Goal: Task Accomplishment & Management: Complete application form

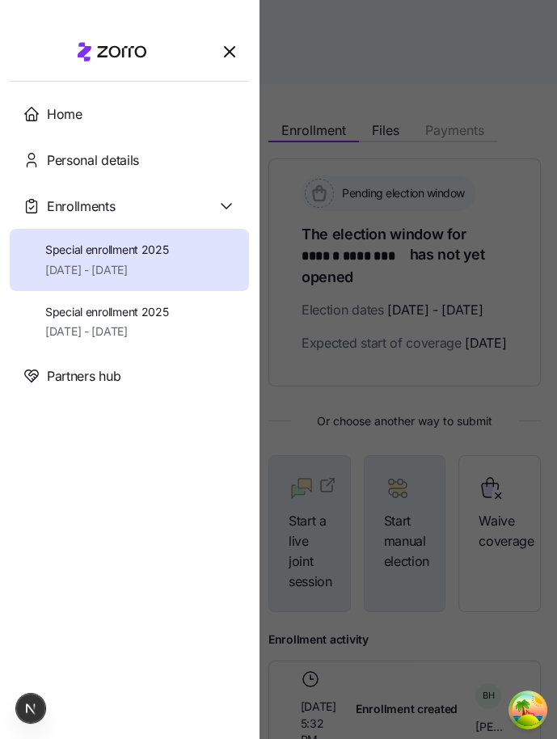
click at [366, 118] on div at bounding box center [278, 369] width 557 height 739
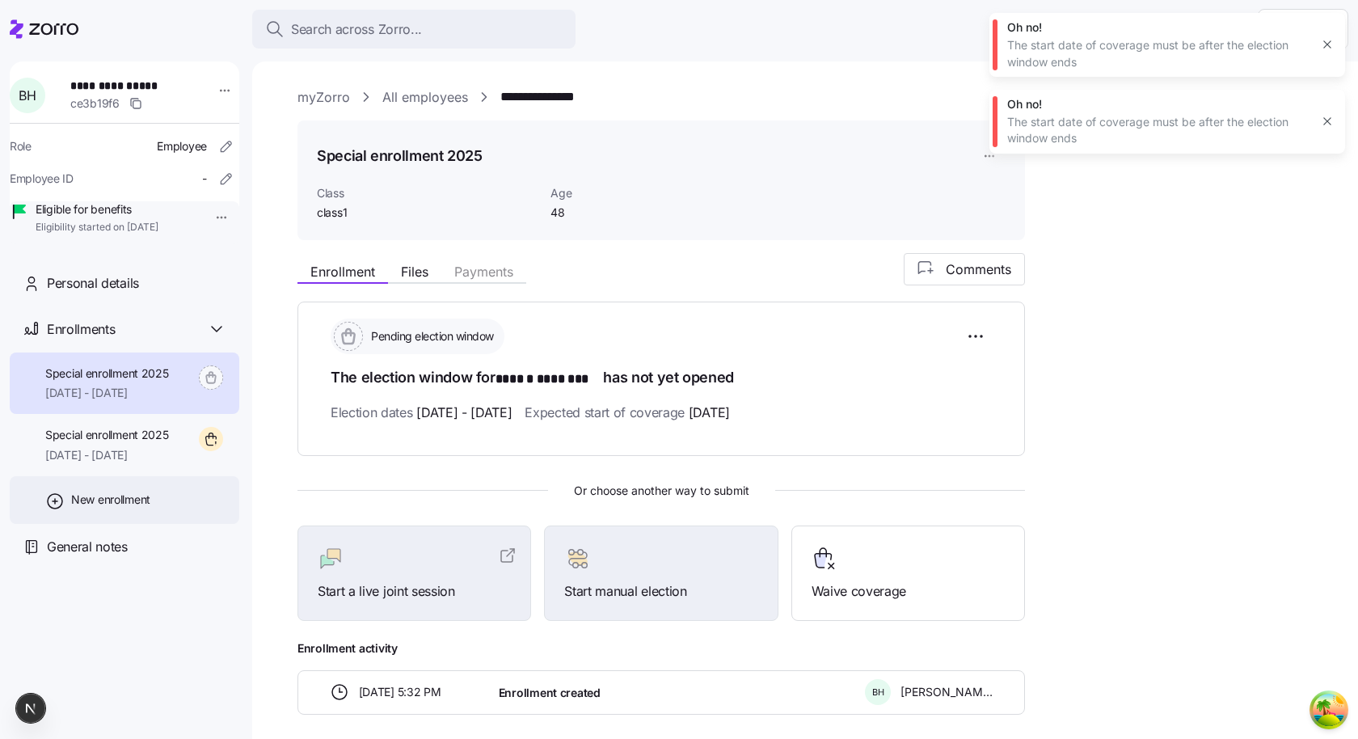
click at [153, 522] on div "New enrollment" at bounding box center [124, 500] width 229 height 48
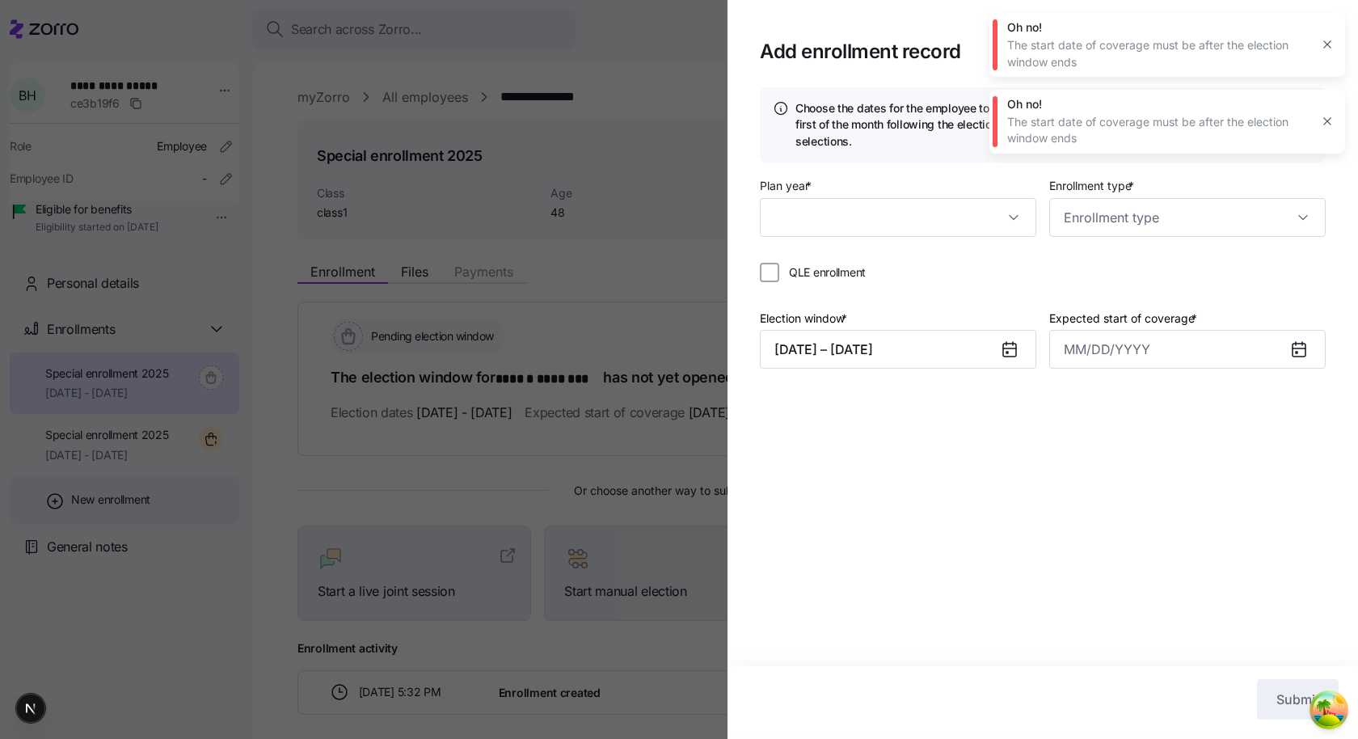
type input "2025"
type input "Special"
type input "November 1, 2025"
click at [1320, 48] on button "button" at bounding box center [1327, 44] width 23 height 23
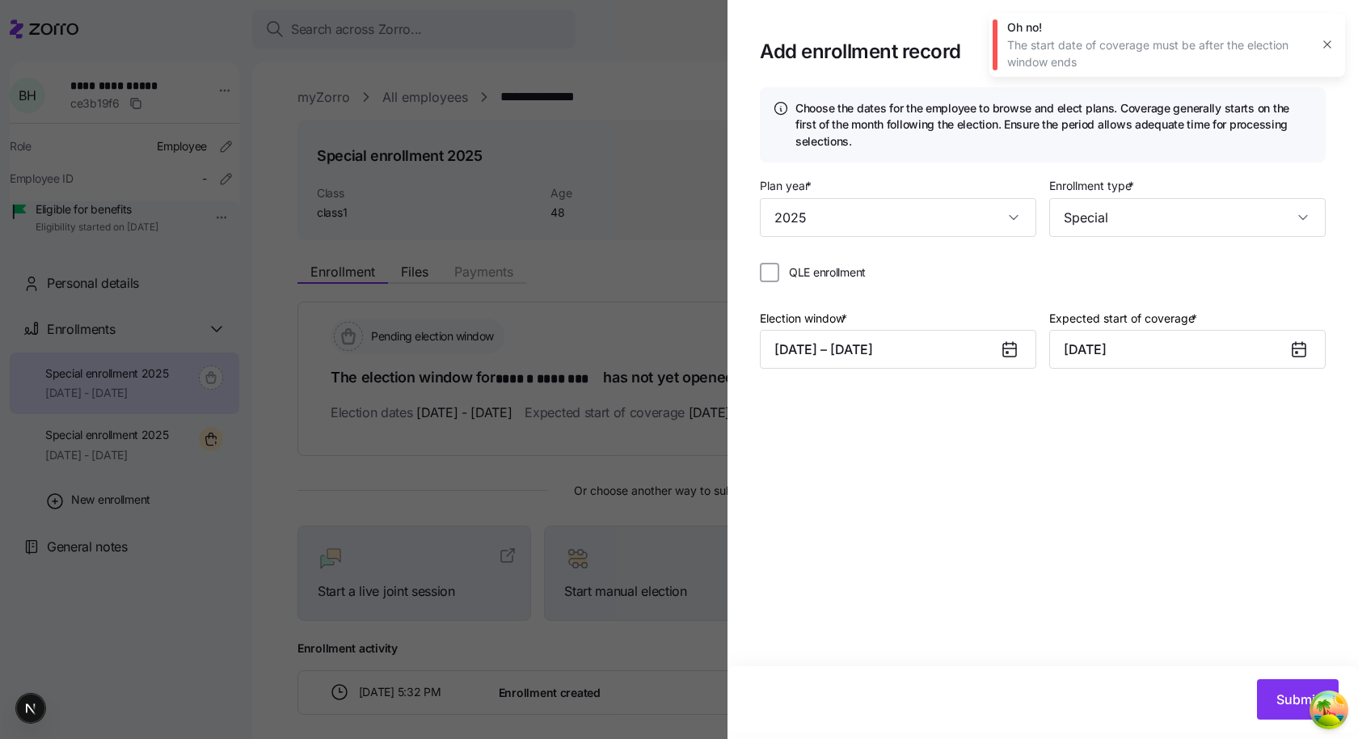
click at [1321, 45] on icon "button" at bounding box center [1326, 44] width 13 height 13
click at [777, 215] on input "2025" at bounding box center [898, 217] width 276 height 39
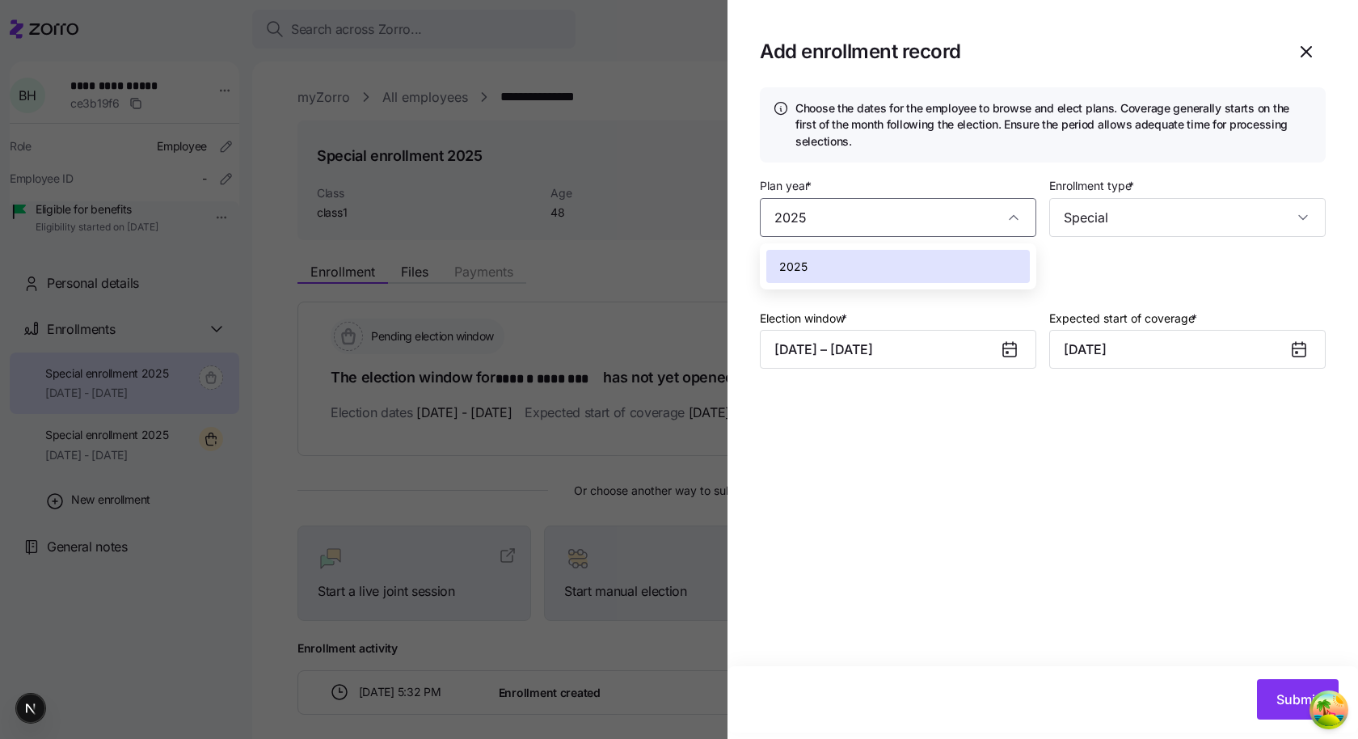
click at [989, 301] on div "Plan year * 2025 Enrollment type * Special QLE enrollment Election window * 10/…" at bounding box center [1043, 284] width 566 height 219
click at [859, 213] on input "2025" at bounding box center [898, 217] width 276 height 39
click at [889, 295] on div "Plan year * 2025 Enrollment type * Special QLE enrollment Election window * 10/…" at bounding box center [1043, 284] width 566 height 219
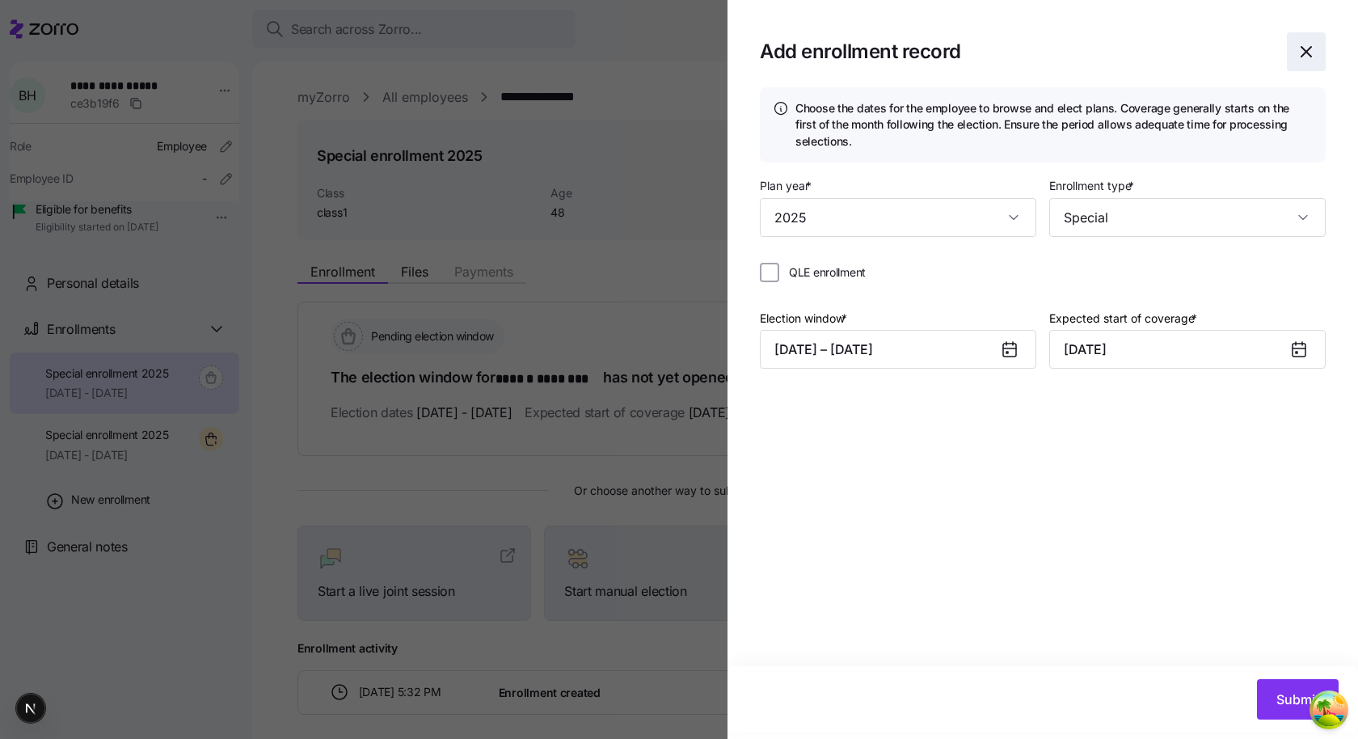
click at [1298, 48] on icon "button" at bounding box center [1305, 51] width 19 height 19
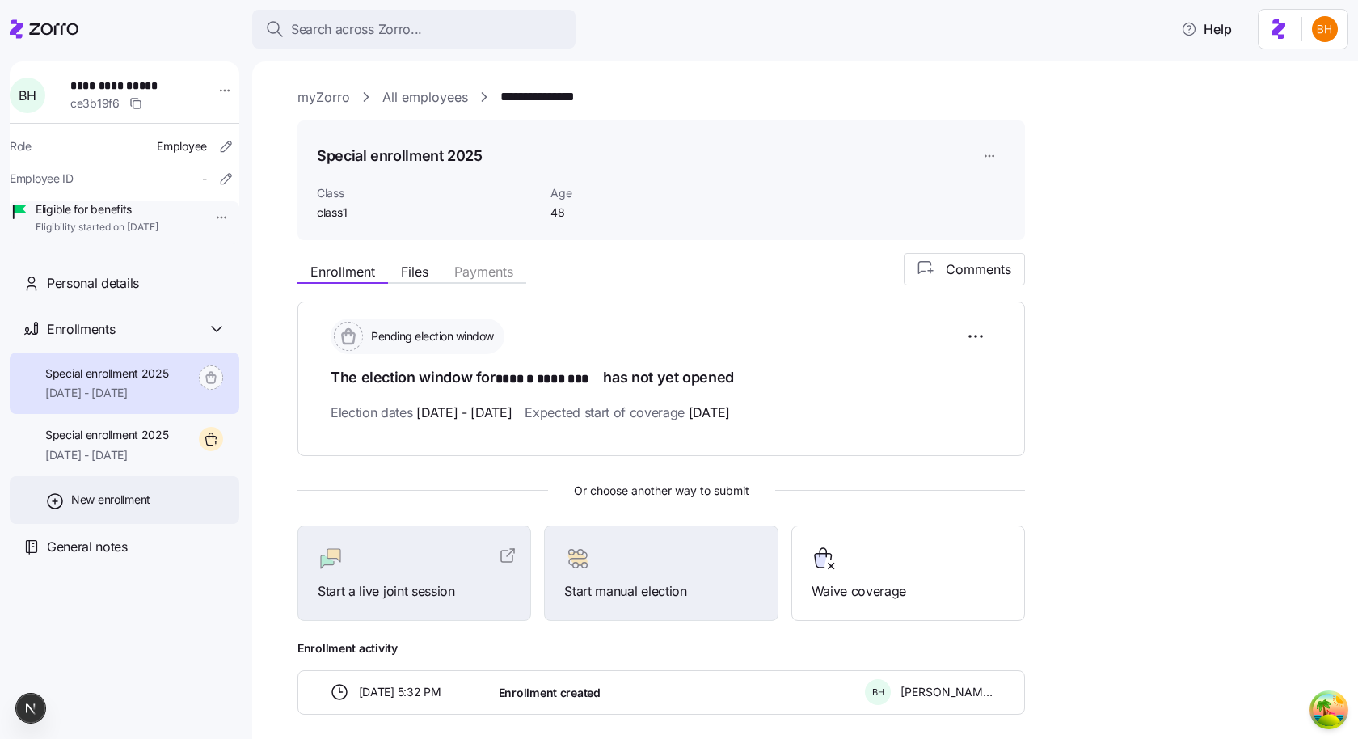
click at [89, 507] on span "New enrollment" at bounding box center [110, 499] width 79 height 16
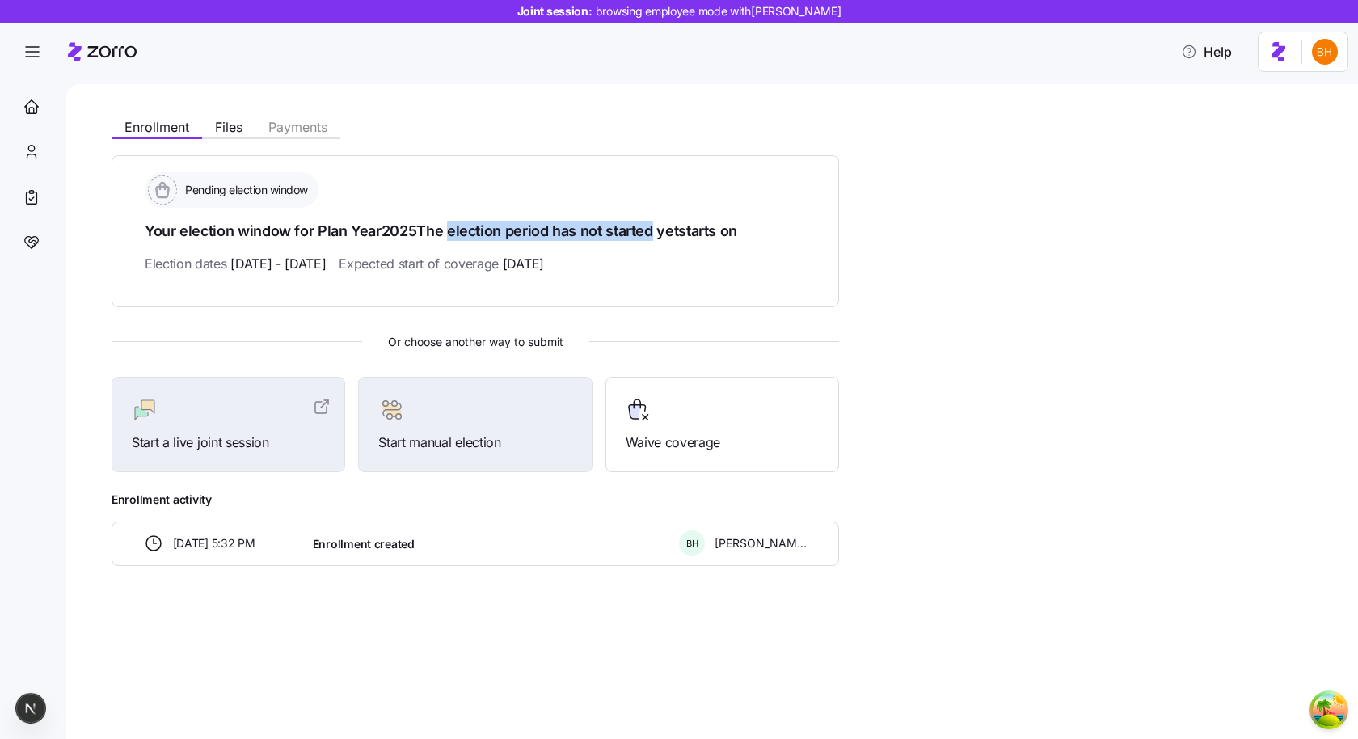
drag, startPoint x: 445, startPoint y: 233, endPoint x: 649, endPoint y: 235, distance: 203.6
click at [649, 235] on h1 "Your election window for Plan Year 2025 The election period has not started yet…" at bounding box center [475, 231] width 661 height 20
copy h1 "election period has not started"
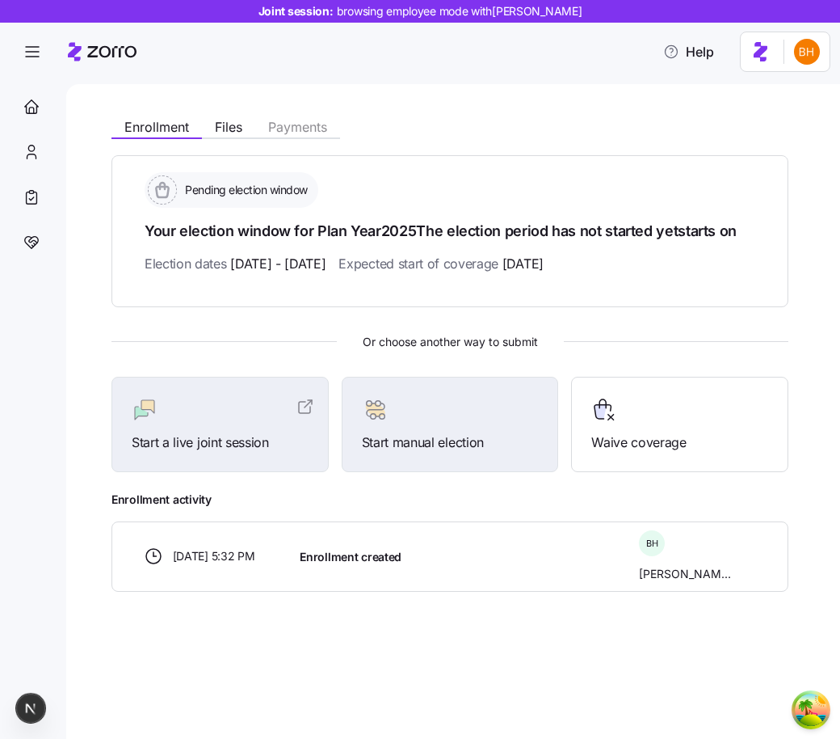
click at [680, 163] on div "Pending election window Your election window for Plan Year 2025 The election pe…" at bounding box center [450, 231] width 677 height 152
click at [38, 61] on icon "button" at bounding box center [32, 51] width 19 height 19
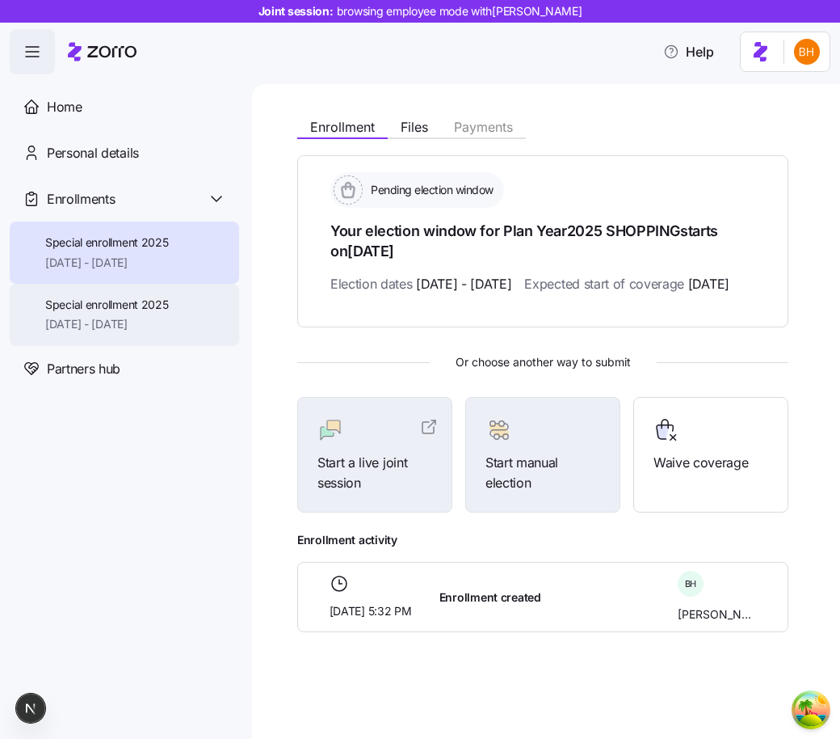
click at [130, 297] on span "Special enrollment 2025" at bounding box center [107, 305] width 124 height 16
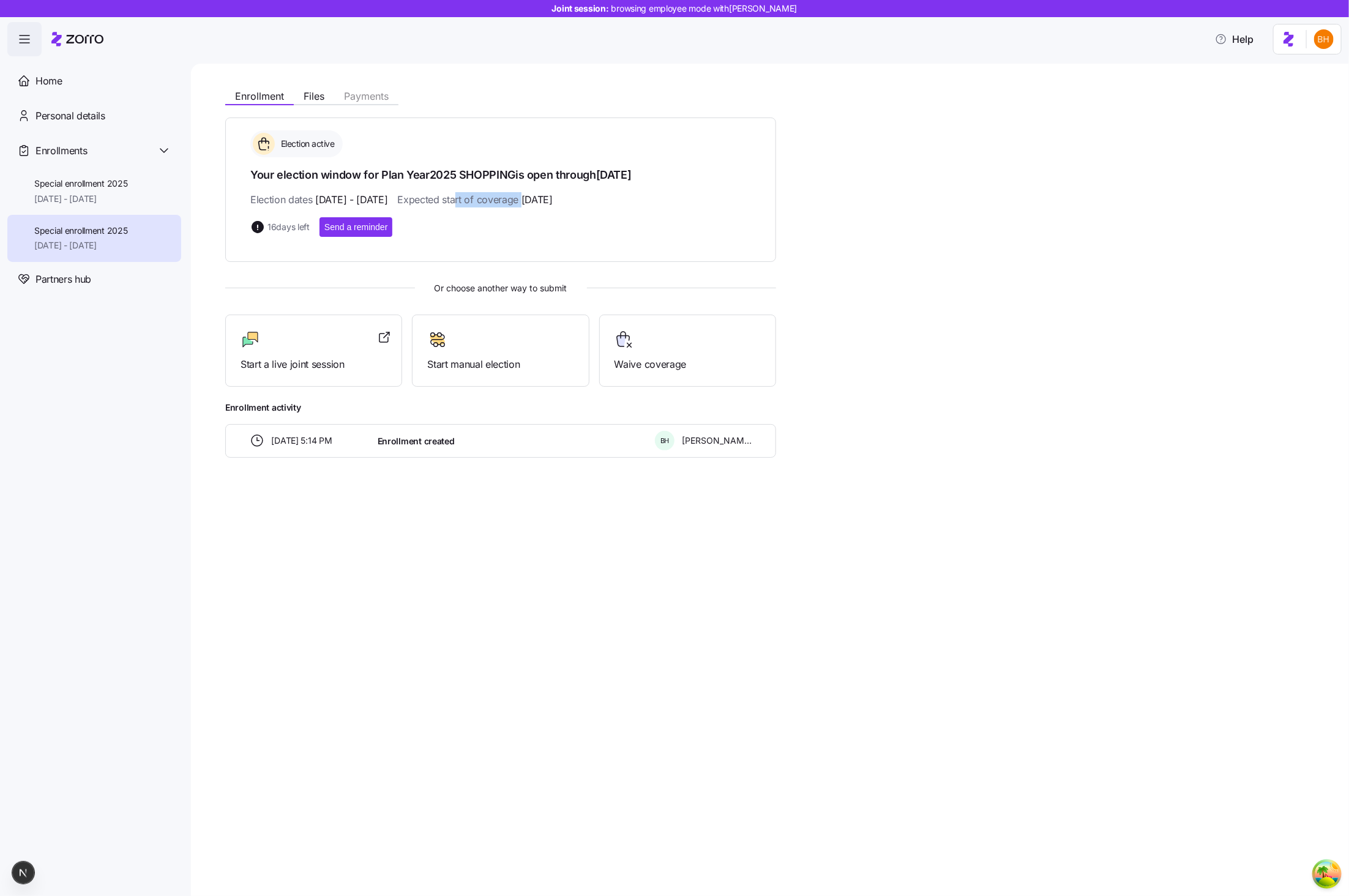
drag, startPoint x: 501, startPoint y: 192, endPoint x: 486, endPoint y: 195, distance: 15.3
click at [492, 194] on span "Expected start of coverage 11/01/2025" at bounding box center [474, 200] width 155 height 15
click at [508, 196] on span "Expected start of coverage 11/01/2025" at bounding box center [474, 200] width 155 height 15
drag, startPoint x: 617, startPoint y: 203, endPoint x: 371, endPoint y: 158, distance: 250.1
click at [371, 158] on div "Election active Your election window for Plan Year 2025 SHOPPING is open throug…" at bounding box center [500, 183] width 501 height 107
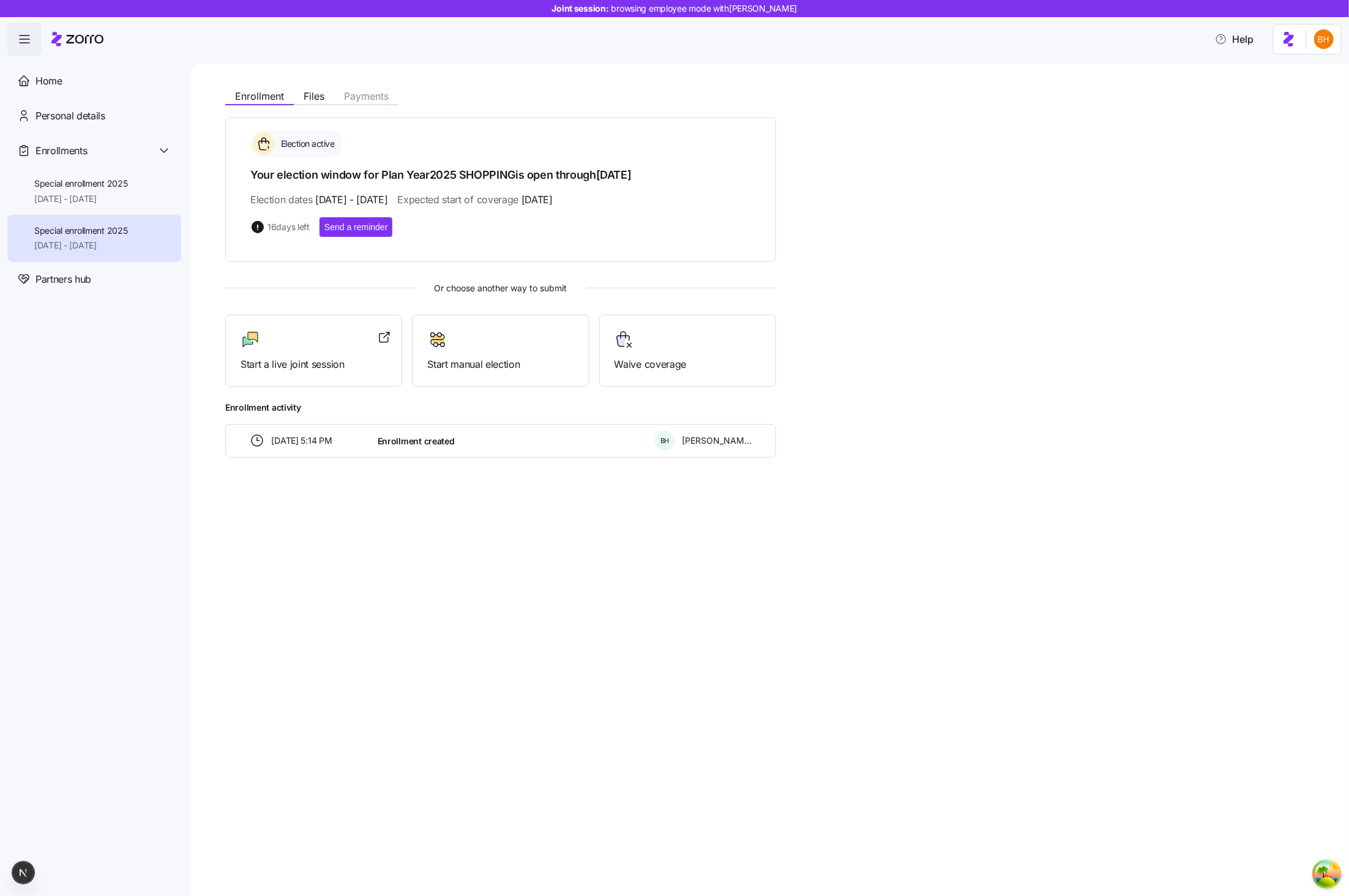
click at [391, 163] on div "Election active Your election window for Plan Year 2025 SHOPPING is open throug…" at bounding box center [500, 183] width 501 height 107
click at [812, 256] on div "Enrollment Files Payments Election active Your election window for Plan Year 20…" at bounding box center [767, 270] width 1085 height 375
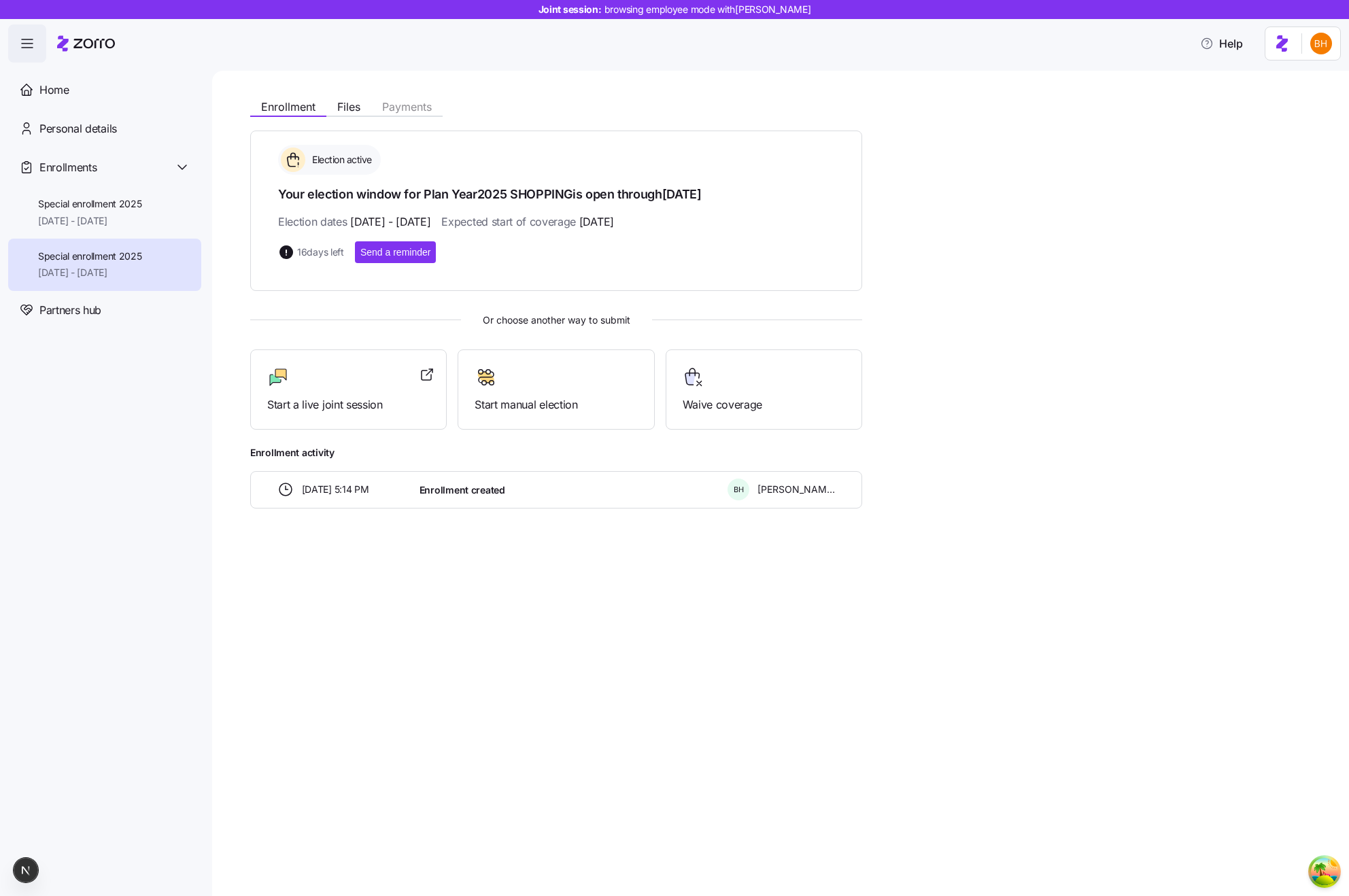
click at [826, 162] on div "Election active" at bounding box center [555, 160] width 556 height 30
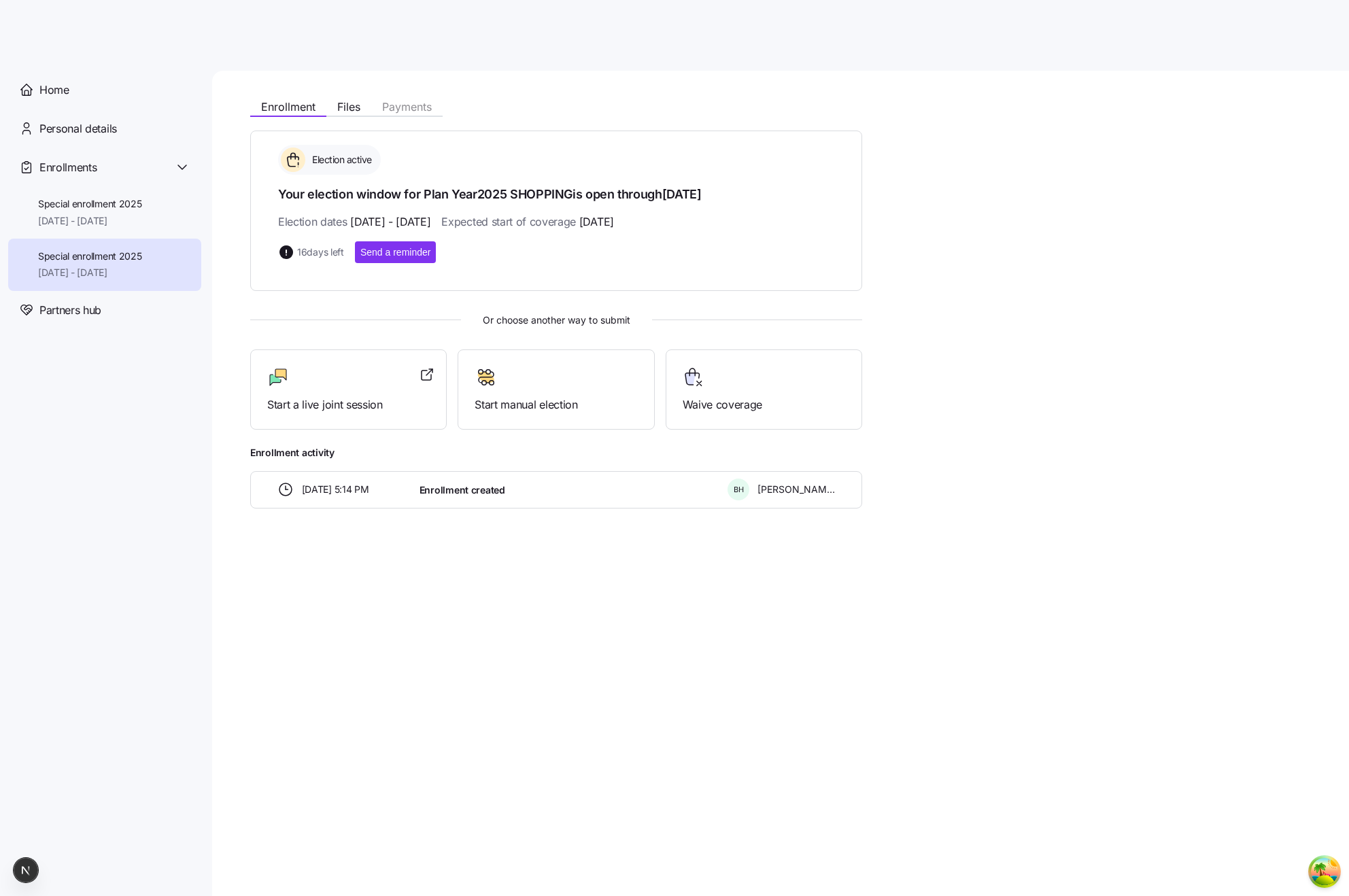
click at [831, 277] on div "Election active Your election window for Plan Year 2025 SHOPPING is open throug…" at bounding box center [555, 210] width 612 height 161
click at [58, 218] on span "11/30/2025 - 12/31/2025" at bounding box center [90, 221] width 104 height 13
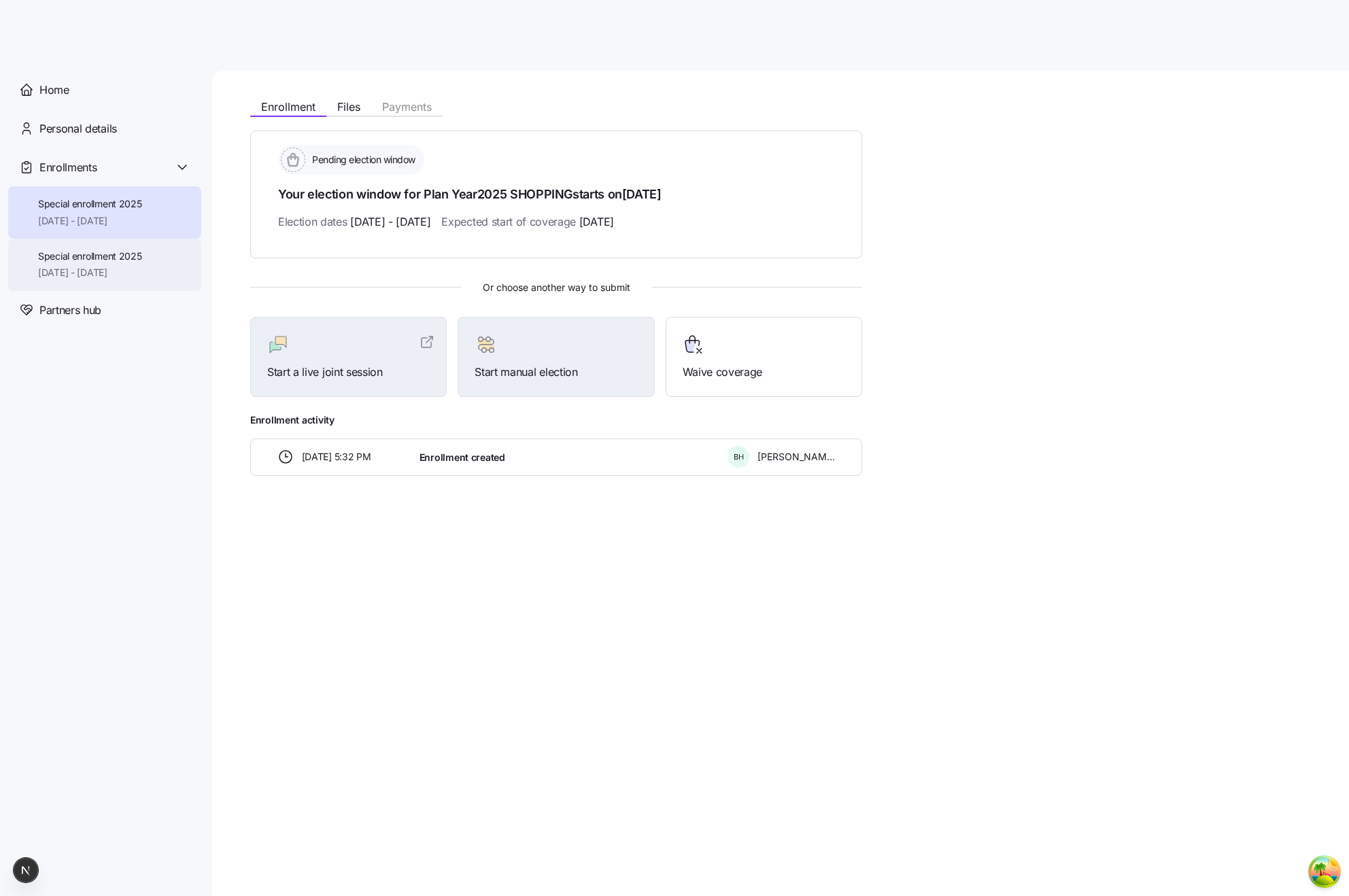
click at [84, 257] on span "Special enrollment 2025" at bounding box center [90, 257] width 104 height 13
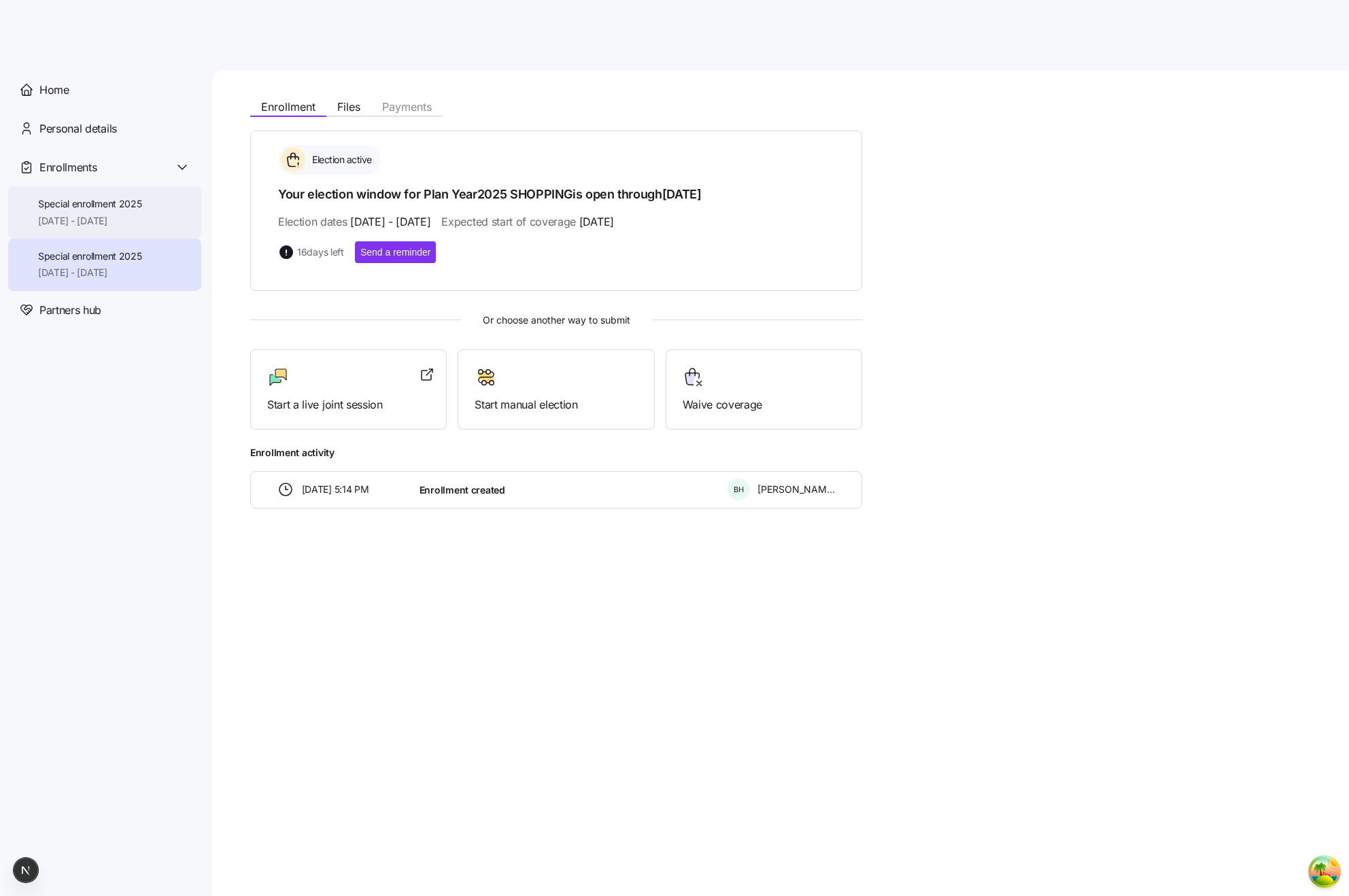
click at [79, 210] on span "Special enrollment 2025" at bounding box center [90, 204] width 104 height 13
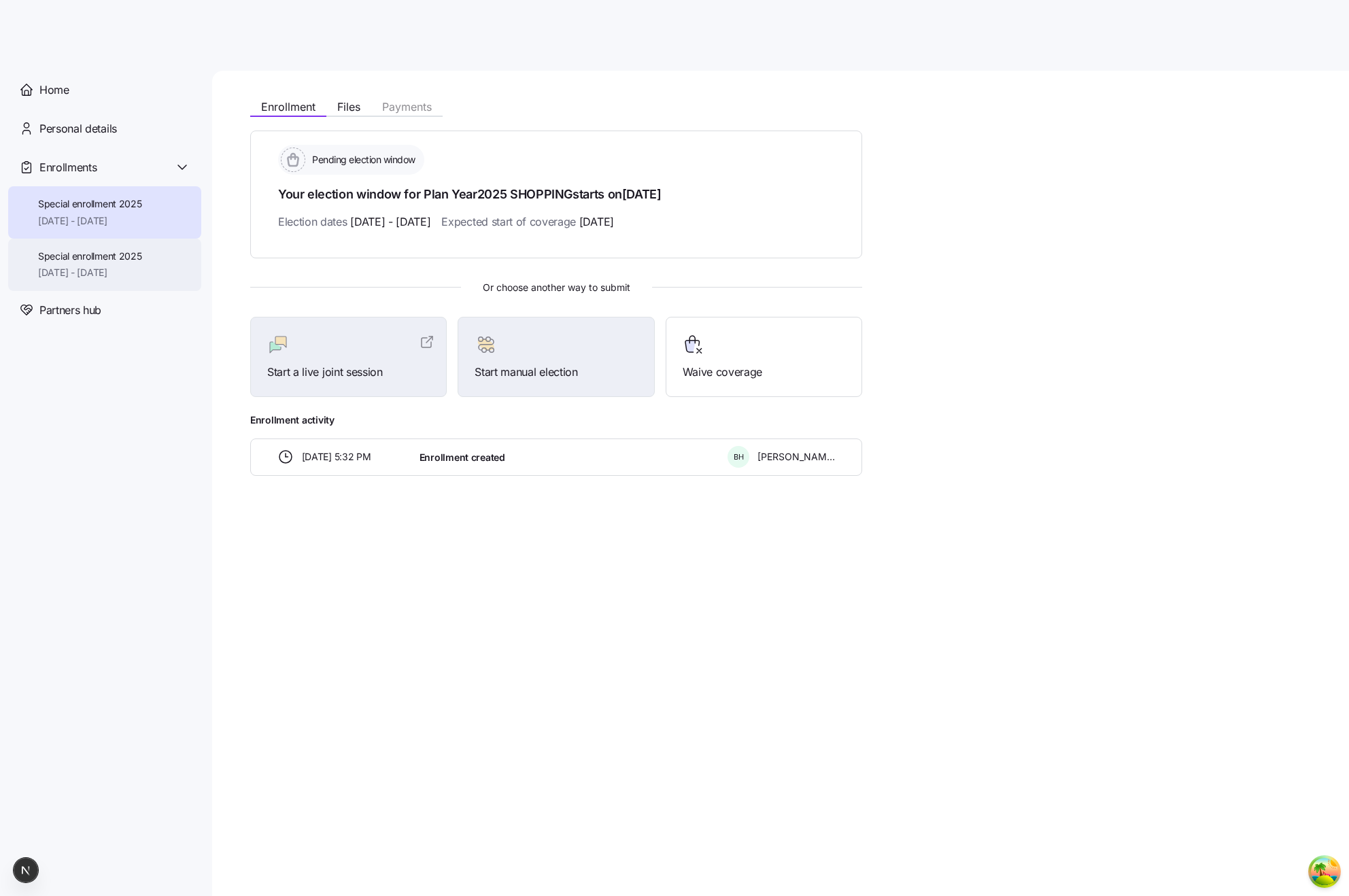
click at [98, 239] on div "Special enrollment 2025 11/01/2025 - 12/31/2025" at bounding box center [104, 265] width 193 height 52
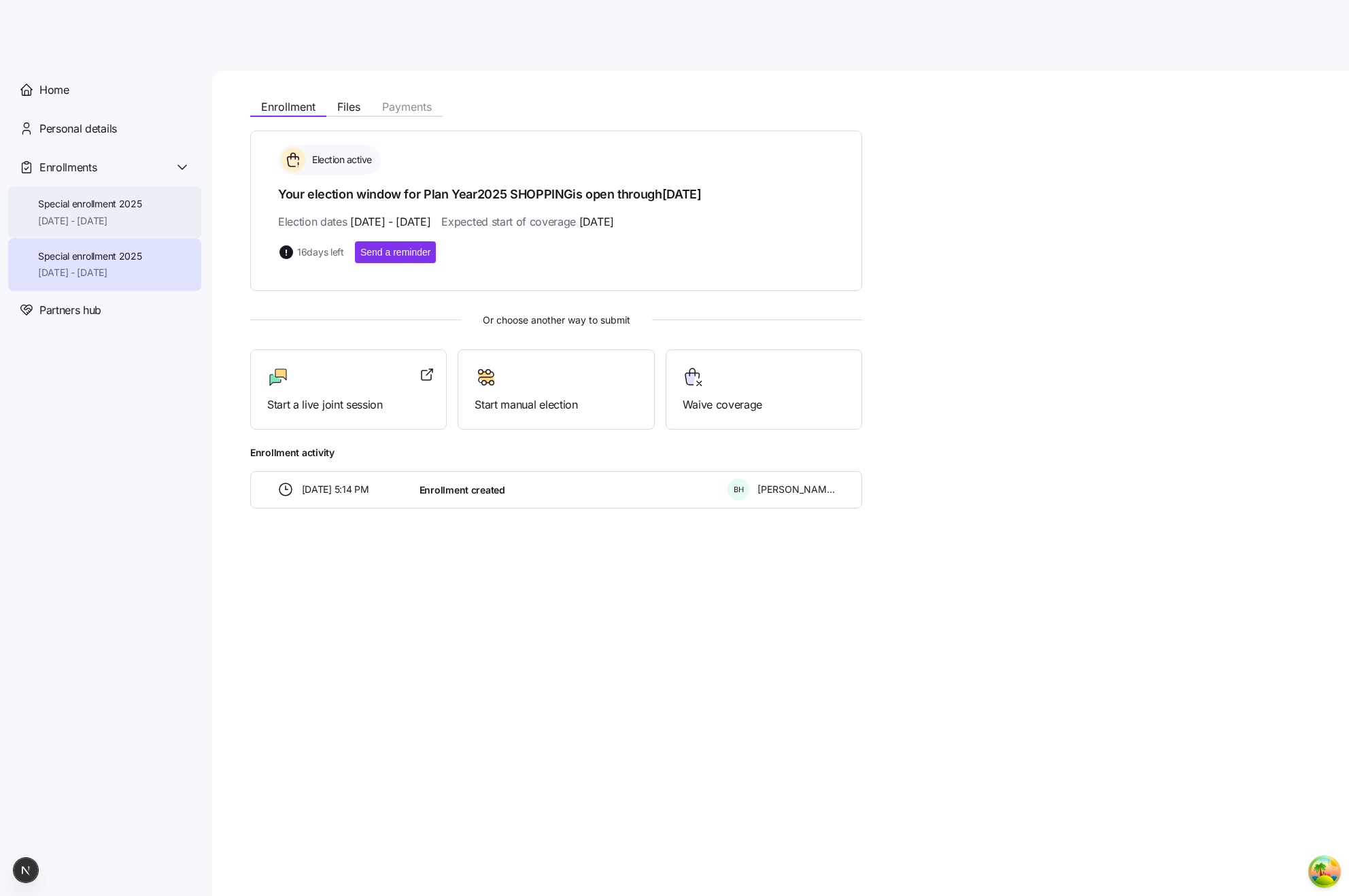
click at [79, 209] on span "Special enrollment 2025" at bounding box center [90, 204] width 104 height 13
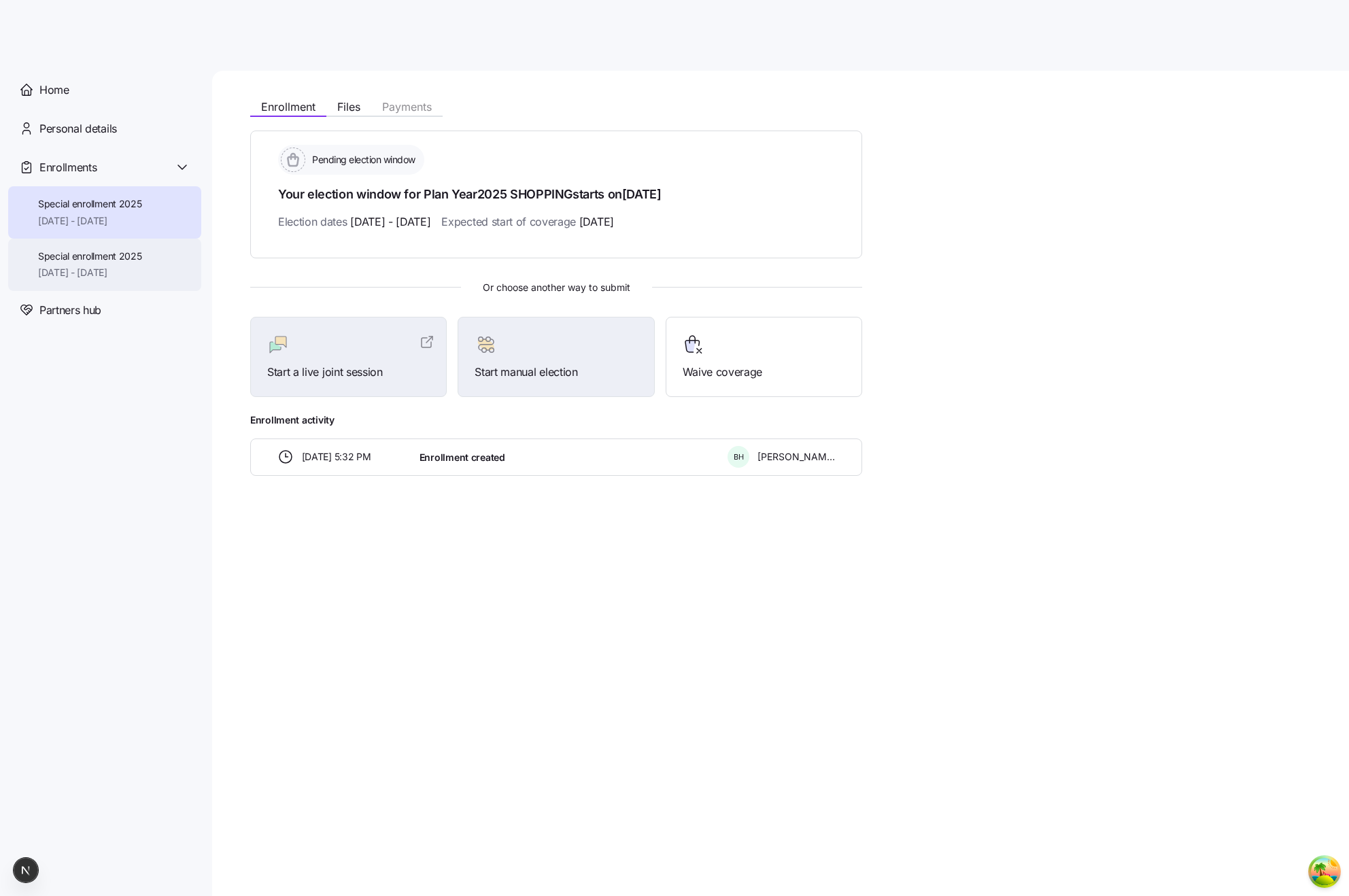
click at [98, 245] on div "Special enrollment 2025 11/01/2025 - 12/31/2025" at bounding box center [104, 265] width 193 height 52
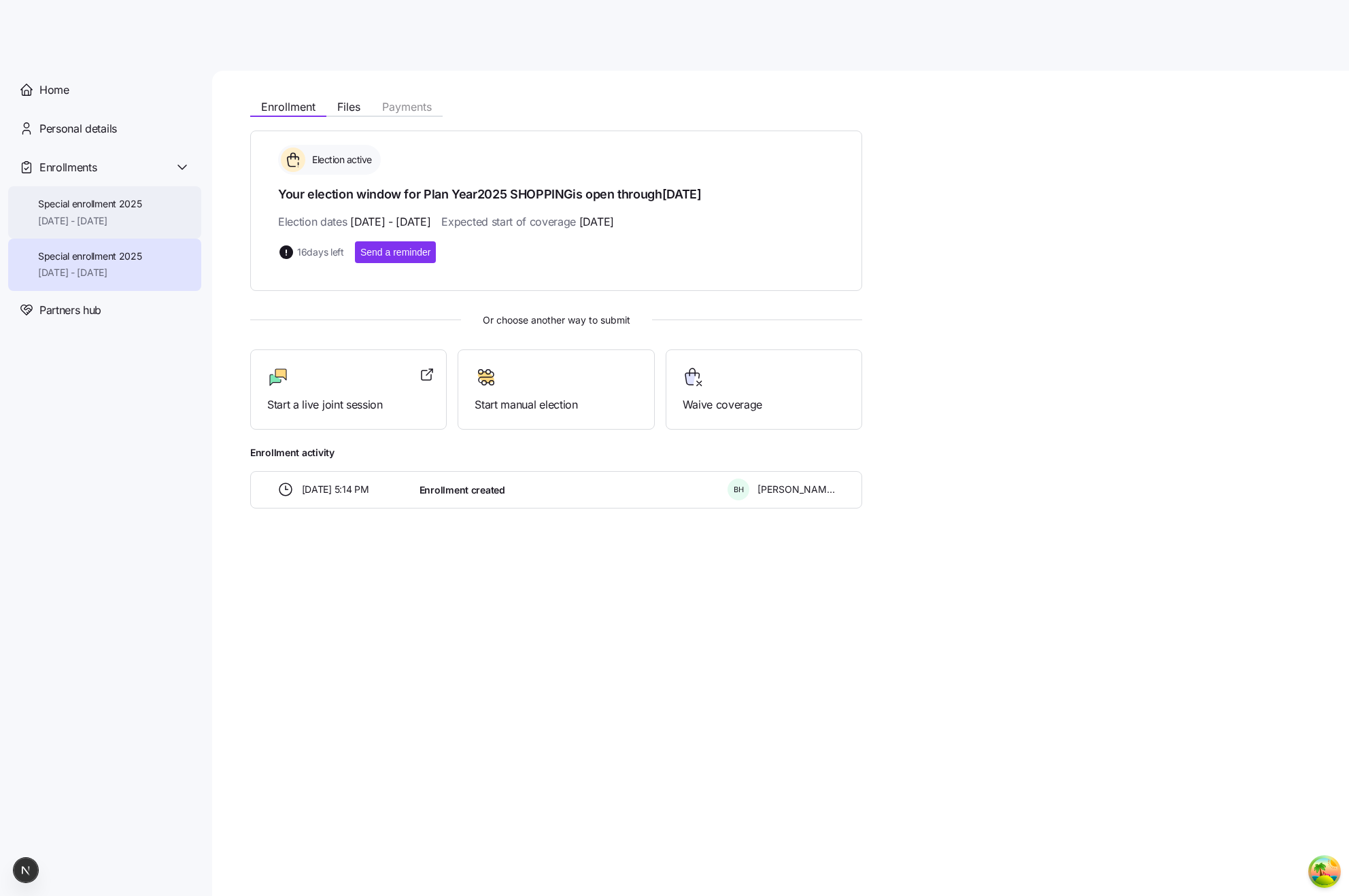
click at [90, 211] on div "Special enrollment 2025 11/30/2025 - 12/31/2025" at bounding box center [90, 212] width 104 height 30
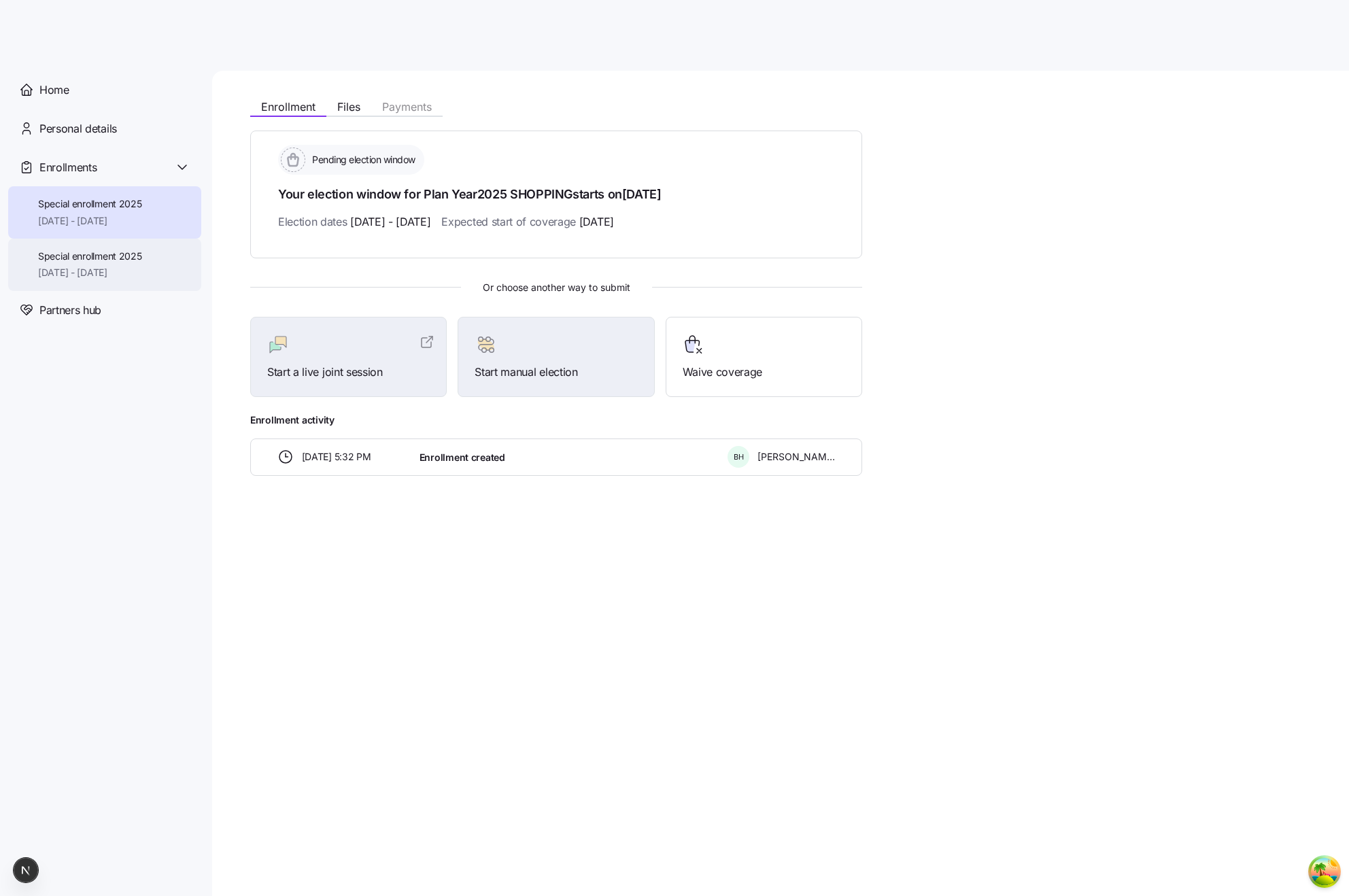
click at [62, 268] on span "11/01/2025 - 12/31/2025" at bounding box center [90, 273] width 104 height 13
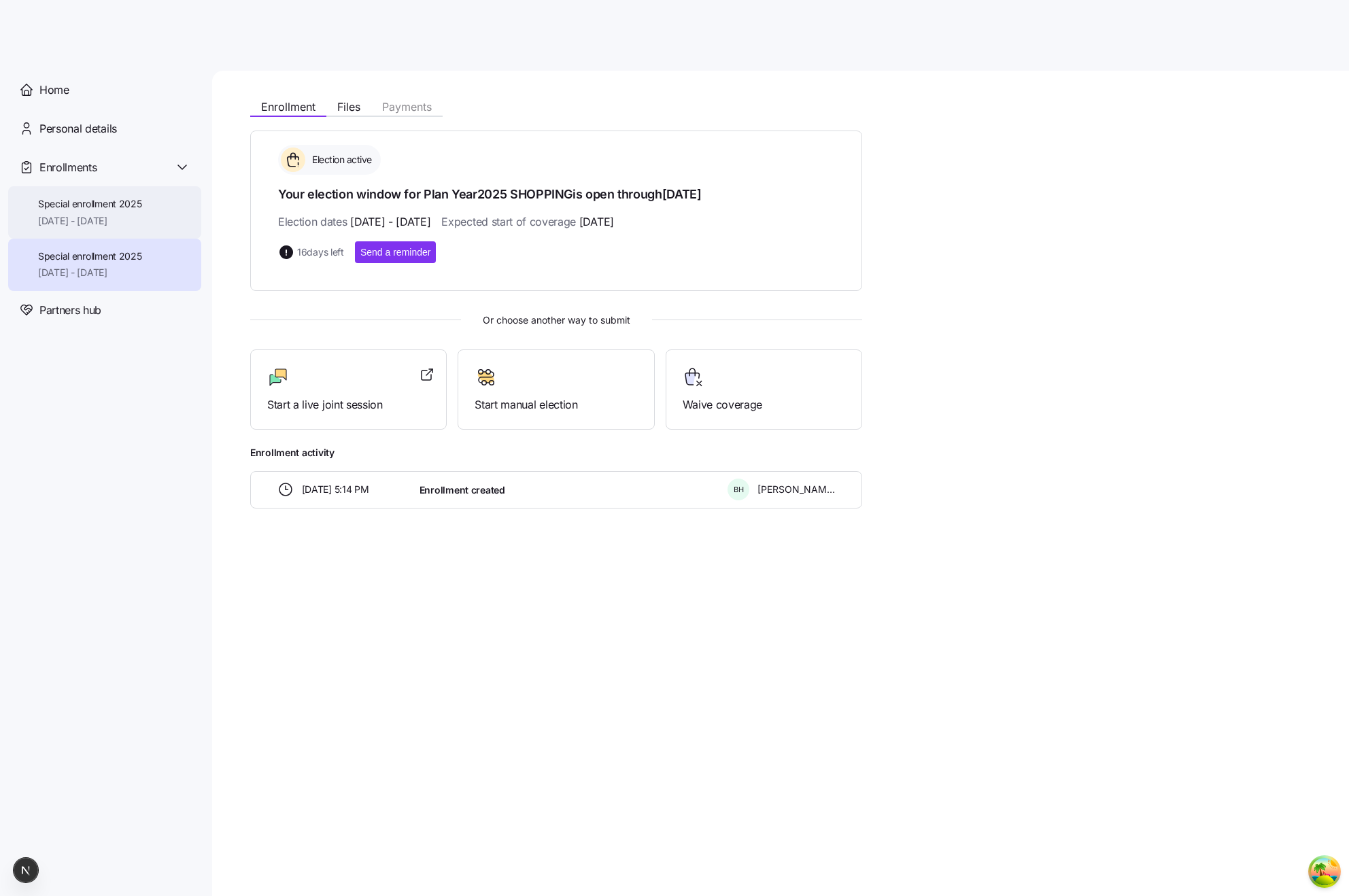
click at [53, 202] on span "Special enrollment 2025" at bounding box center [90, 204] width 104 height 13
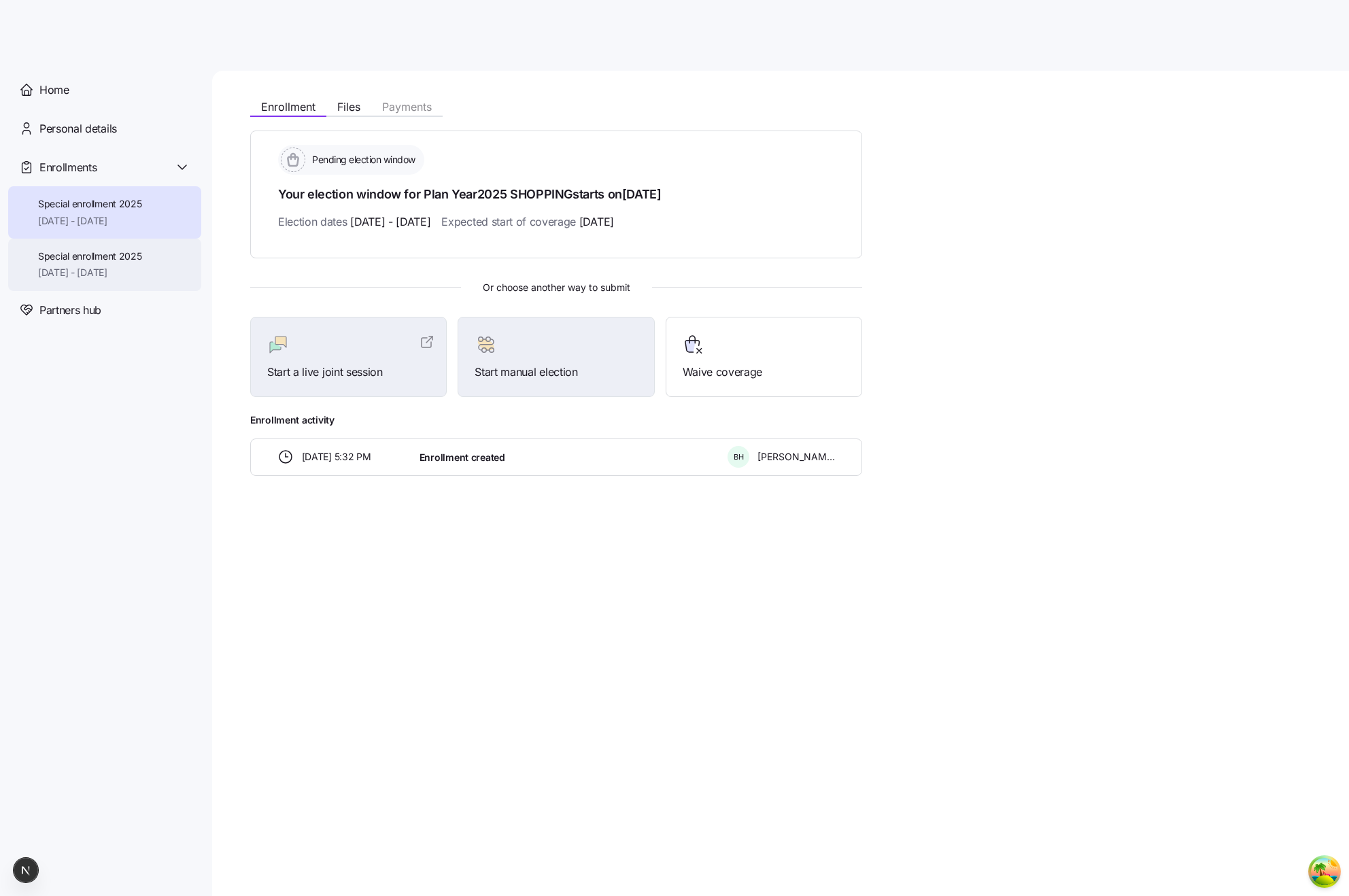
click at [111, 247] on div "Special enrollment 2025 11/01/2025 - 12/31/2025" at bounding box center [104, 265] width 193 height 52
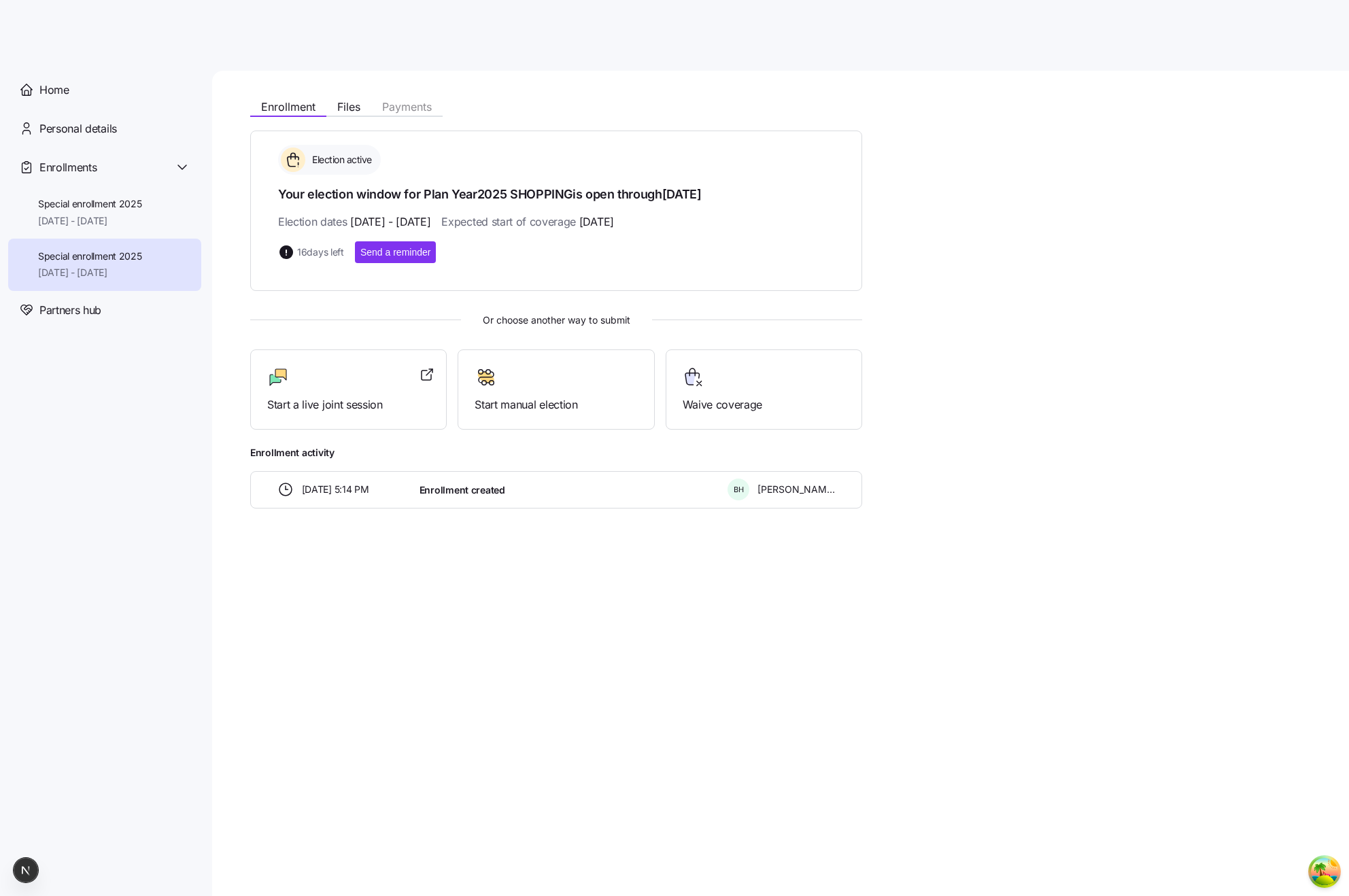
click at [755, 271] on div "Election active Your election window for Plan Year 2025 SHOPPING is open throug…" at bounding box center [555, 210] width 612 height 161
click at [115, 218] on span "11/30/2025 - 12/31/2025" at bounding box center [90, 221] width 104 height 13
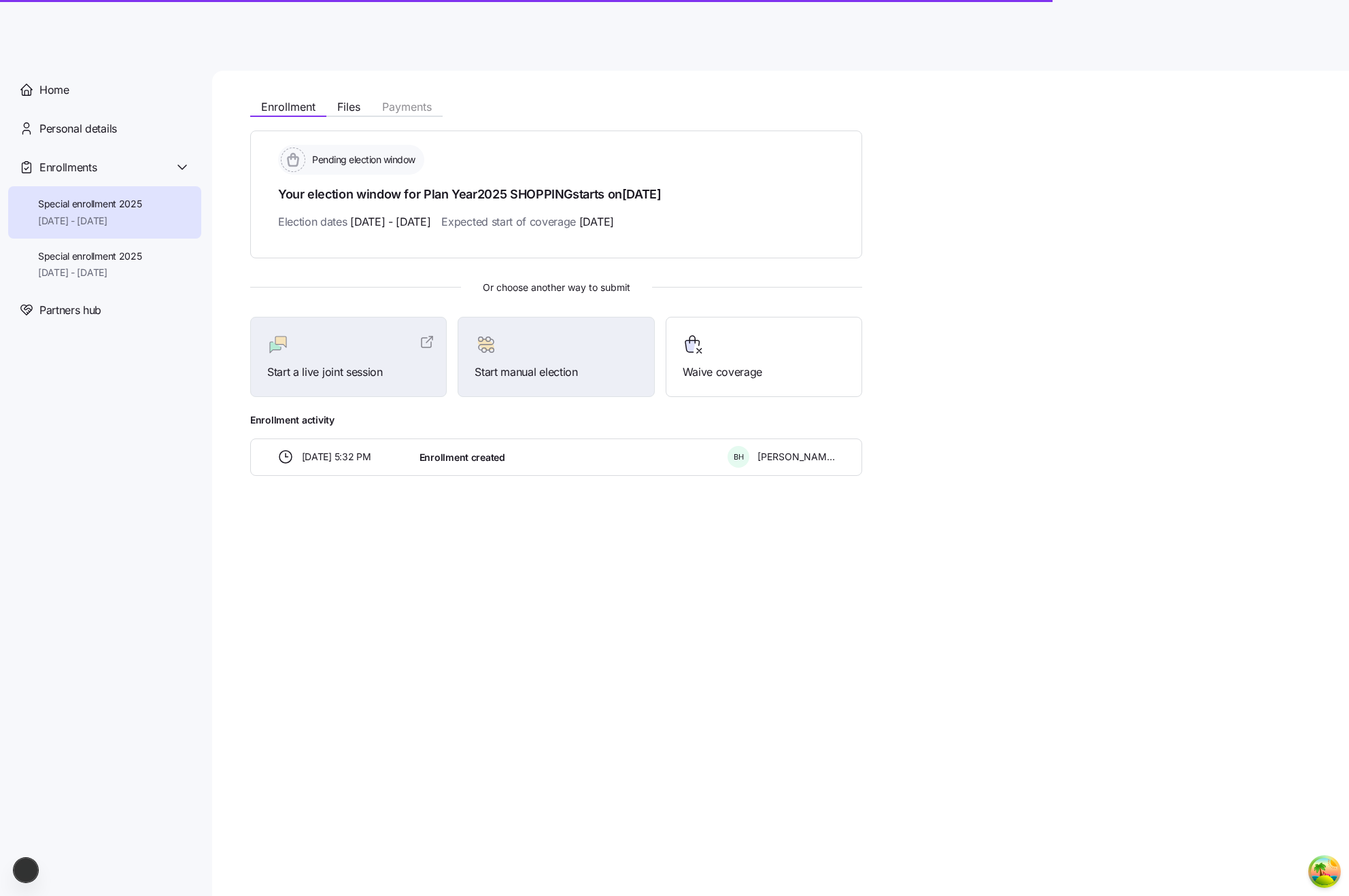
click at [526, 547] on div "Enrollment Files Payments Pending election window Your election window for Plan…" at bounding box center [780, 483] width 1137 height 825
click at [498, 546] on div "Enrollment Files Payments Pending election window Your election window for Plan…" at bounding box center [780, 483] width 1137 height 825
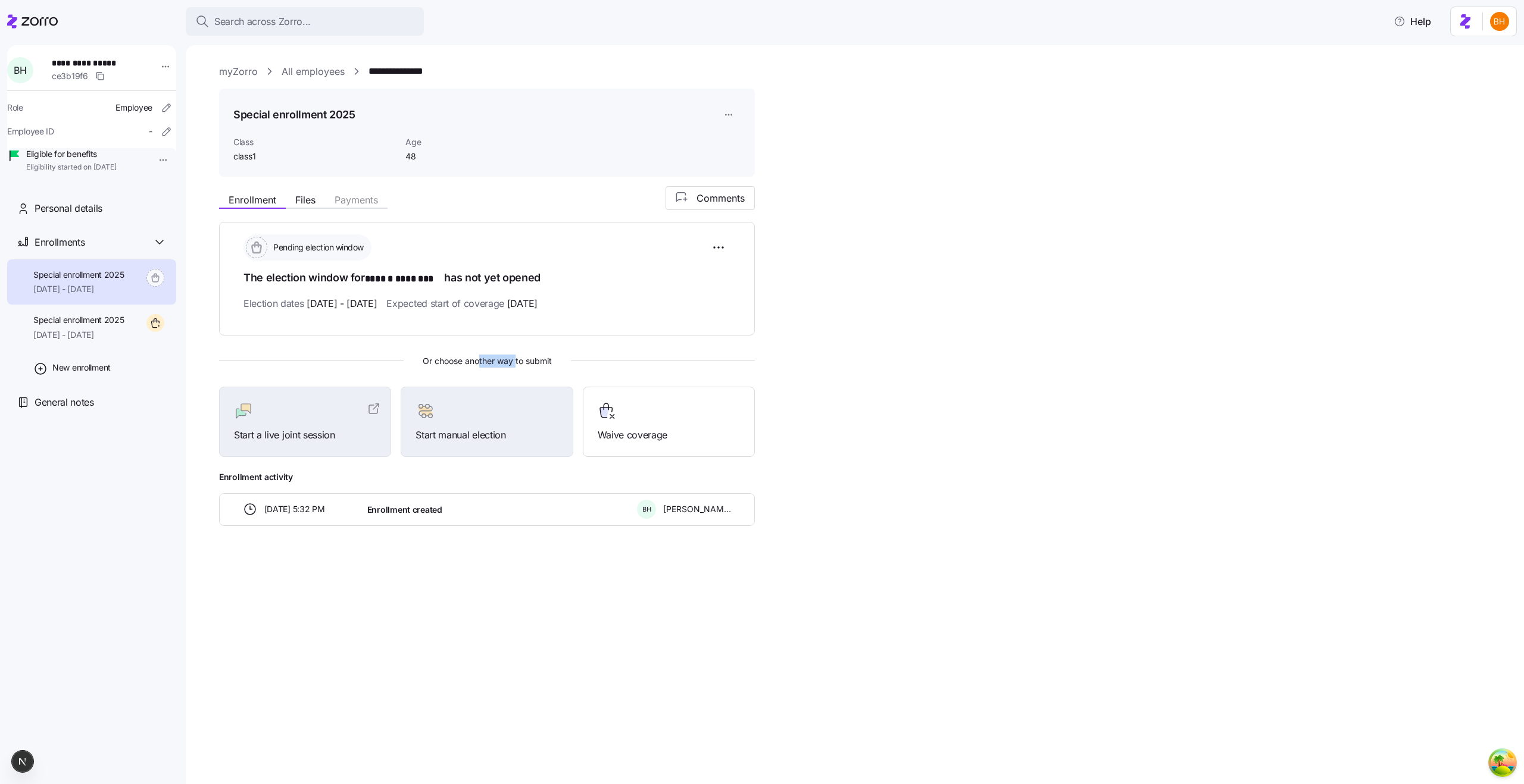
drag, startPoint x: 514, startPoint y: 366, endPoint x: 436, endPoint y: 353, distance: 79.1
click at [468, 359] on div "Pending election window The election window for ****** ******** has not yet ope…" at bounding box center [486, 373] width 535 height 303
click at [436, 355] on span "Or choose another way to submit" at bounding box center [486, 361] width 535 height 13
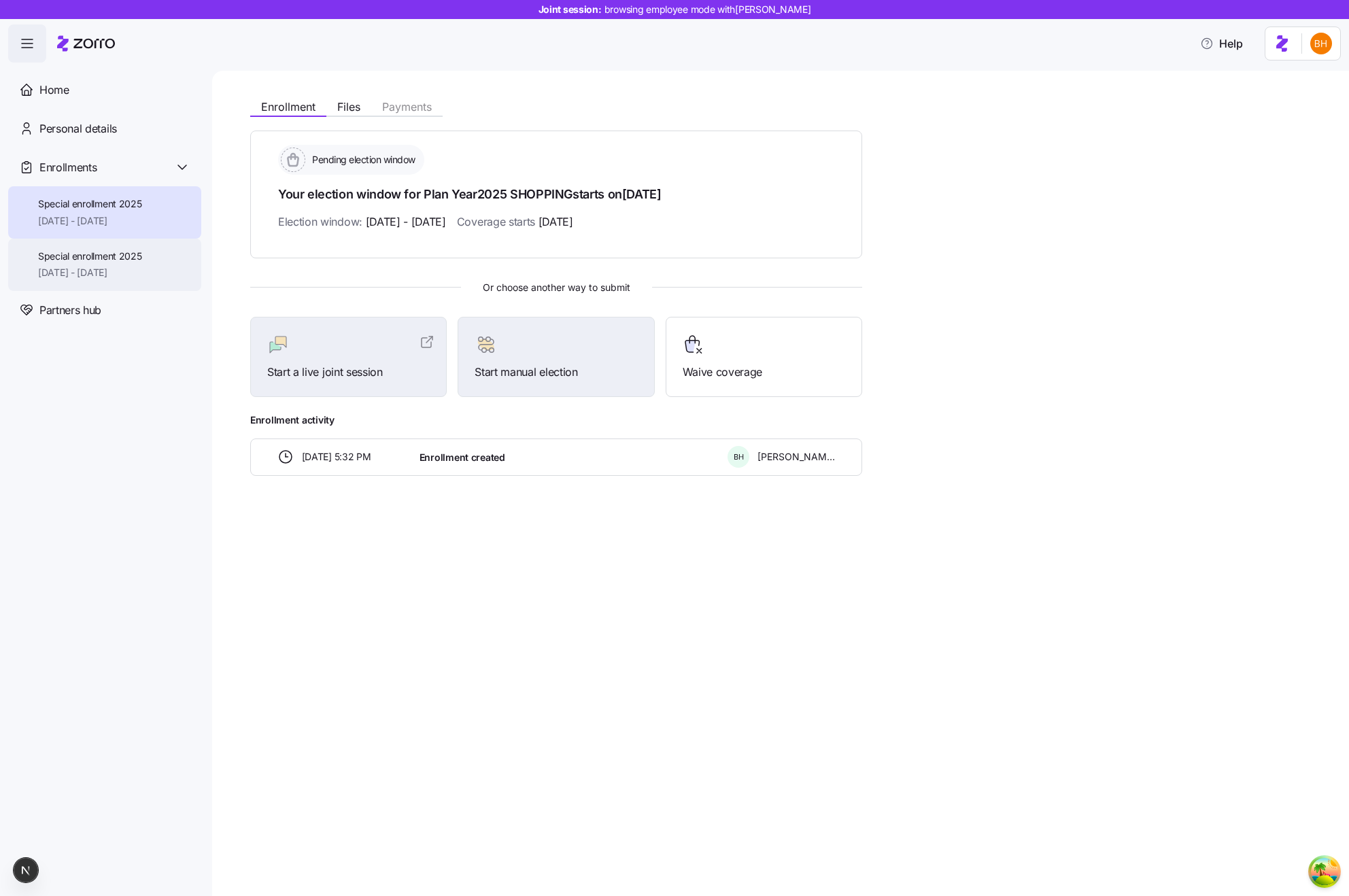
click at [111, 257] on span "Special enrollment 2025" at bounding box center [90, 257] width 104 height 13
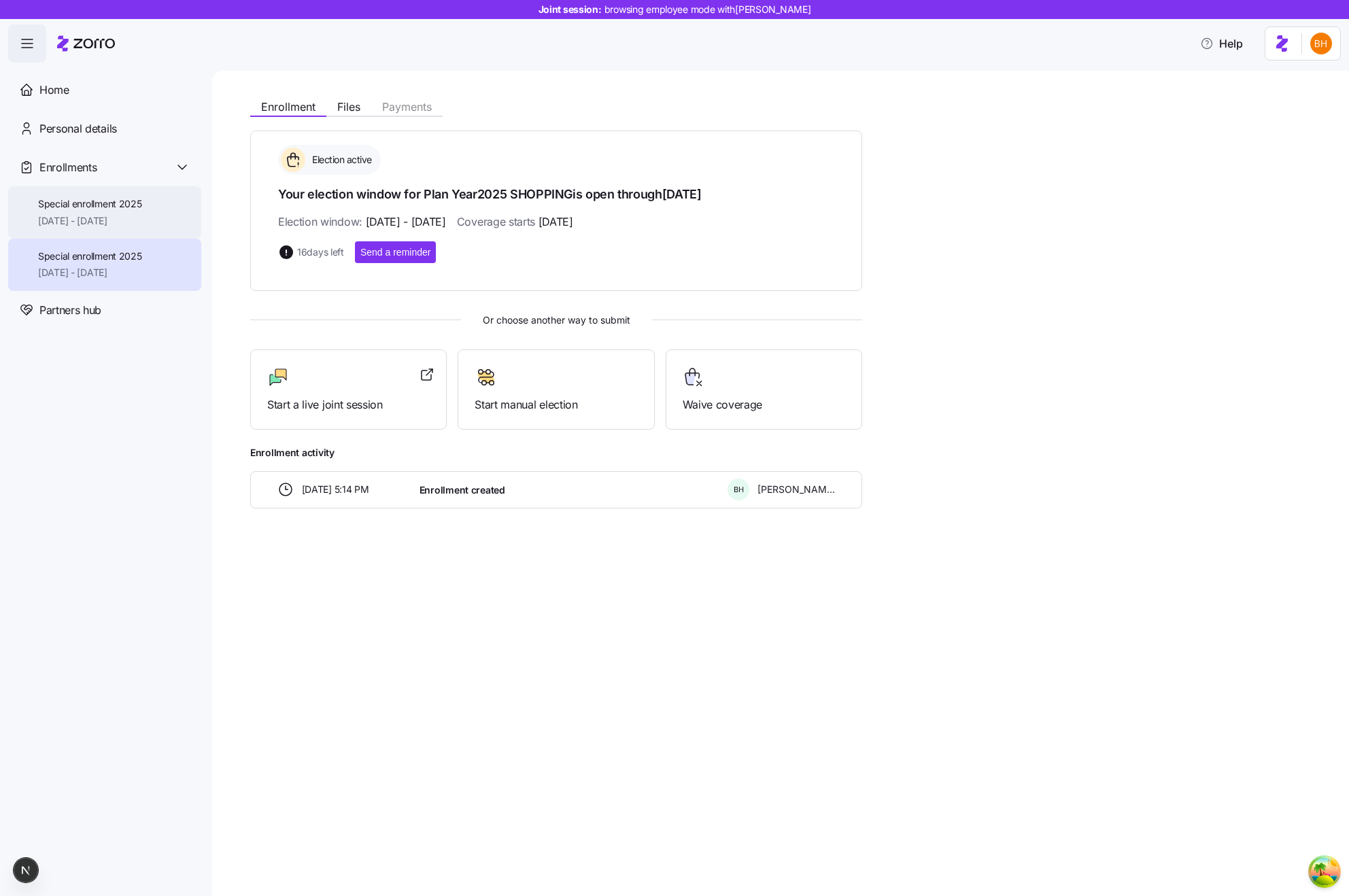
click at [95, 218] on span "[DATE] - [DATE]" at bounding box center [90, 221] width 104 height 13
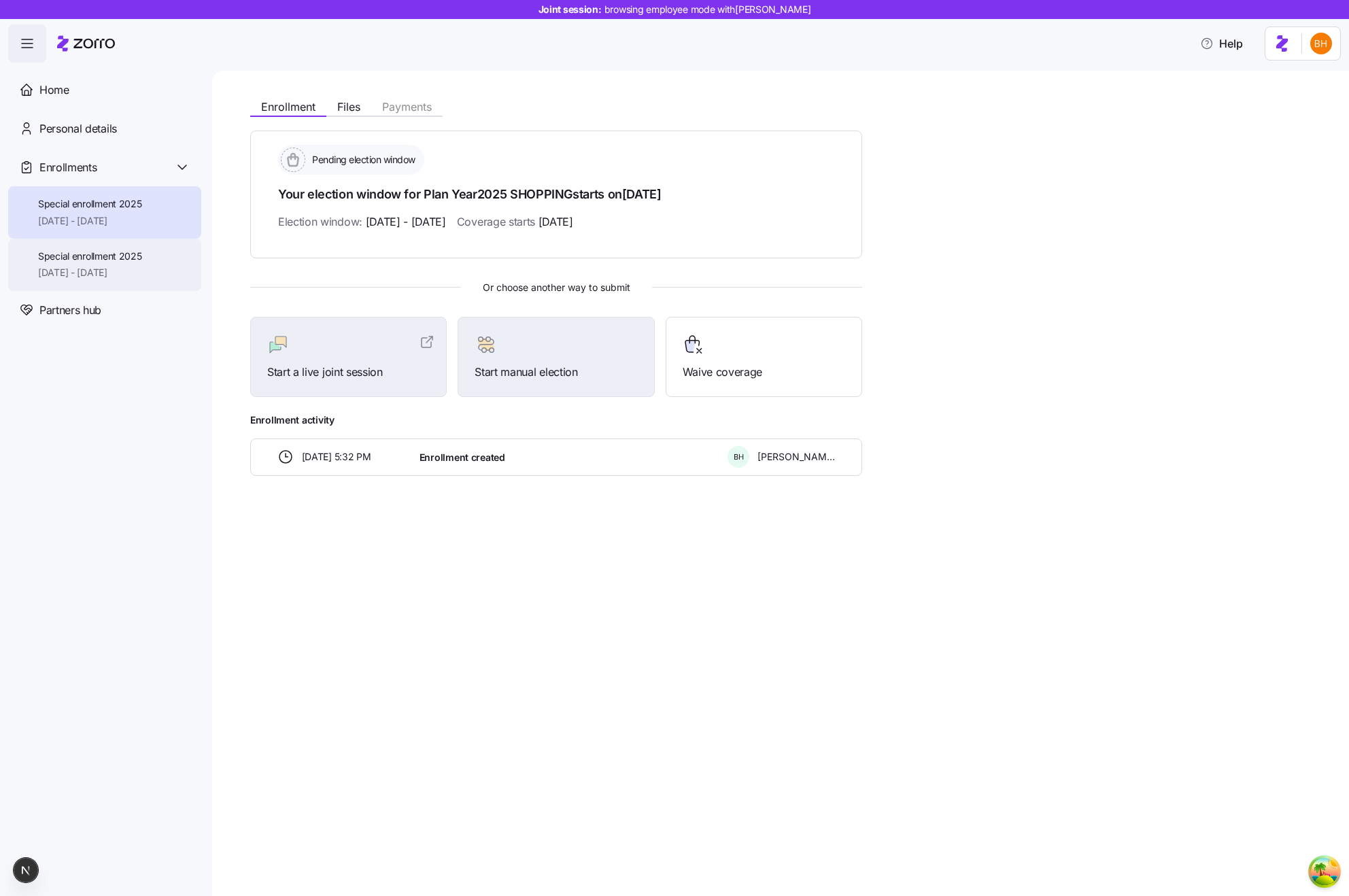
click at [101, 252] on span "Special enrollment 2025" at bounding box center [90, 257] width 104 height 13
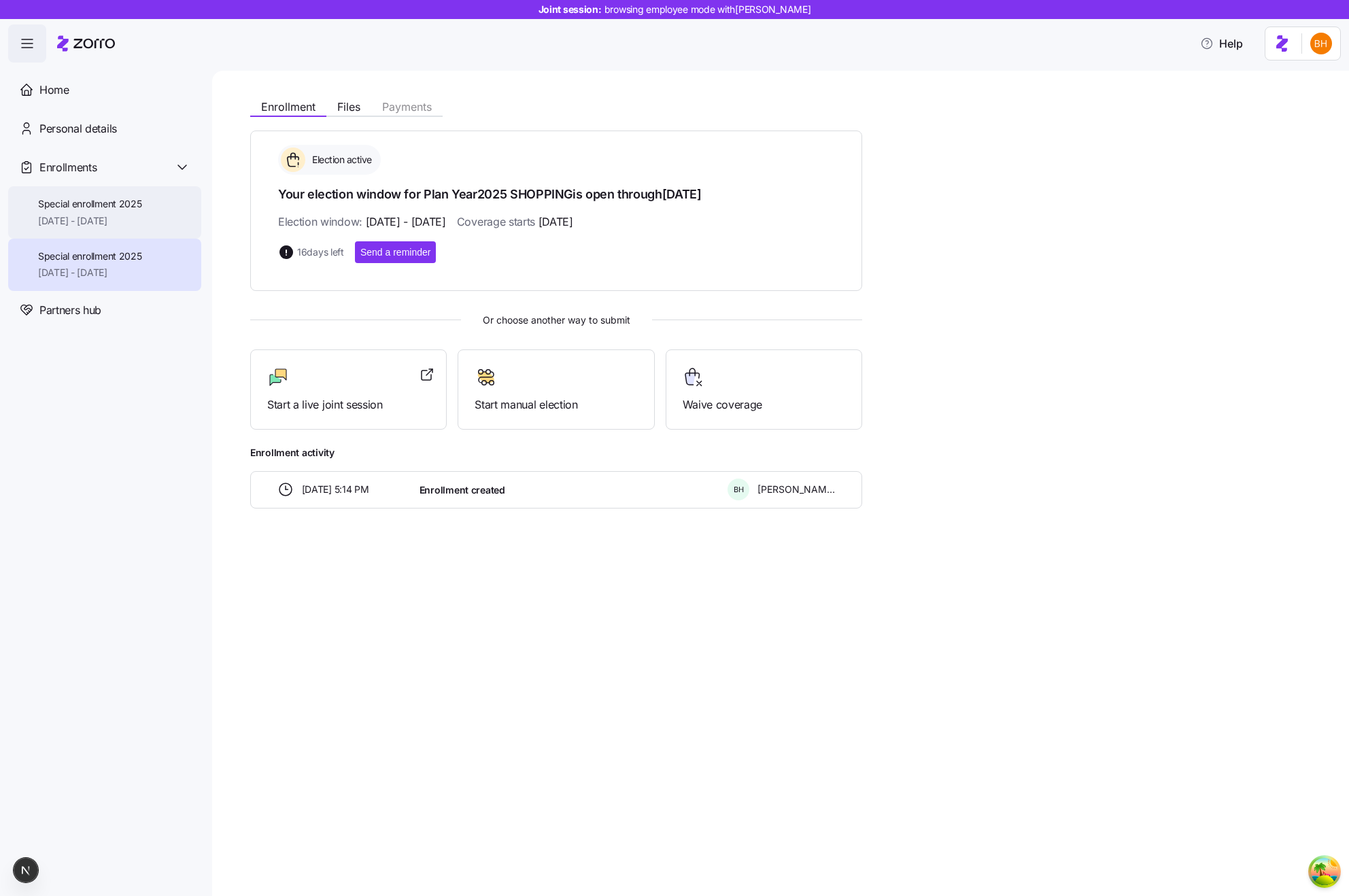
click at [92, 218] on span "[DATE] - [DATE]" at bounding box center [90, 221] width 104 height 13
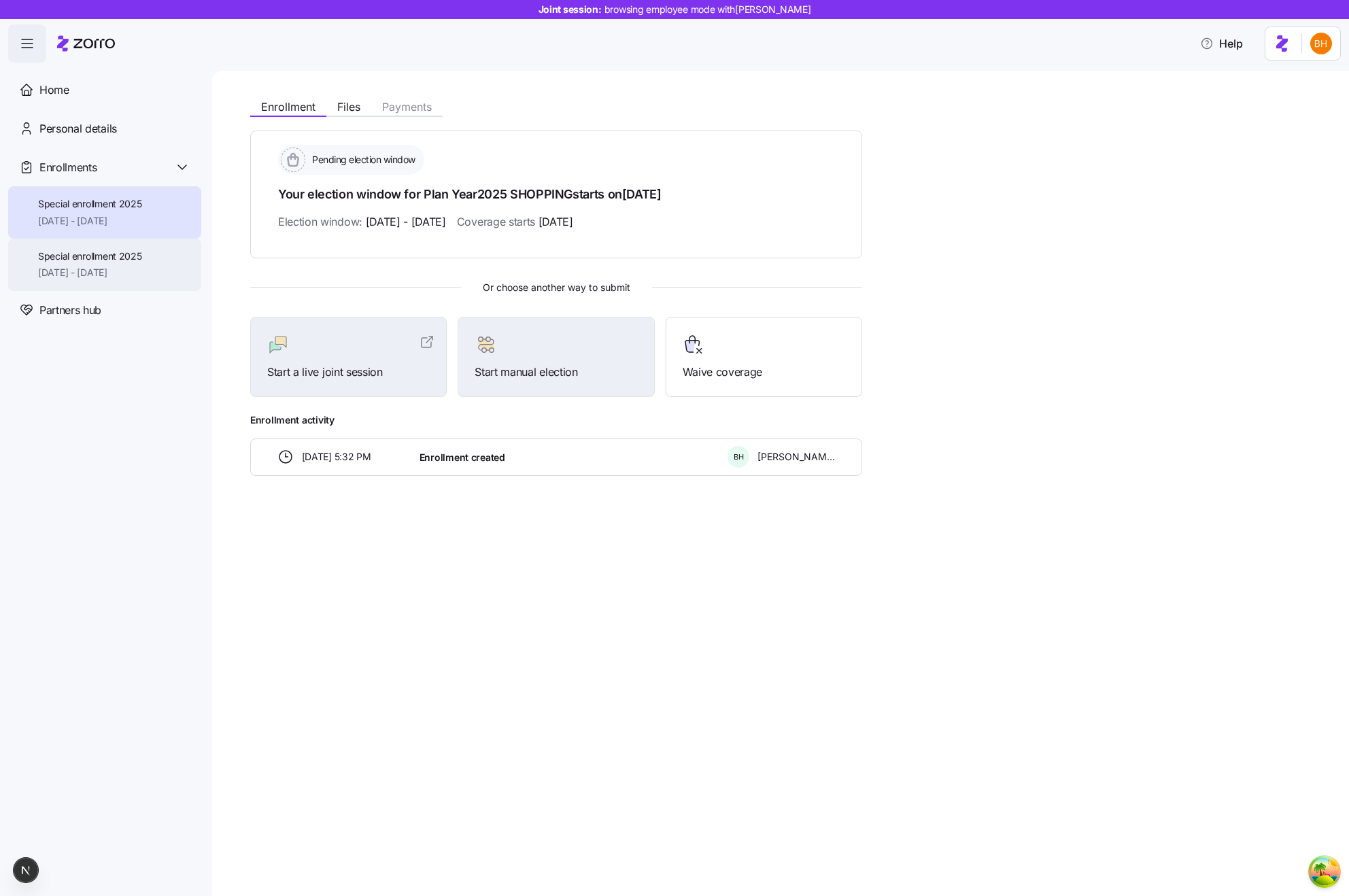
click at [104, 273] on span "[DATE] - [DATE]" at bounding box center [90, 273] width 104 height 13
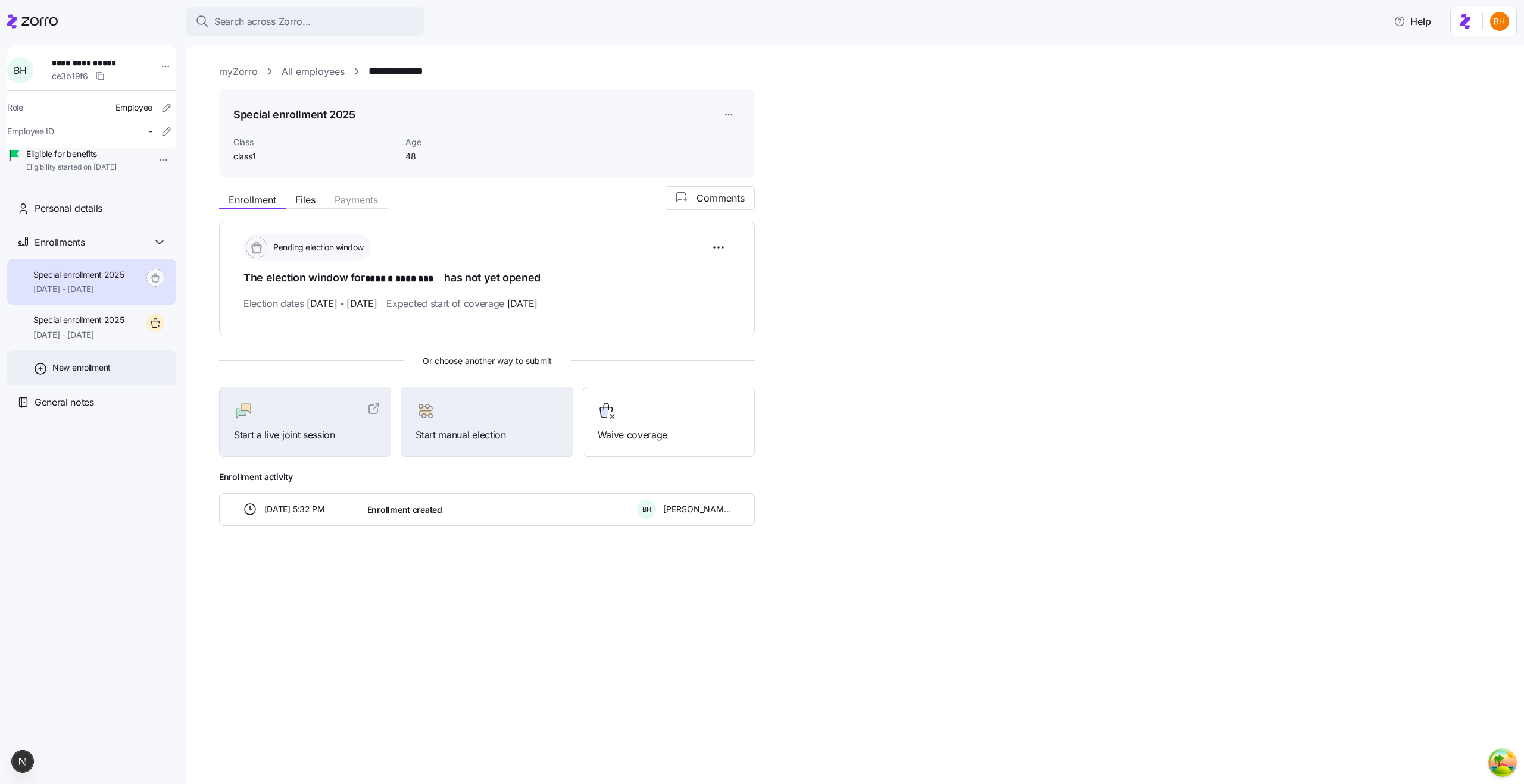
click at [89, 375] on div "New enrollment" at bounding box center [91, 368] width 169 height 35
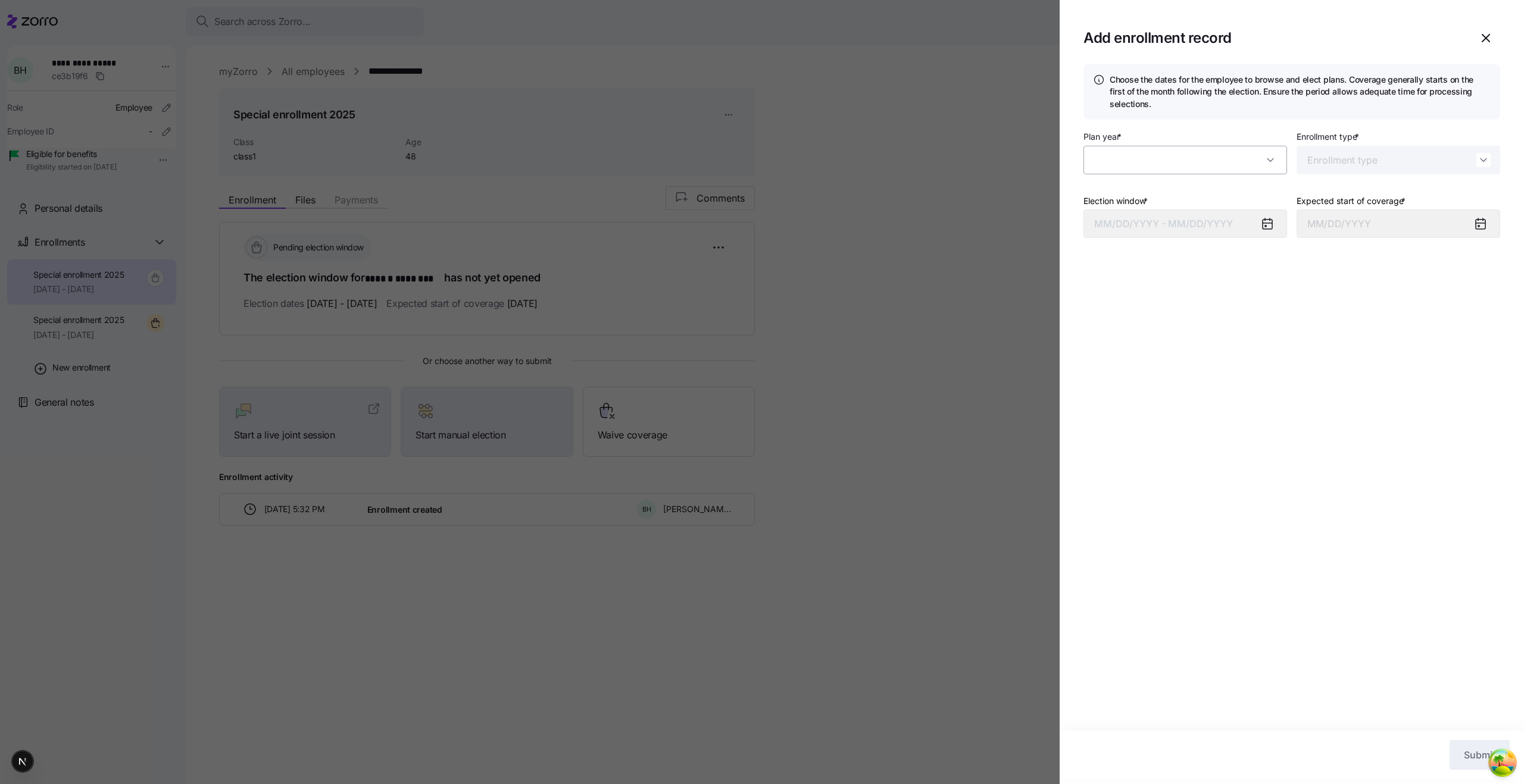
click at [1140, 157] on input "Plan year *" at bounding box center [1185, 160] width 203 height 29
click at [1230, 342] on div "Choose the dates for the employee to browse and elect plans. Coverage generally…" at bounding box center [1291, 397] width 464 height 666
click at [1145, 151] on input "Plan year *" at bounding box center [1185, 160] width 203 height 29
click at [1321, 367] on div "Choose the dates for the employee to browse and elect plans. Coverage generally…" at bounding box center [1291, 397] width 464 height 666
click at [1483, 40] on icon "button" at bounding box center [1486, 38] width 7 height 7
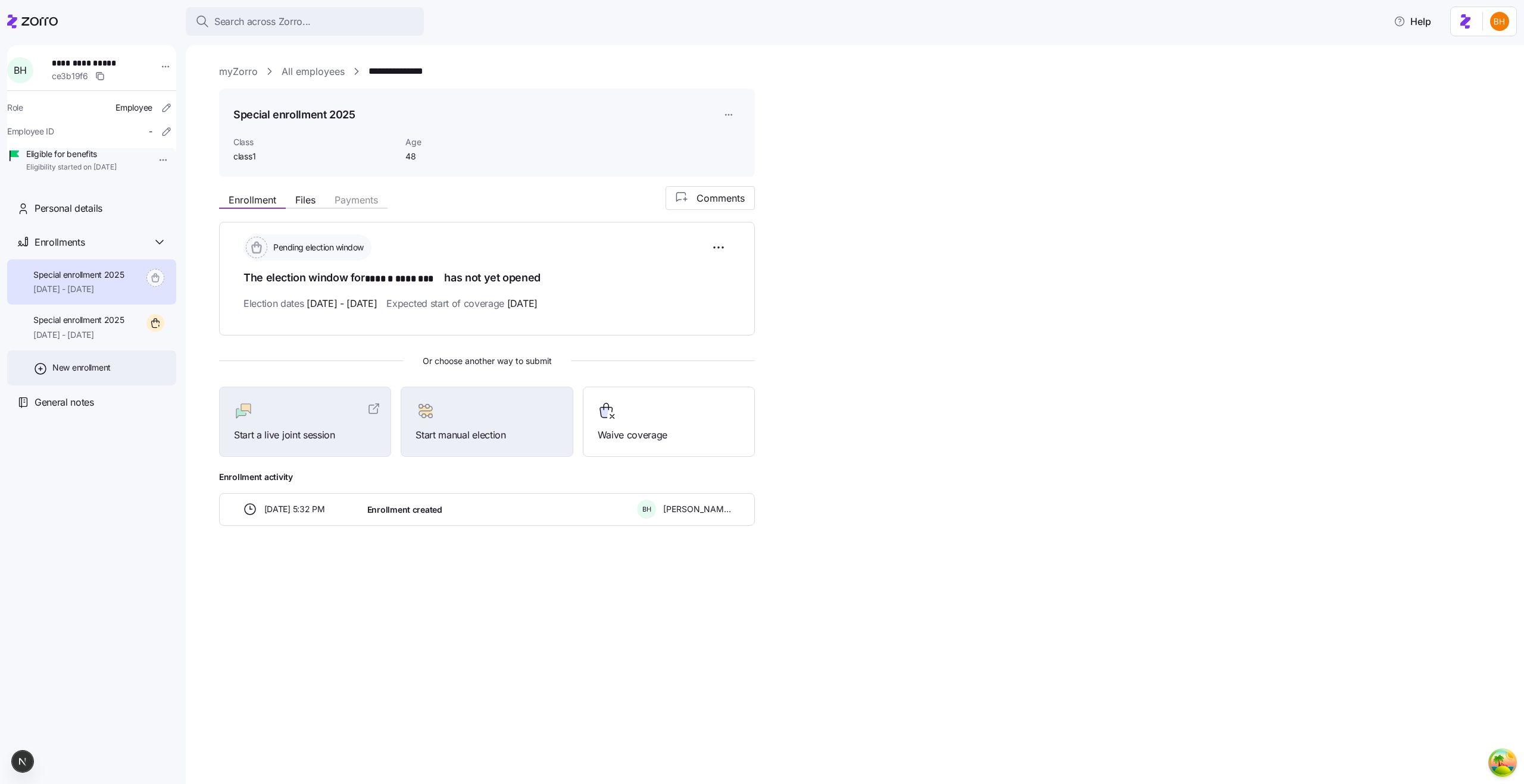
click at [102, 386] on div "New enrollment" at bounding box center [91, 368] width 169 height 35
type input "2025"
type input "Special"
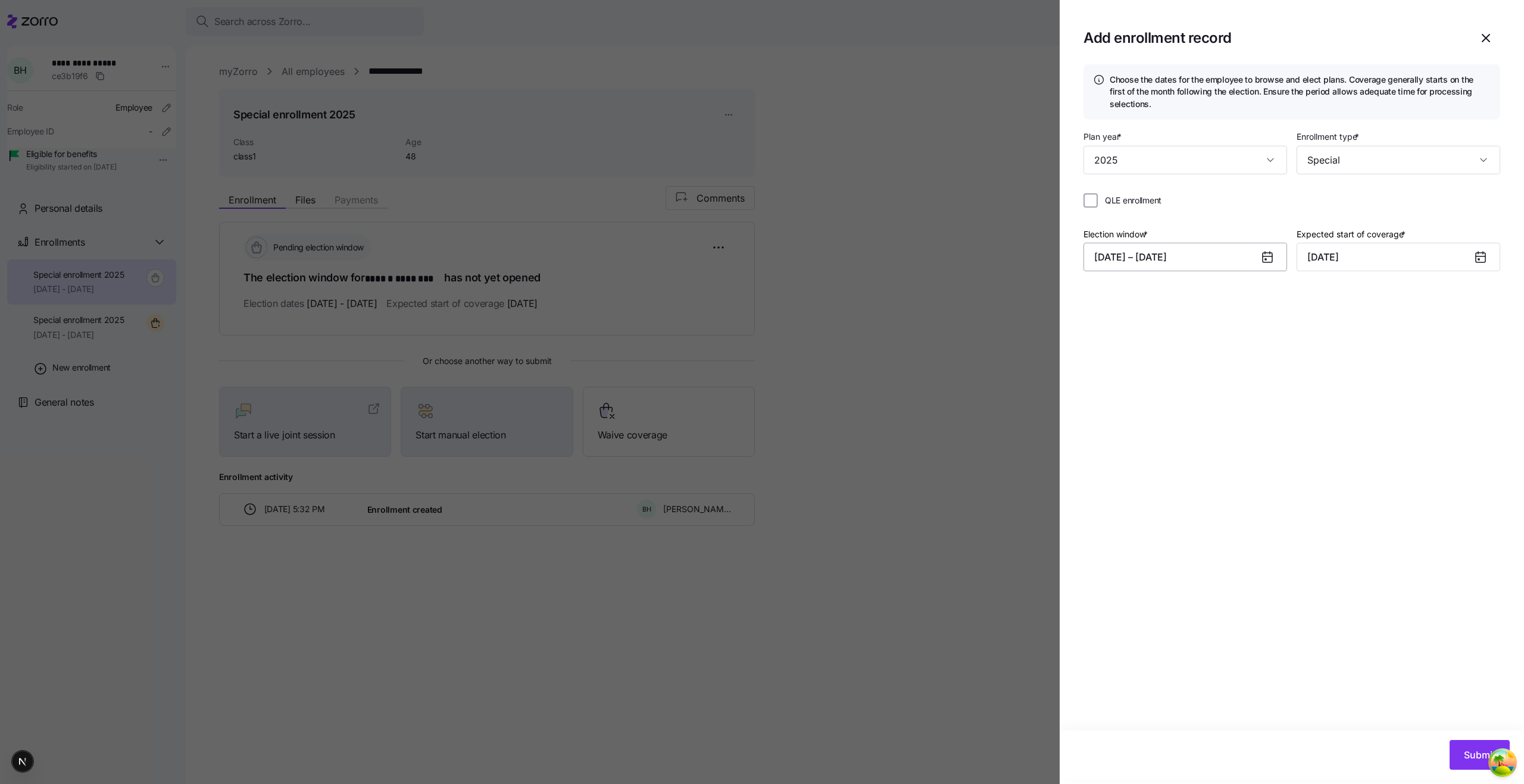
click at [1091, 257] on button "[DATE] – [DATE]" at bounding box center [1185, 257] width 203 height 29
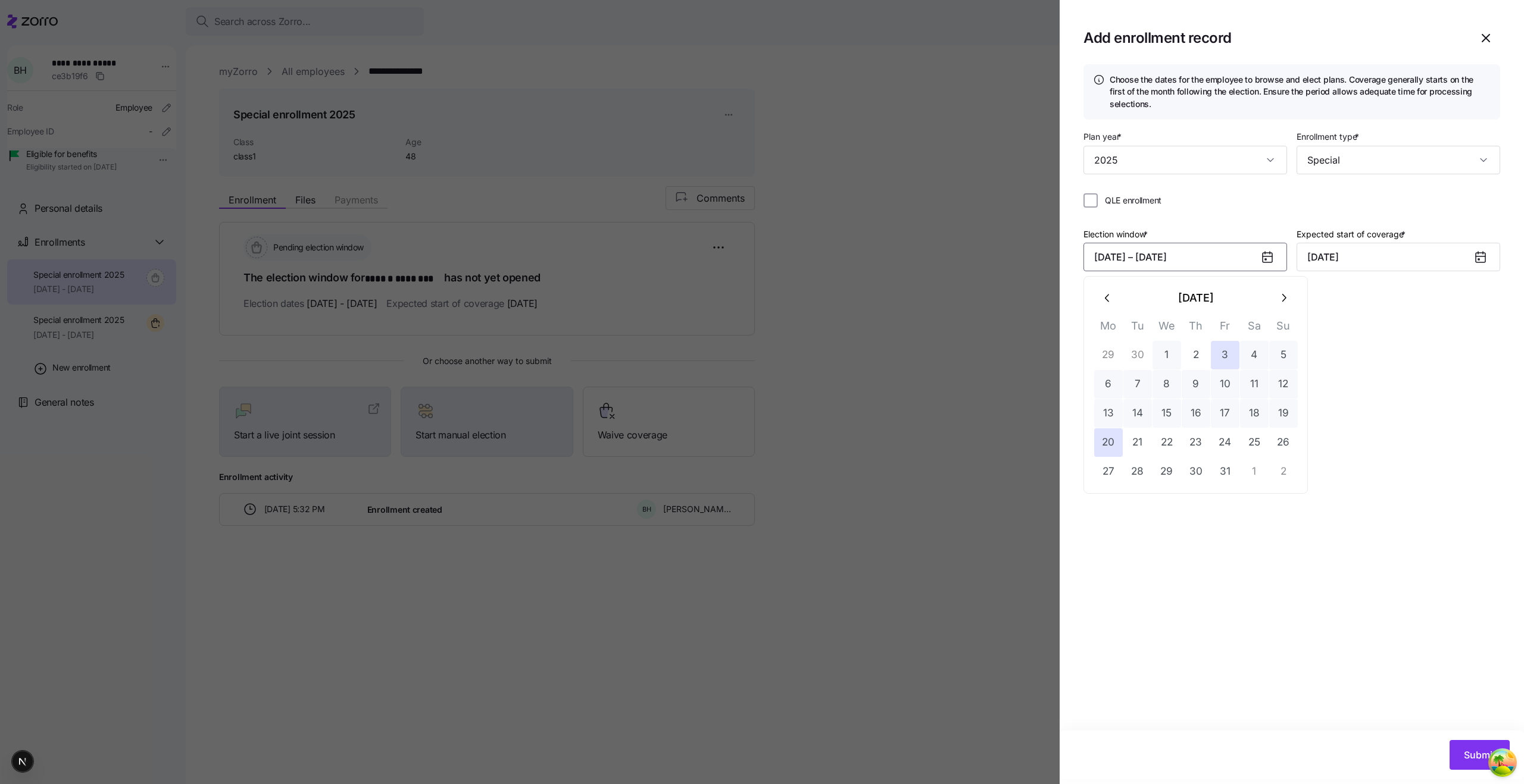
click at [1161, 359] on button "1" at bounding box center [1166, 355] width 29 height 29
click at [1259, 401] on button "18" at bounding box center [1254, 413] width 29 height 29
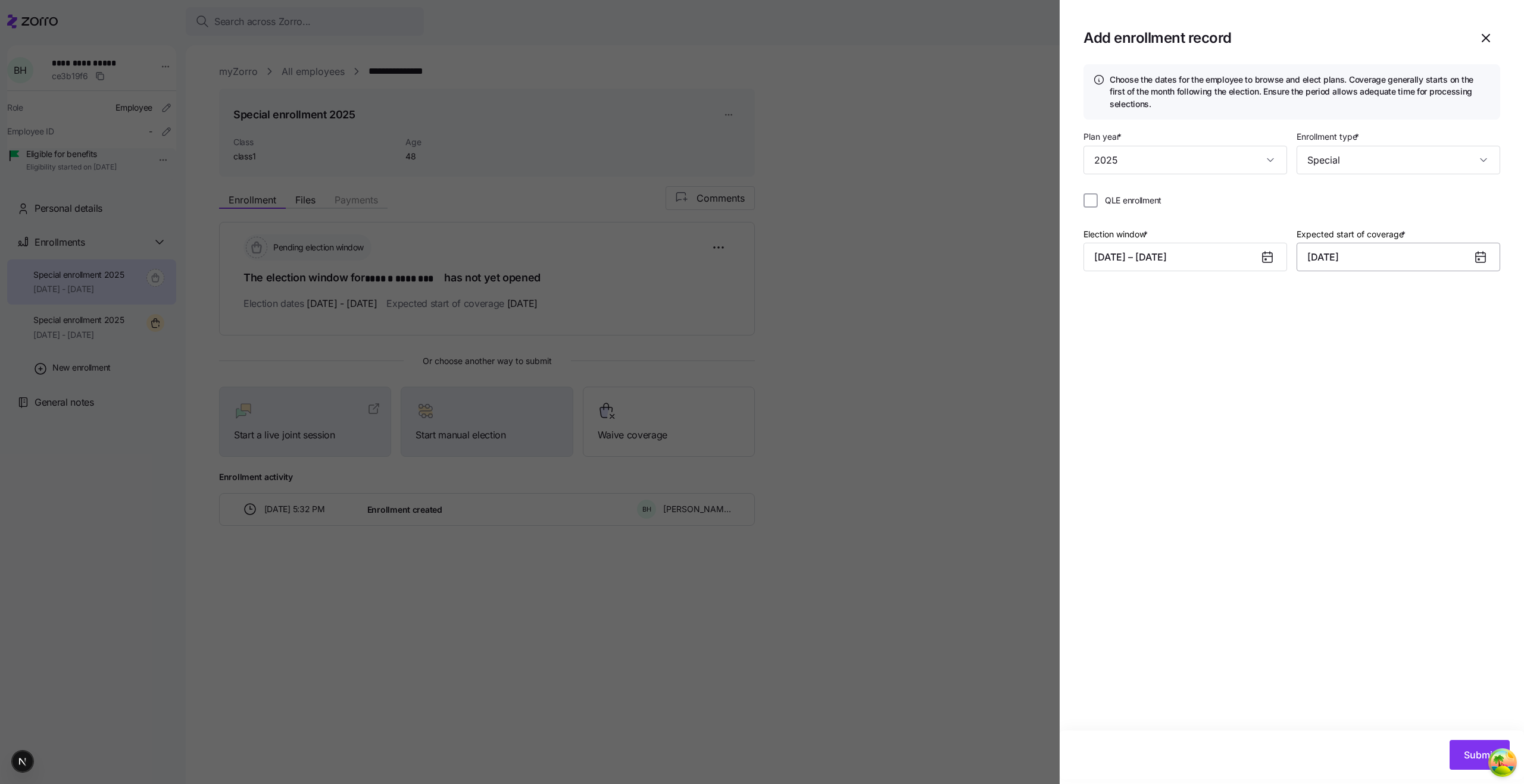
click at [1330, 265] on input "[DATE]" at bounding box center [1398, 257] width 203 height 29
click at [1320, 304] on icon "button" at bounding box center [1321, 298] width 13 height 13
click at [1487, 426] on button "19" at bounding box center [1496, 413] width 29 height 29
type input "[DATE]"
click at [1467, 769] on button "Submit" at bounding box center [1480, 755] width 60 height 29
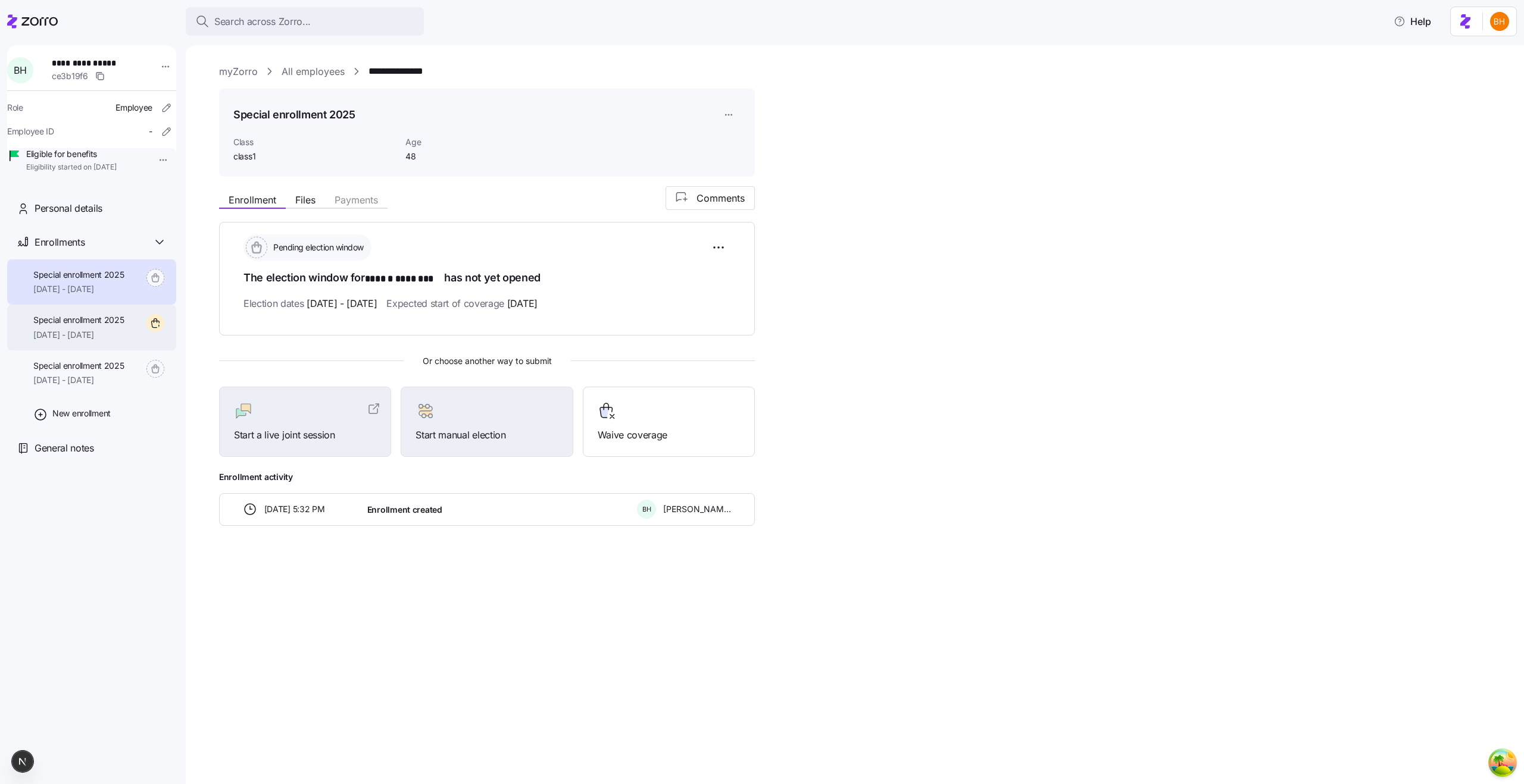
click at [82, 326] on span "Special enrollment 2025" at bounding box center [79, 320] width 91 height 12
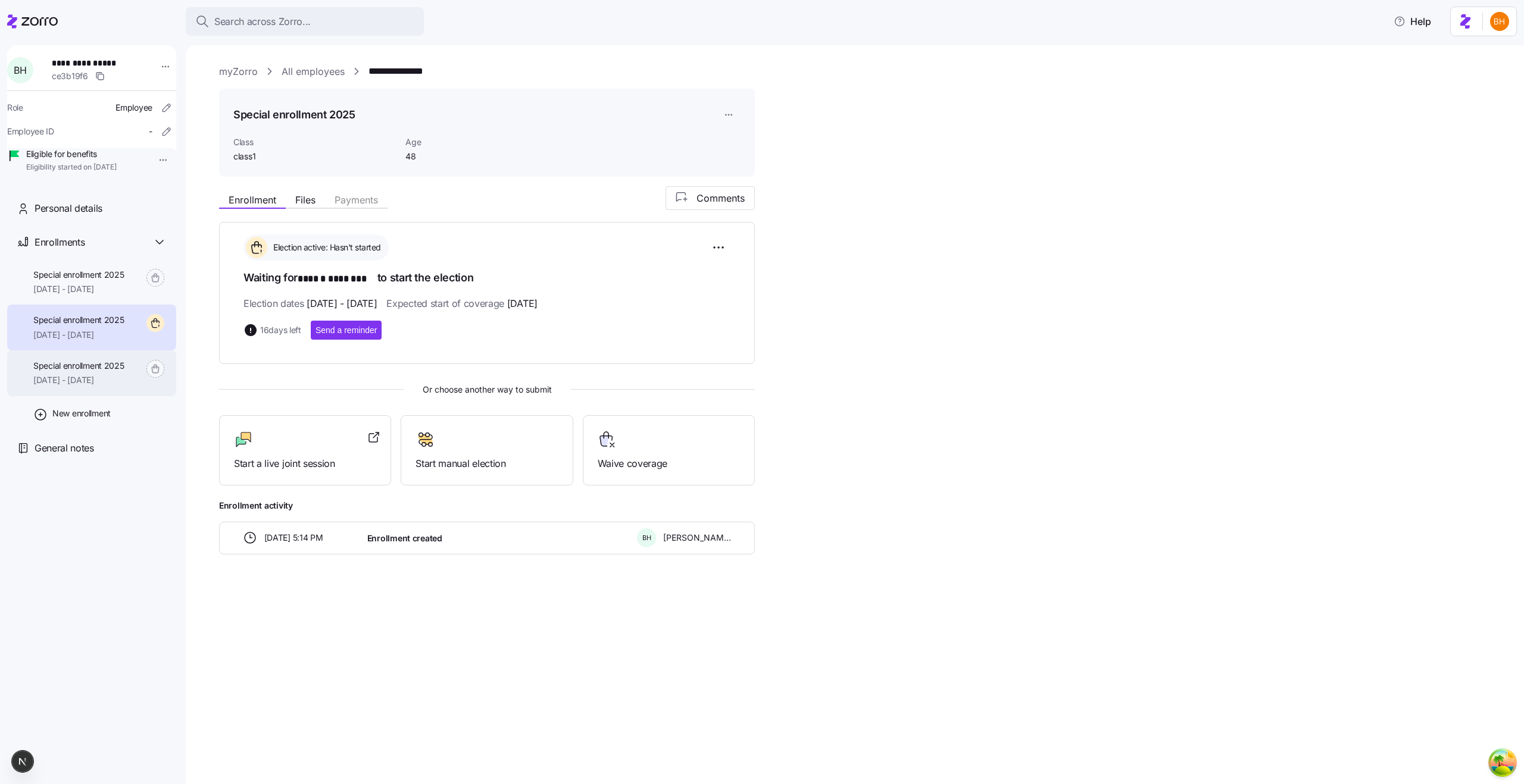
click at [84, 372] on span "Special enrollment 2025" at bounding box center [79, 366] width 91 height 12
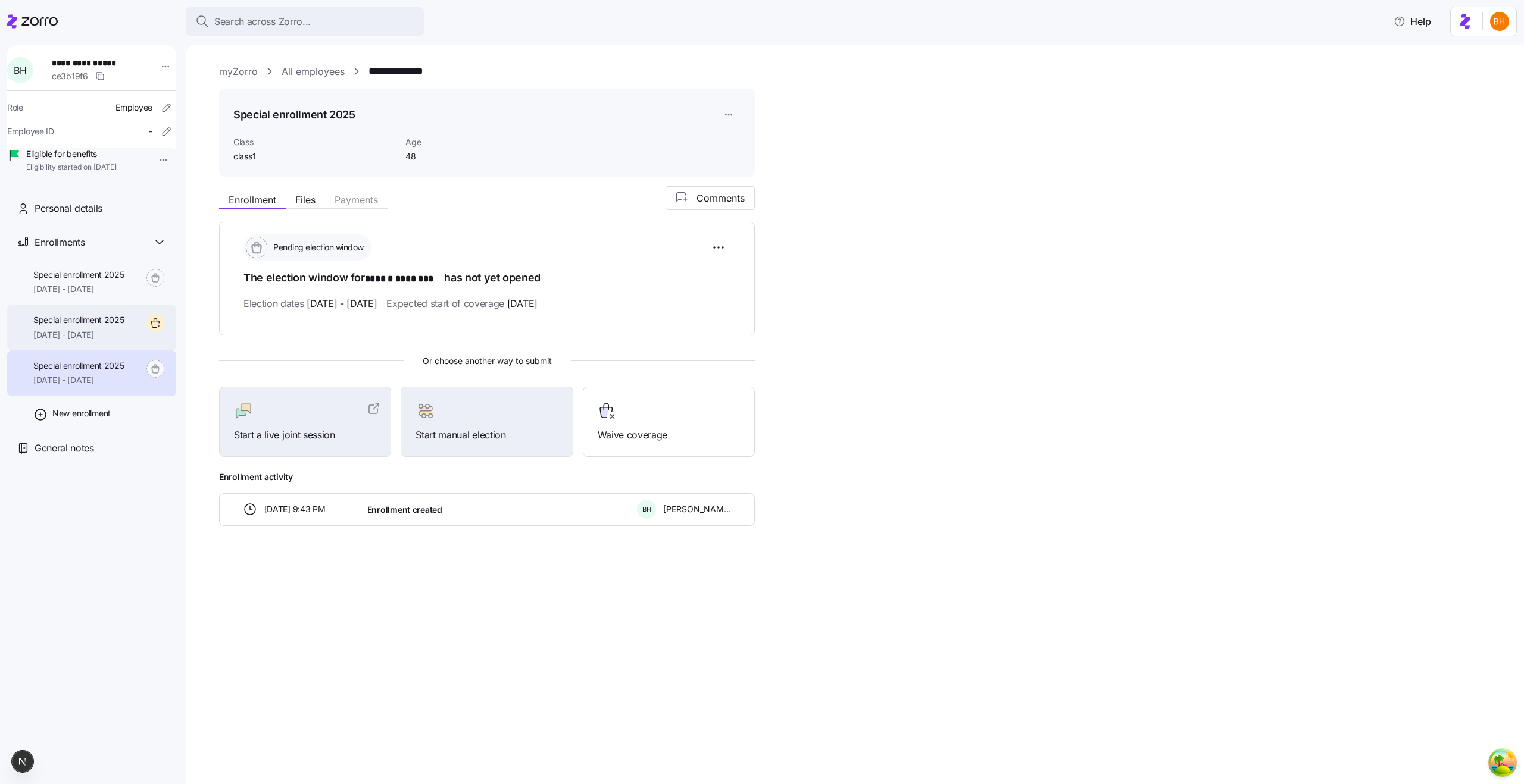
click at [89, 341] on div "Special enrollment 2025 11/01/2025 - 12/31/2025" at bounding box center [79, 328] width 91 height 27
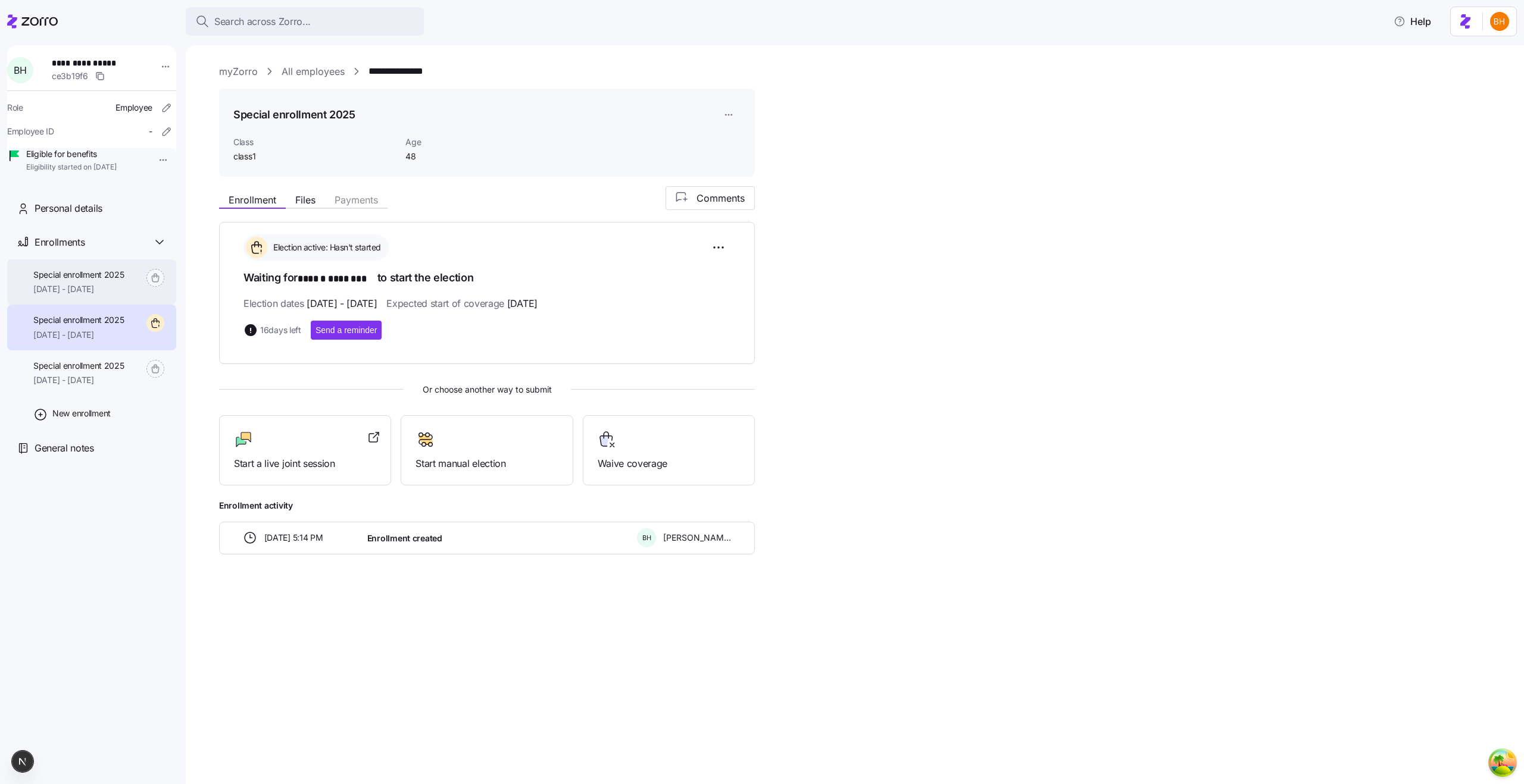
click at [91, 280] on span "Special enrollment 2025" at bounding box center [79, 275] width 91 height 12
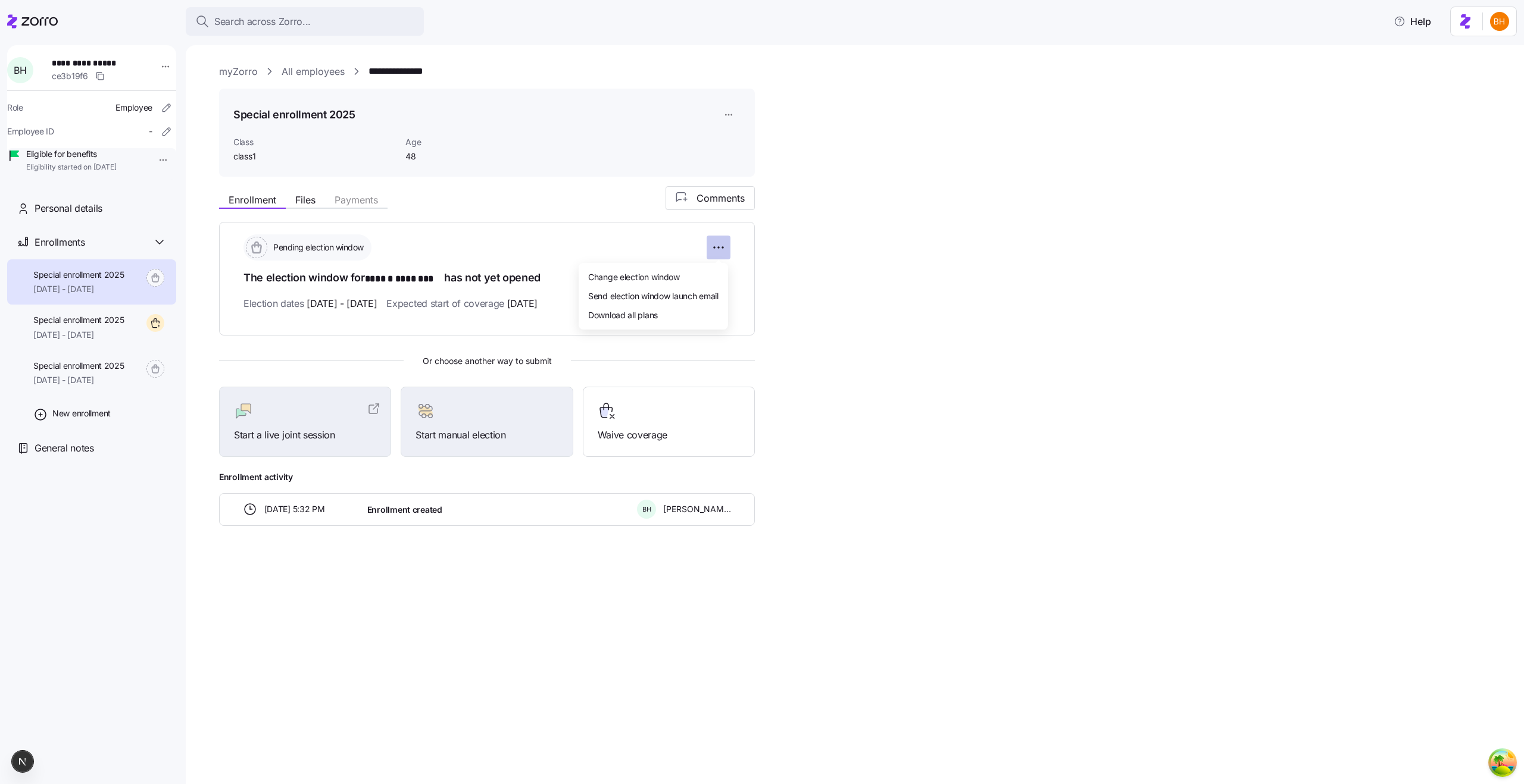
click at [721, 237] on html "**********" at bounding box center [762, 388] width 1524 height 777
click at [616, 250] on html "**********" at bounding box center [762, 388] width 1524 height 777
click at [724, 120] on html "**********" at bounding box center [762, 388] width 1524 height 777
click at [752, 162] on div "Delete enrollment record" at bounding box center [774, 163] width 96 height 13
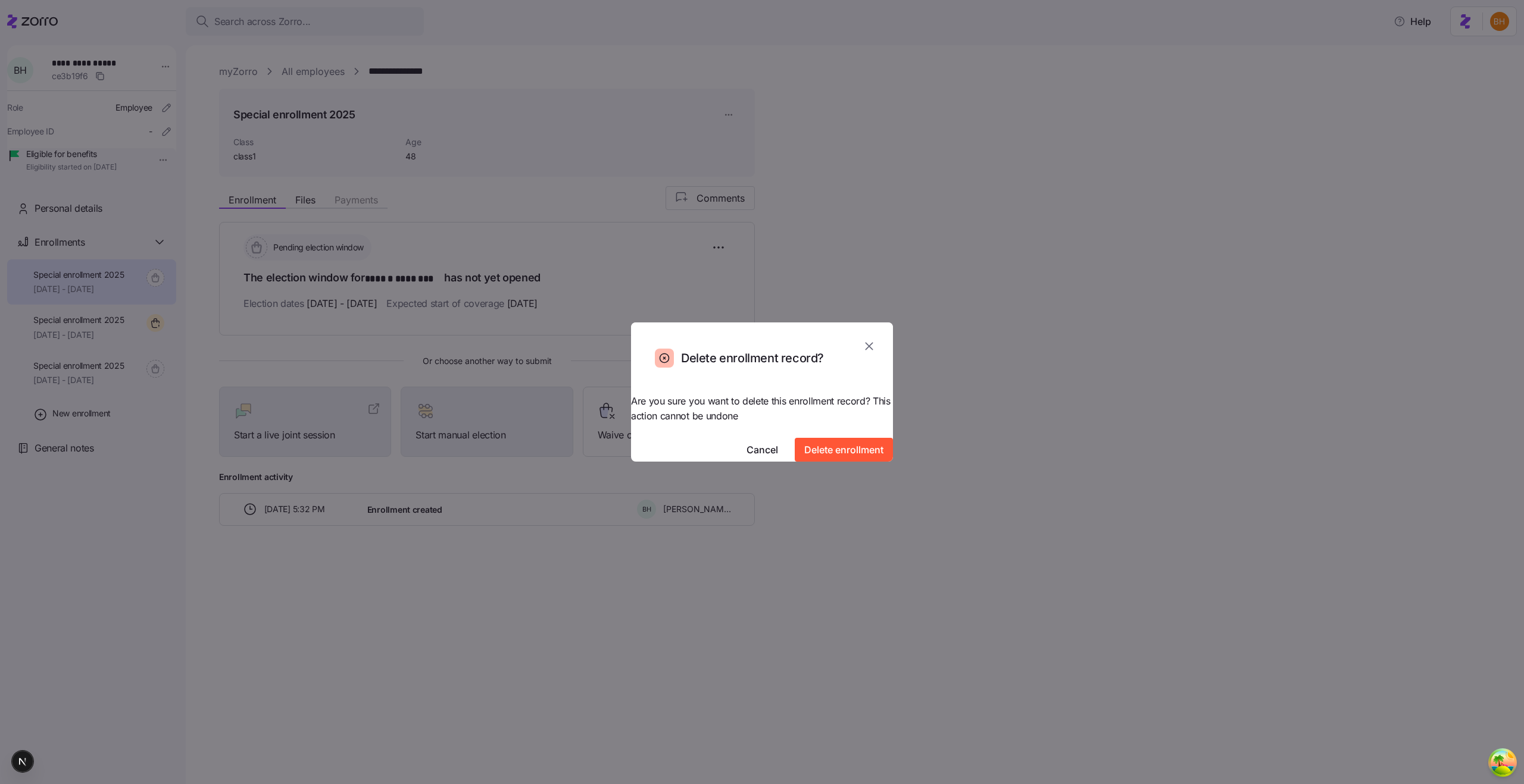
click at [791, 423] on div "Are you sure you want to delete this enrollment record? This action cannot be u…" at bounding box center [762, 428] width 262 height 68
click at [809, 442] on span "Delete enrollment" at bounding box center [843, 449] width 79 height 14
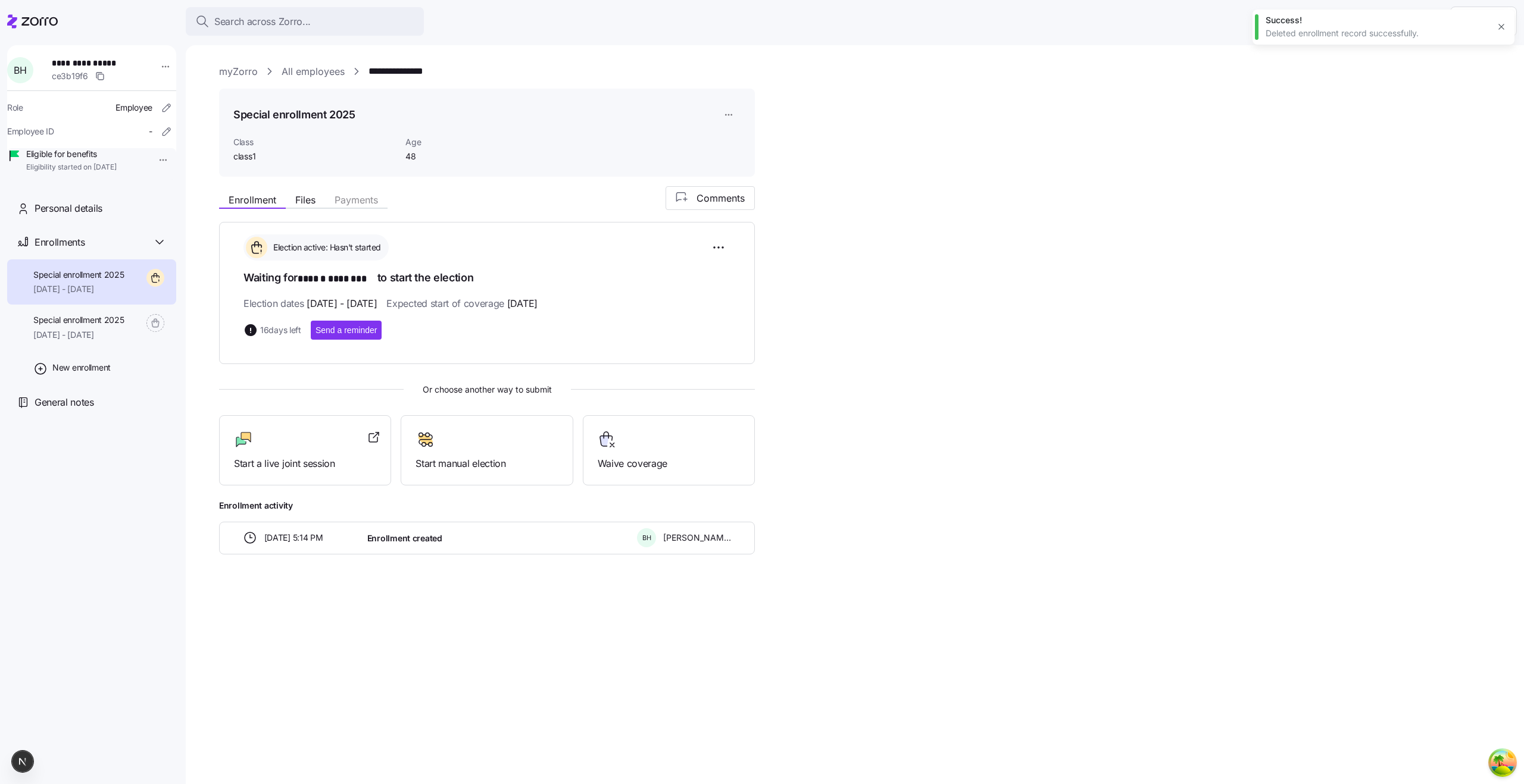
click at [76, 295] on span "[DATE] - [DATE]" at bounding box center [79, 289] width 91 height 12
click at [77, 326] on span "Special enrollment 2025" at bounding box center [79, 320] width 91 height 12
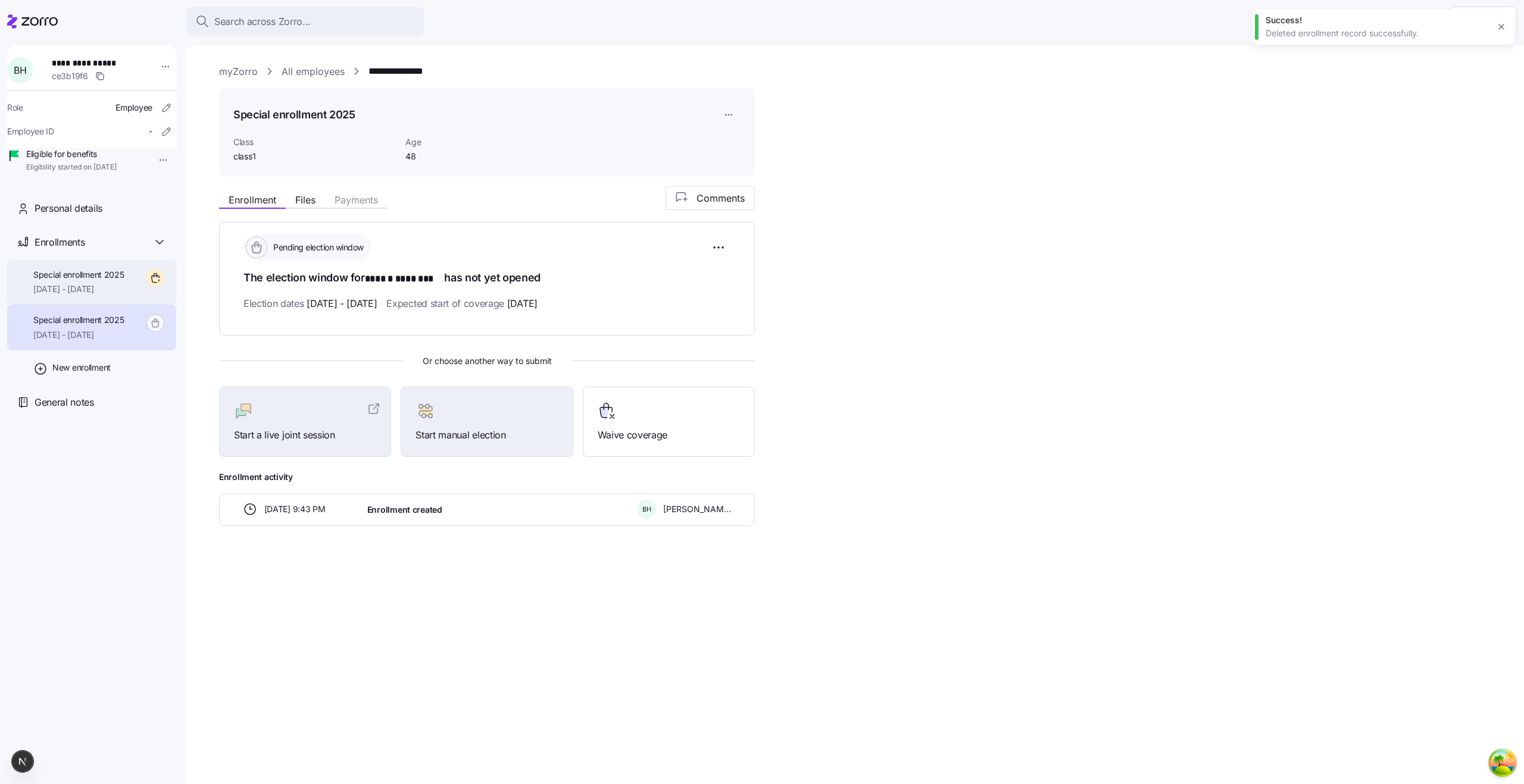
click at [79, 295] on span "[DATE] - [DATE]" at bounding box center [79, 289] width 91 height 12
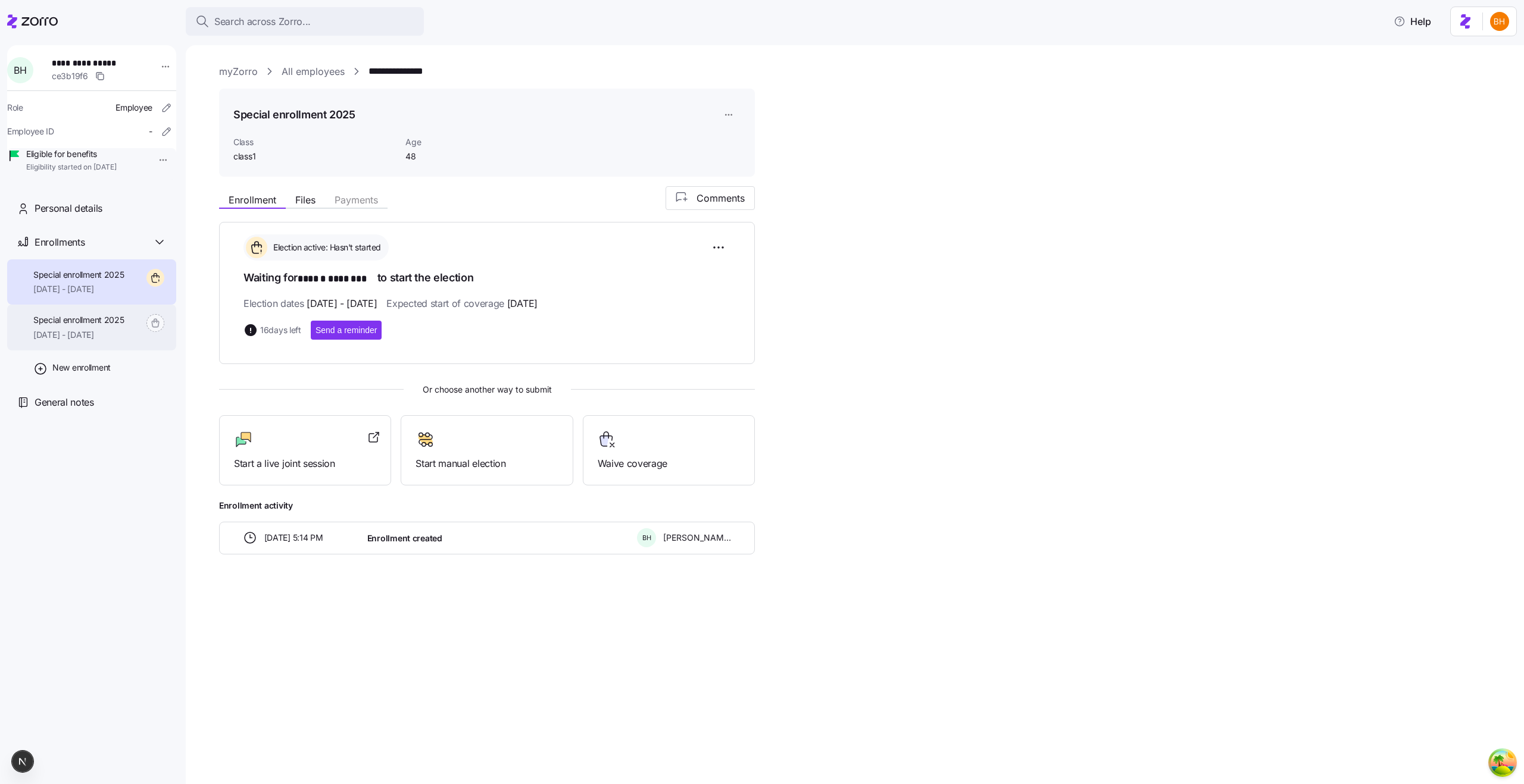
click at [83, 326] on span "Special enrollment 2025" at bounding box center [79, 320] width 91 height 12
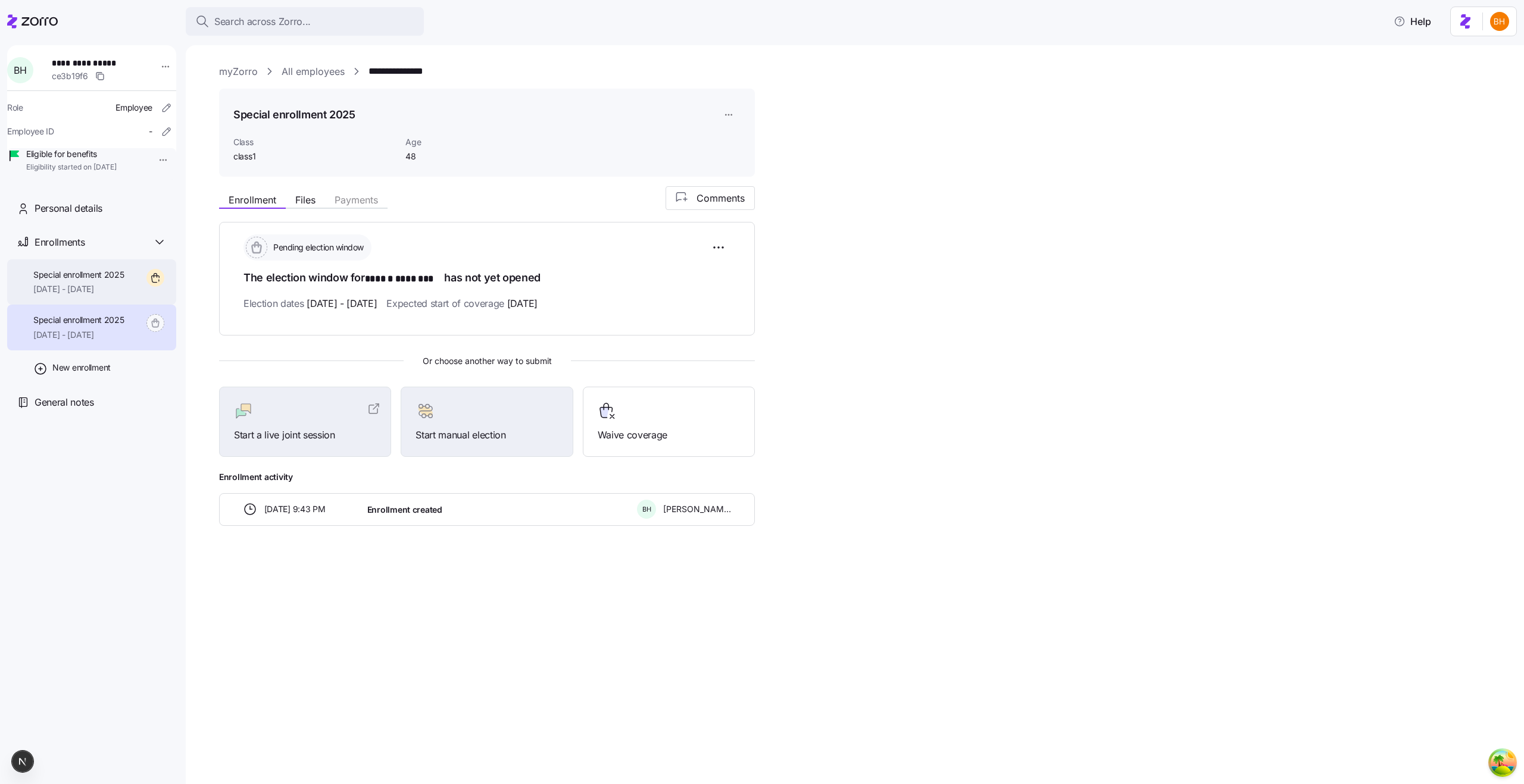
click at [95, 295] on span "11/01/2025 - 12/31/2025" at bounding box center [79, 289] width 91 height 12
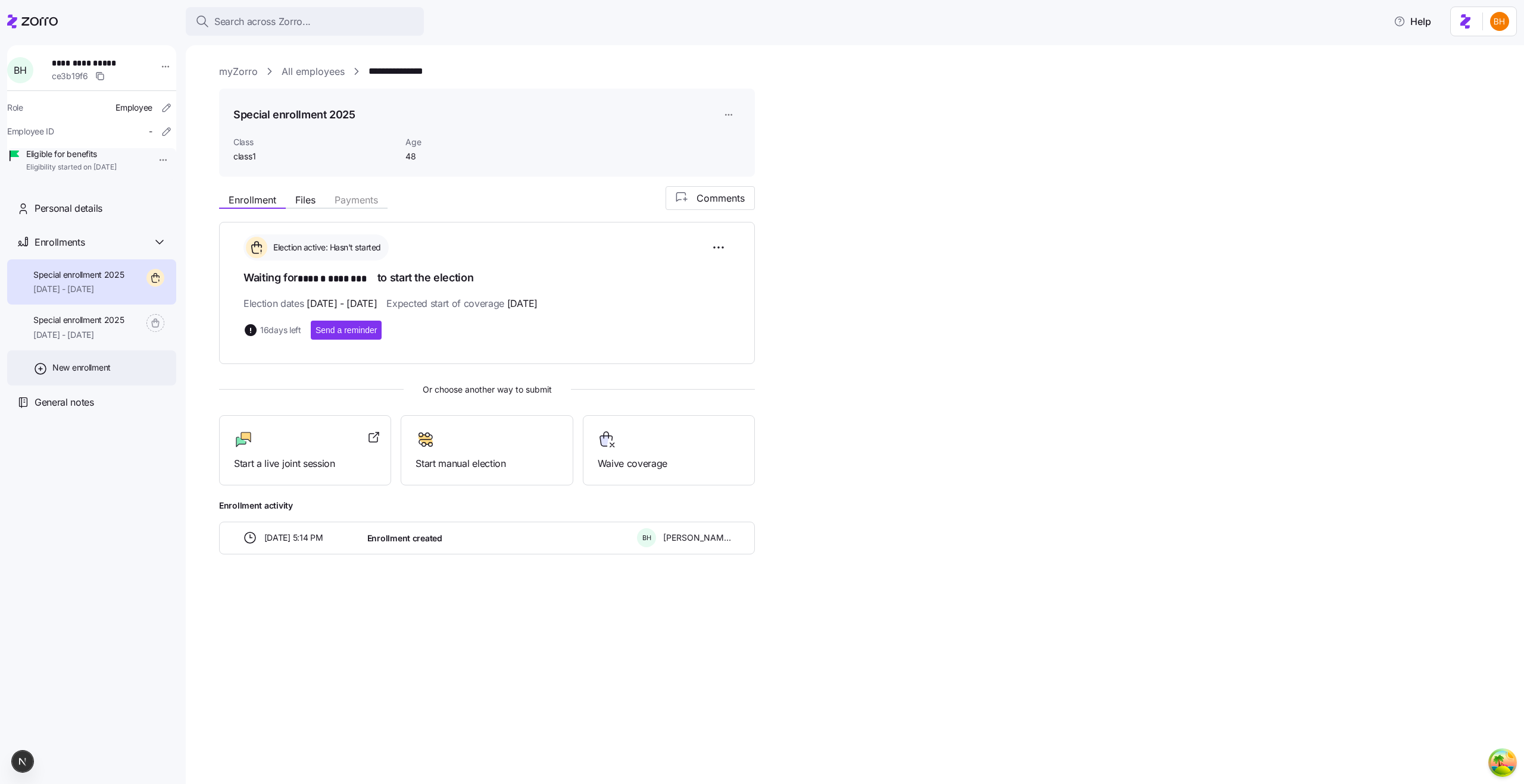
click at [57, 386] on div "New enrollment" at bounding box center [91, 368] width 169 height 35
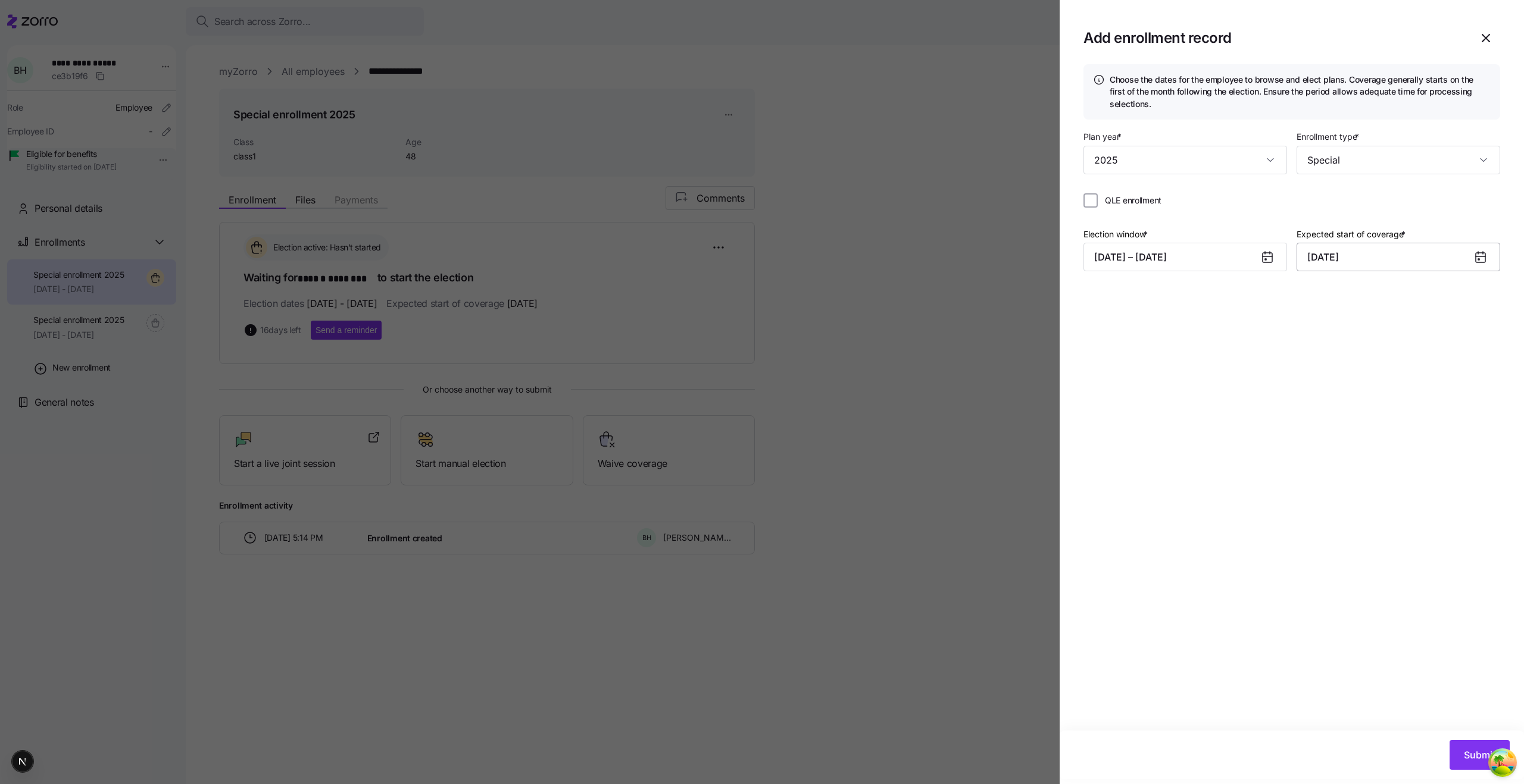
click at [1355, 264] on input "November 1, 2025" at bounding box center [1398, 257] width 203 height 29
click at [1497, 306] on button "button" at bounding box center [1496, 297] width 29 height 29
click at [1331, 269] on input "November 1, 2025" at bounding box center [1398, 257] width 203 height 29
click at [1322, 292] on icon "button" at bounding box center [1321, 298] width 13 height 13
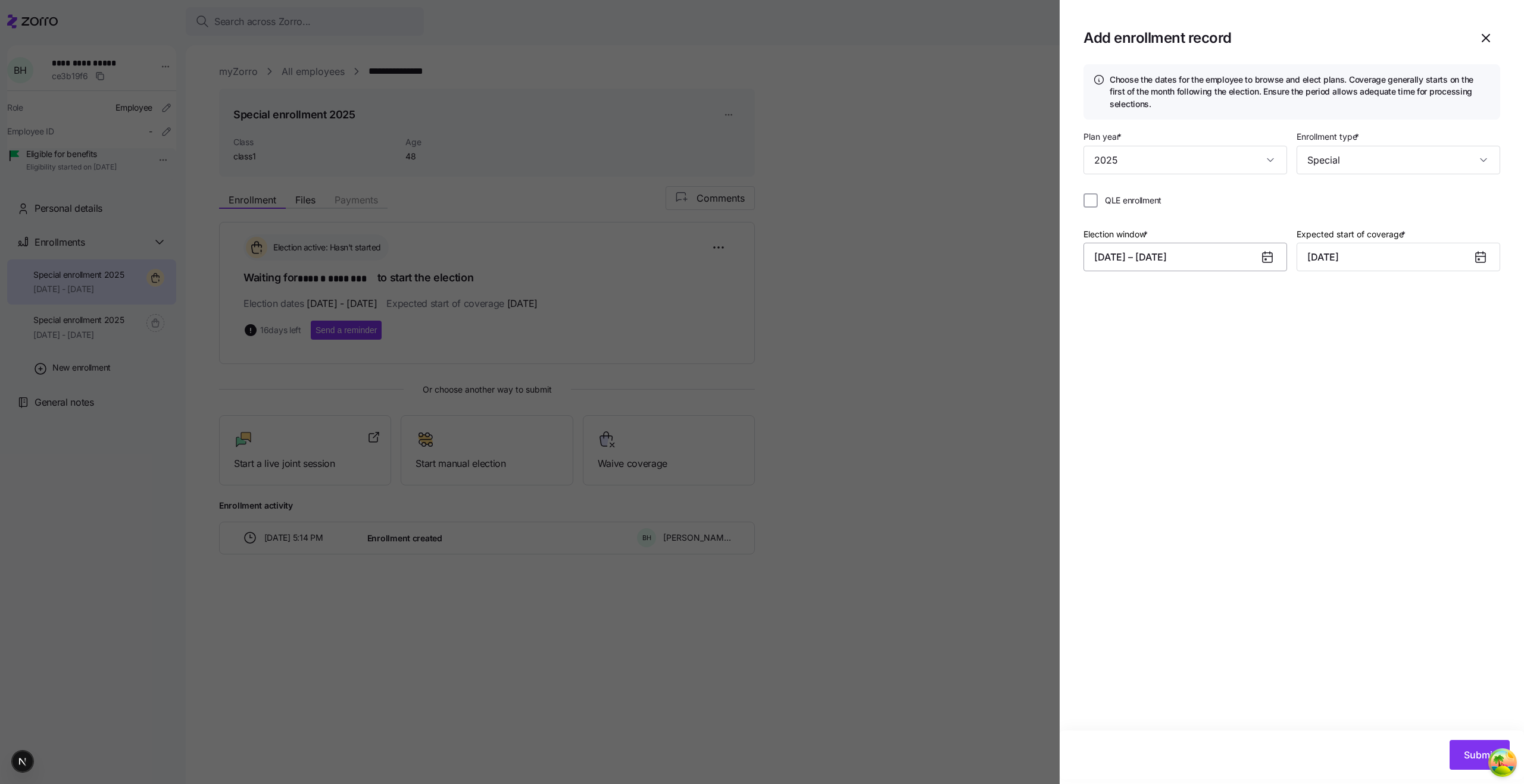
click at [1115, 255] on button "10/03/2025 – 10/20/2025" at bounding box center [1185, 257] width 203 height 29
click at [1109, 306] on button "button" at bounding box center [1107, 297] width 29 height 29
click at [1110, 349] on button "1" at bounding box center [1108, 355] width 29 height 29
click at [1288, 307] on button "button" at bounding box center [1283, 297] width 29 height 29
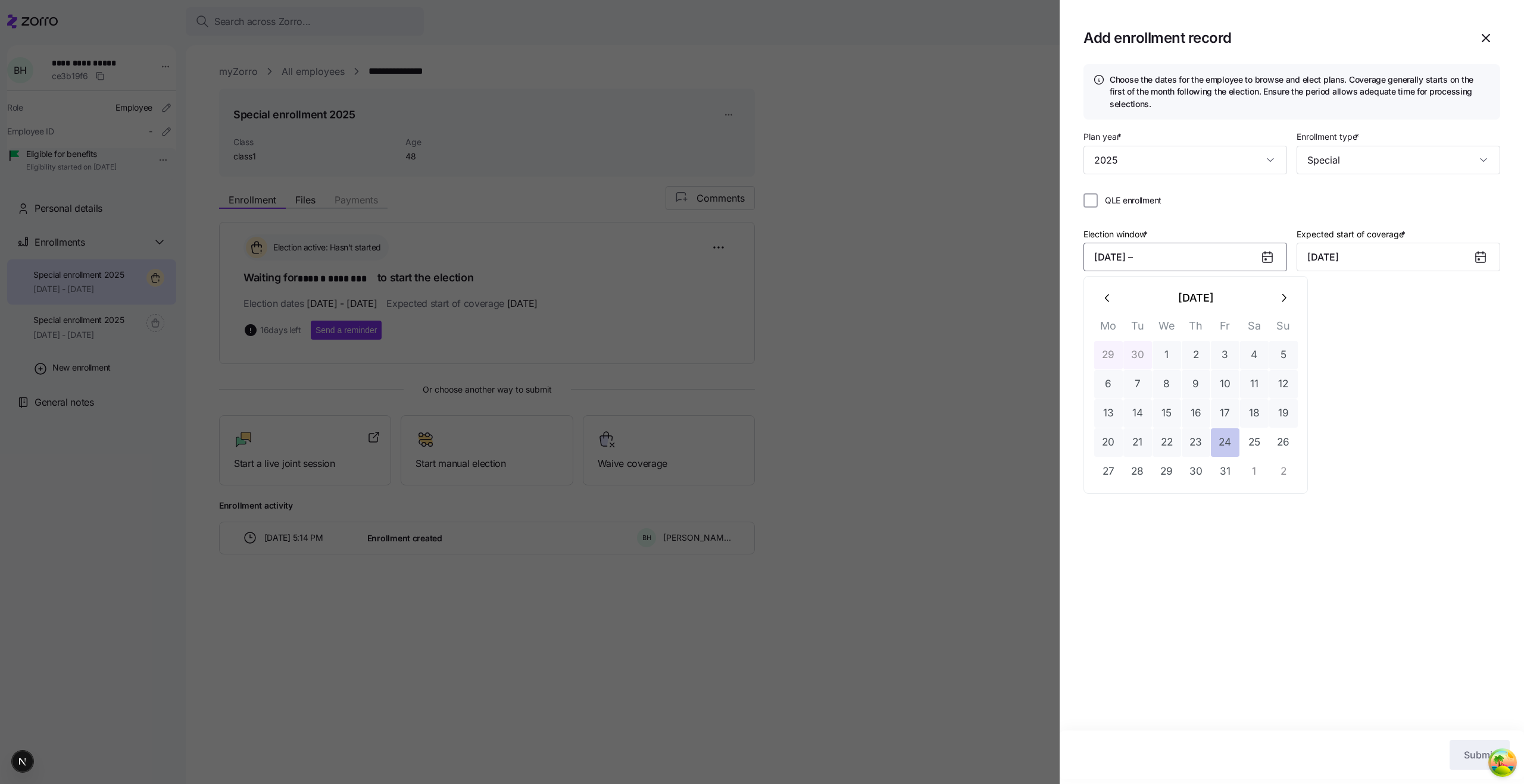
click at [1229, 439] on button "24" at bounding box center [1225, 442] width 29 height 29
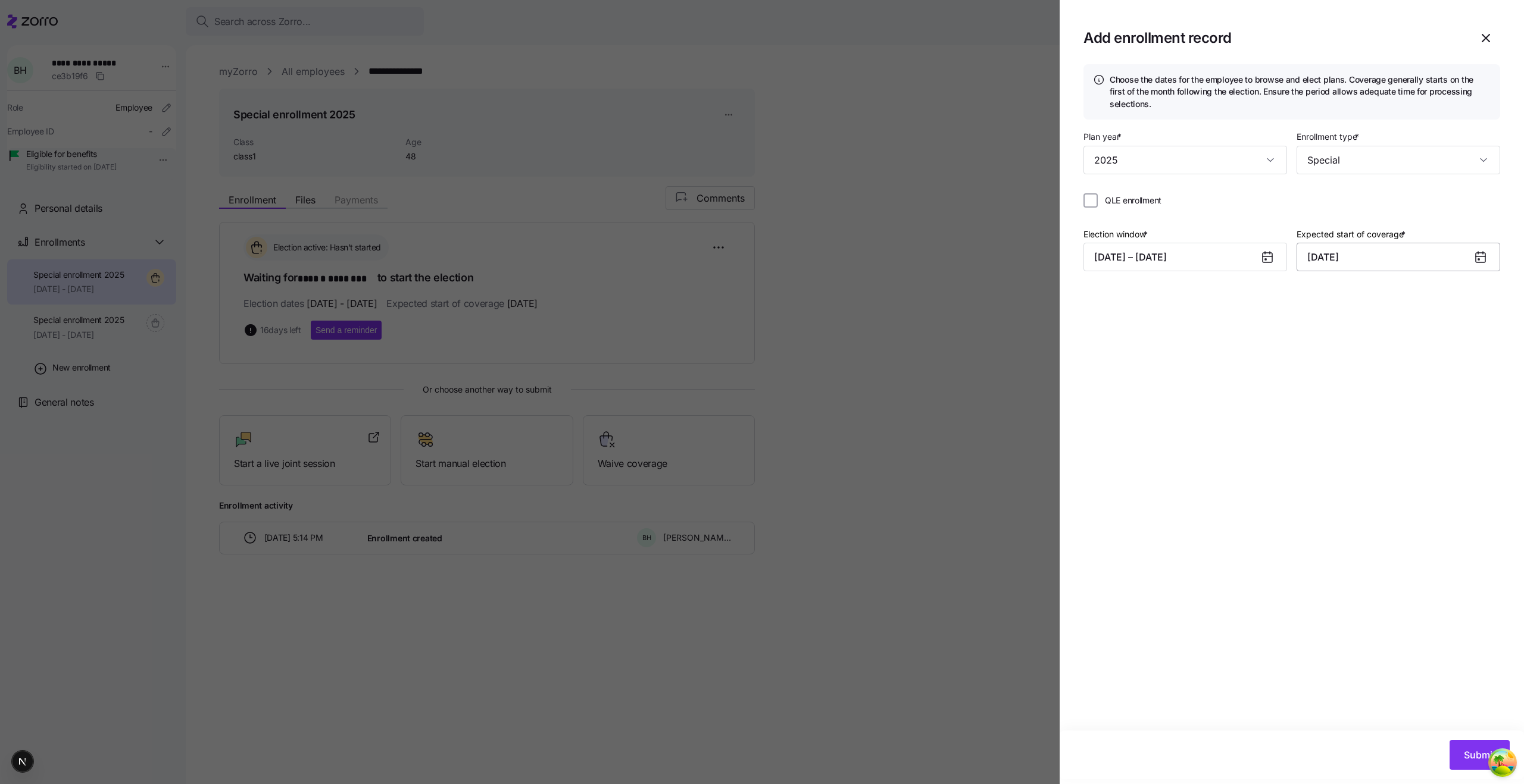
click at [1312, 263] on input "November 1, 2025" at bounding box center [1398, 257] width 203 height 29
click at [1320, 297] on icon "button" at bounding box center [1321, 298] width 13 height 13
click at [1387, 330] on th "We" at bounding box center [1380, 329] width 29 height 24
click at [1235, 319] on div "Choose the dates for the employee to browse and elect plans. Coverage generally…" at bounding box center [1291, 397] width 464 height 666
click at [1483, 745] on button "Submit" at bounding box center [1480, 755] width 60 height 29
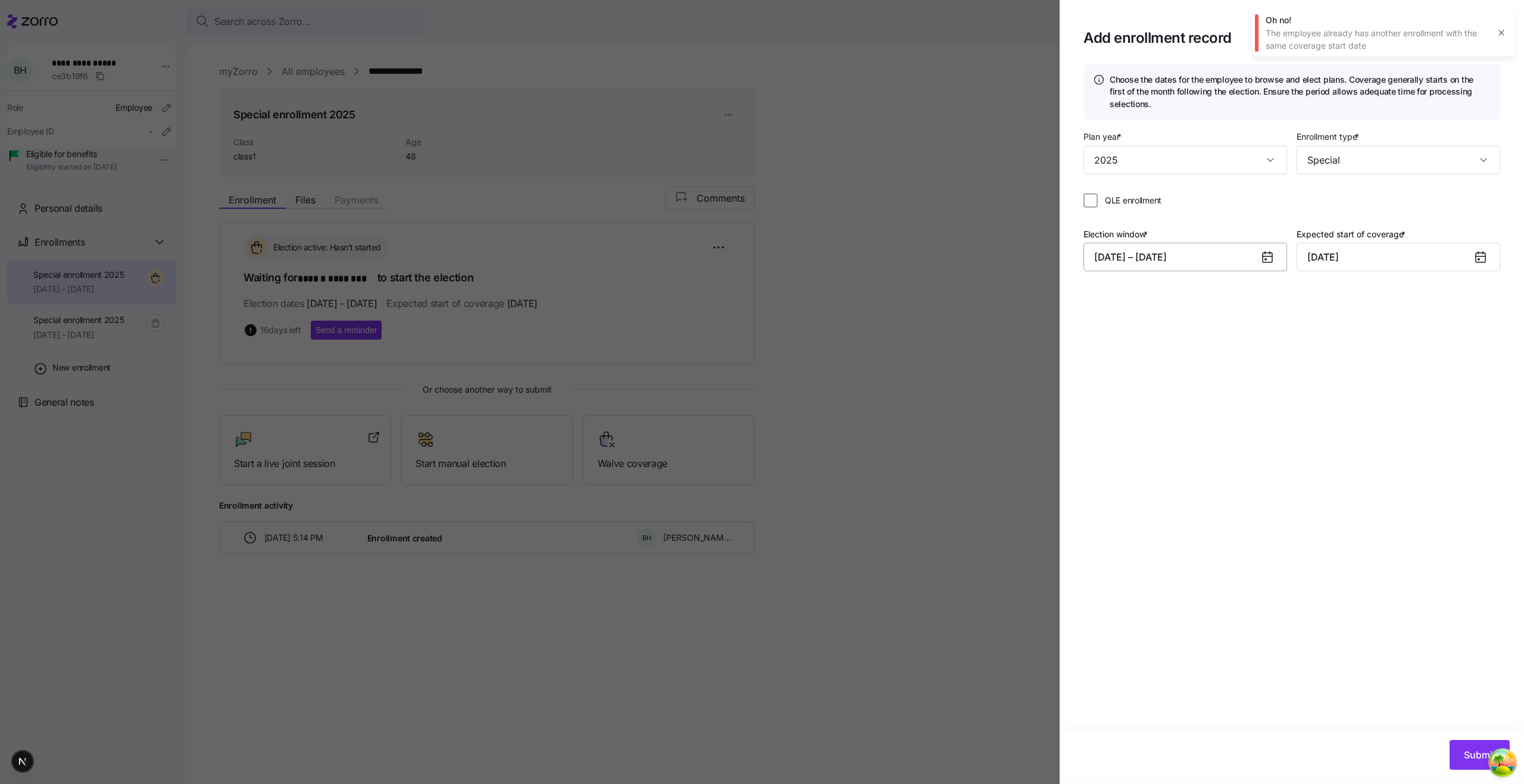
click at [1190, 256] on button "09/01/2025 – 10/24/2025" at bounding box center [1185, 257] width 203 height 29
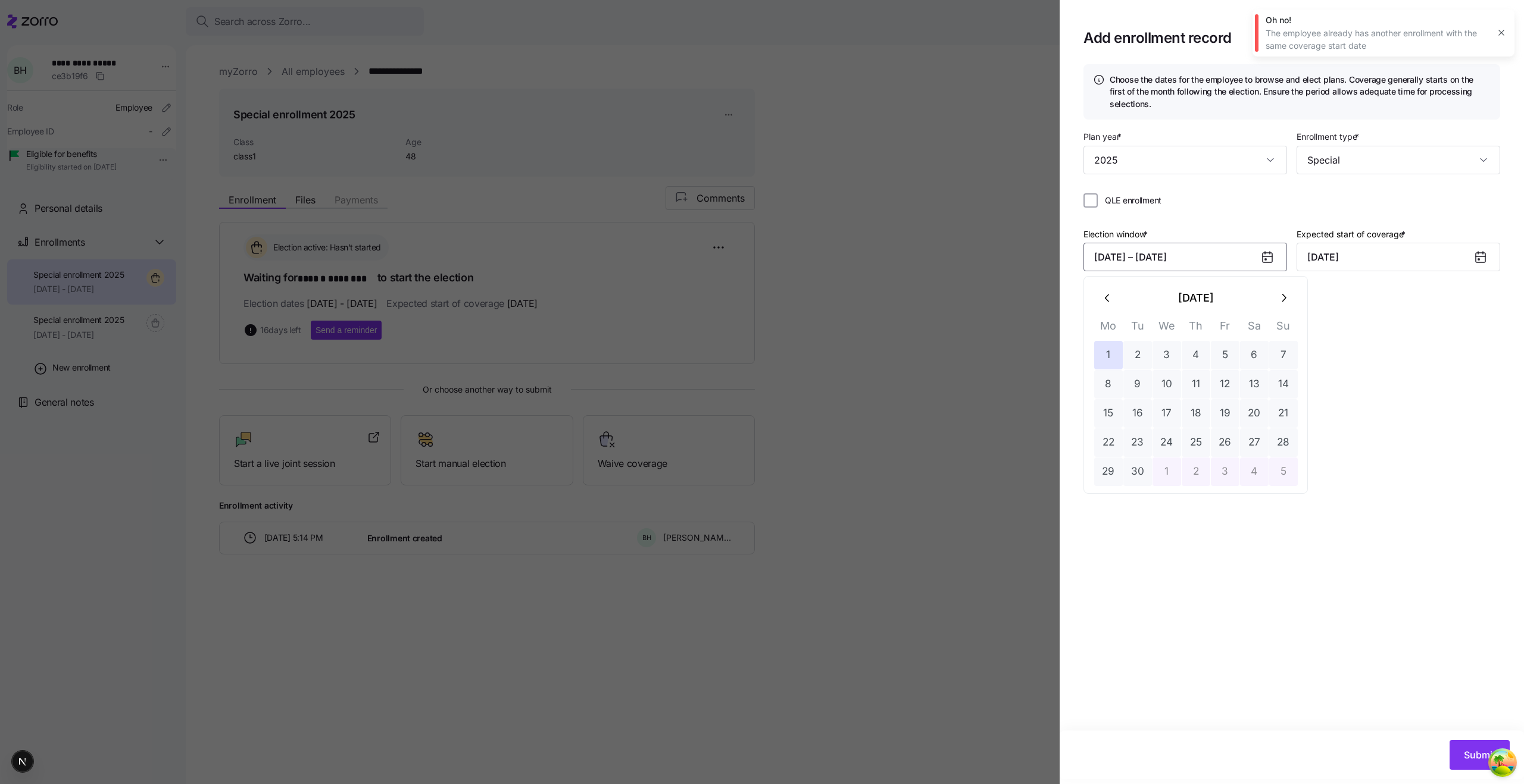
click at [1449, 342] on div "Choose the dates for the employee to browse and elect plans. Coverage generally…" at bounding box center [1291, 397] width 464 height 666
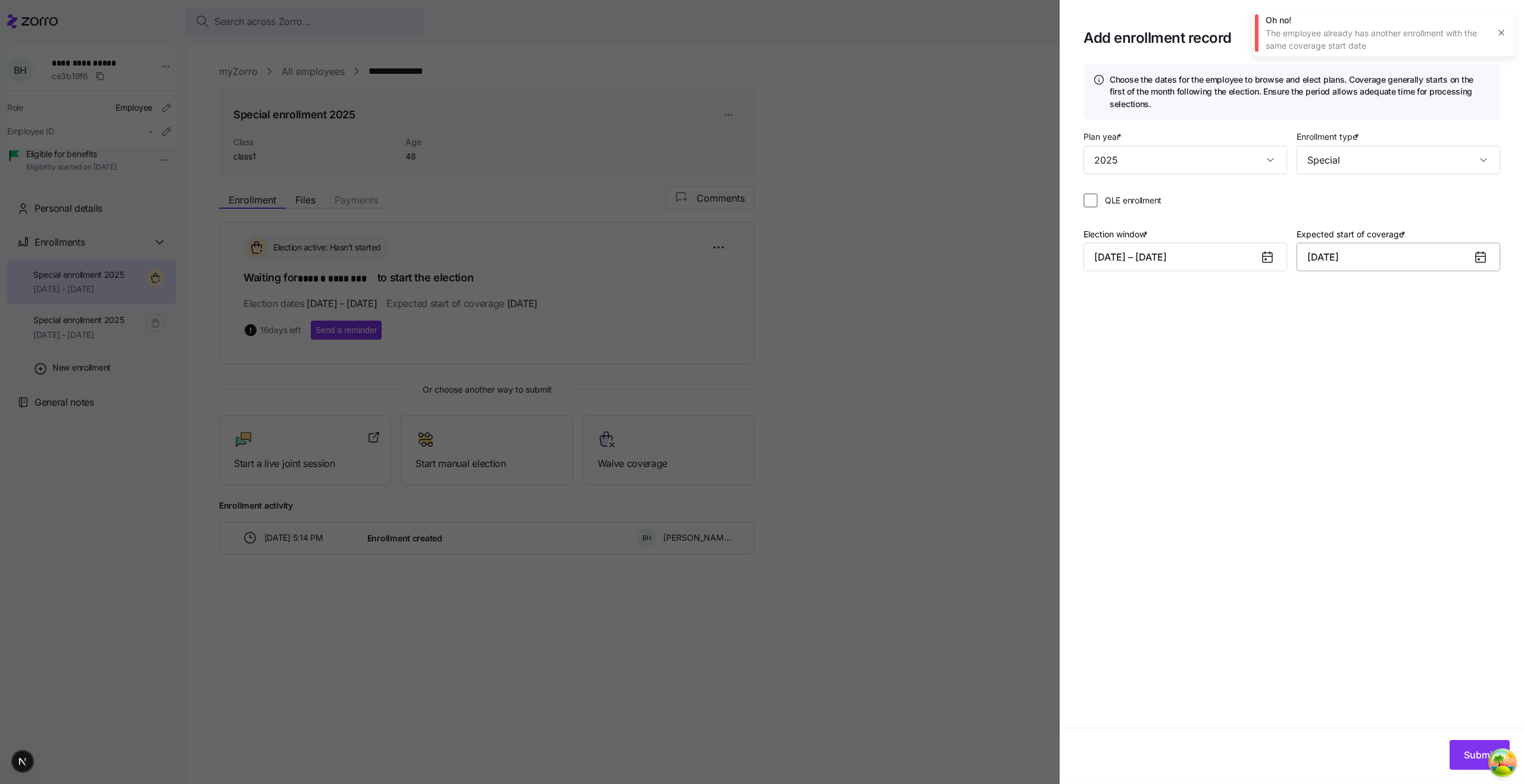
click at [1360, 251] on input "November 1, 2025" at bounding box center [1398, 257] width 203 height 29
click at [1432, 459] on button "31" at bounding box center [1438, 471] width 29 height 29
type input "October 31, 2025"
click at [1460, 762] on button "Submit" at bounding box center [1480, 755] width 60 height 29
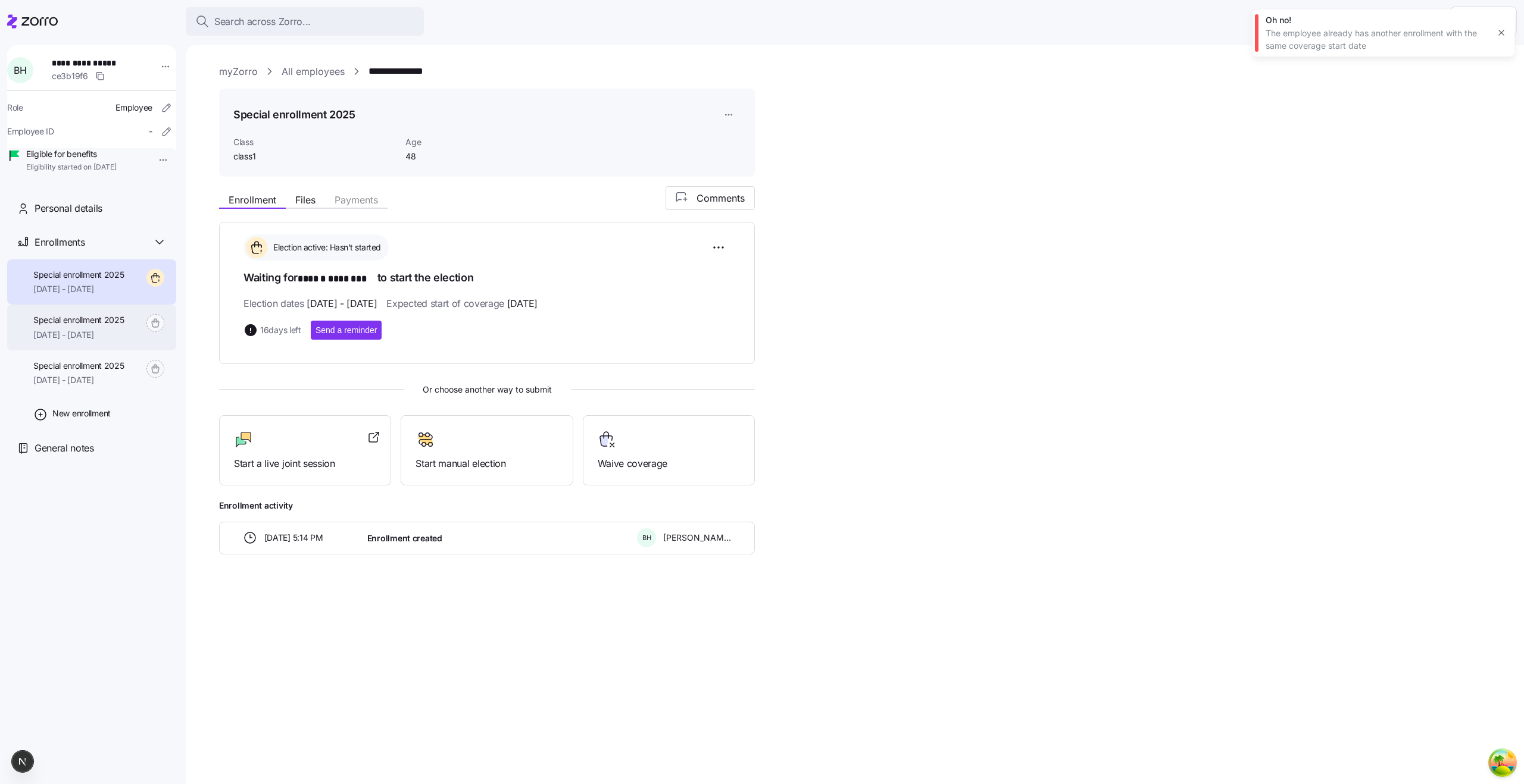
click at [98, 341] on span "10/31/2025 - 12/31/2025" at bounding box center [79, 335] width 91 height 12
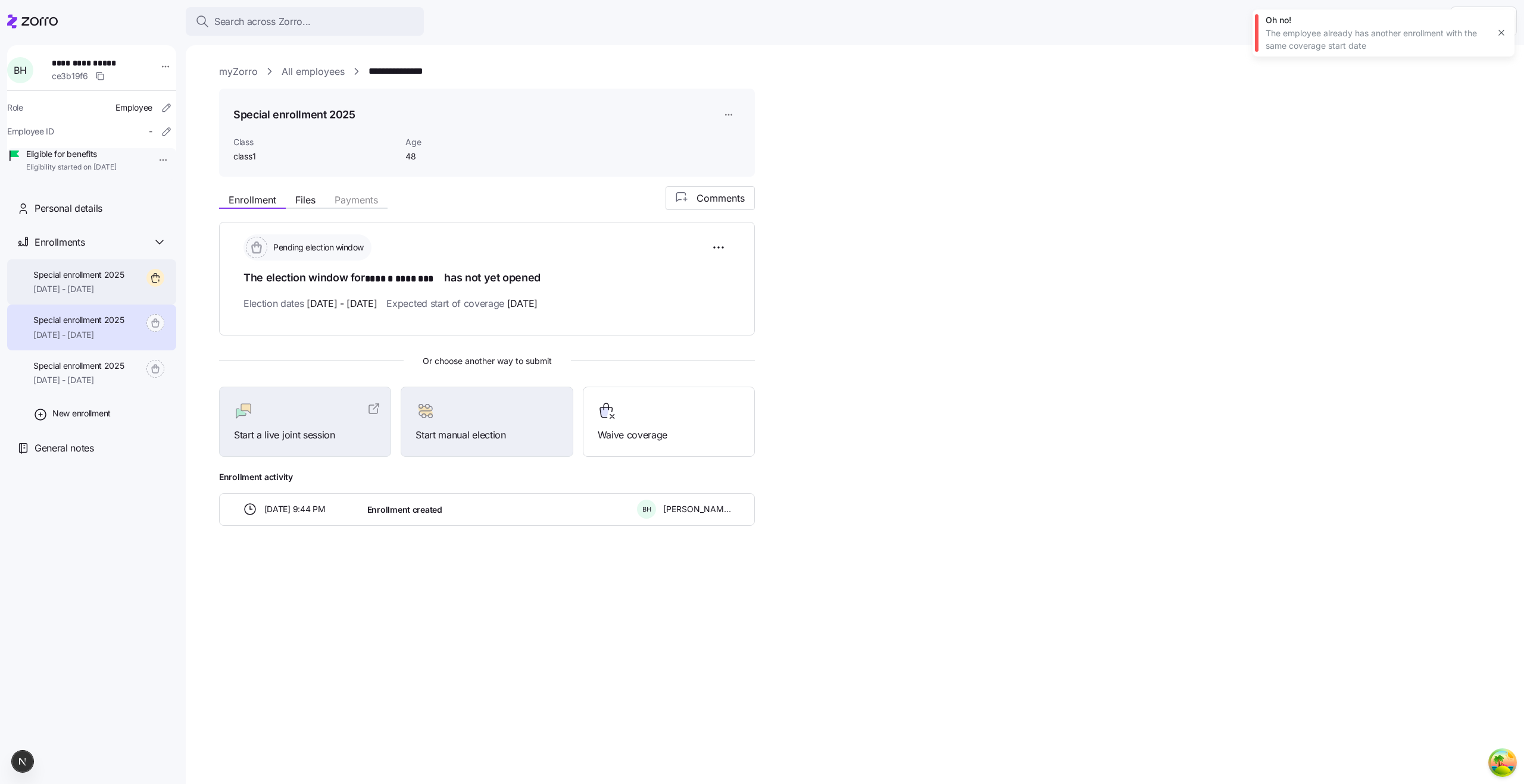
click at [66, 295] on span "11/01/2025 - 12/31/2025" at bounding box center [79, 289] width 91 height 12
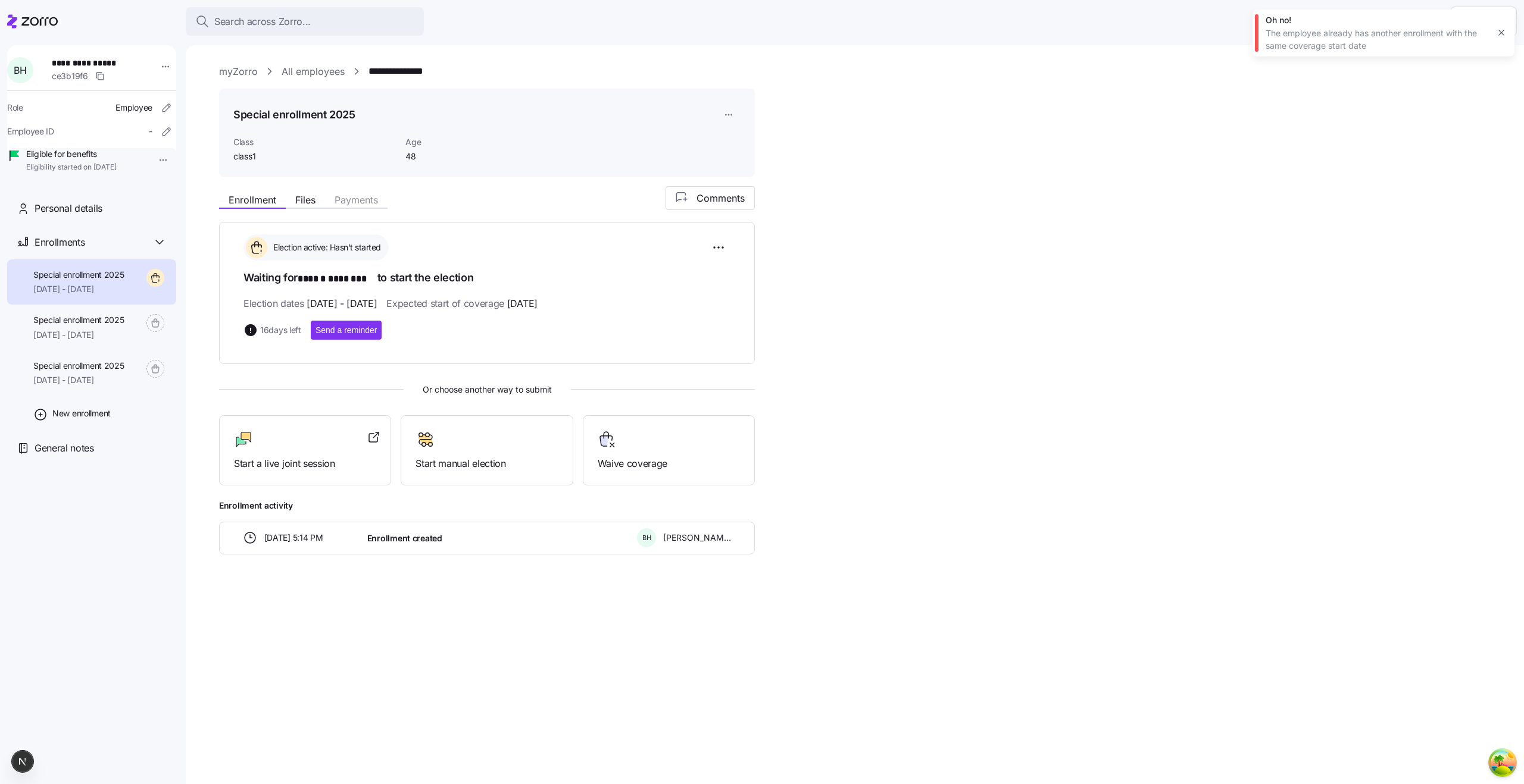
click at [1500, 35] on icon "button" at bounding box center [1500, 32] width 10 height 10
click at [86, 341] on span "10/31/2025 - 12/31/2025" at bounding box center [79, 335] width 91 height 12
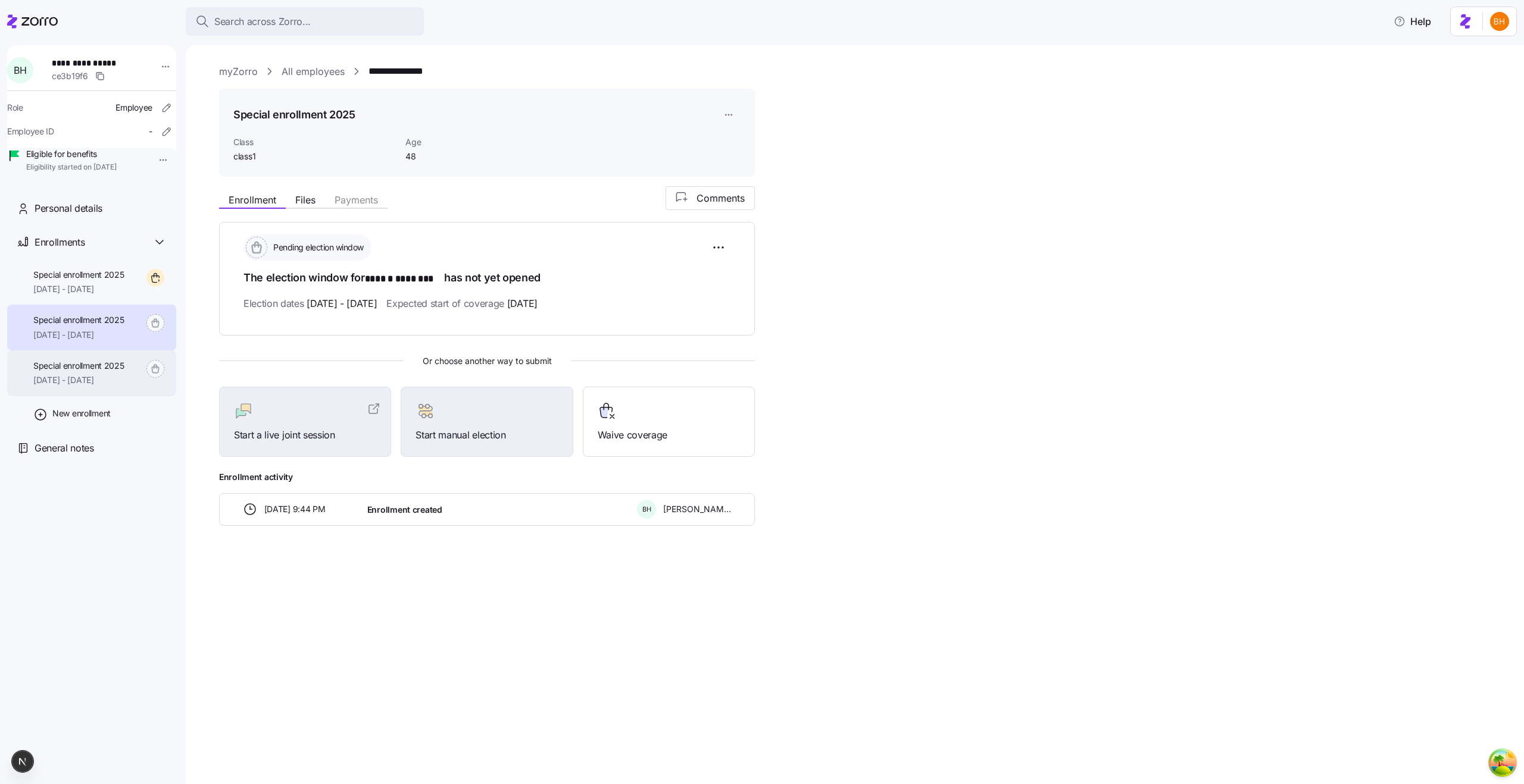
click at [90, 372] on span "Special enrollment 2025" at bounding box center [79, 366] width 91 height 12
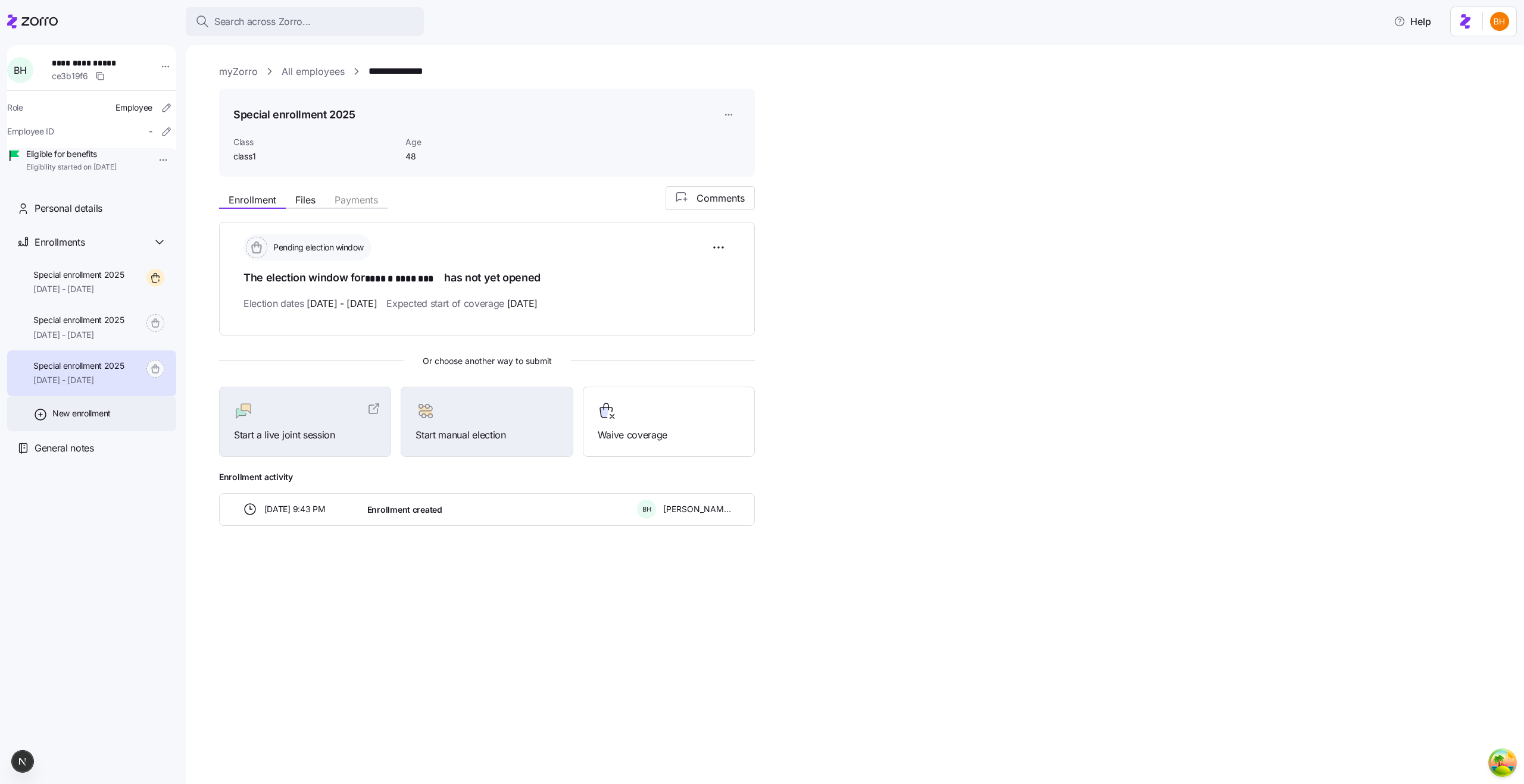
click at [80, 431] on div "New enrollment" at bounding box center [91, 414] width 169 height 35
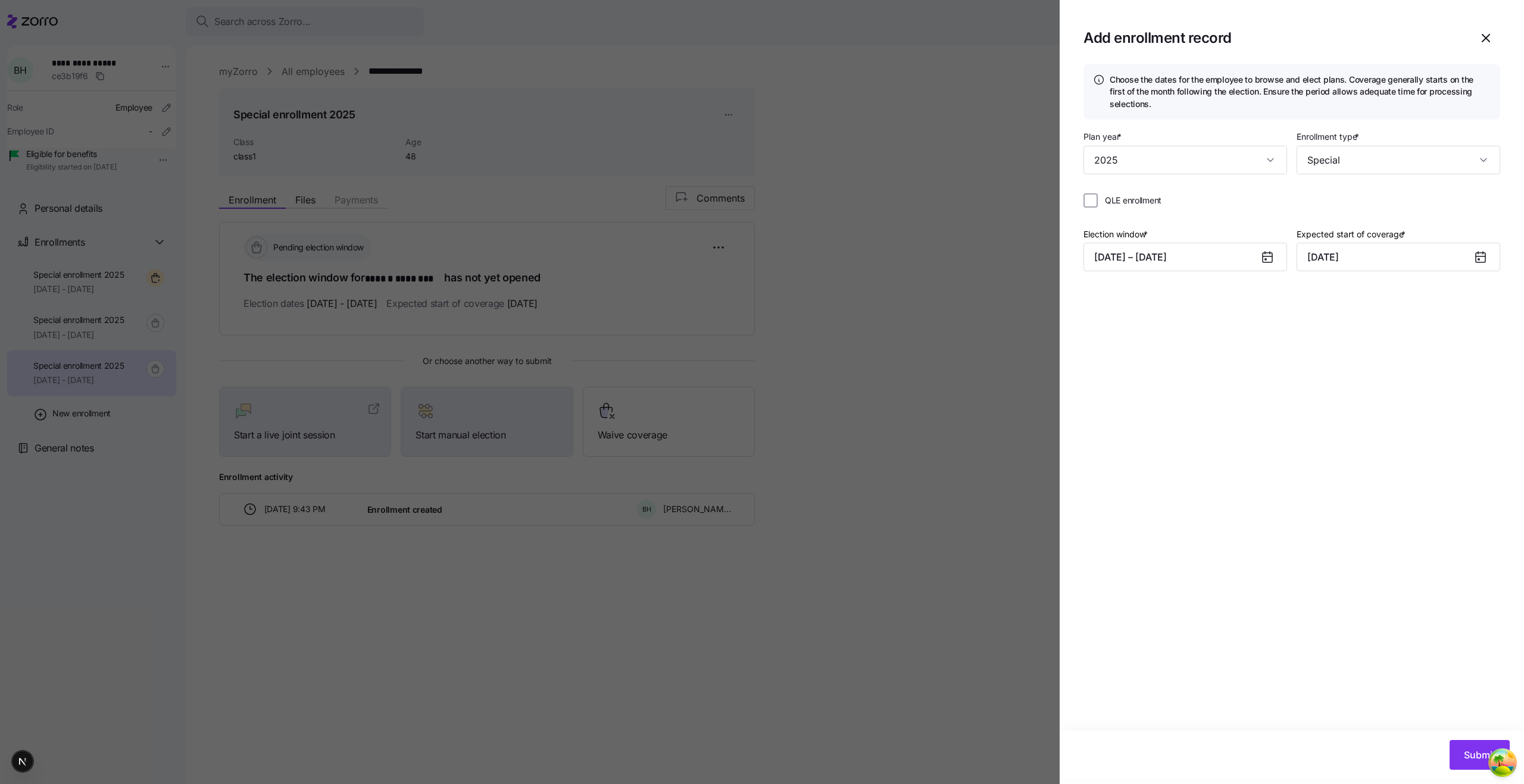
click at [1137, 203] on span "QLE enrollment" at bounding box center [1133, 200] width 57 height 12
click at [1098, 203] on input "QLE enrollment" at bounding box center [1090, 200] width 14 height 14
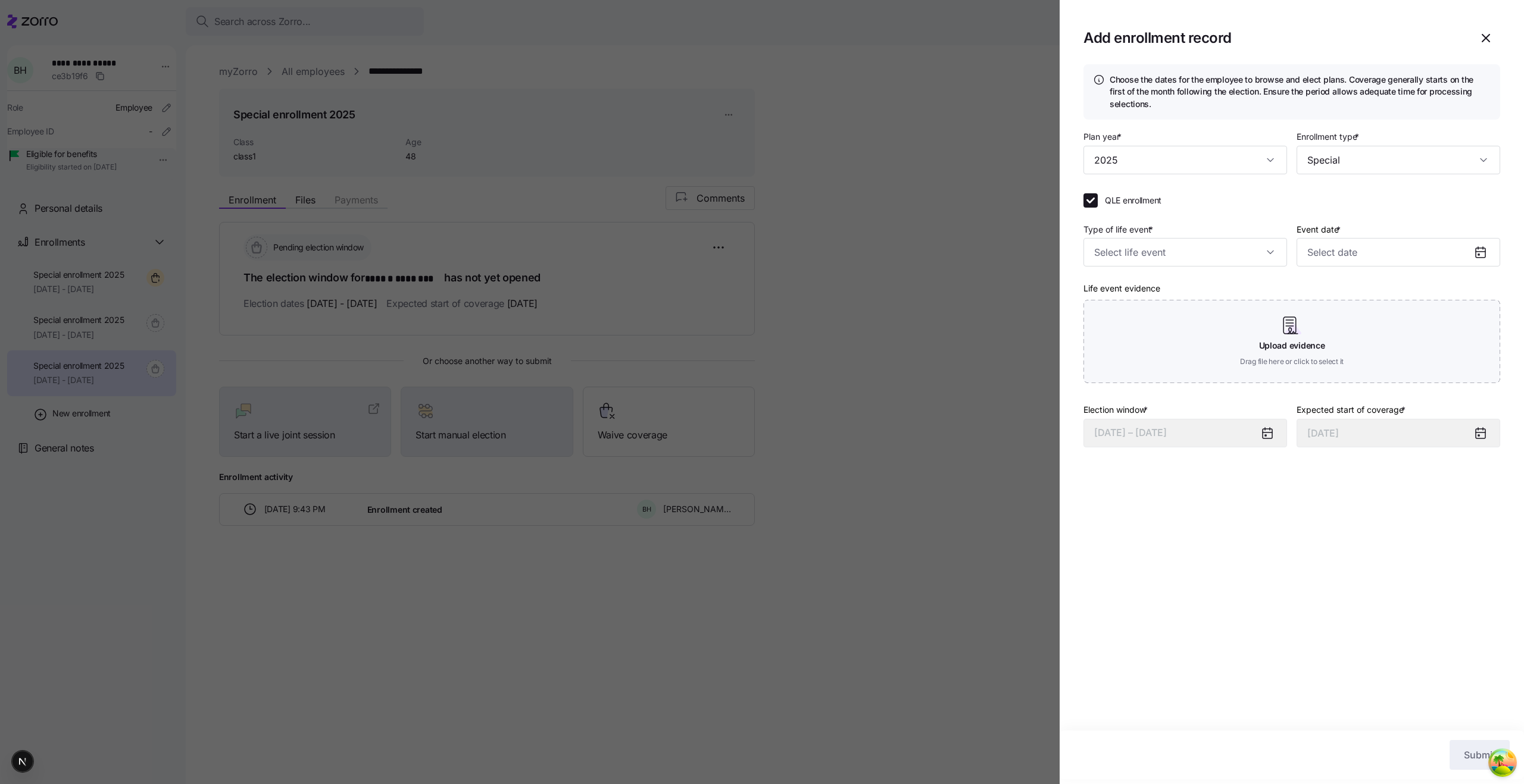
click at [1137, 203] on span "QLE enrollment" at bounding box center [1133, 200] width 57 height 12
click at [1098, 203] on input "QLE enrollment" at bounding box center [1090, 200] width 14 height 14
checkbox input "false"
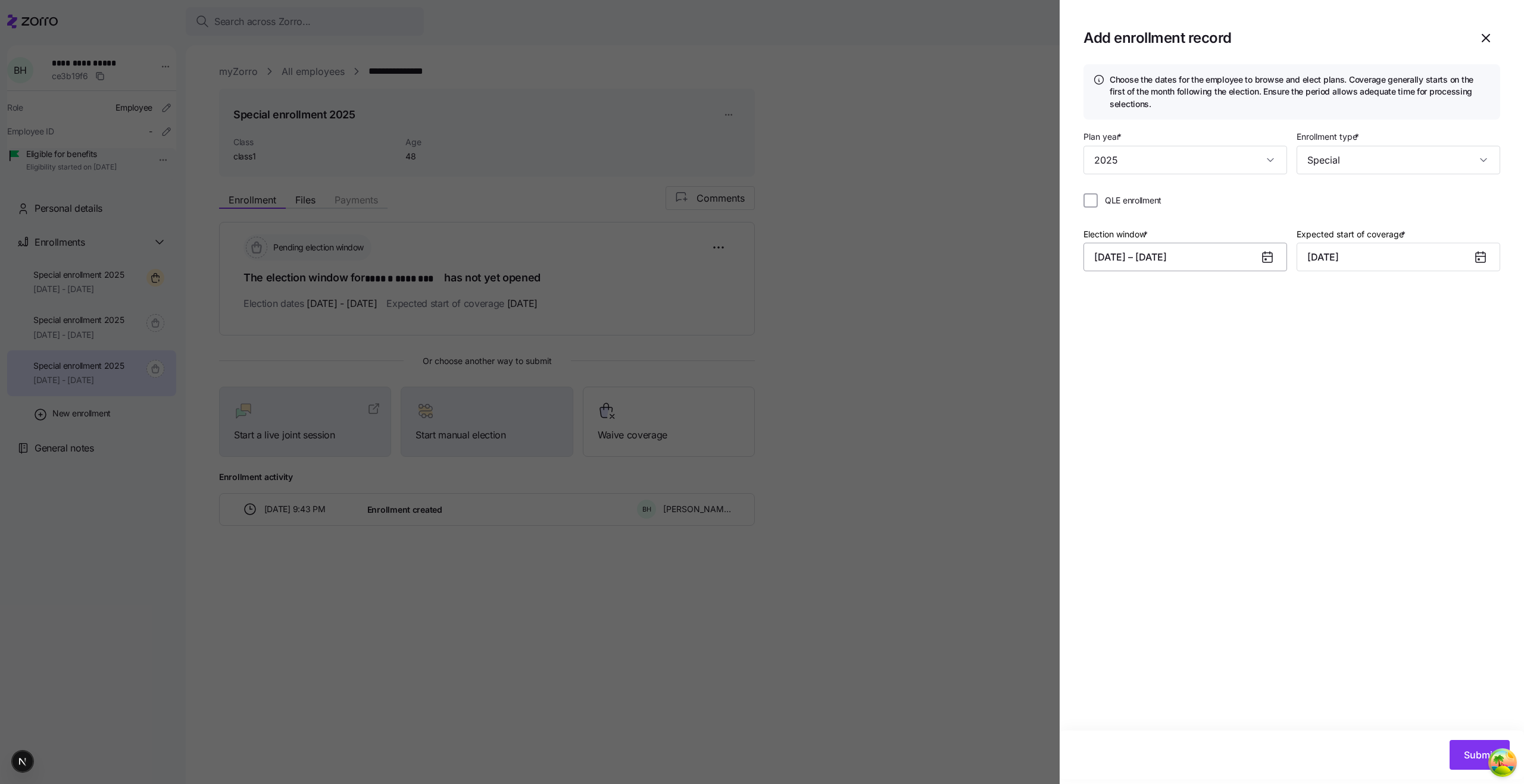
click at [1135, 253] on button "10/03/2025 – 10/20/2025" at bounding box center [1185, 257] width 203 height 29
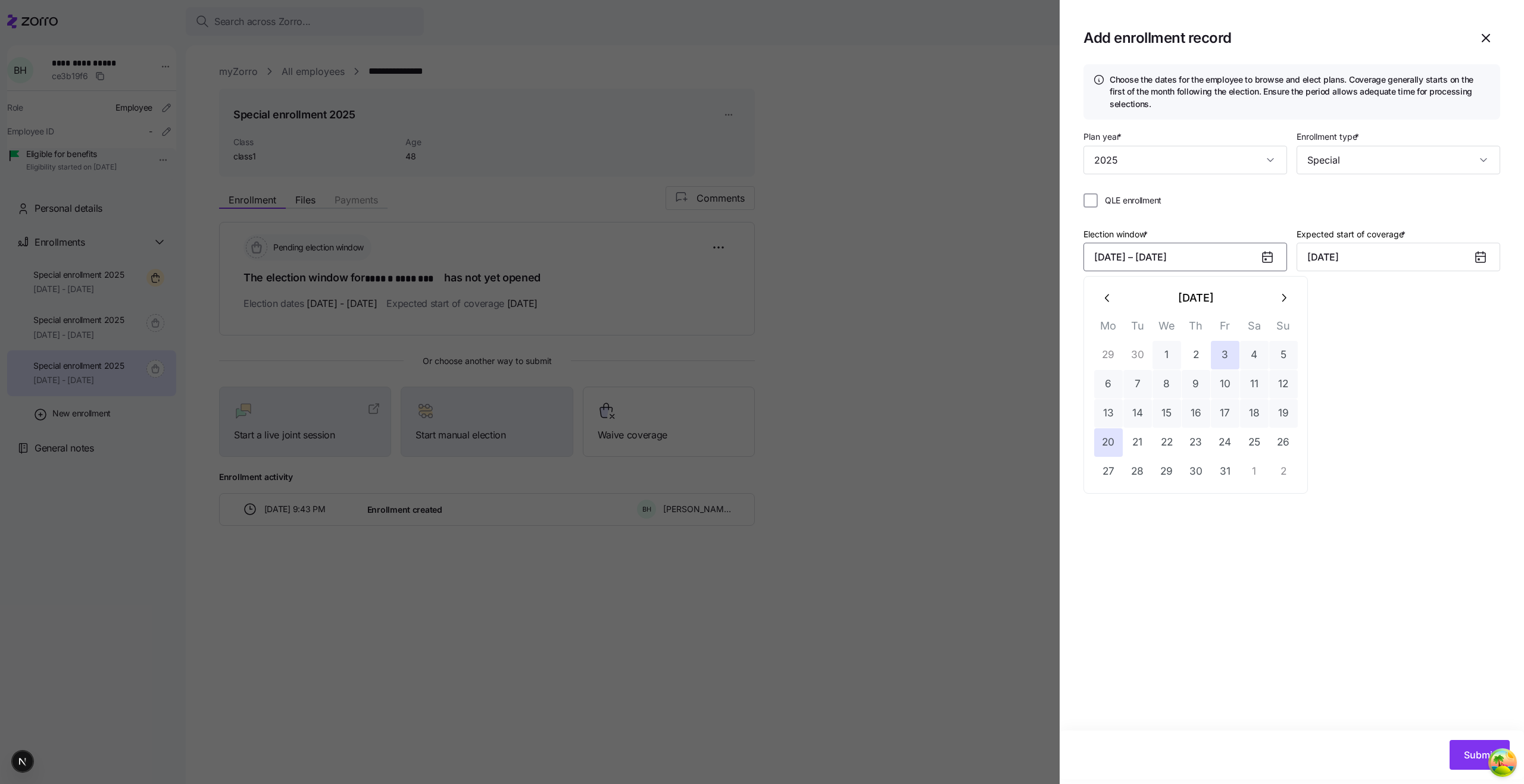
click at [1167, 360] on button "1" at bounding box center [1166, 355] width 29 height 29
click at [1225, 416] on button "17" at bounding box center [1225, 413] width 29 height 29
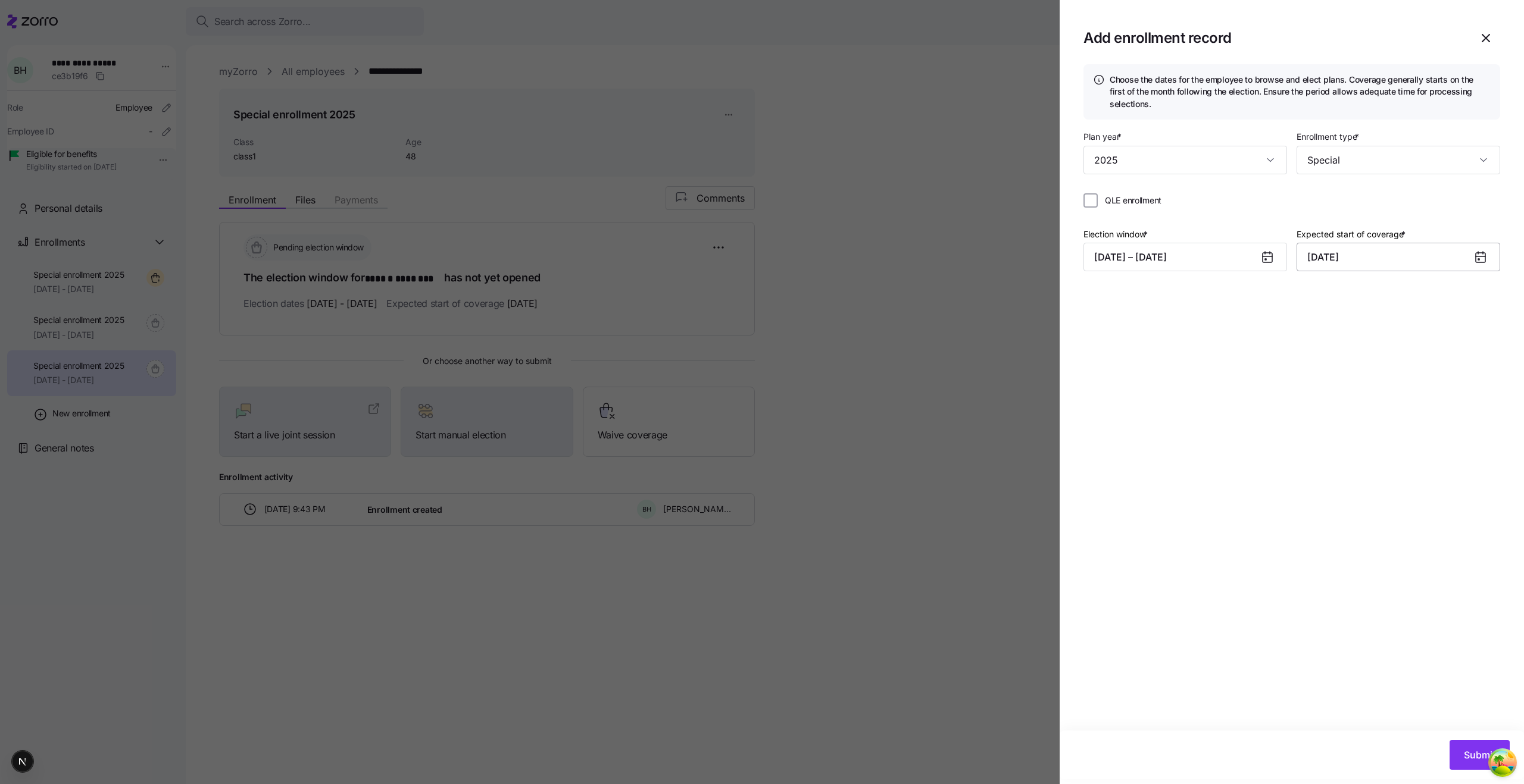
click at [1329, 263] on input "November 1, 2025" at bounding box center [1398, 257] width 203 height 29
click at [1326, 300] on icon "button" at bounding box center [1321, 298] width 13 height 13
click at [1388, 259] on input "November 1, 2025" at bounding box center [1398, 257] width 203 height 29
click at [1498, 299] on icon "button" at bounding box center [1497, 298] width 13 height 13
click at [1322, 304] on button "button" at bounding box center [1321, 297] width 29 height 29
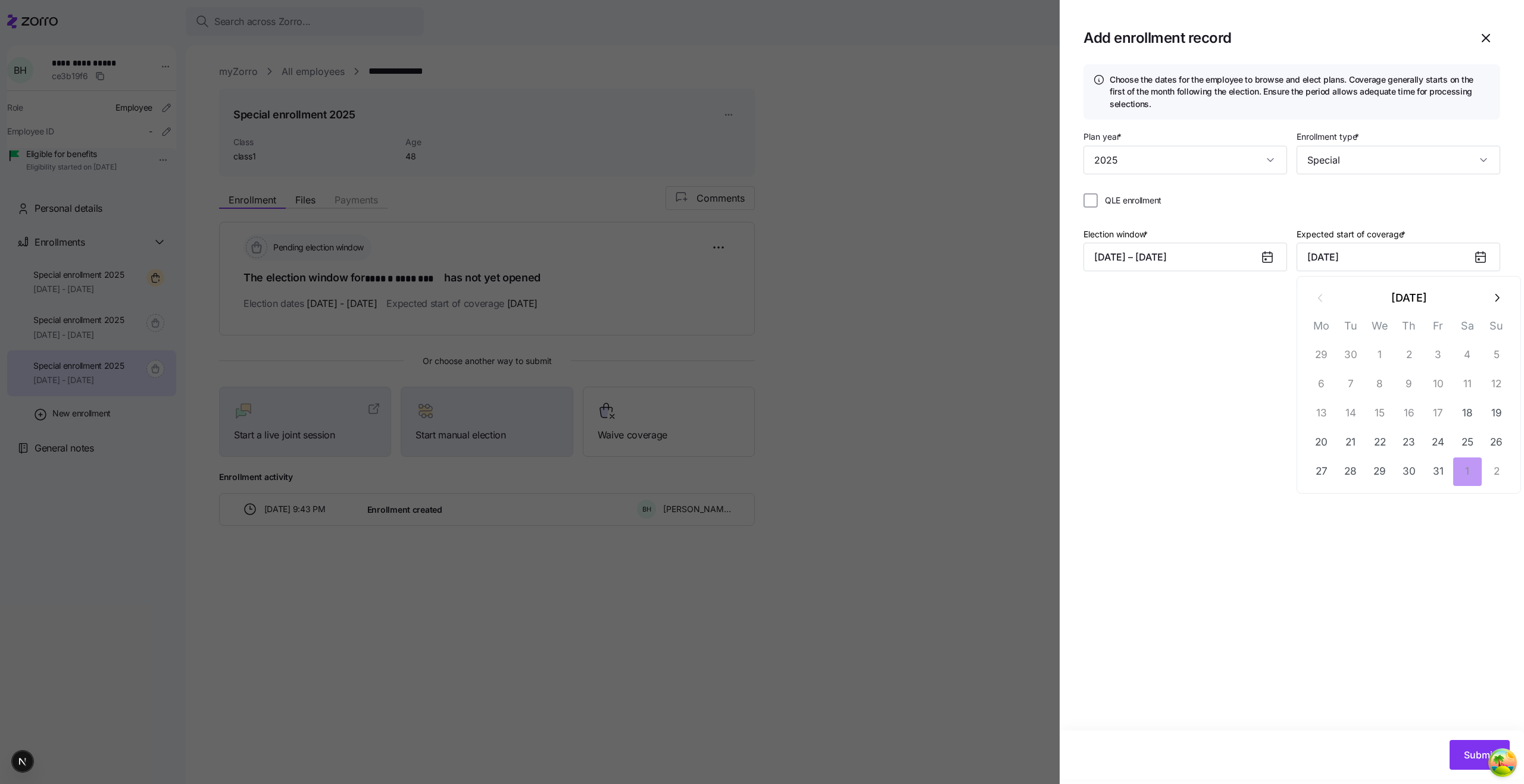
click at [1496, 306] on button "button" at bounding box center [1496, 297] width 29 height 29
click at [1492, 352] on button "2" at bounding box center [1496, 355] width 29 height 29
click at [1472, 760] on span "Submit" at bounding box center [1479, 755] width 32 height 14
click at [1366, 241] on div "Expected start of coverage * November 2, 2025" at bounding box center [1398, 249] width 203 height 45
click at [1377, 254] on input "November 2, 2025" at bounding box center [1398, 257] width 203 height 29
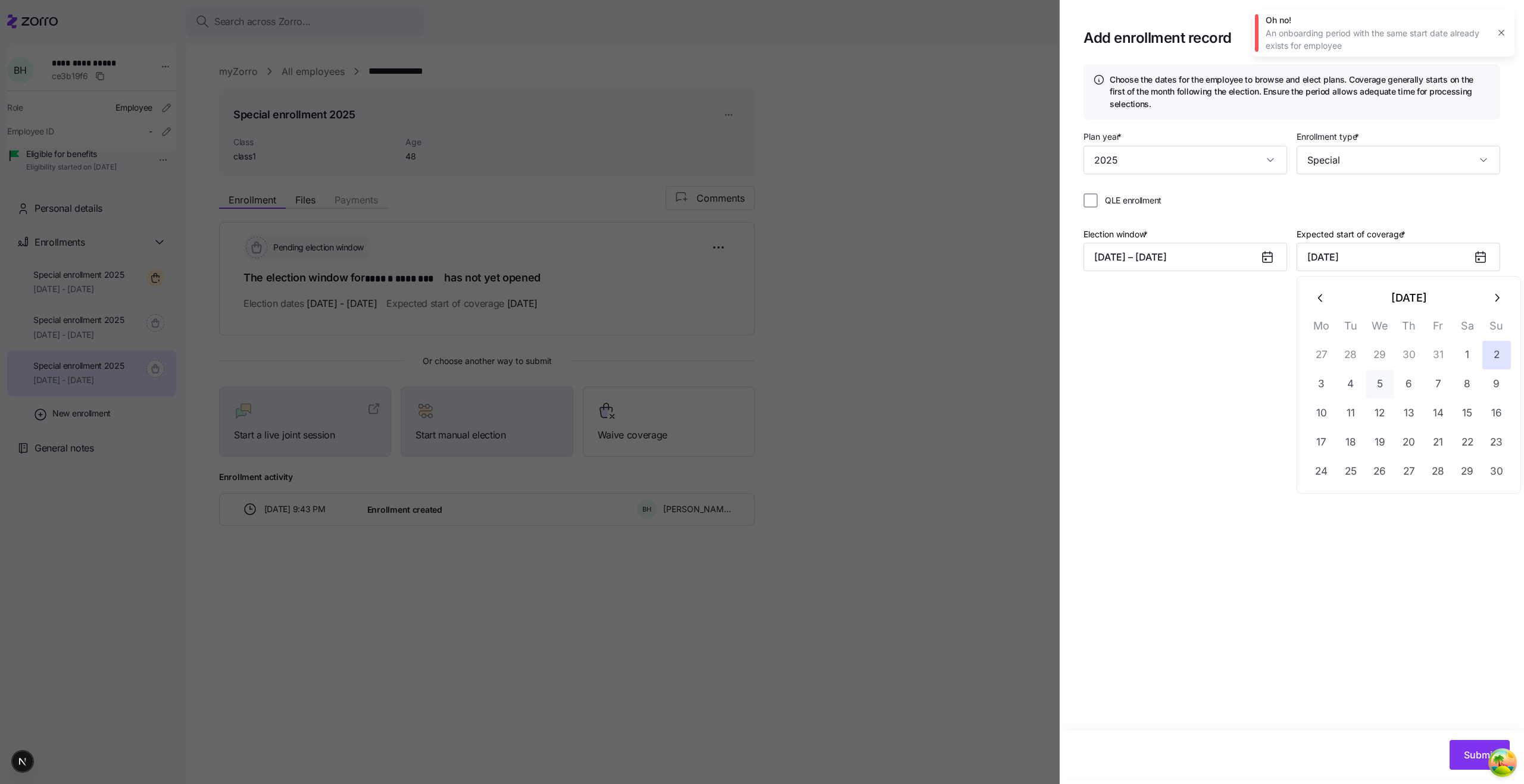
click at [1377, 381] on button "5" at bounding box center [1380, 384] width 29 height 29
click at [1472, 759] on span "Submit" at bounding box center [1479, 755] width 32 height 14
click at [1177, 254] on button "10/01/2025 – 10/17/2025" at bounding box center [1185, 257] width 203 height 29
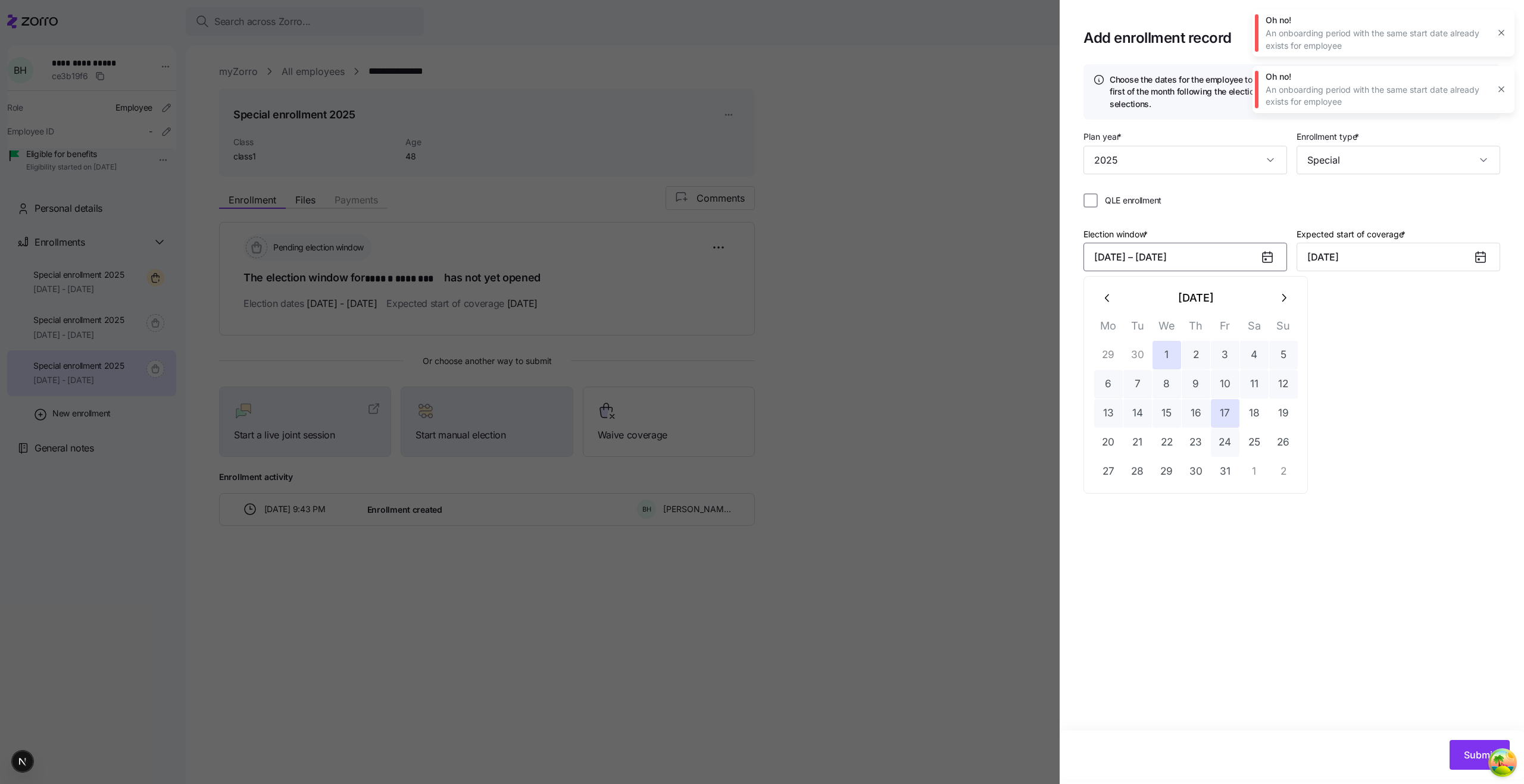
click at [1227, 453] on button "24" at bounding box center [1225, 442] width 29 height 29
click at [1165, 361] on button "1" at bounding box center [1166, 355] width 29 height 29
click at [1130, 250] on button "10/01/2025 – 10/24/2025" at bounding box center [1185, 257] width 203 height 29
click at [1229, 464] on button "31" at bounding box center [1225, 471] width 29 height 29
click at [1173, 349] on button "1" at bounding box center [1166, 355] width 29 height 29
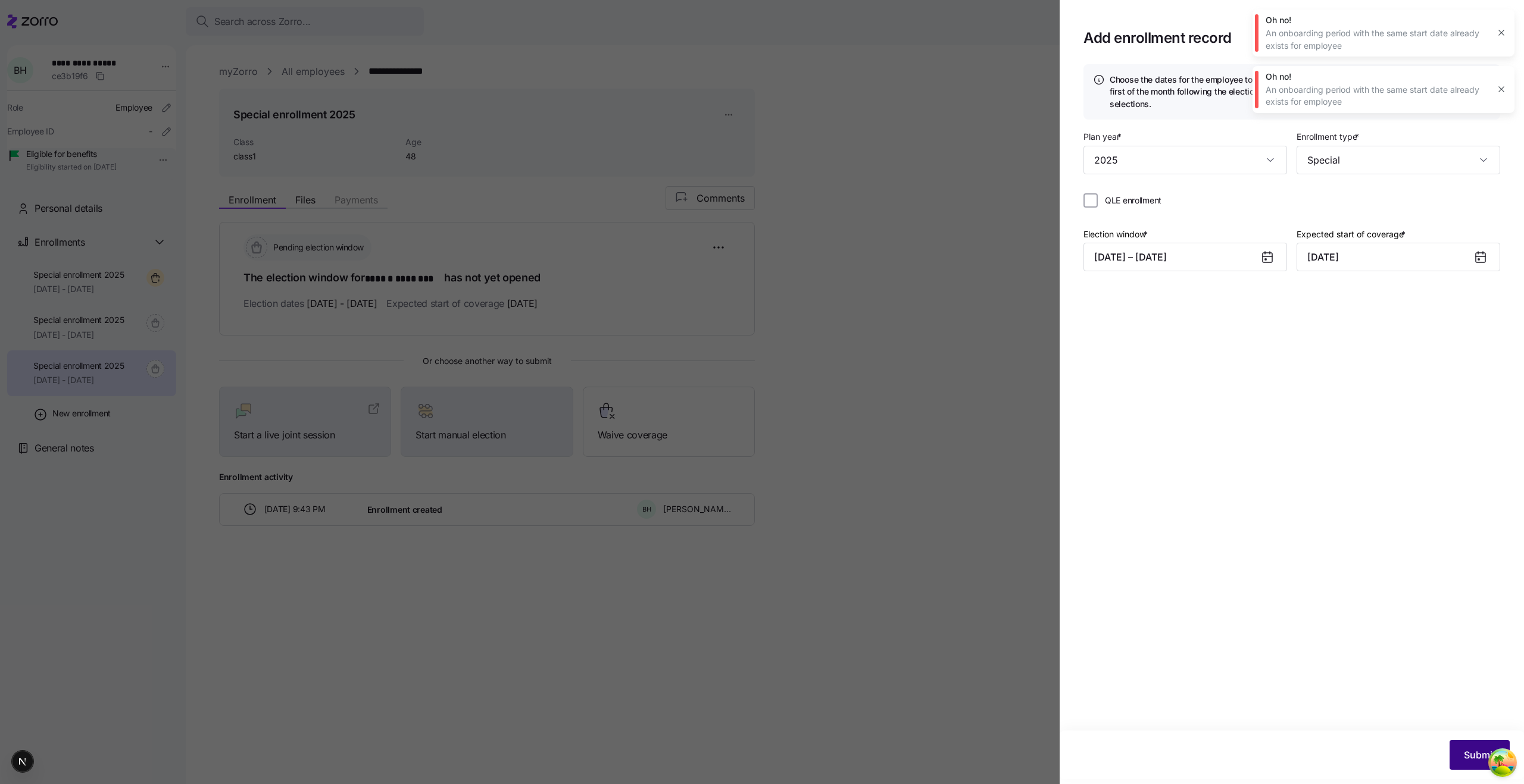
click at [1459, 754] on button "Submit" at bounding box center [1480, 755] width 60 height 29
click at [1358, 238] on label "Expected start of coverage *" at bounding box center [1352, 234] width 111 height 13
click at [1358, 243] on input "November 1, 2025" at bounding box center [1398, 257] width 203 height 29
click at [1358, 467] on button "25" at bounding box center [1350, 471] width 29 height 29
click at [1478, 749] on span "Submit" at bounding box center [1479, 755] width 32 height 14
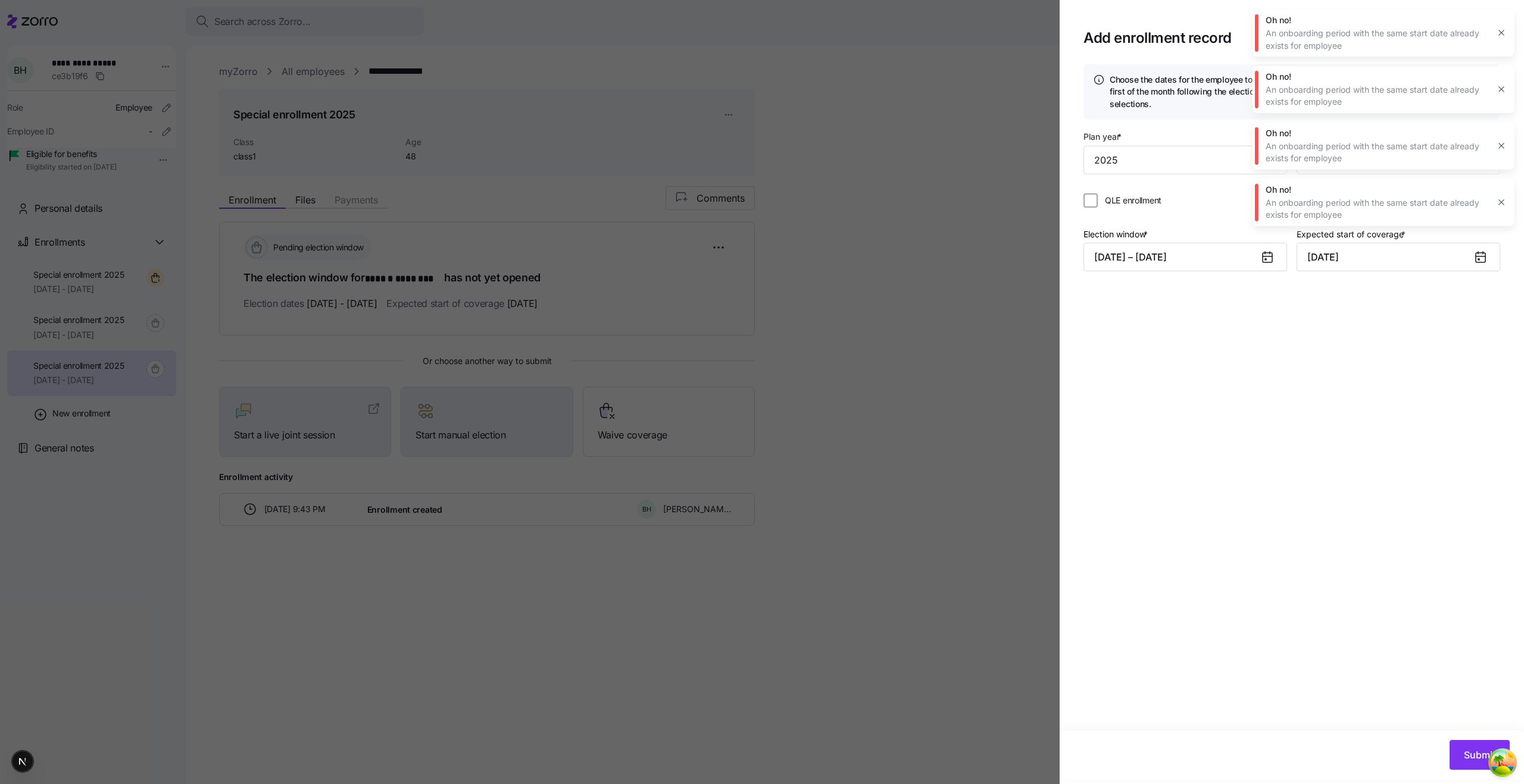
click at [1363, 273] on div "Election window * 10/01/2025 – 10/31/2025 Expected start of coverage * November…" at bounding box center [1292, 254] width 417 height 54
click at [1210, 278] on div "Election window * 10/01/2025 – 10/31/2025 Expected start of coverage * November…" at bounding box center [1292, 254] width 417 height 54
click at [1207, 268] on button "10/01/2025 – 10/31/2025" at bounding box center [1185, 257] width 203 height 29
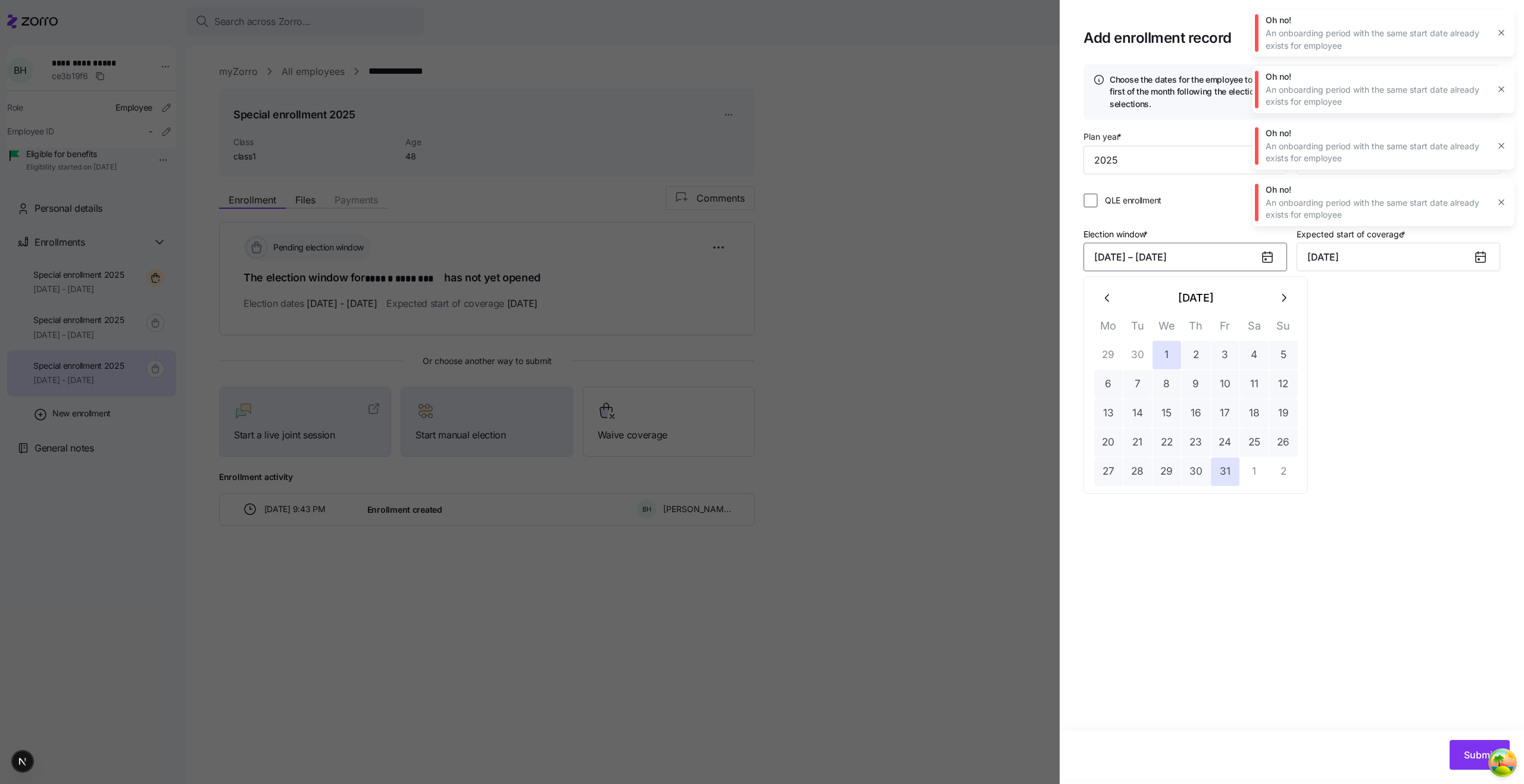
click at [1285, 293] on icon "button" at bounding box center [1283, 298] width 13 height 13
click at [1224, 423] on button "14" at bounding box center [1225, 413] width 29 height 29
click at [1106, 298] on icon "button" at bounding box center [1108, 298] width 13 height 13
click at [1176, 349] on button "1" at bounding box center [1166, 355] width 29 height 29
type input "November 1, 2025"
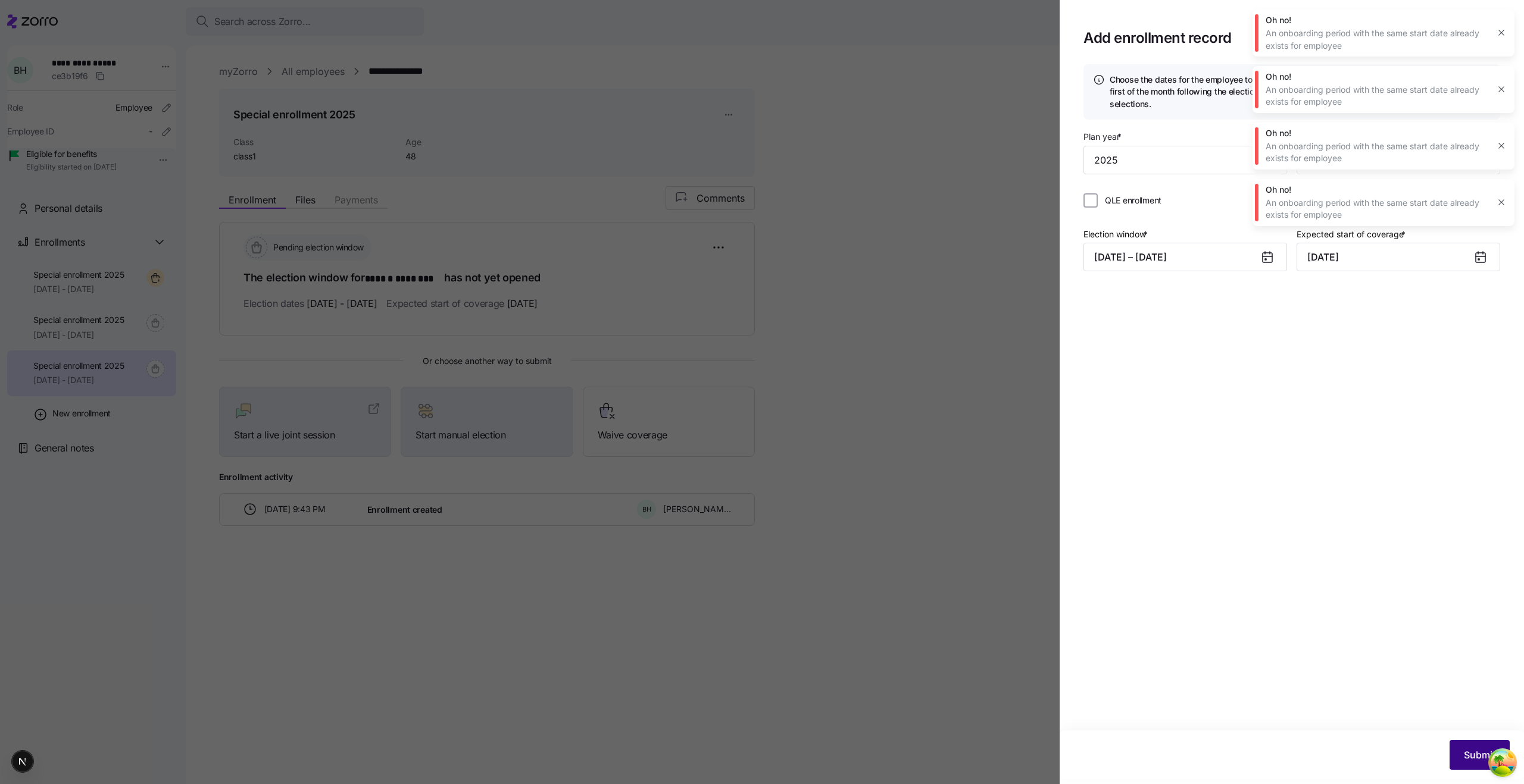
click at [1478, 744] on button "Submit" at bounding box center [1480, 755] width 60 height 29
click at [1501, 259] on icon "button" at bounding box center [1500, 258] width 5 height 5
drag, startPoint x: 1501, startPoint y: 202, endPoint x: 1502, endPoint y: 182, distance: 20.0
click at [1501, 202] on icon "button" at bounding box center [1500, 202] width 10 height 10
click at [1500, 157] on div "Oh no! An onboarding period with the same start date already exists for employee" at bounding box center [1383, 146] width 262 height 47
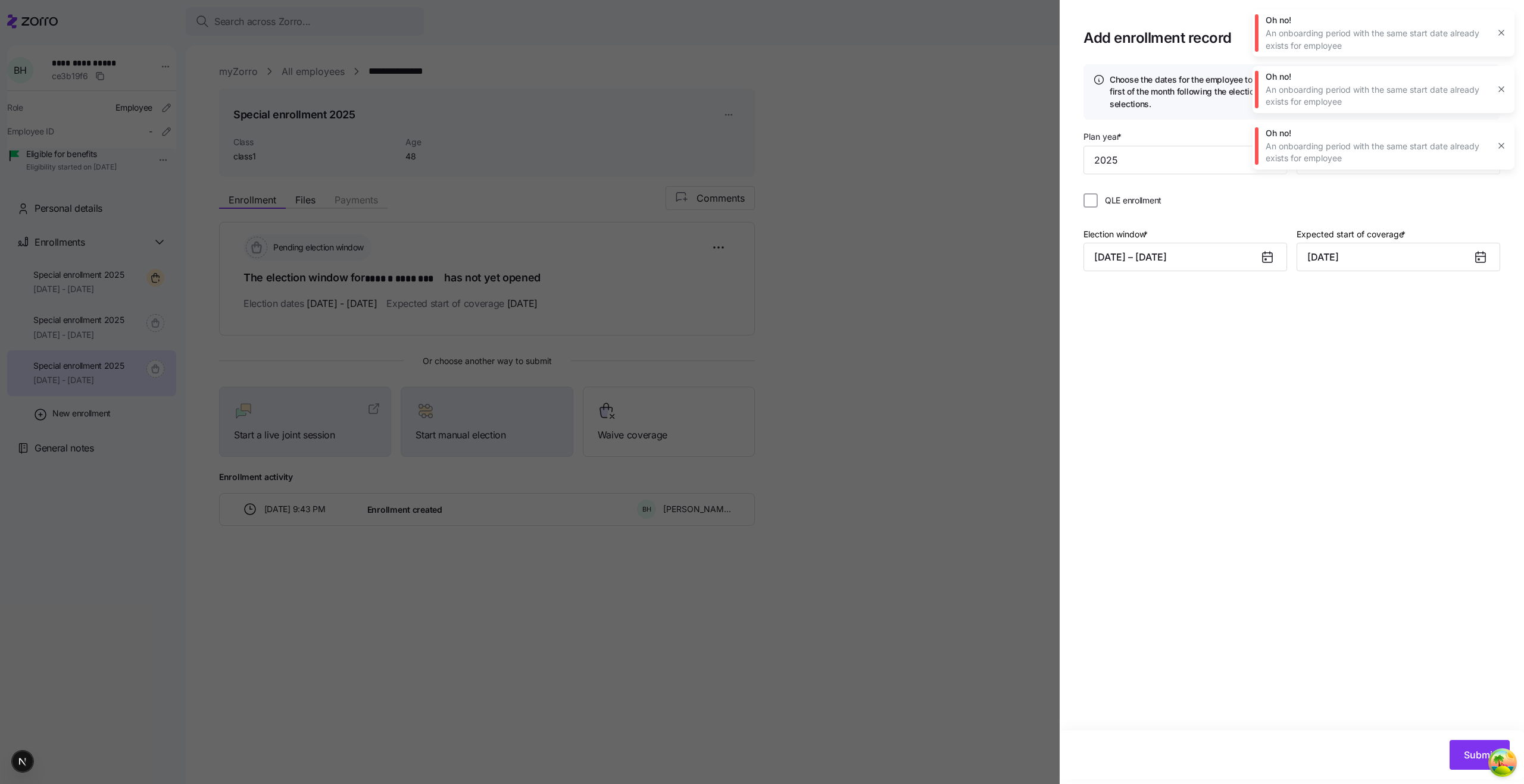
click at [1503, 93] on icon "button" at bounding box center [1500, 89] width 10 height 10
click at [1503, 43] on div "Oh no! An onboarding period with the same start date already exists for employee" at bounding box center [1383, 33] width 262 height 47
click at [1502, 39] on button "button" at bounding box center [1501, 32] width 17 height 17
click at [1492, 32] on icon "button" at bounding box center [1485, 38] width 14 height 14
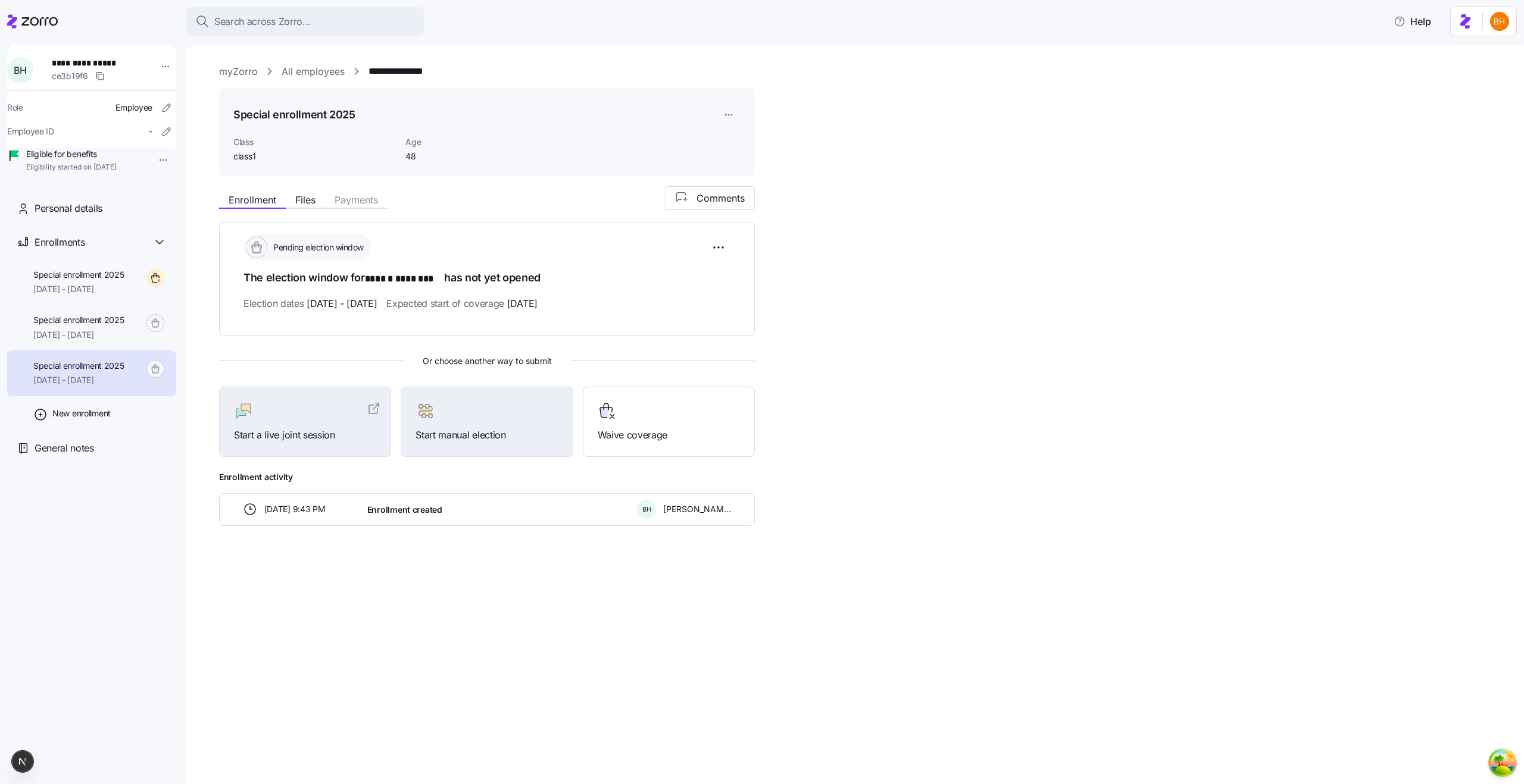
click at [197, 553] on div "**********" at bounding box center [854, 414] width 1338 height 739
click at [116, 431] on div "New enrollment" at bounding box center [91, 414] width 169 height 35
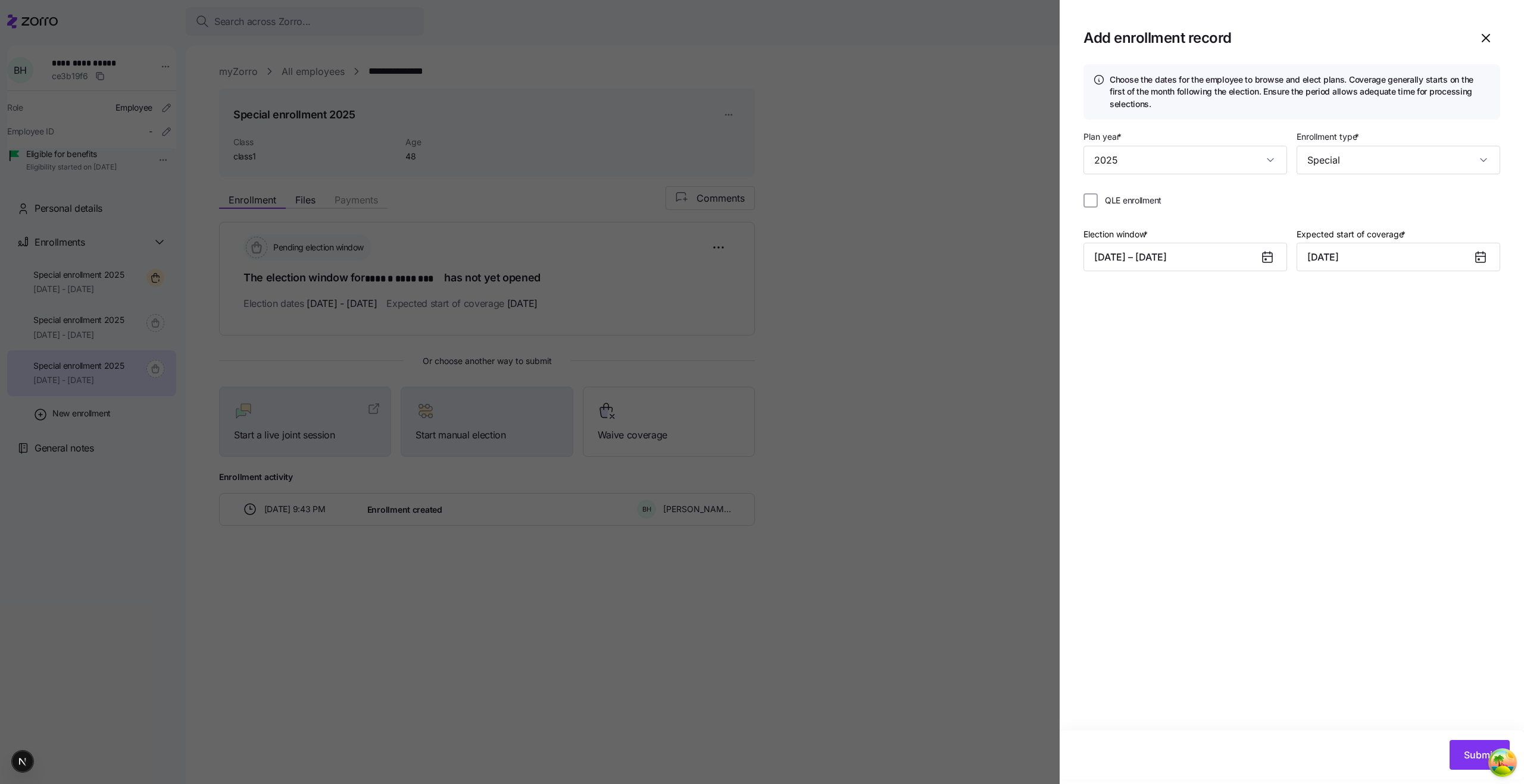
click at [1145, 200] on span "QLE enrollment" at bounding box center [1133, 200] width 57 height 12
click at [1098, 200] on input "QLE enrollment" at bounding box center [1090, 200] width 14 height 14
checkbox input "true"
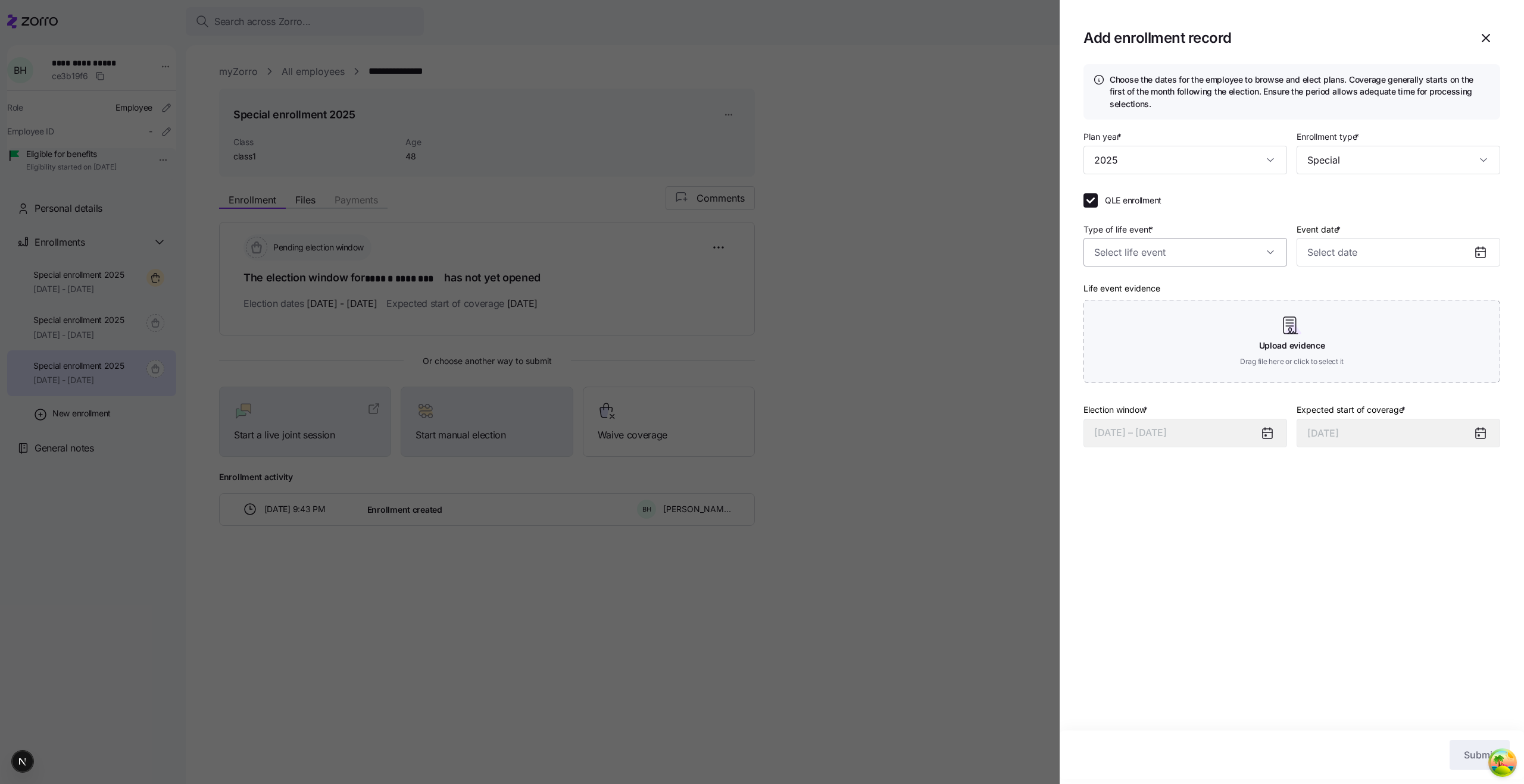
click at [1142, 243] on input "Type of life event *" at bounding box center [1185, 252] width 203 height 29
click at [1140, 293] on div "Marriage" at bounding box center [1184, 289] width 194 height 25
type input "Marriage"
click at [1355, 262] on input "Event date *" at bounding box center [1398, 252] width 203 height 29
click at [1372, 372] on button "8" at bounding box center [1380, 379] width 29 height 29
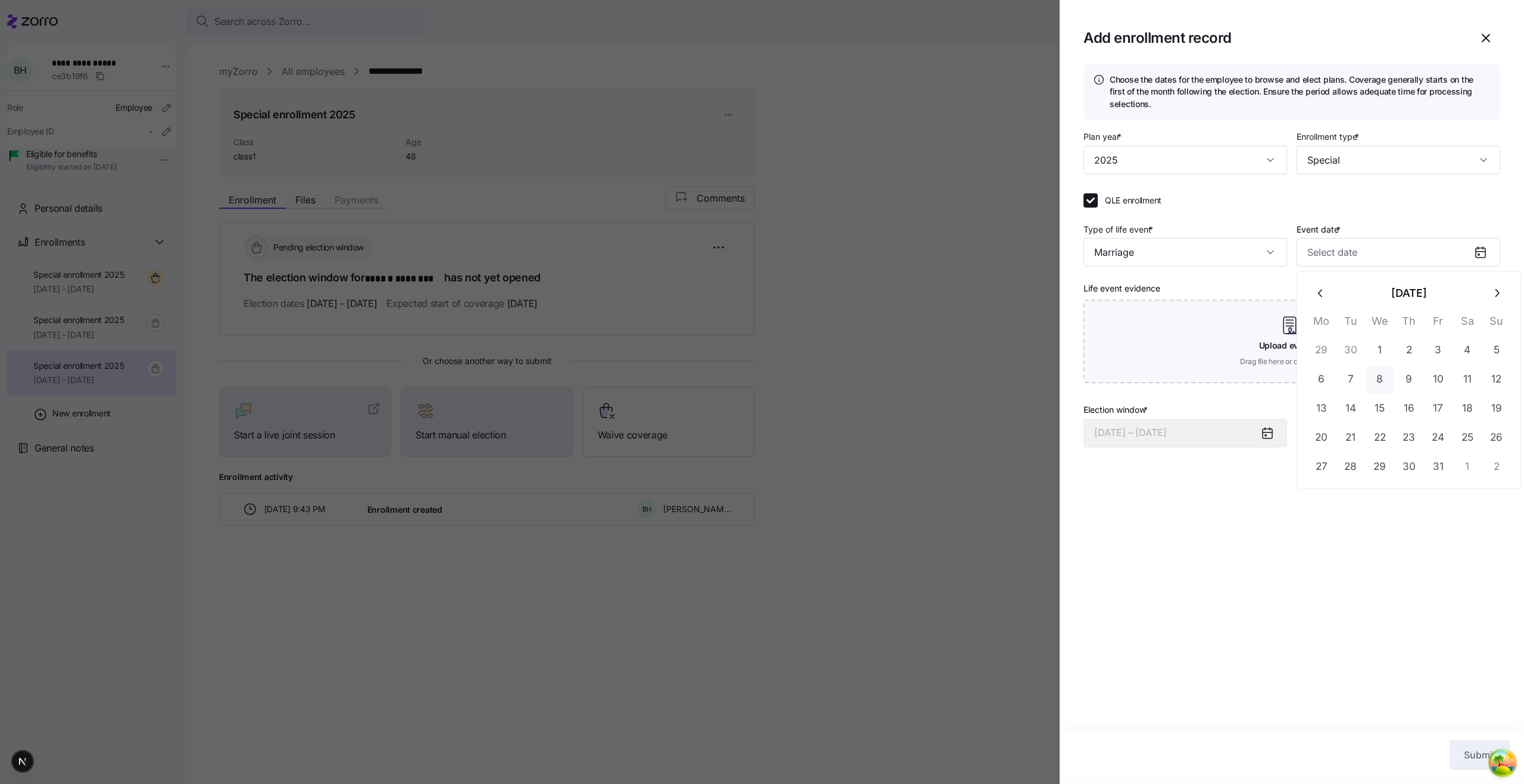
type input "October 8, 2025"
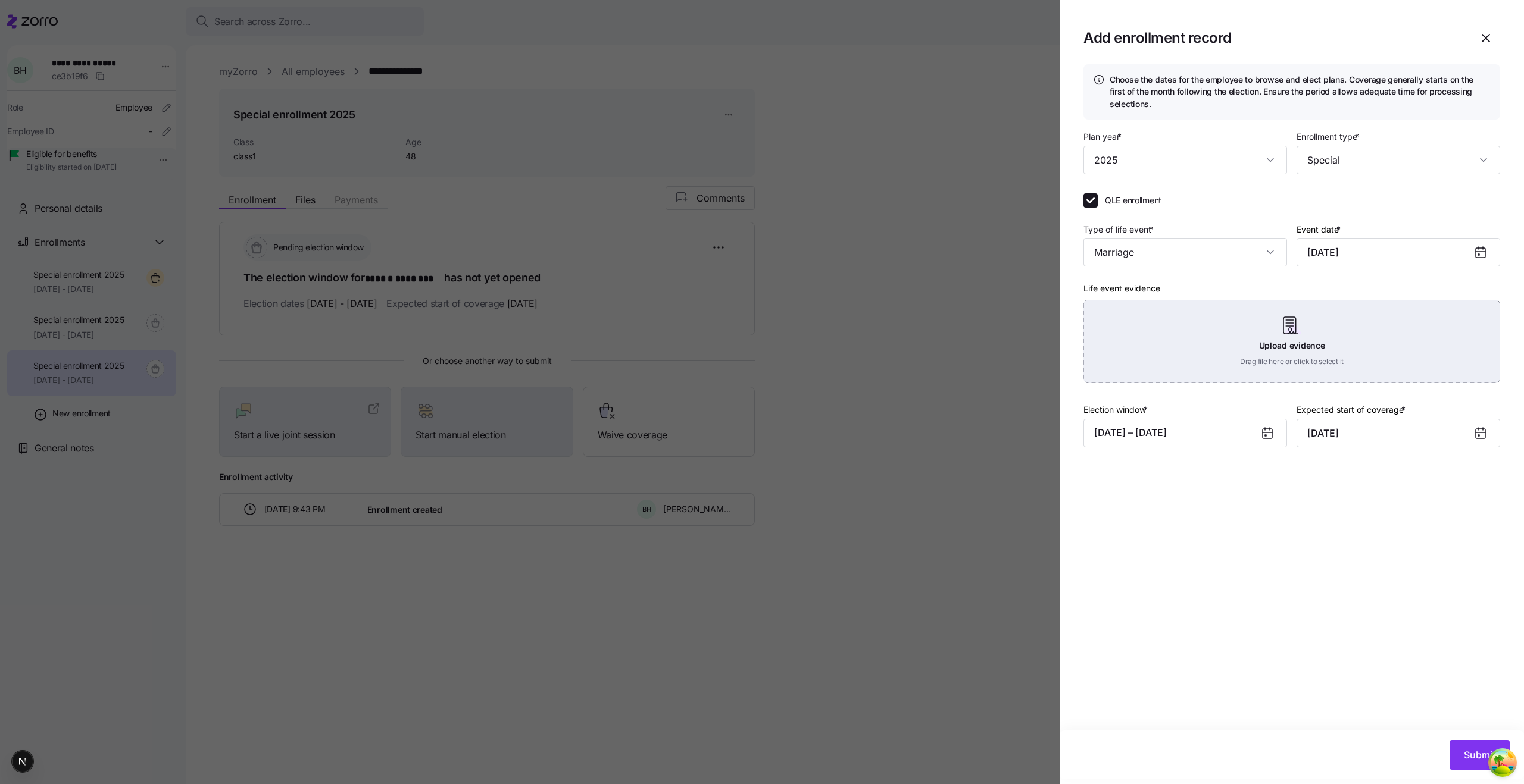
click at [1112, 372] on div "Upload evidence Drag file here or click to select it" at bounding box center [1292, 341] width 417 height 83
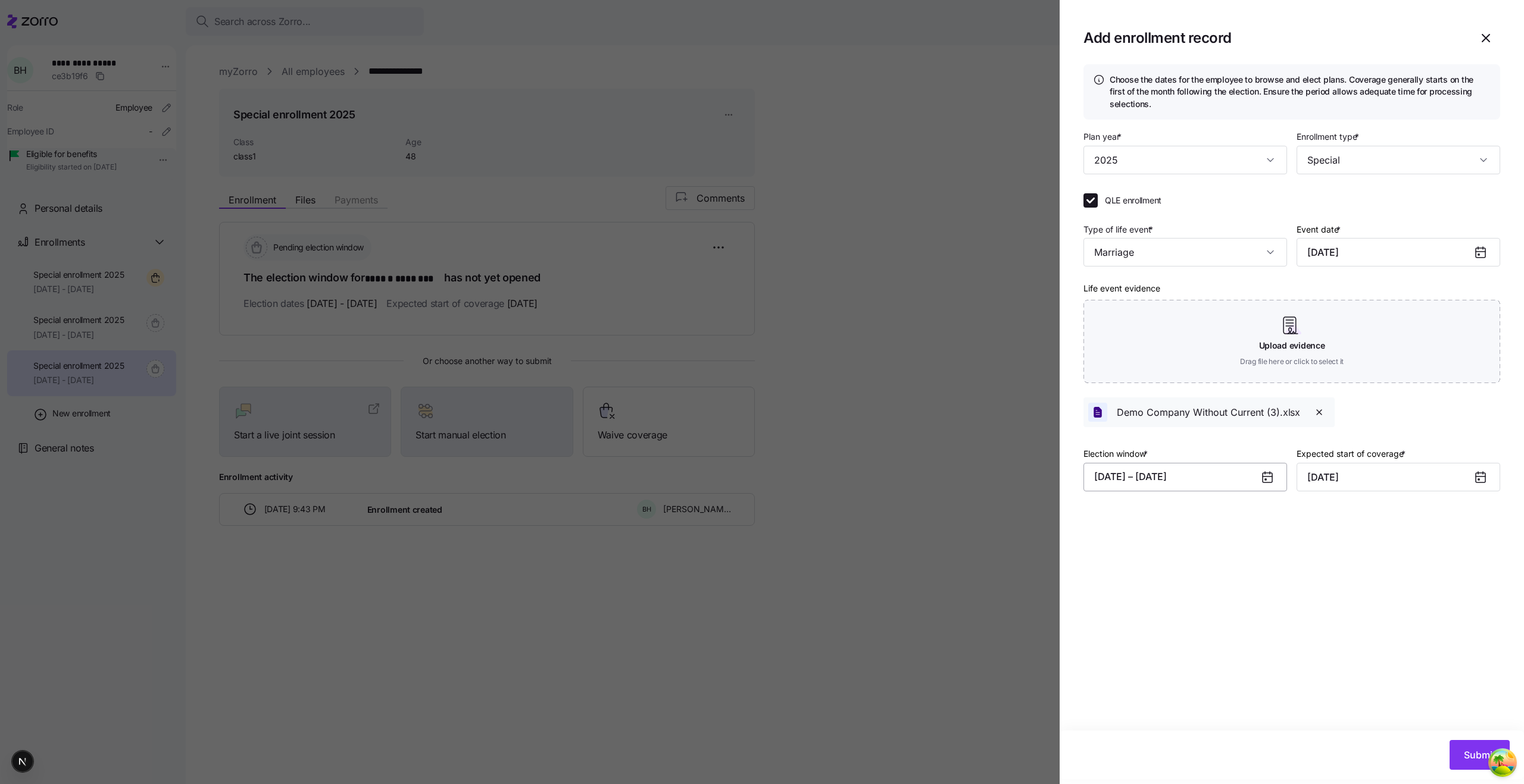
click at [1137, 481] on button "10/03/2025 – 11/25/2025" at bounding box center [1185, 477] width 203 height 29
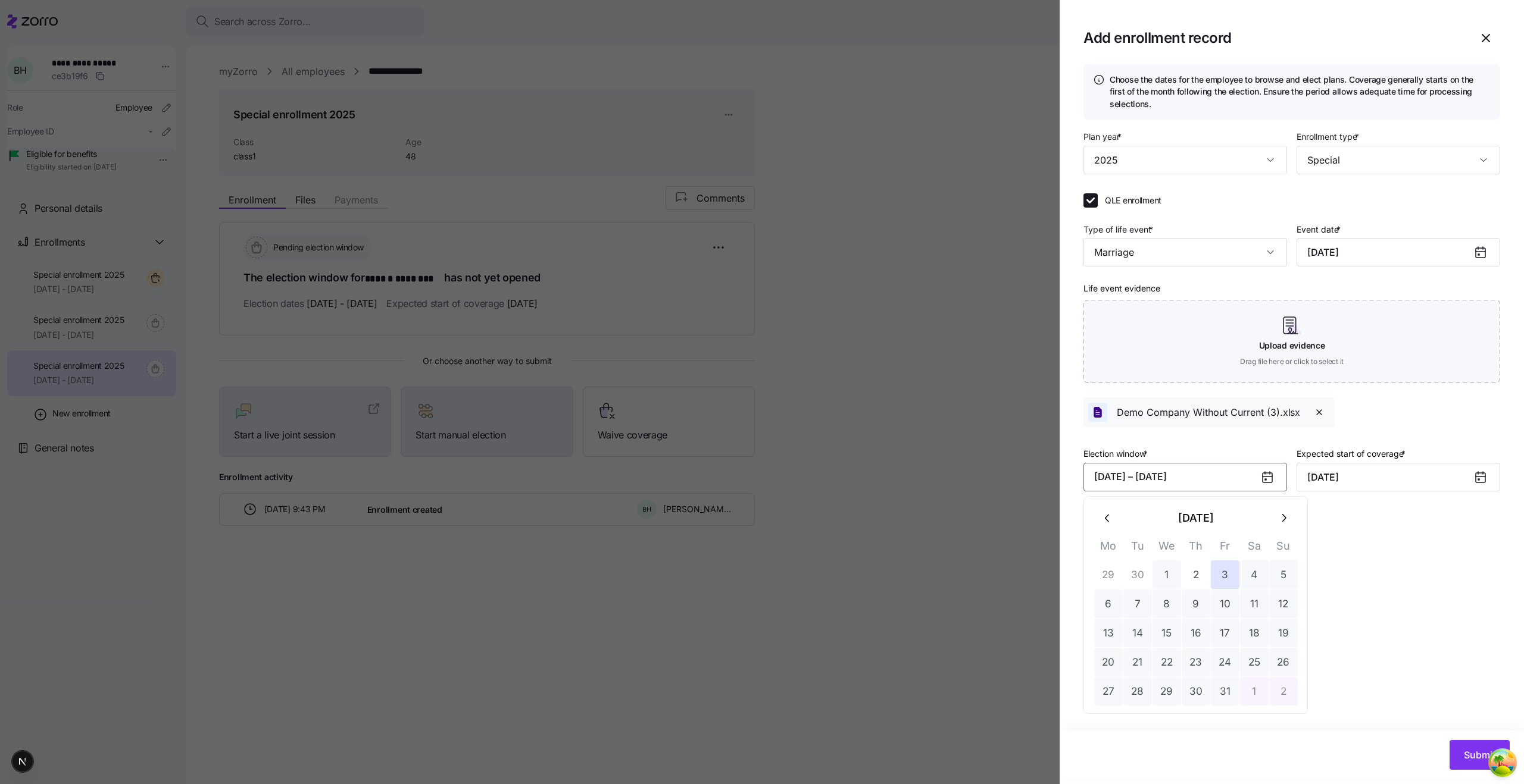
click at [1159, 581] on button "1" at bounding box center [1166, 574] width 29 height 29
click at [1105, 523] on icon "button" at bounding box center [1108, 518] width 13 height 13
click at [1211, 587] on button "5" at bounding box center [1225, 574] width 29 height 29
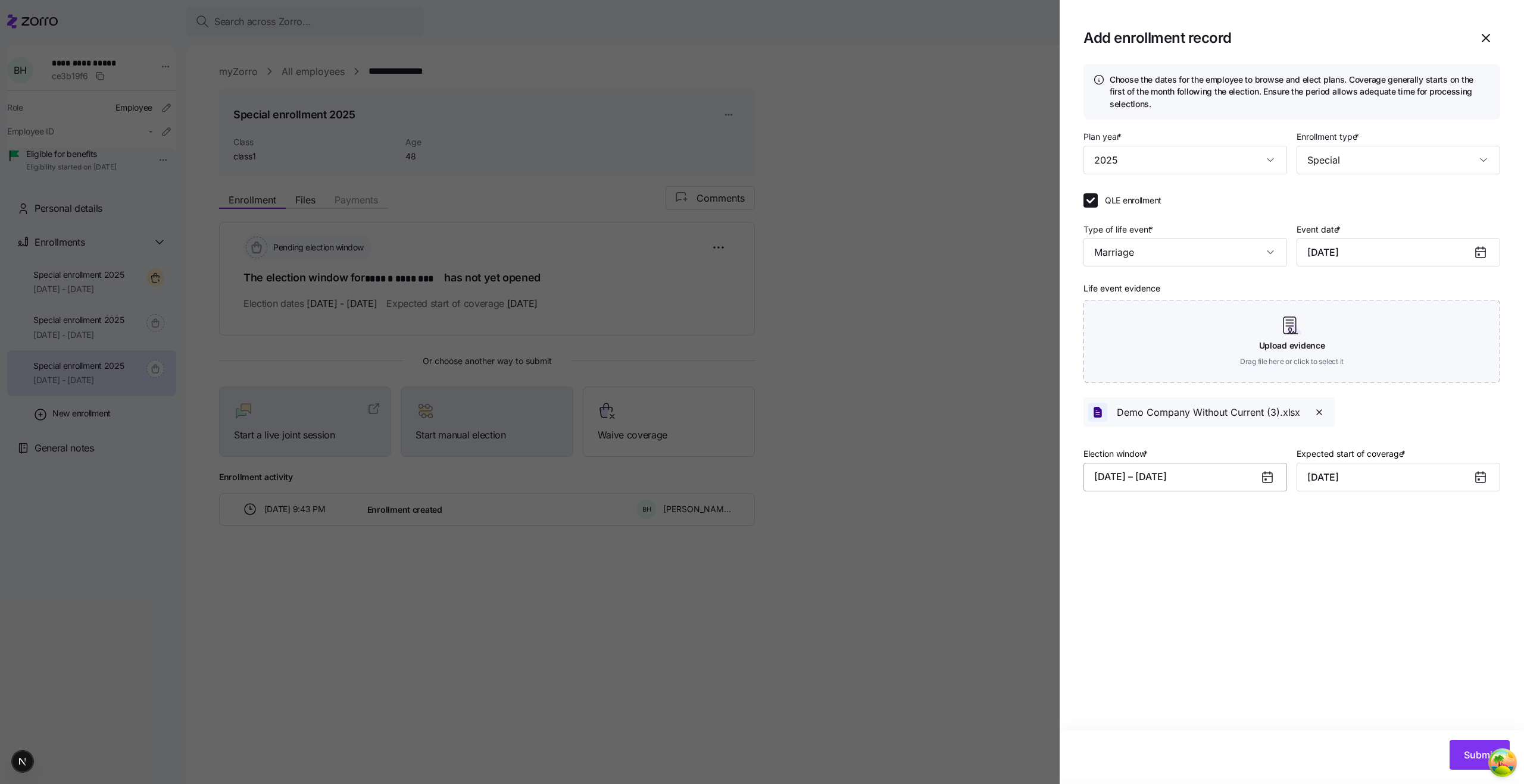
click at [1217, 482] on button "09/05/2025 – 10/01/2025" at bounding box center [1185, 477] width 203 height 29
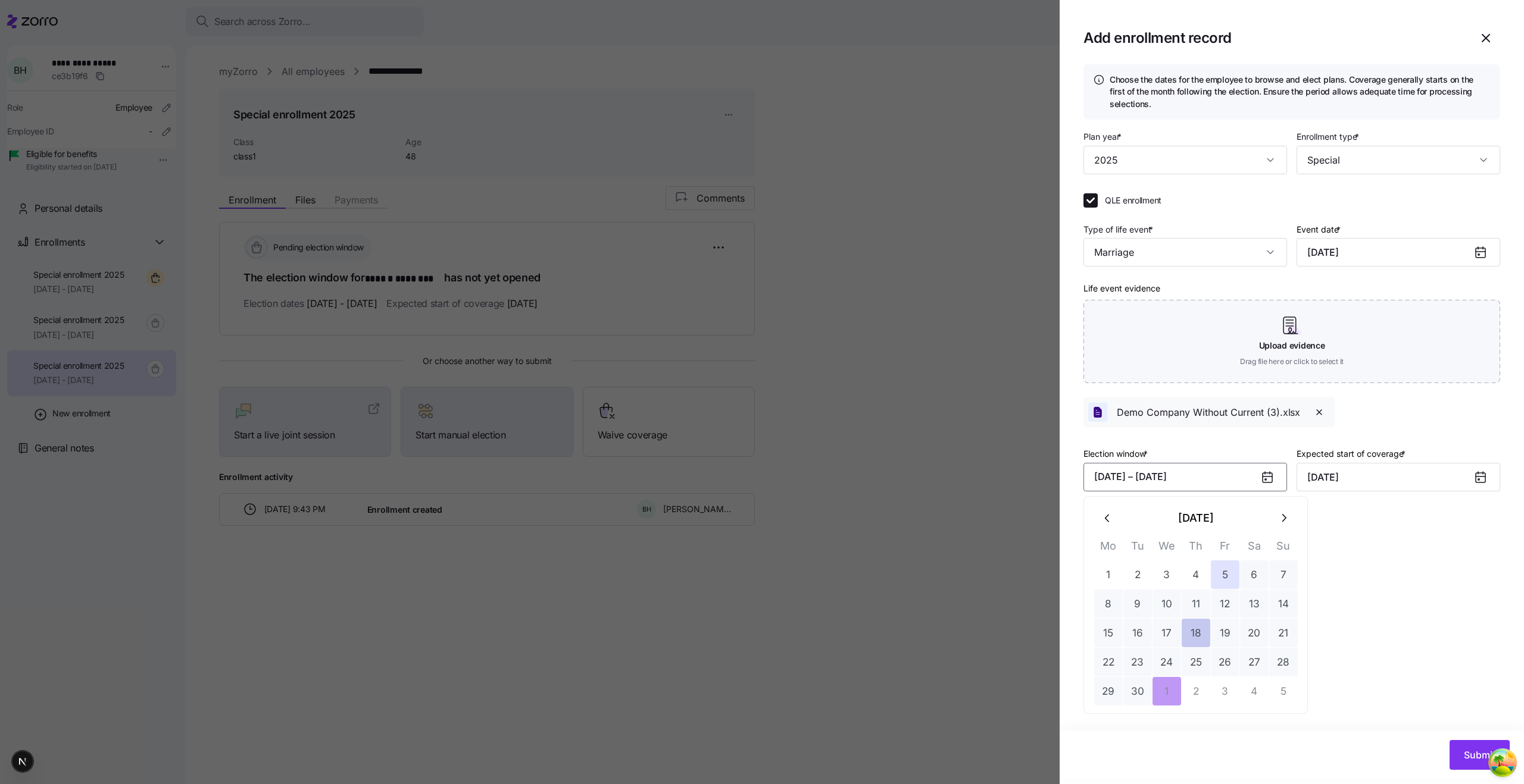
click at [1184, 642] on button "18" at bounding box center [1195, 632] width 29 height 29
click at [1277, 526] on button "button" at bounding box center [1283, 518] width 29 height 29
click at [1217, 619] on button "17" at bounding box center [1225, 632] width 29 height 29
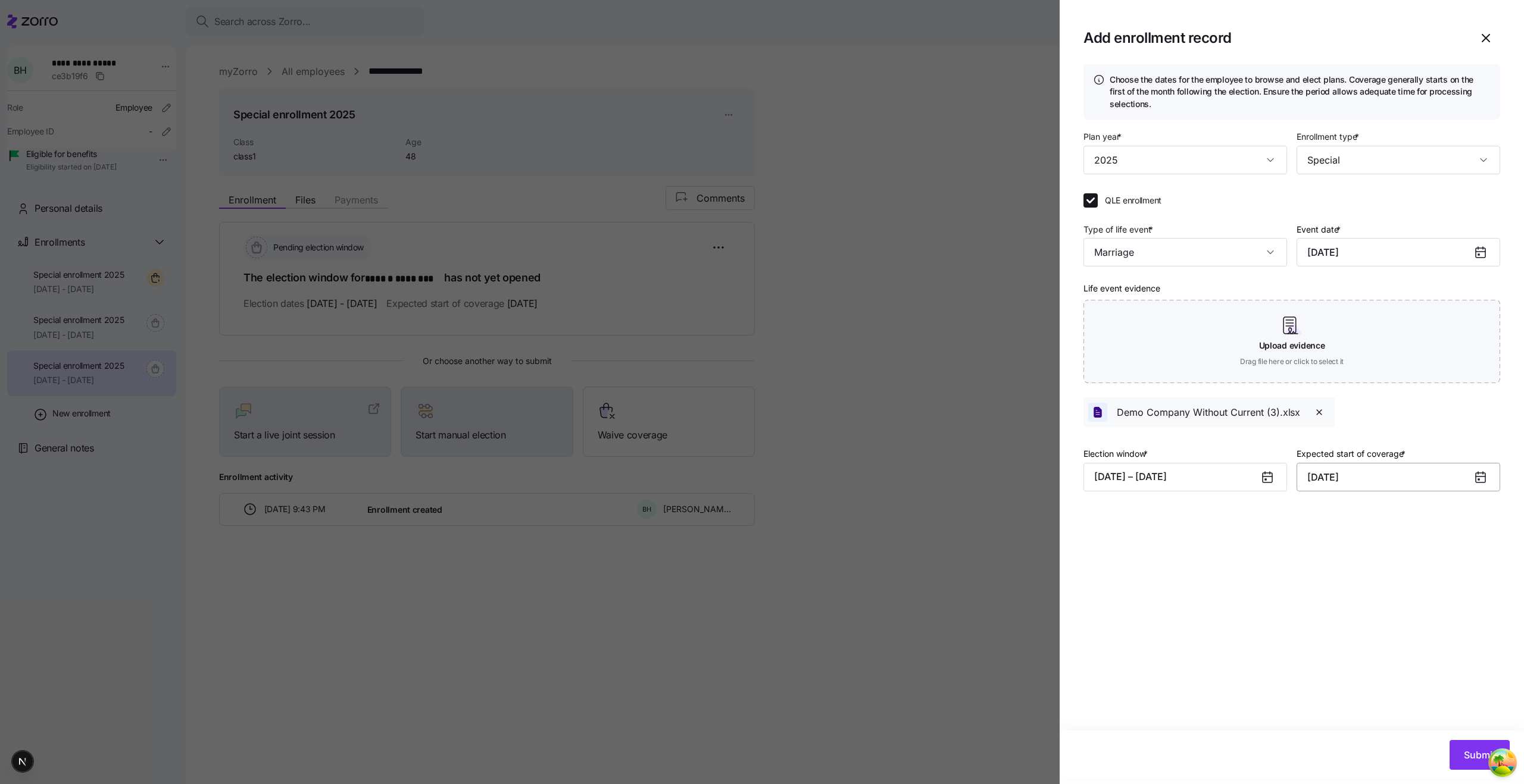
click at [1380, 478] on input "November 1, 2025" at bounding box center [1398, 477] width 203 height 29
click at [1435, 625] on button "14" at bounding box center [1438, 632] width 29 height 29
type input "November 14, 2025"
click at [1462, 742] on button "Submit" at bounding box center [1480, 755] width 60 height 29
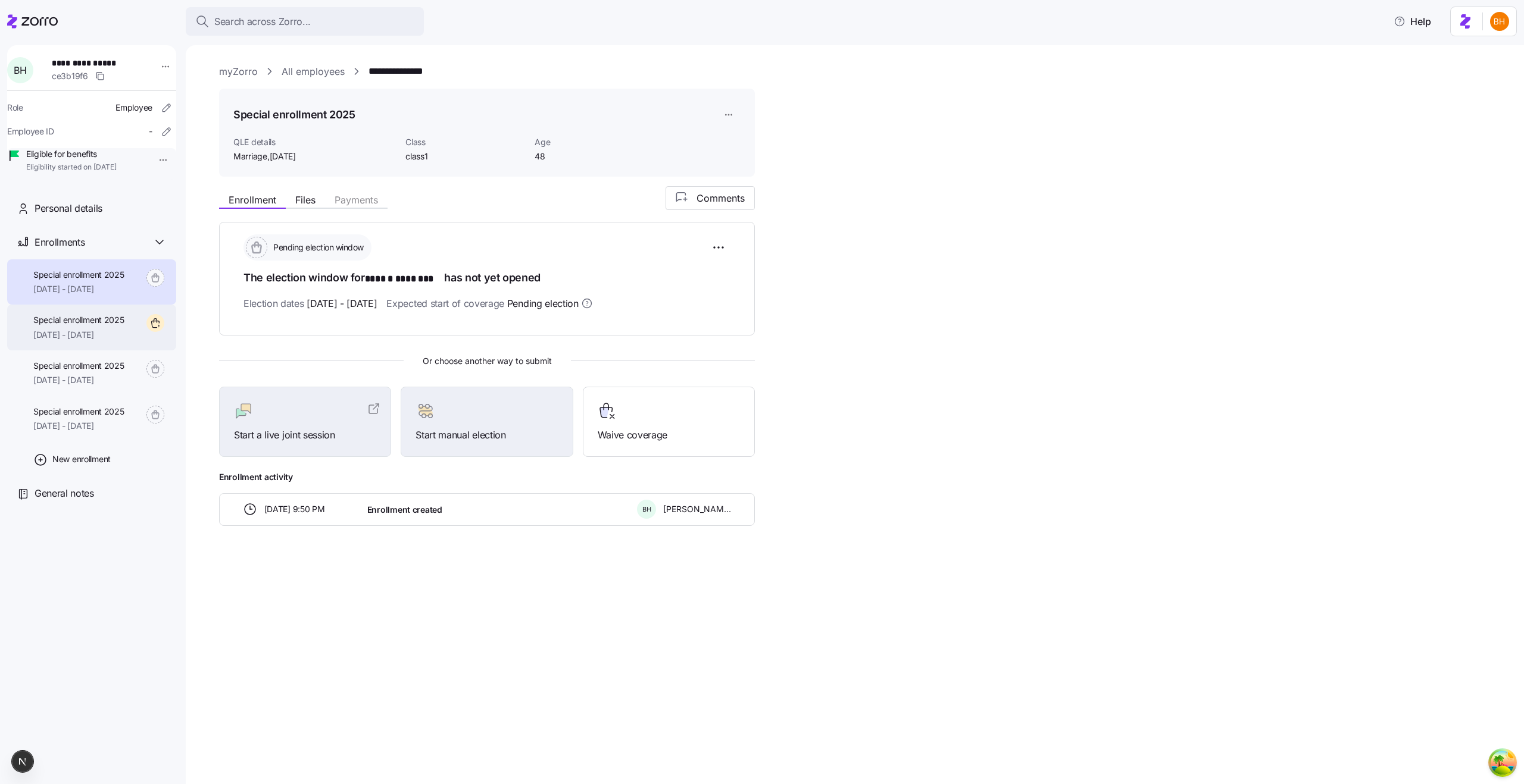
click at [130, 336] on div "Special enrollment 2025 11/01/2025 - 12/31/2025" at bounding box center [91, 328] width 169 height 46
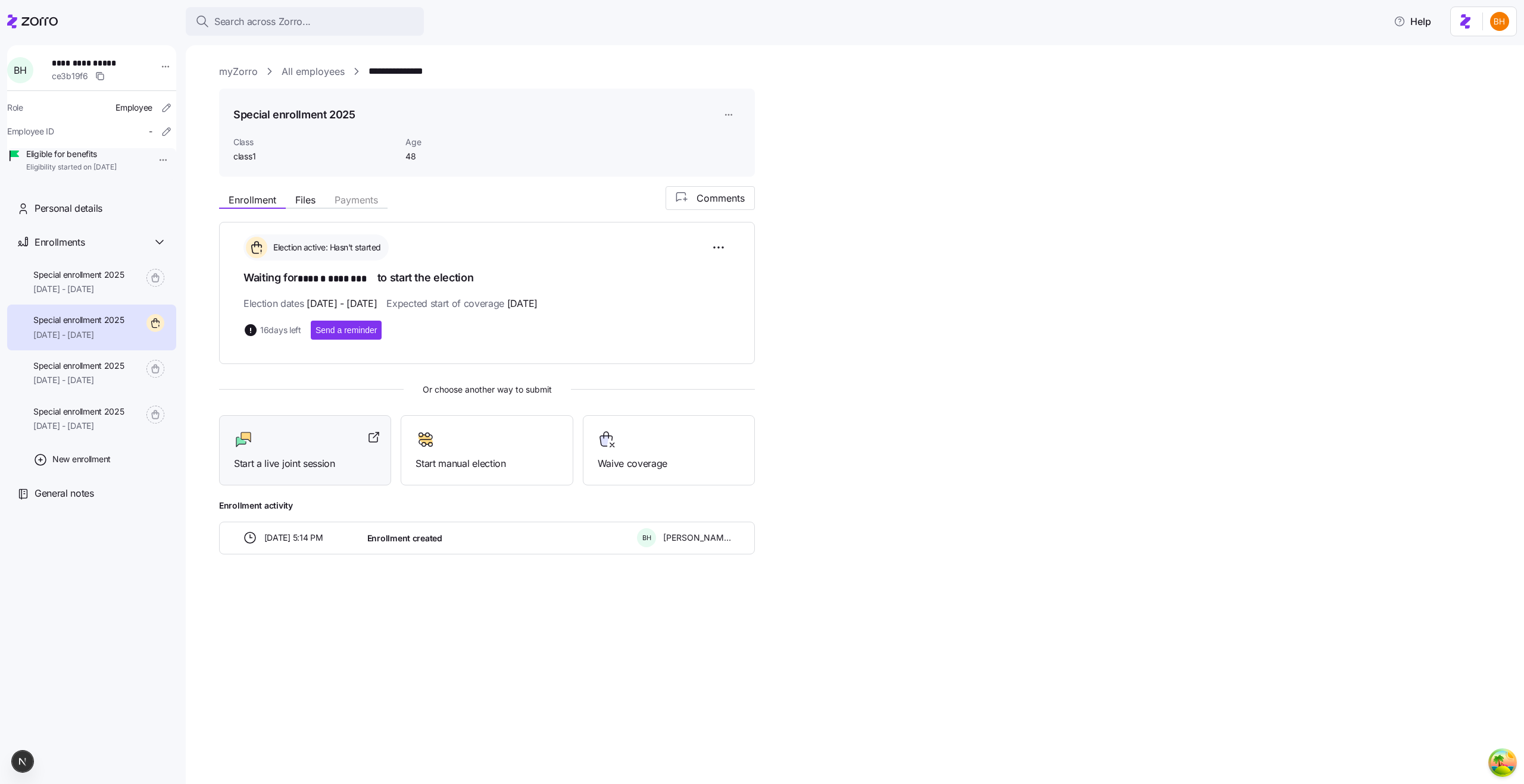
click at [315, 449] on div "Start a live joint session" at bounding box center [305, 451] width 142 height 41
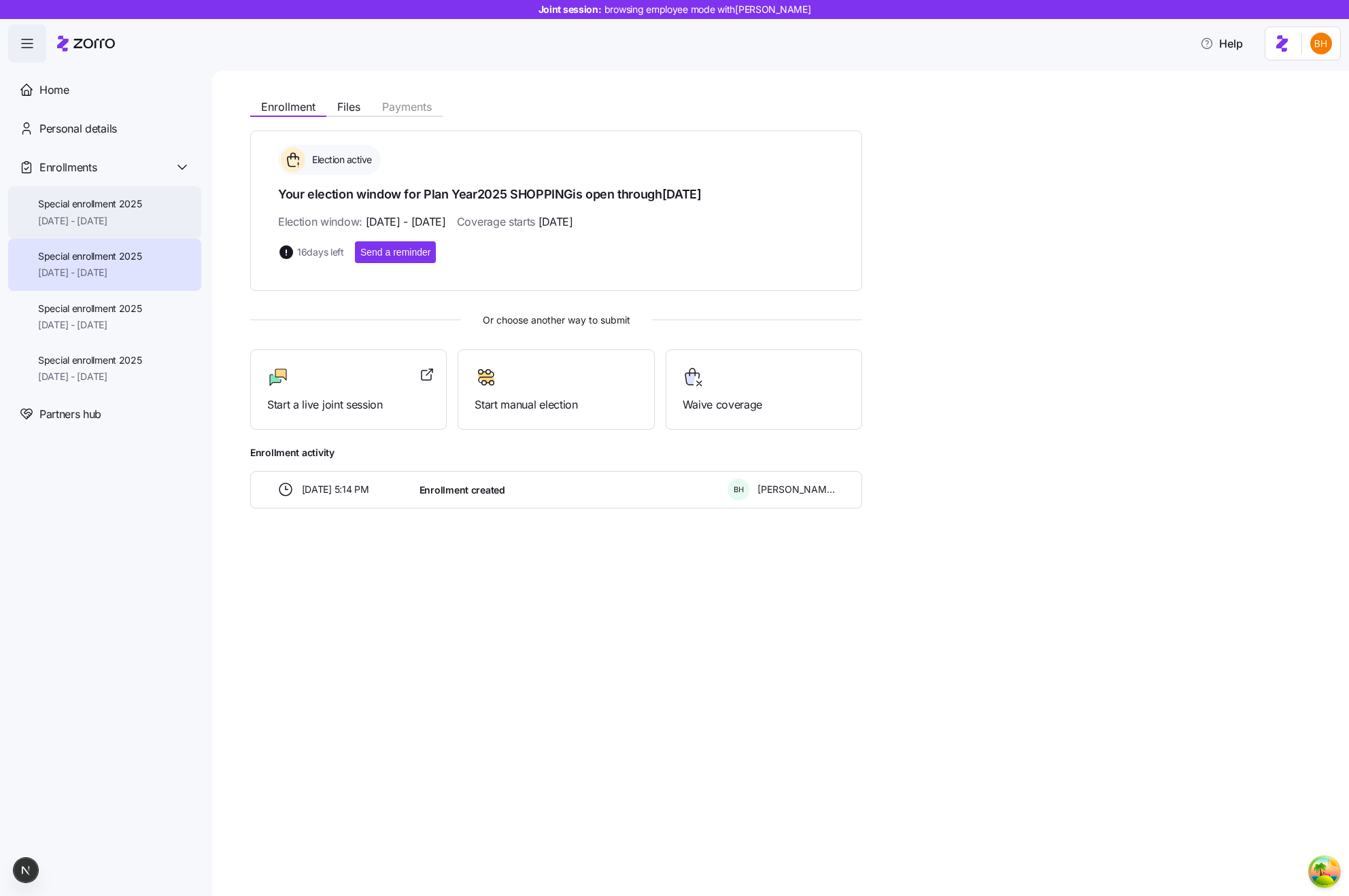
click at [125, 215] on span "[DATE] - [DATE]" at bounding box center [90, 221] width 104 height 13
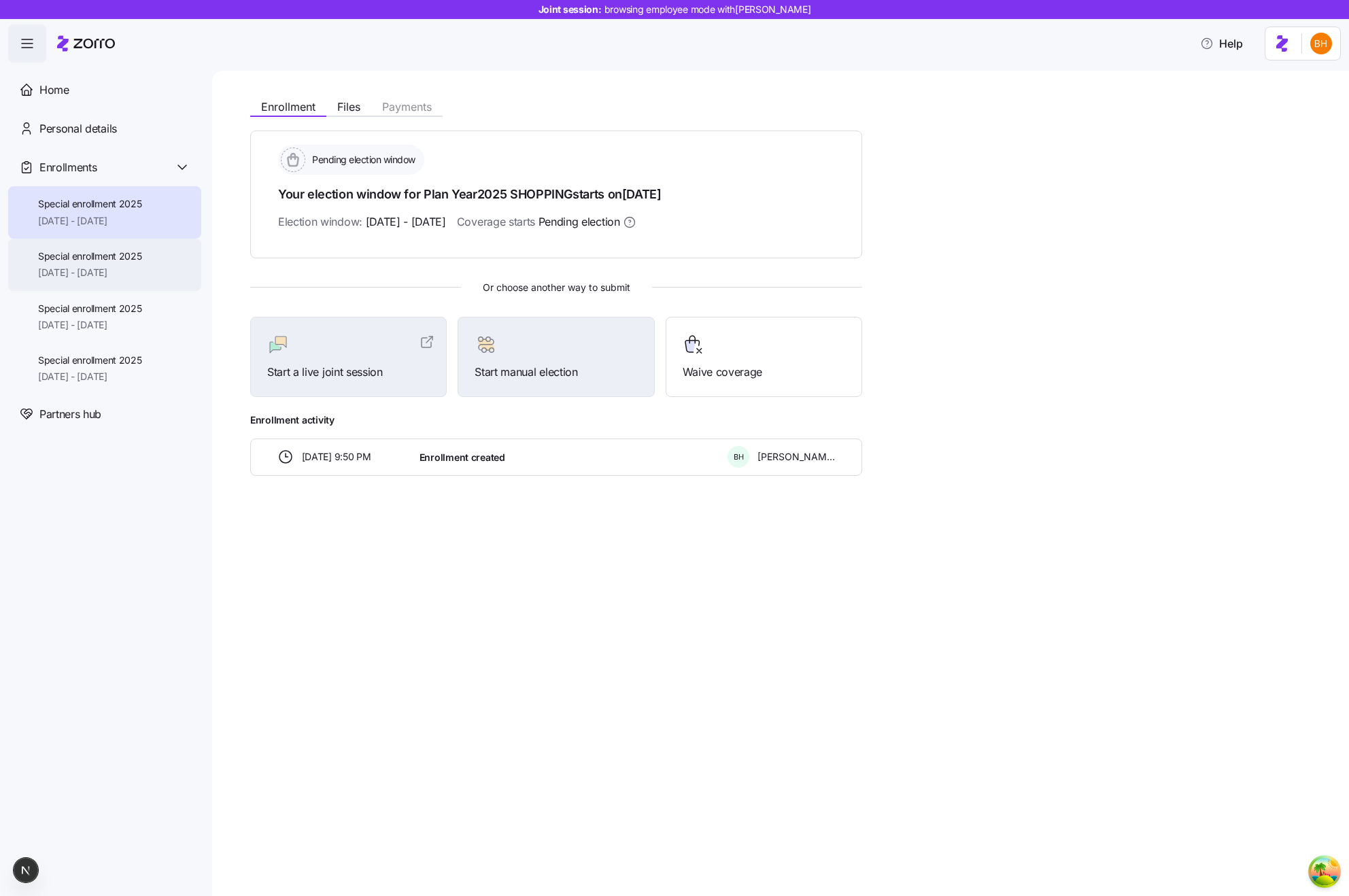
click at [136, 266] on span "[DATE] - [DATE]" at bounding box center [90, 273] width 104 height 13
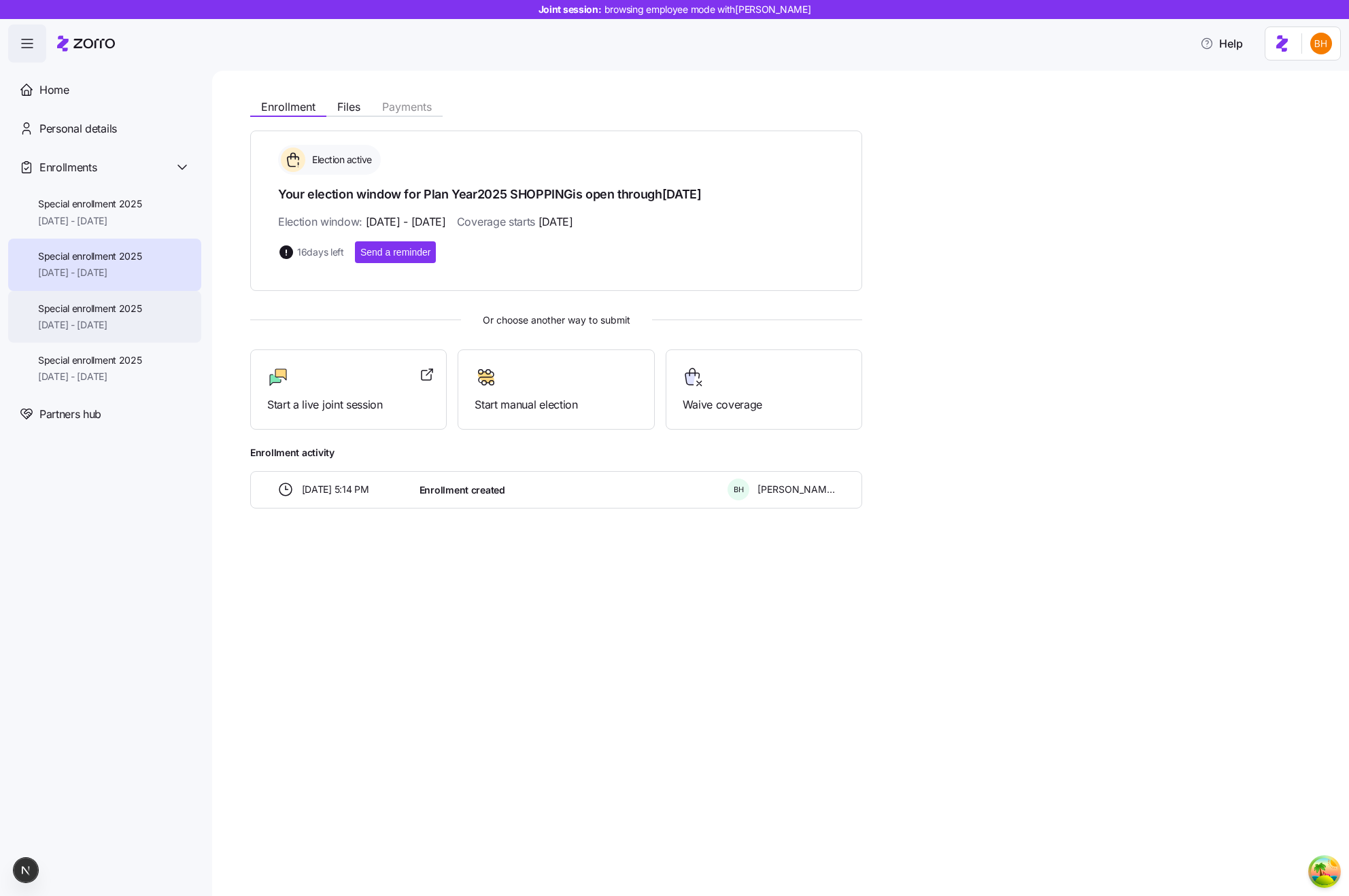
click at [130, 314] on span "Special enrollment 2025" at bounding box center [90, 309] width 104 height 13
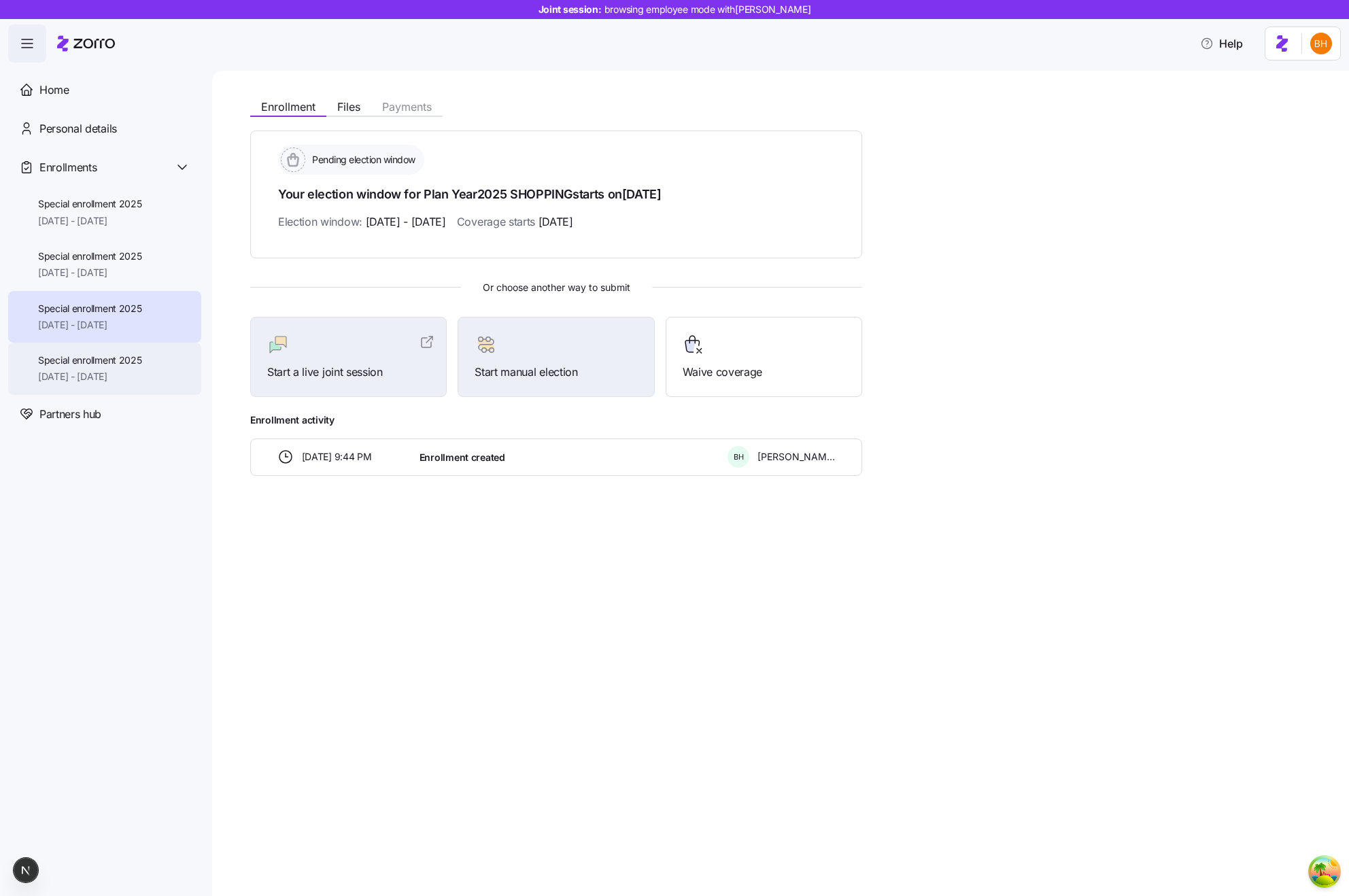
click at [123, 362] on span "Special enrollment 2025" at bounding box center [90, 360] width 104 height 13
click at [115, 308] on span "Special enrollment 2025" at bounding box center [90, 309] width 104 height 13
click at [115, 267] on span "[DATE] - [DATE]" at bounding box center [90, 273] width 104 height 13
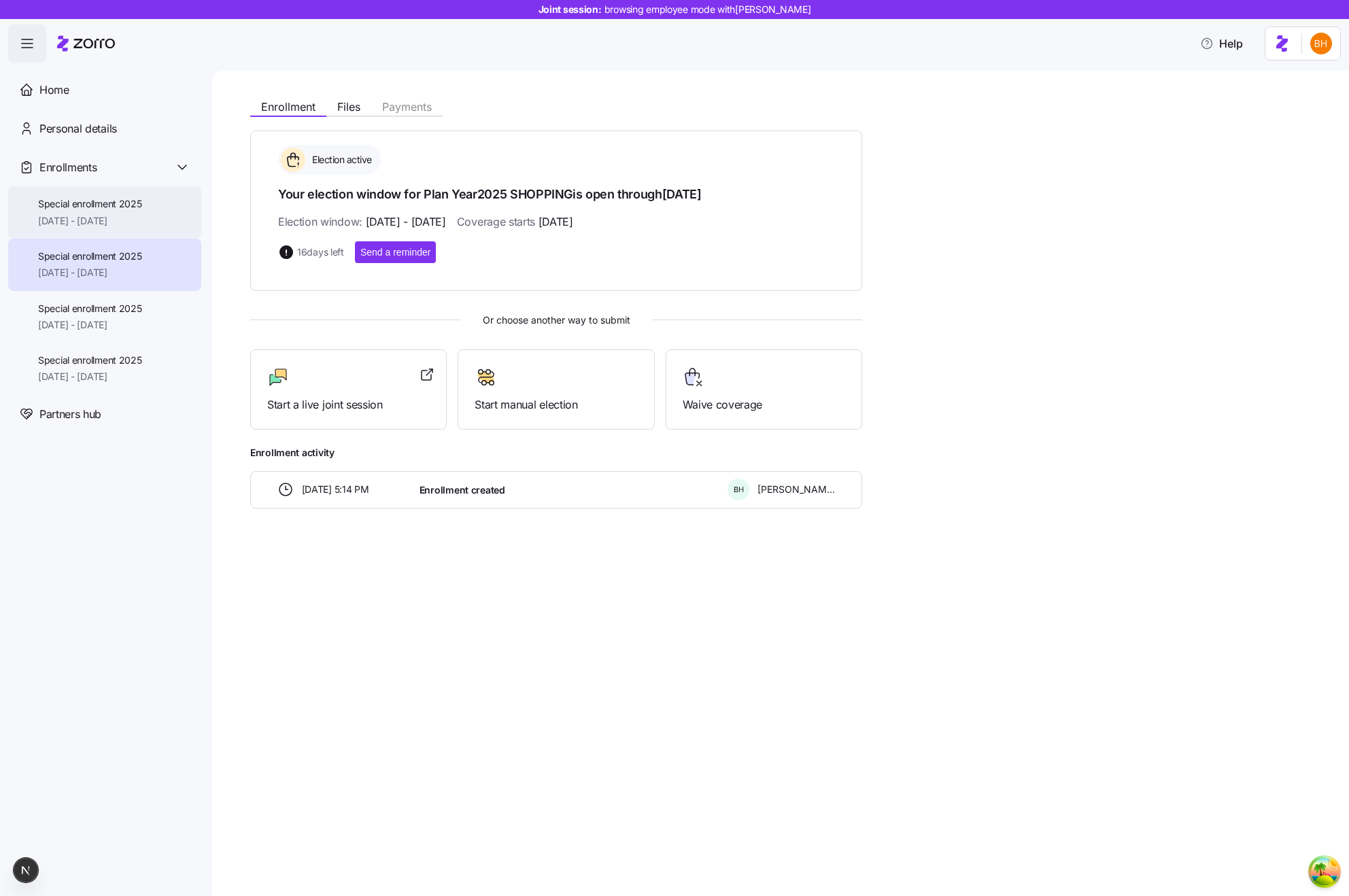
click at [105, 229] on div "Special enrollment 2025 [DATE] - [DATE]" at bounding box center [104, 212] width 193 height 52
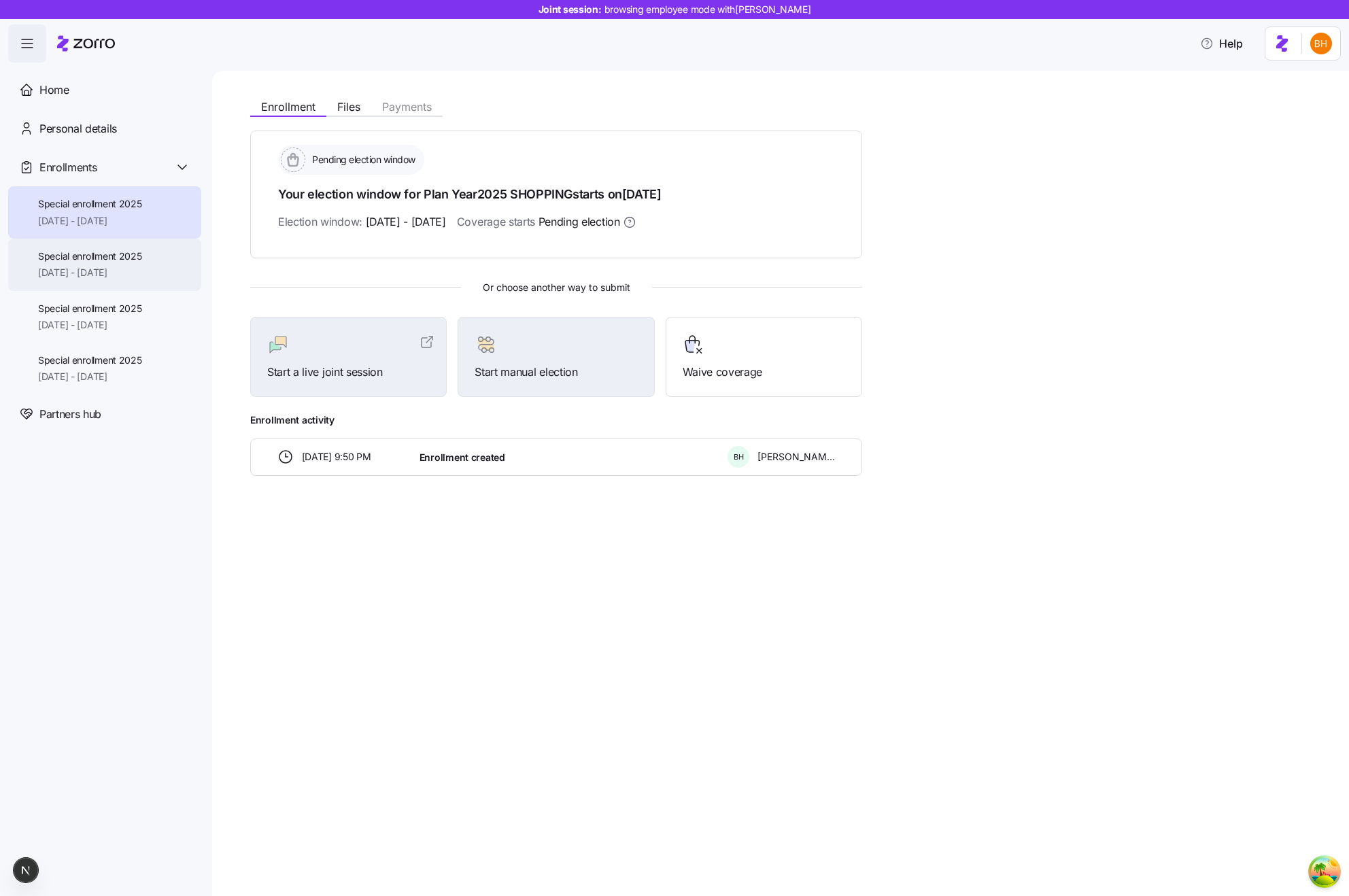
click at [101, 272] on span "[DATE] - [DATE]" at bounding box center [90, 273] width 104 height 13
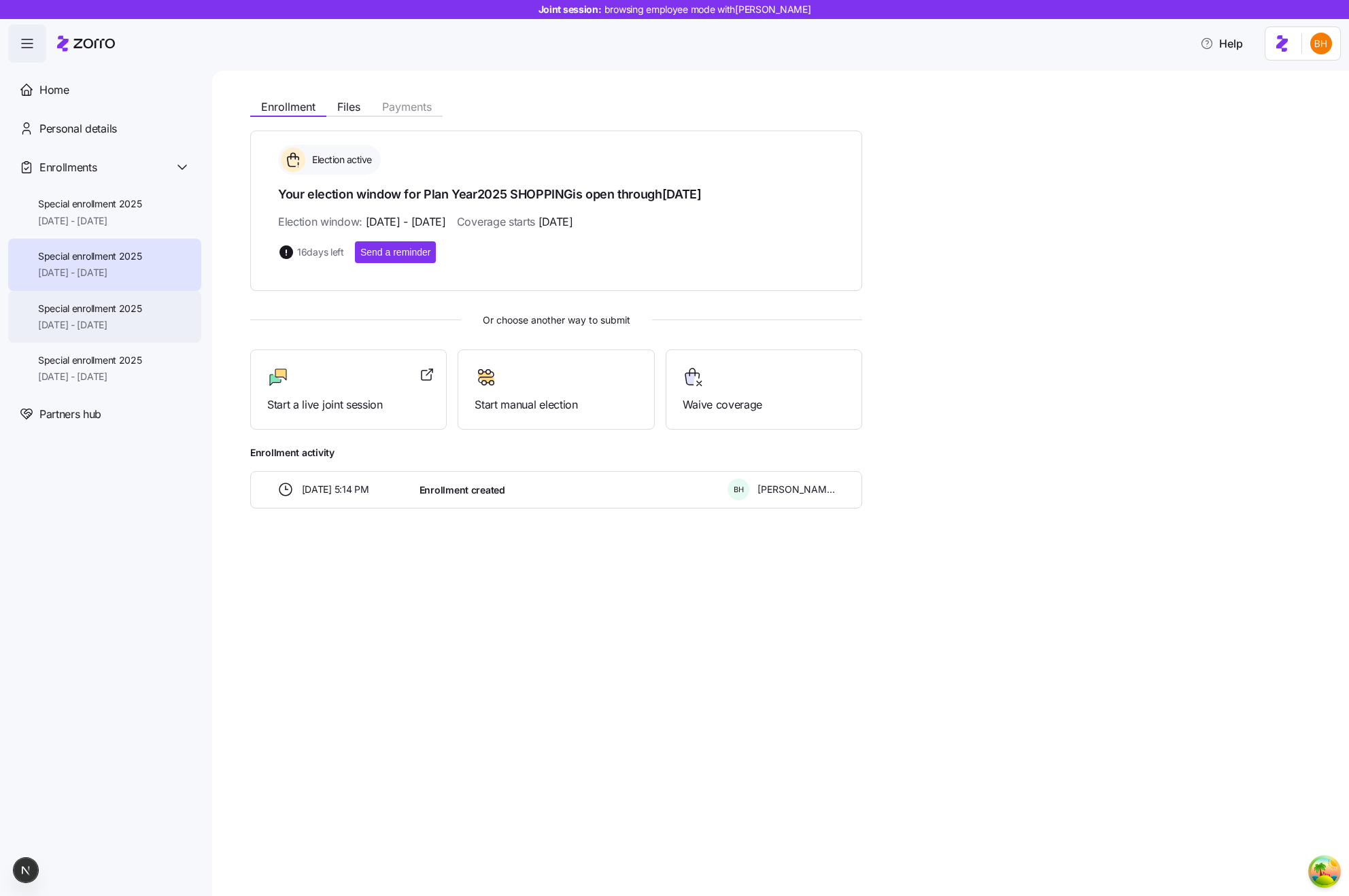
click at [87, 323] on span "[DATE] - [DATE]" at bounding box center [90, 325] width 104 height 13
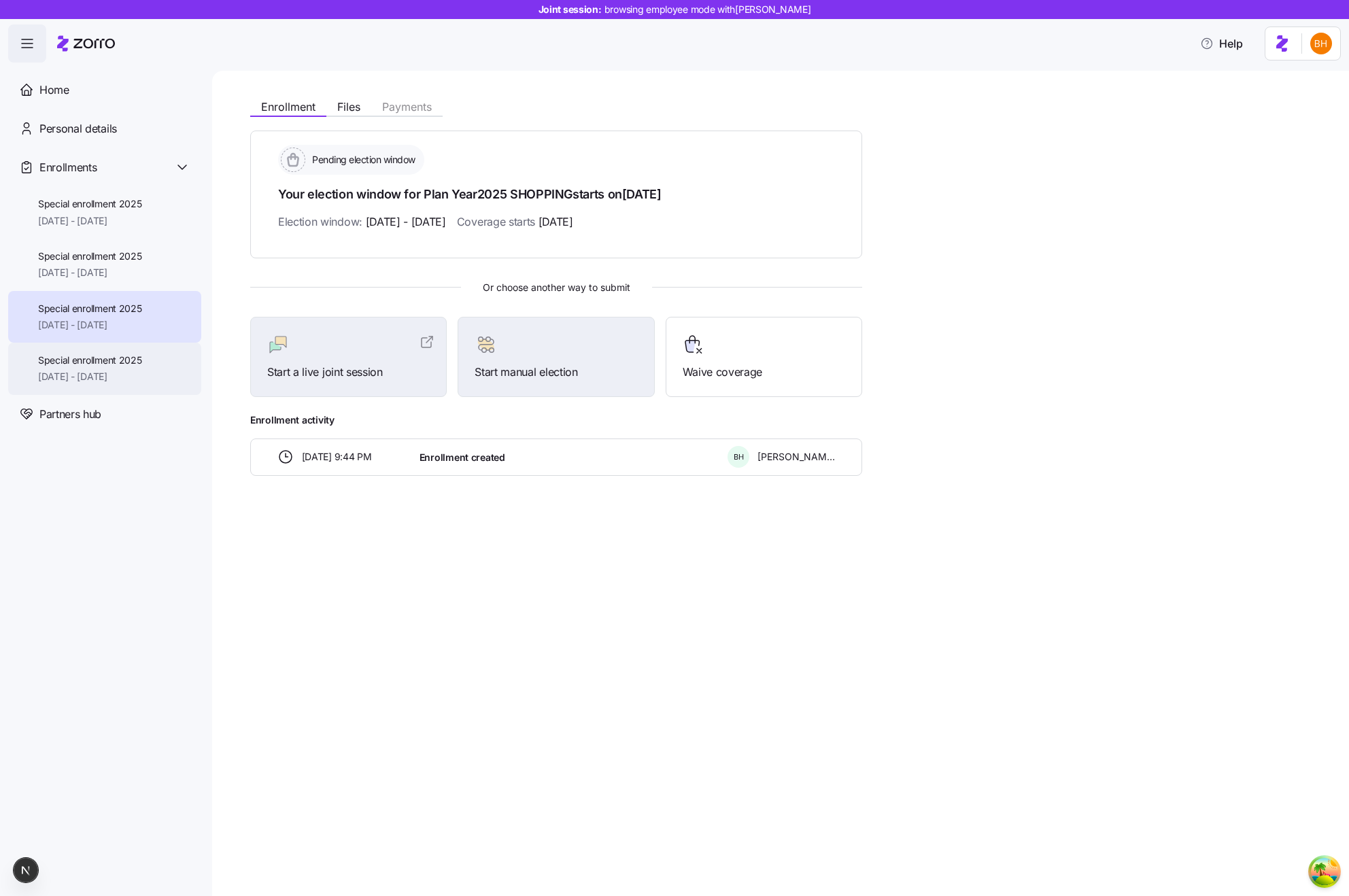
click at [93, 349] on div "Special enrollment 2025 [DATE] - [DATE]" at bounding box center [104, 368] width 193 height 52
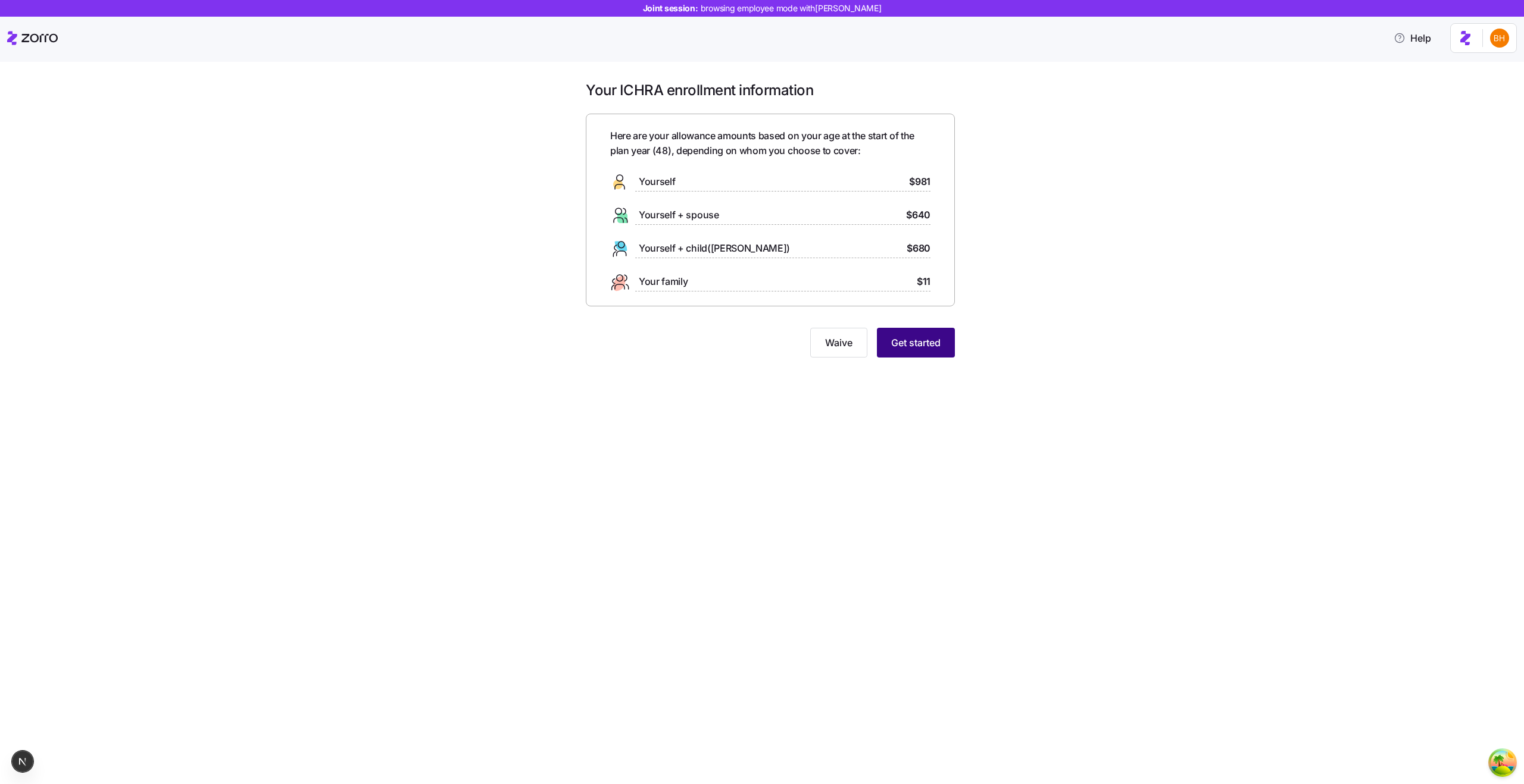
click at [891, 333] on button "Get started" at bounding box center [916, 342] width 78 height 29
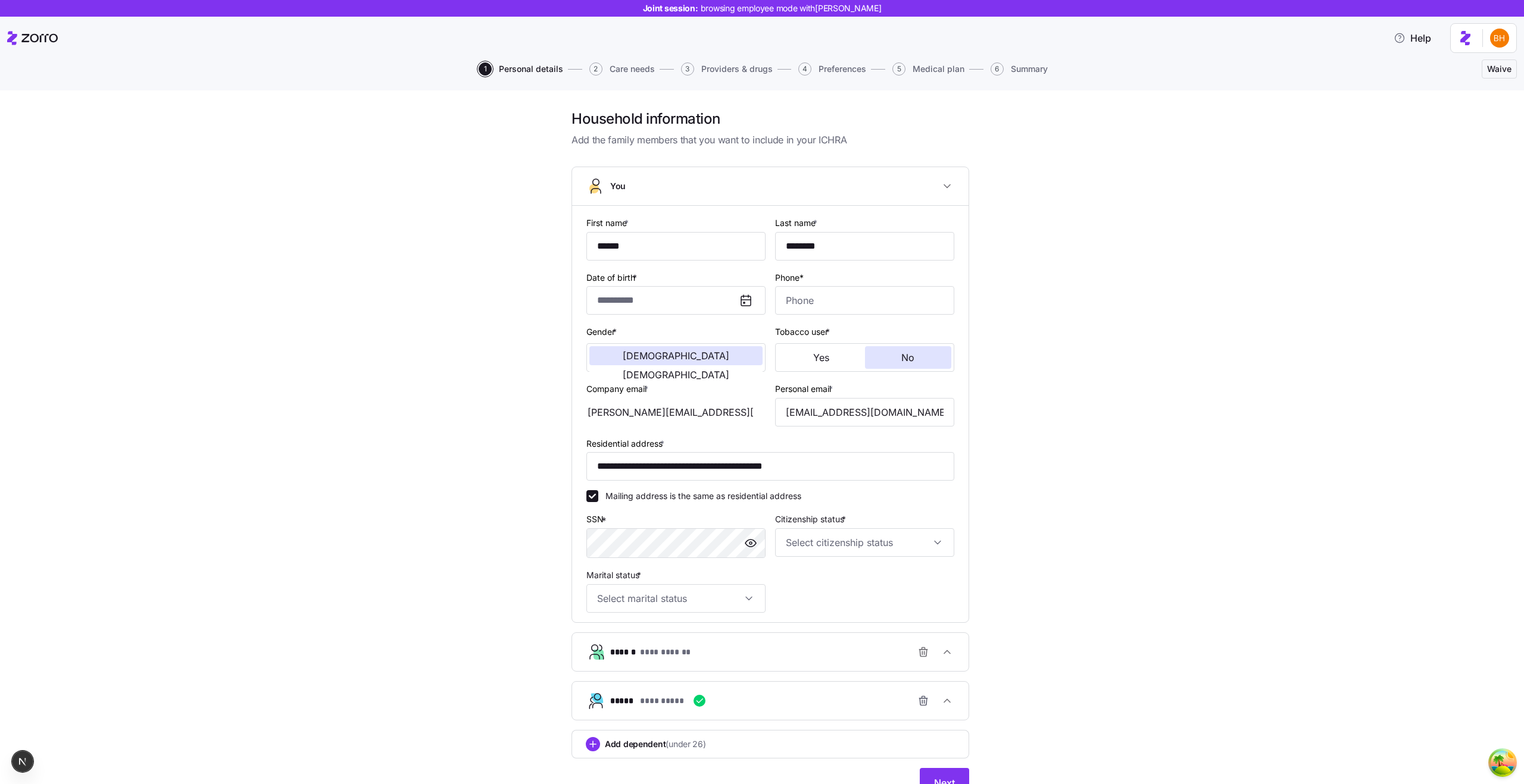
type input "**********"
type input "[PHONE_NUMBER]"
type input "[DEMOGRAPHIC_DATA] citizen"
type input "In a domestic partnership"
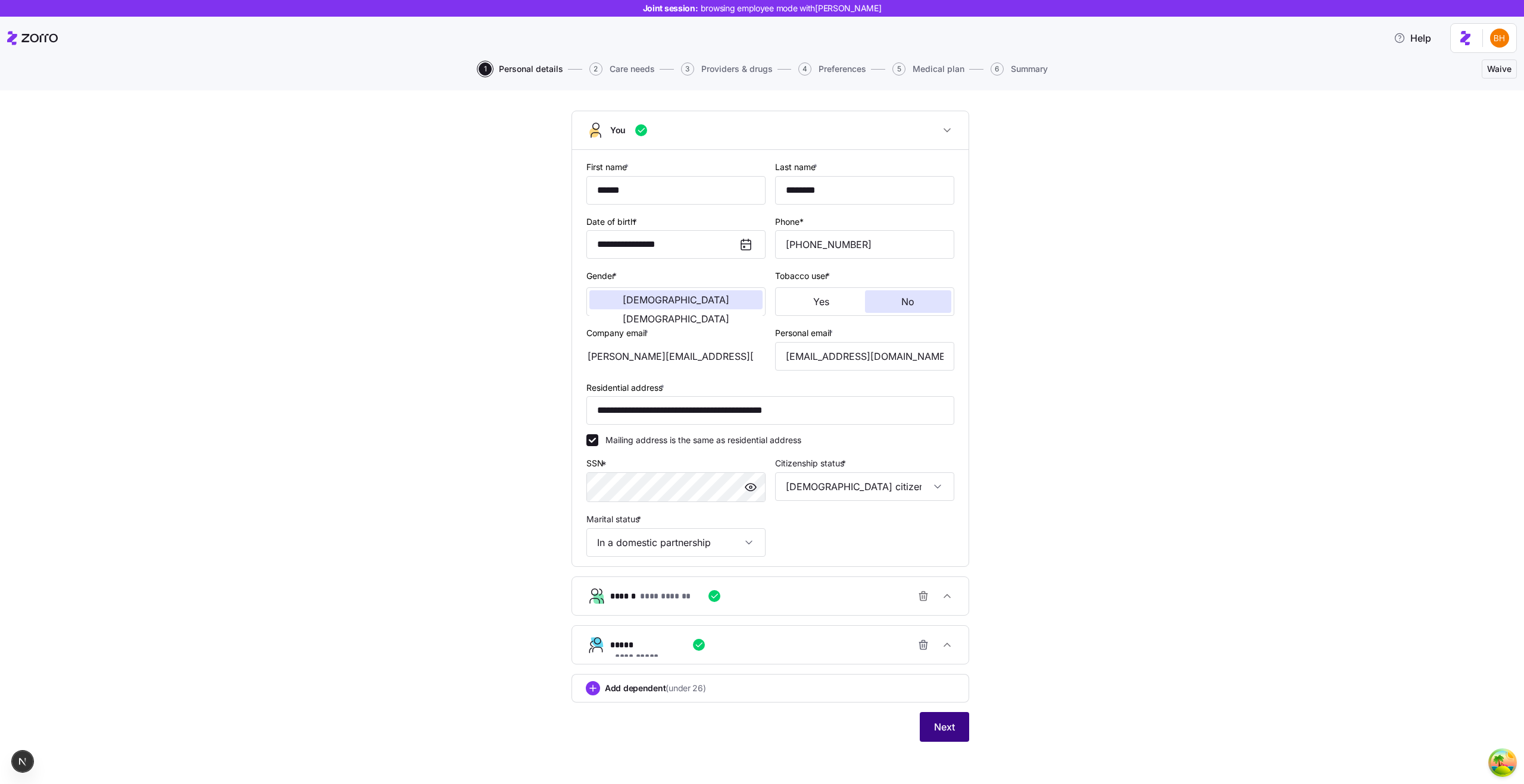
scroll to position [57, 0]
click at [934, 720] on span "Next" at bounding box center [944, 726] width 21 height 14
click at [941, 647] on icon "button" at bounding box center [947, 644] width 12 height 12
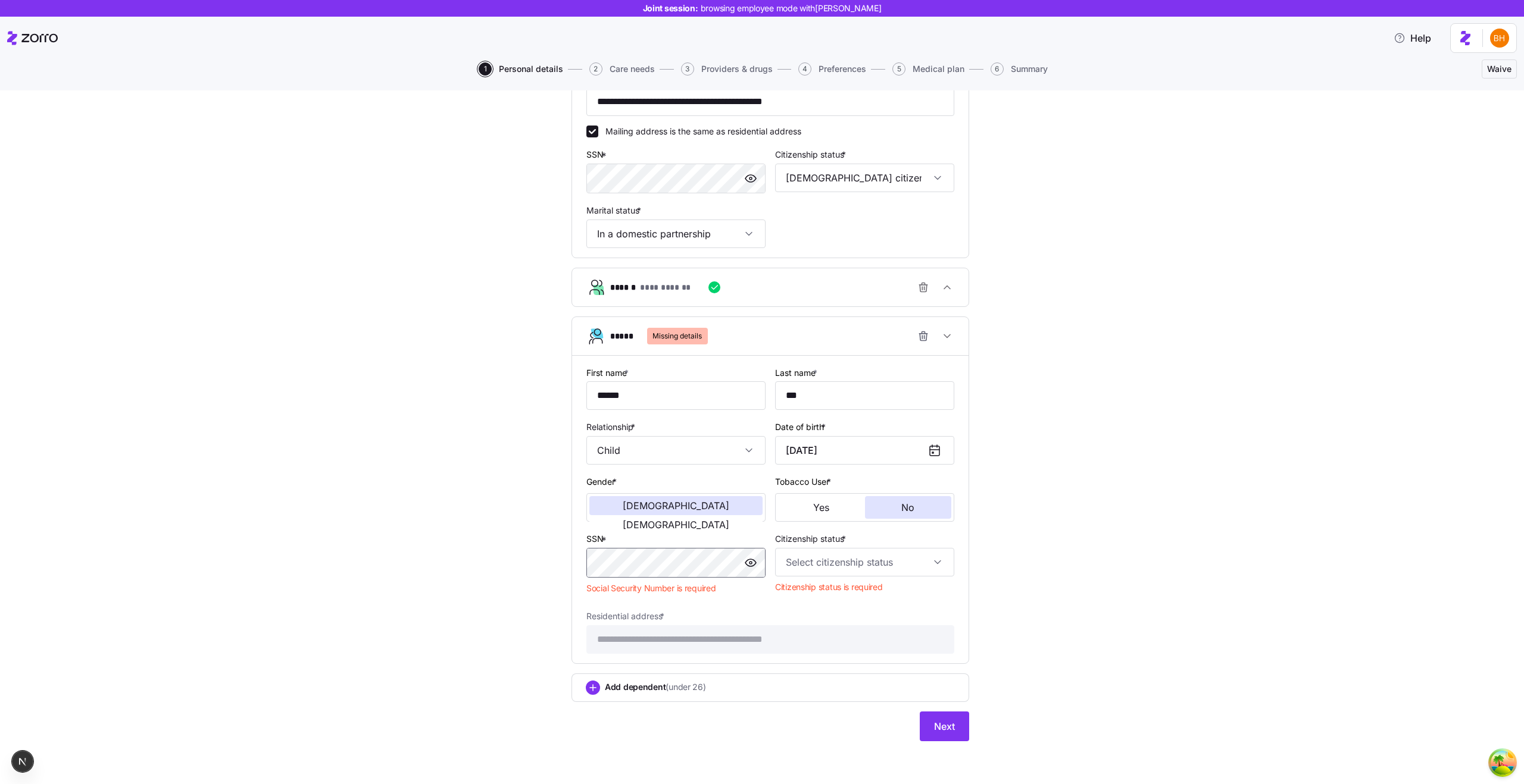
scroll to position [364, 0]
click at [802, 571] on input "Citizenship status *" at bounding box center [864, 563] width 179 height 29
click at [832, 600] on div "[DEMOGRAPHIC_DATA] citizen" at bounding box center [860, 600] width 169 height 25
type input "[DEMOGRAPHIC_DATA] citizen"
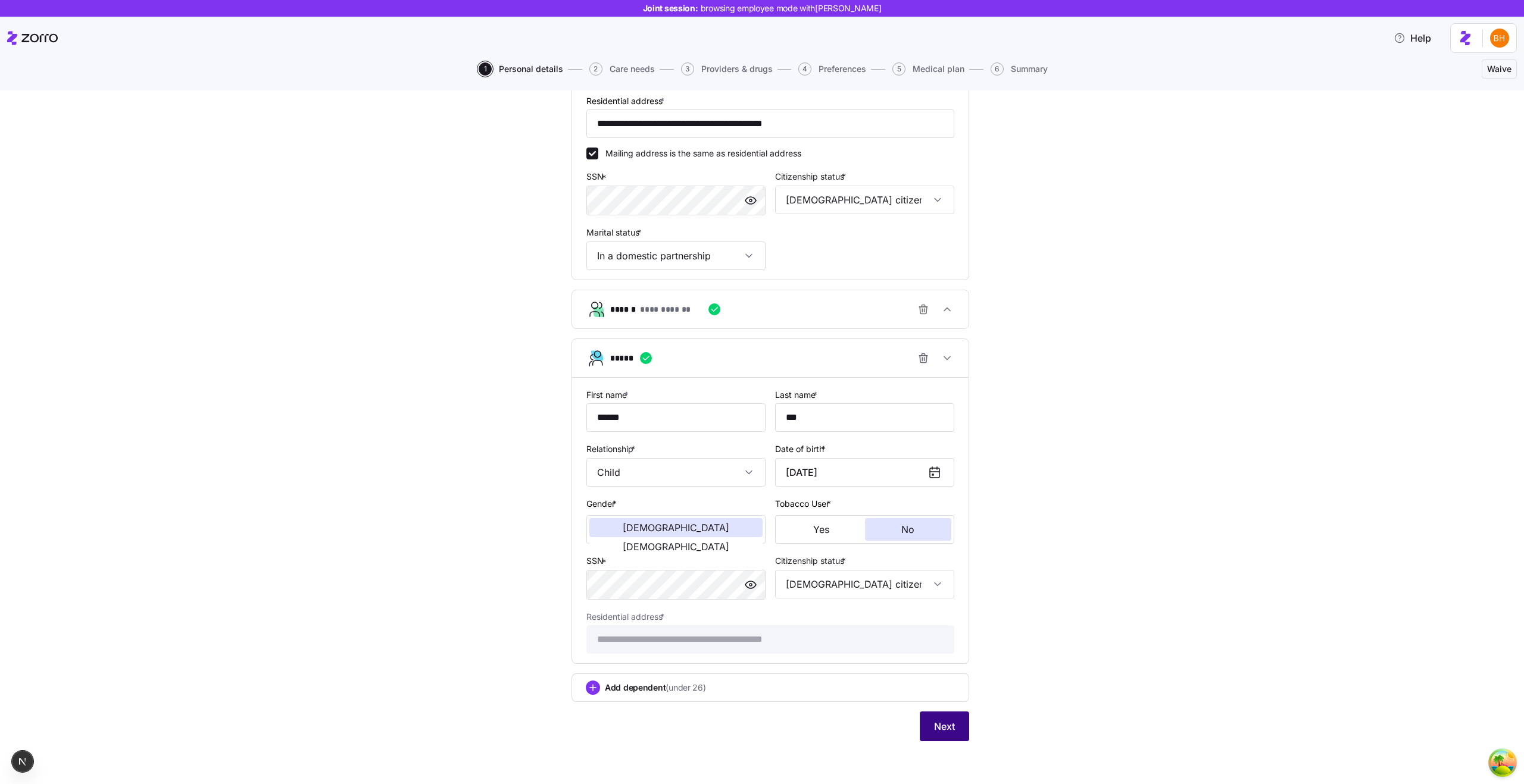
click at [934, 732] on span "Next" at bounding box center [944, 726] width 21 height 14
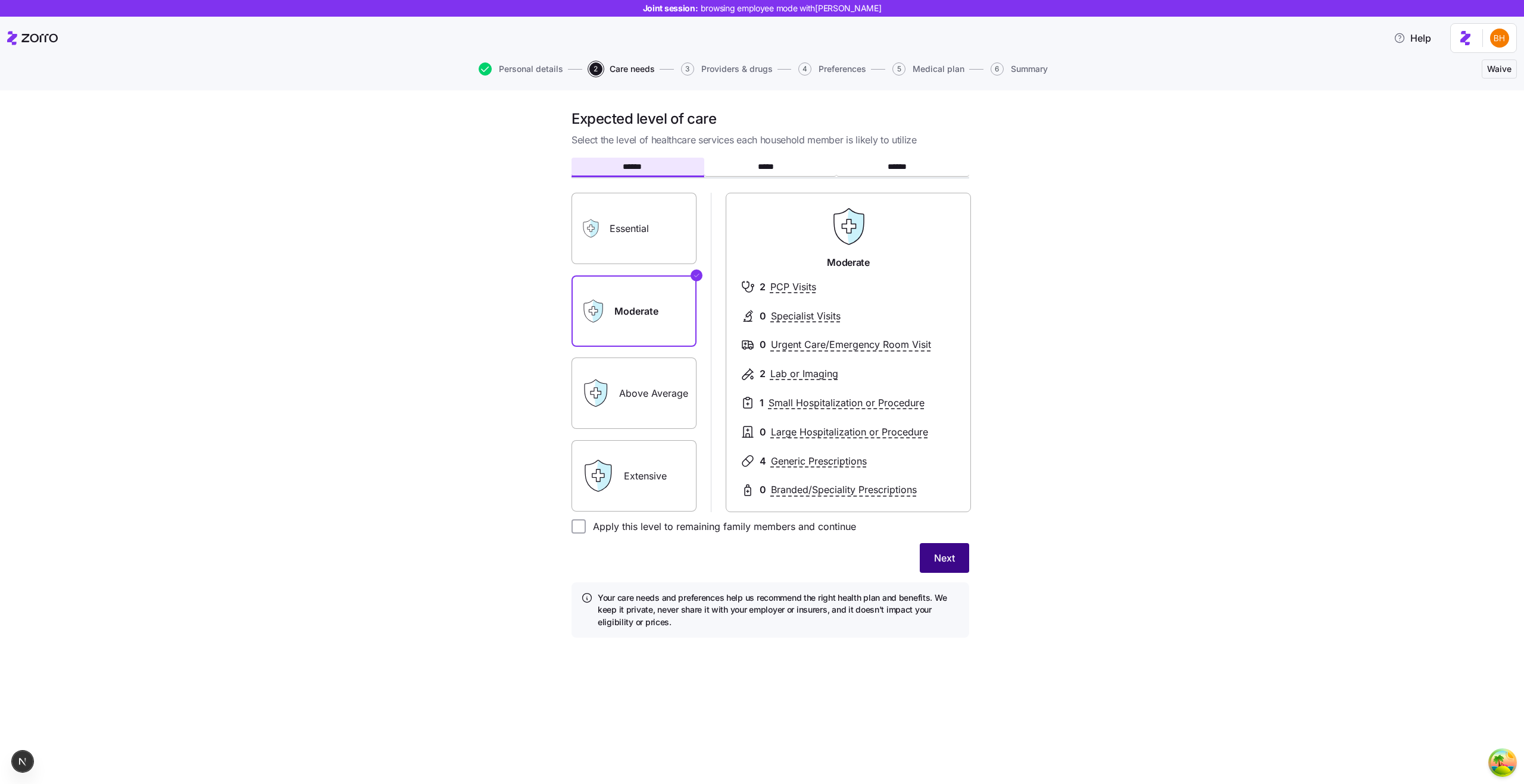
click at [930, 557] on button "Next" at bounding box center [944, 558] width 49 height 29
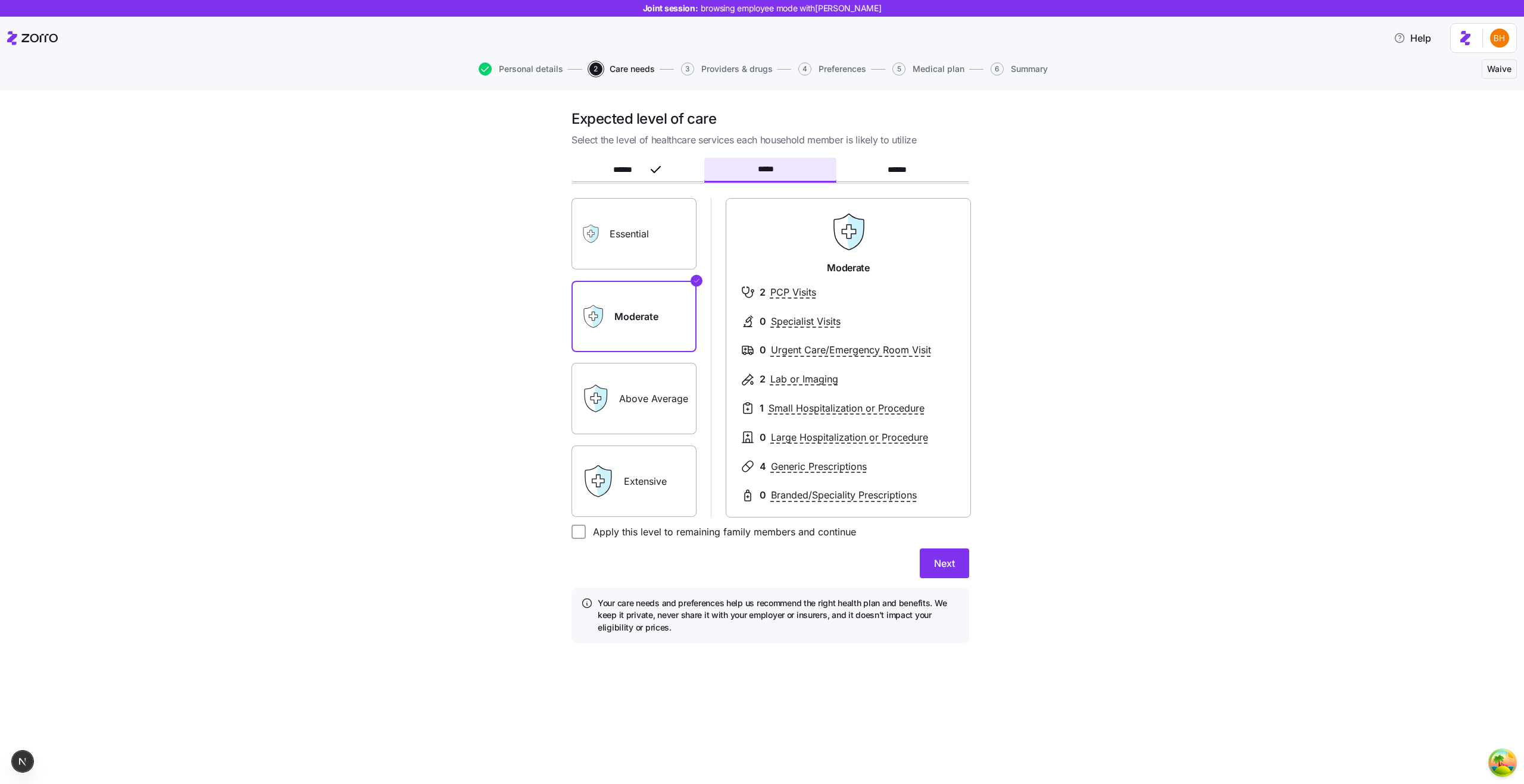
click at [930, 557] on button "Next" at bounding box center [944, 563] width 49 height 29
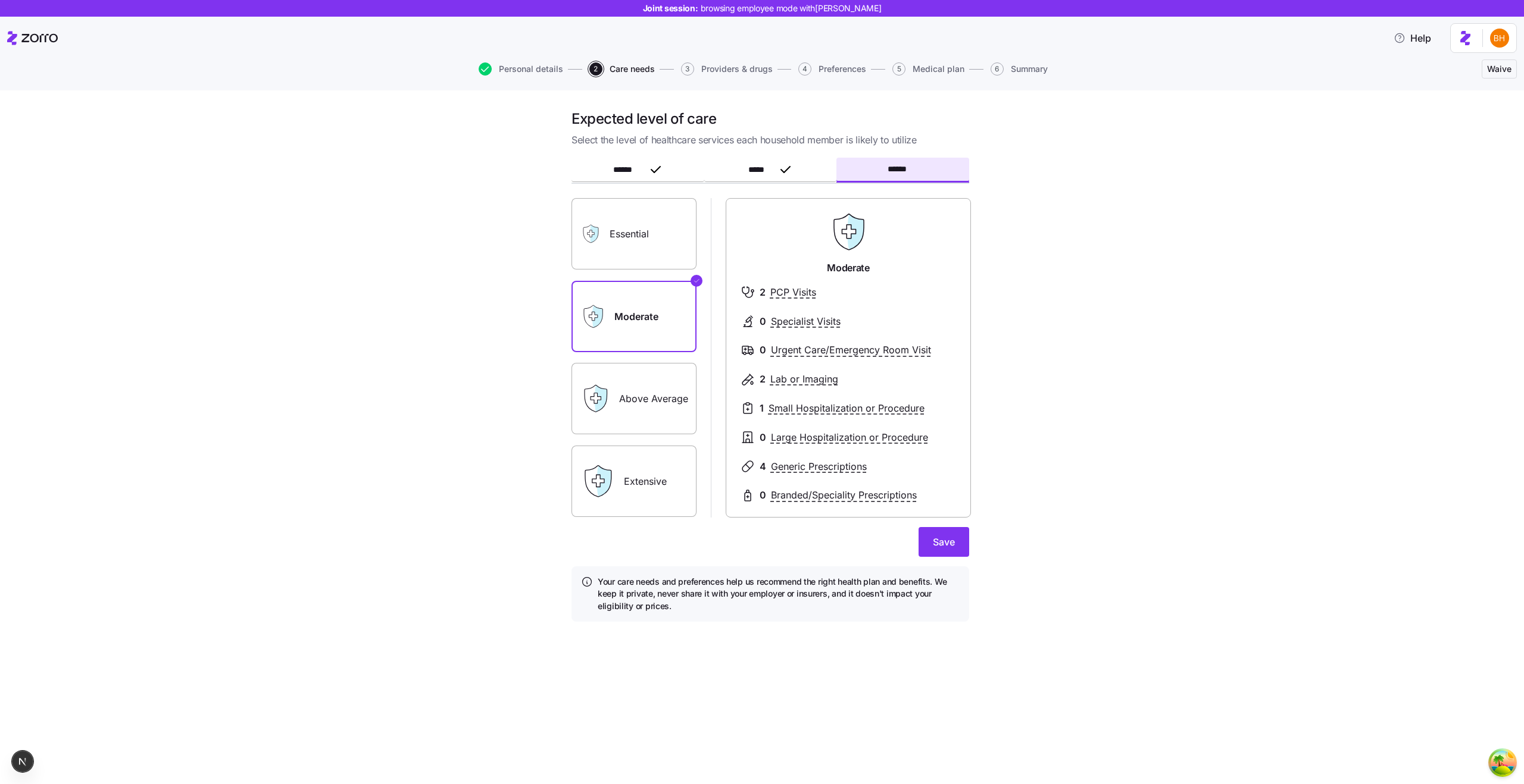
click at [930, 557] on form "****** ***** ****** Essential Moderate Above Average Extensive Moderate 2 PCP V…" at bounding box center [770, 391] width 398 height 462
click at [936, 551] on button "Save" at bounding box center [944, 542] width 51 height 29
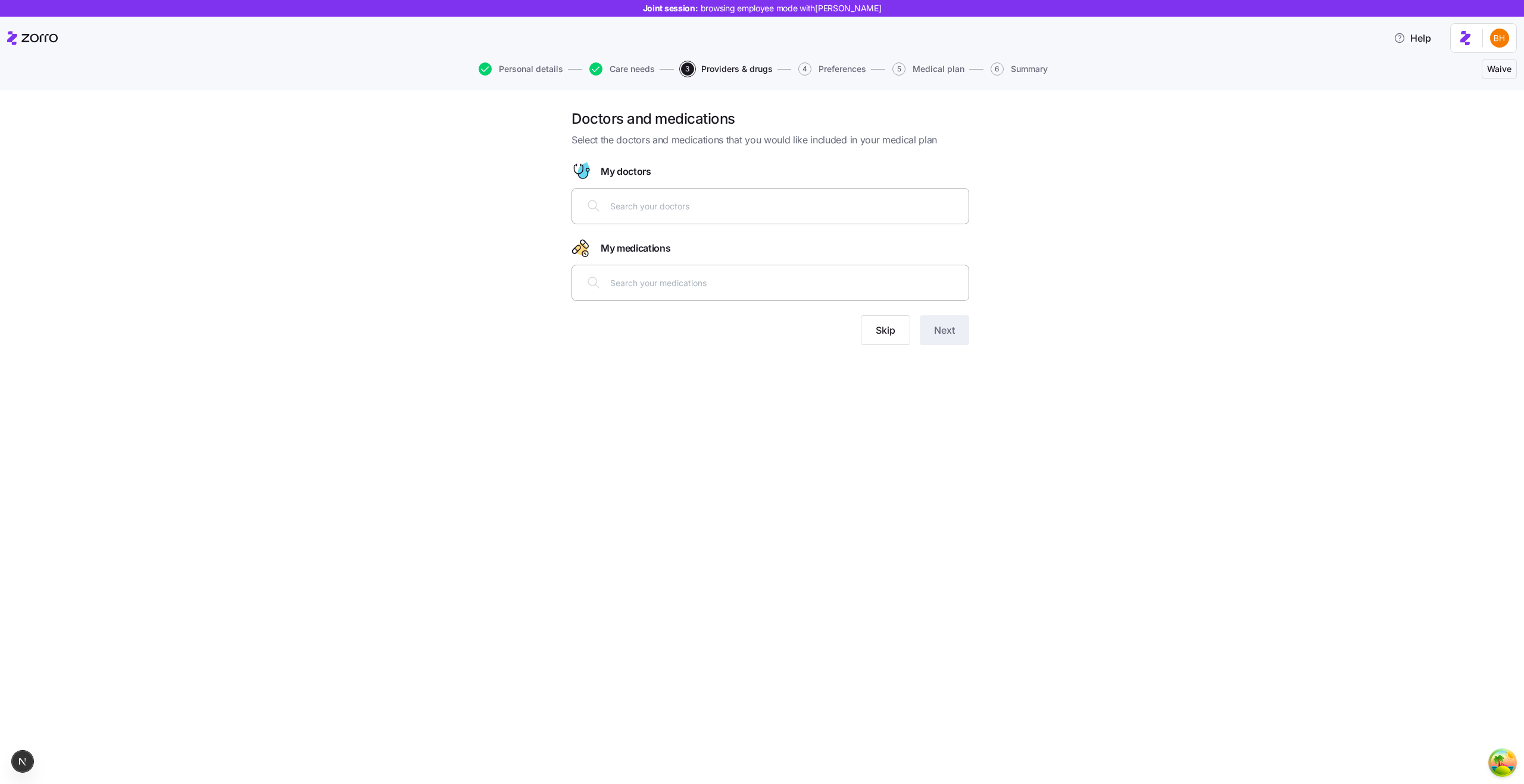
click at [670, 205] on input "text" at bounding box center [785, 206] width 351 height 13
type input "test"
click at [734, 296] on div at bounding box center [770, 282] width 382 height 29
type input "test"
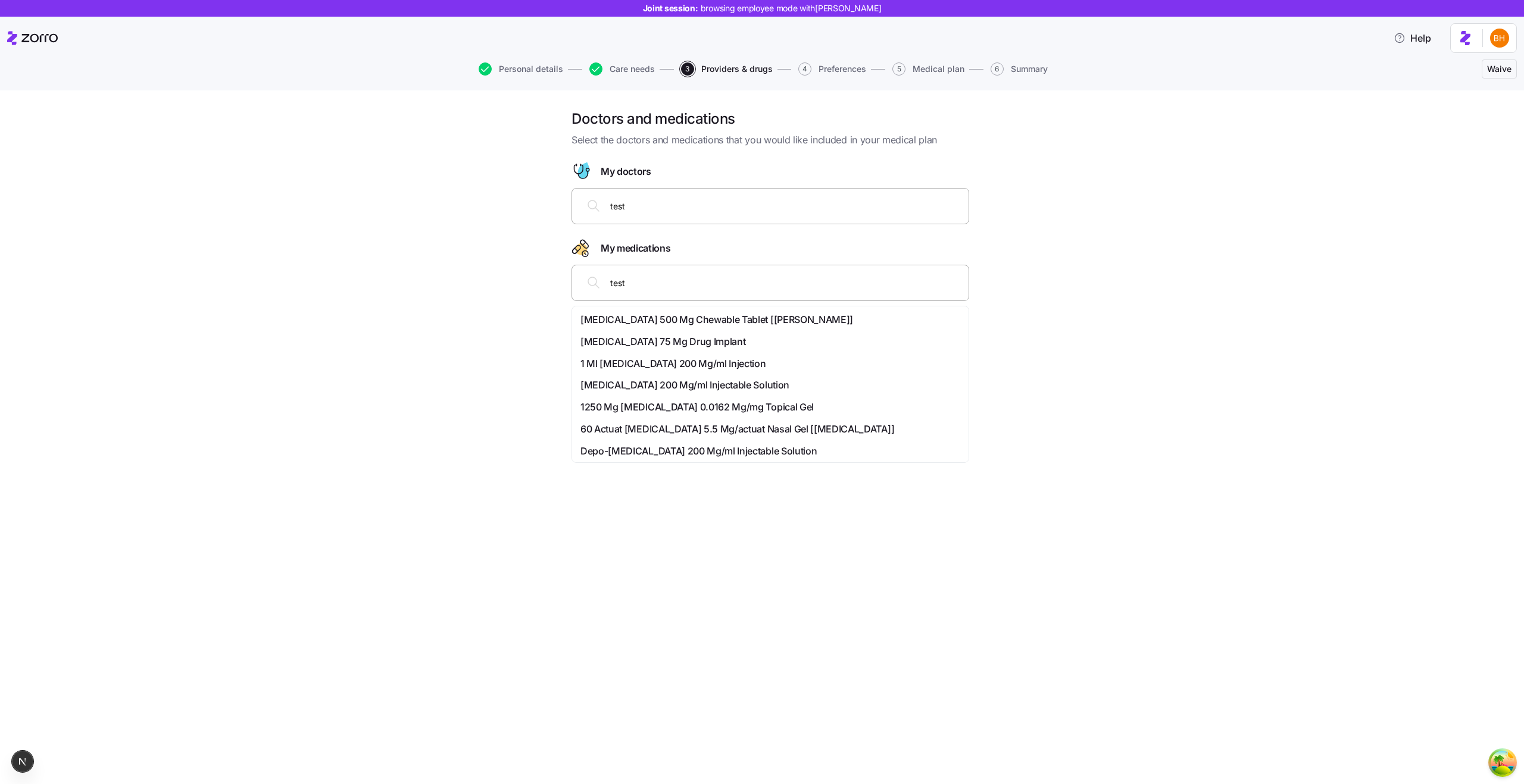
click at [784, 378] on span "Testosterone Cypionate 200 Mg/ml Injectable Solution" at bounding box center [685, 385] width 209 height 15
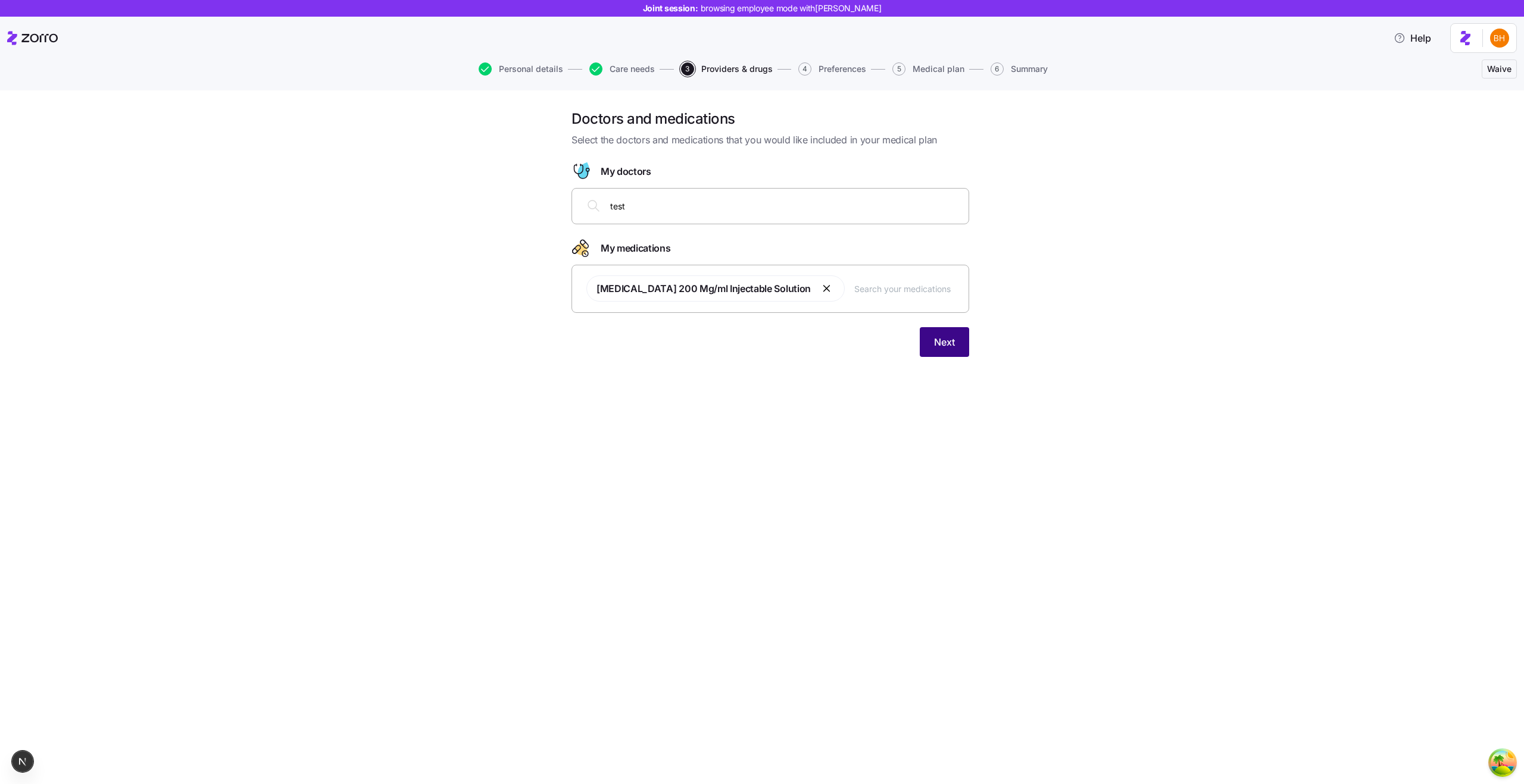
click at [927, 340] on button "Next" at bounding box center [944, 342] width 49 height 29
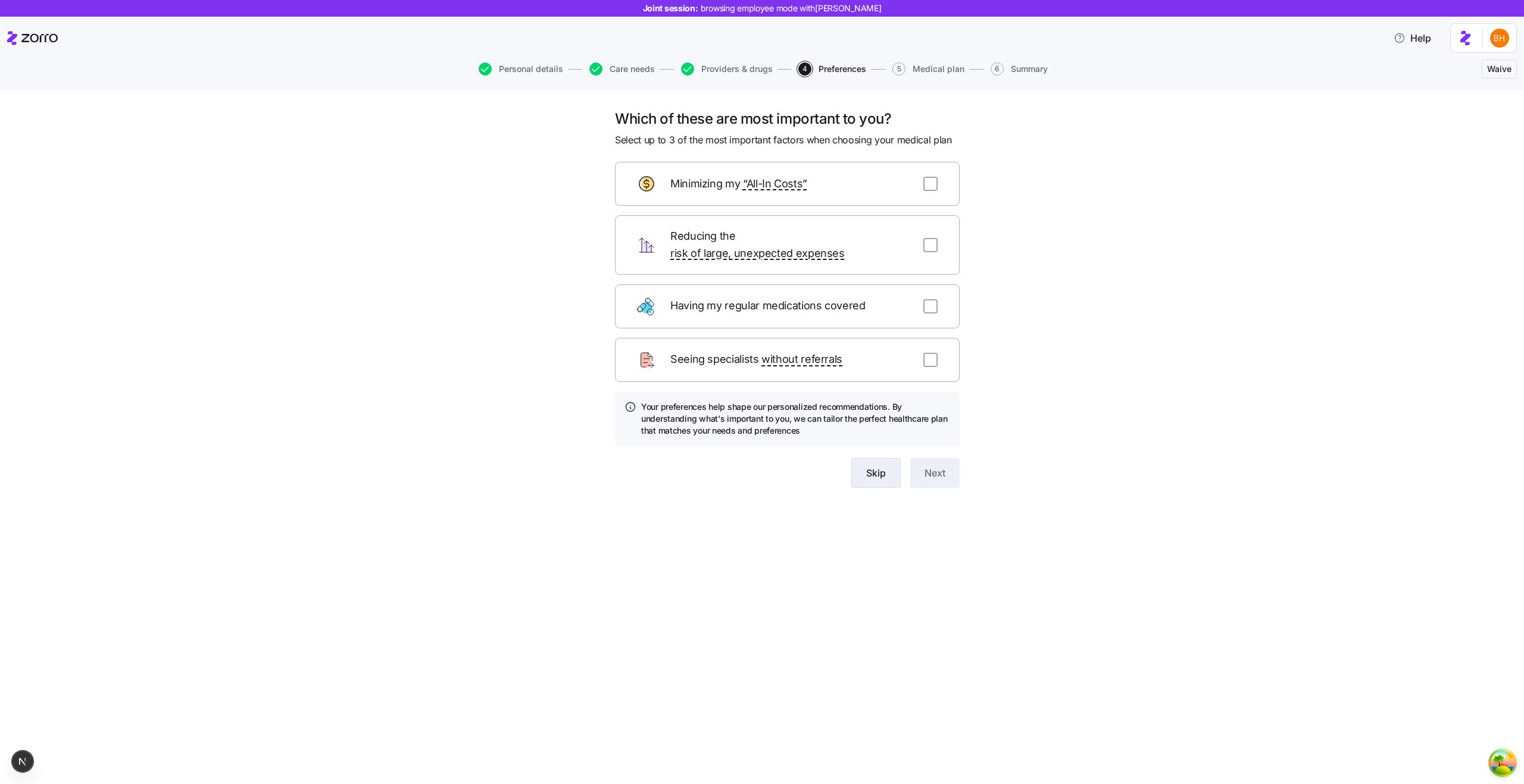
click at [886, 458] on button "Skip" at bounding box center [876, 473] width 49 height 29
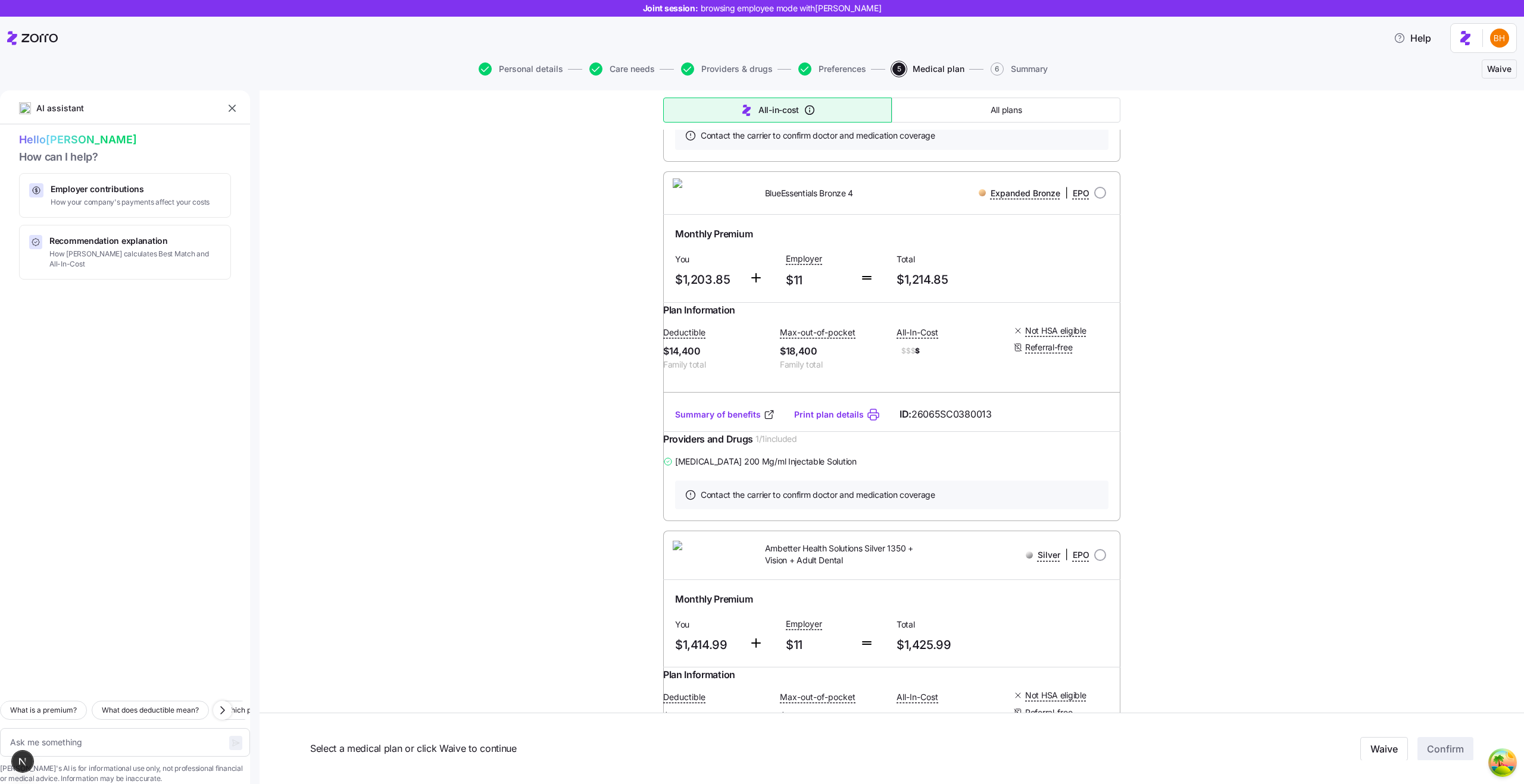
type textarea "x"
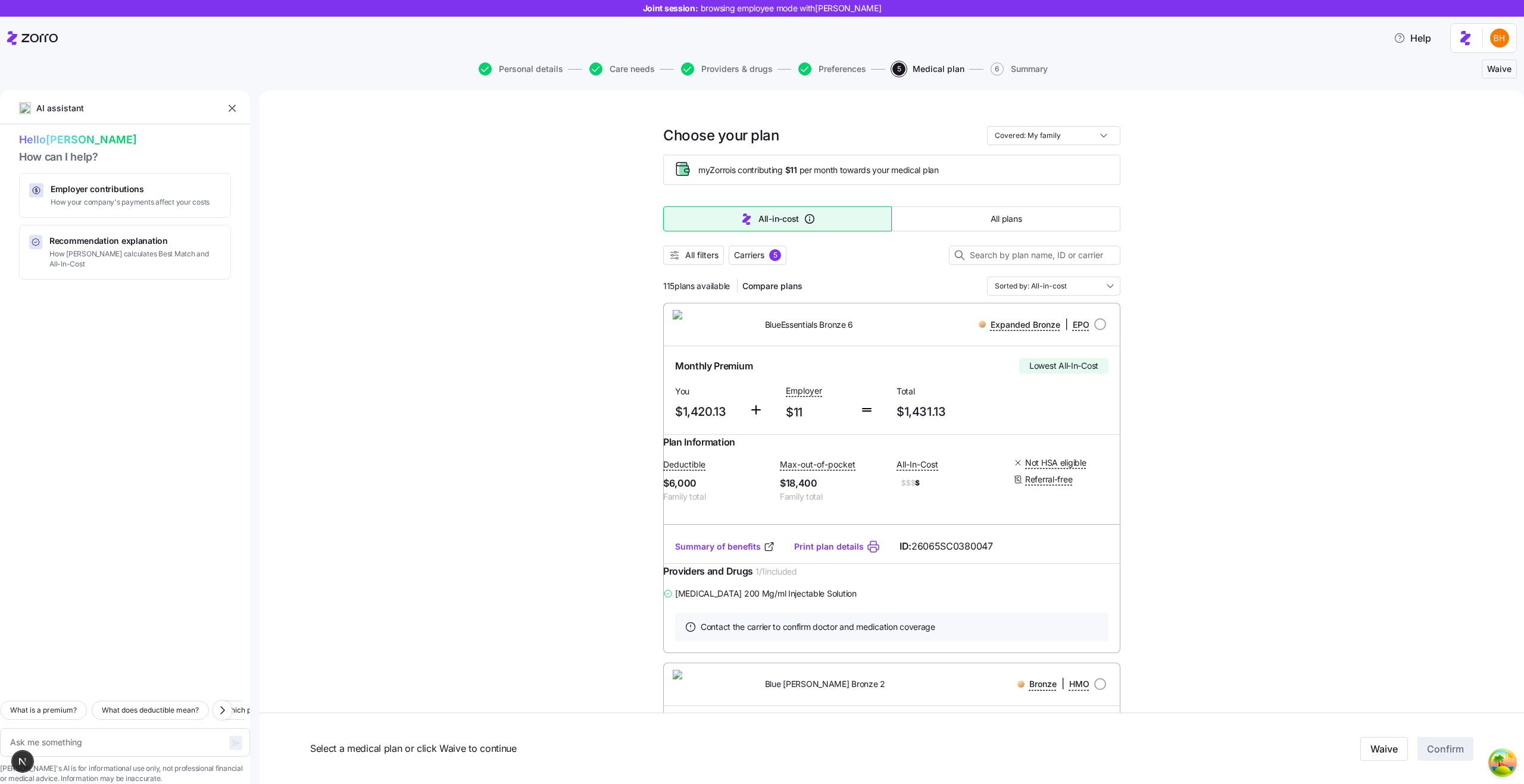
click at [1022, 169] on div "myZorro is contributing $11 per month towards your medical plan" at bounding box center [904, 170] width 412 height 13
click at [913, 366] on div "Monthly Premium Lowest All-In-Cost" at bounding box center [891, 365] width 433 height 15
click at [1095, 328] on input "radio" at bounding box center [1100, 324] width 12 height 12
radio input "true"
type textarea "x"
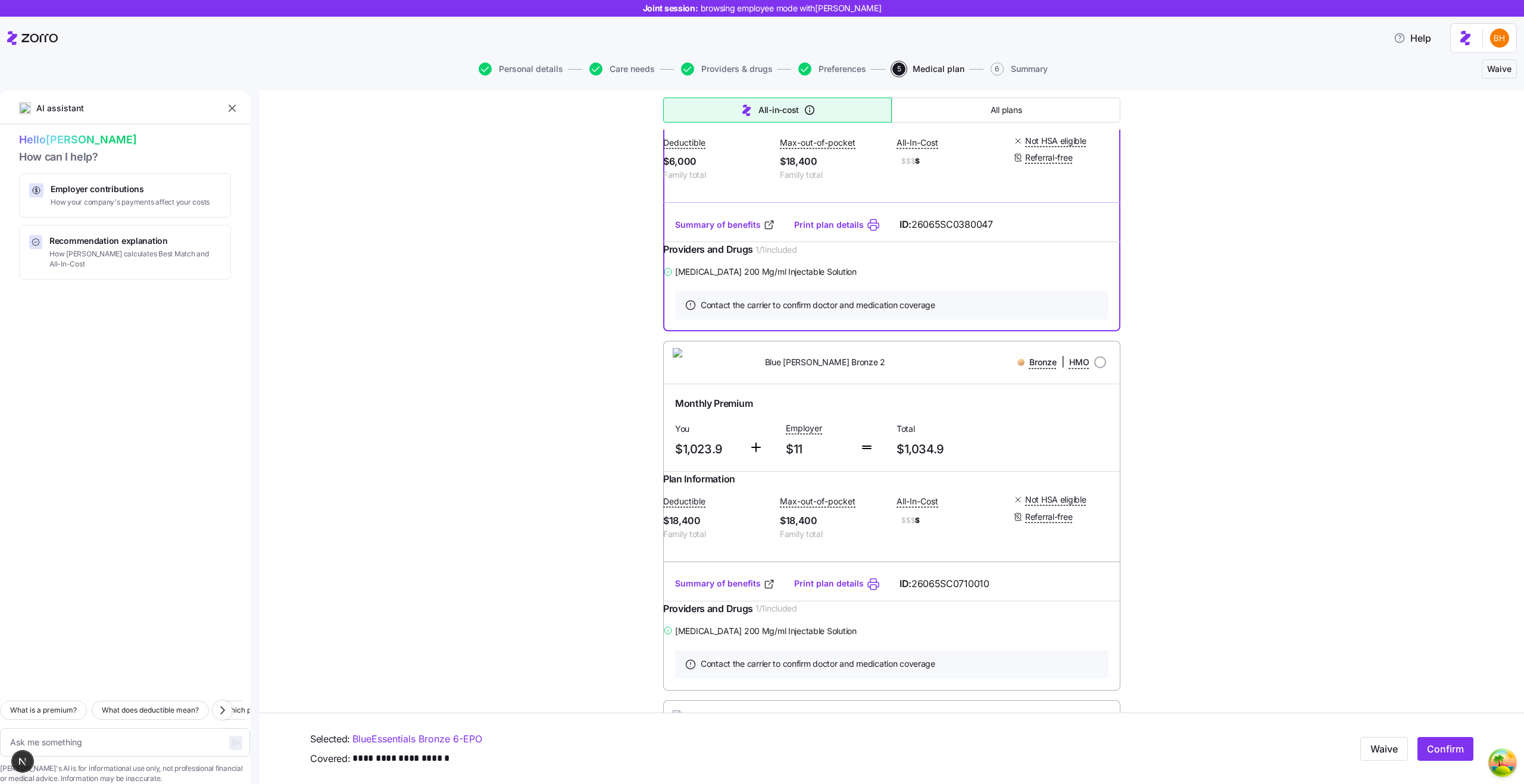
scroll to position [370, 0]
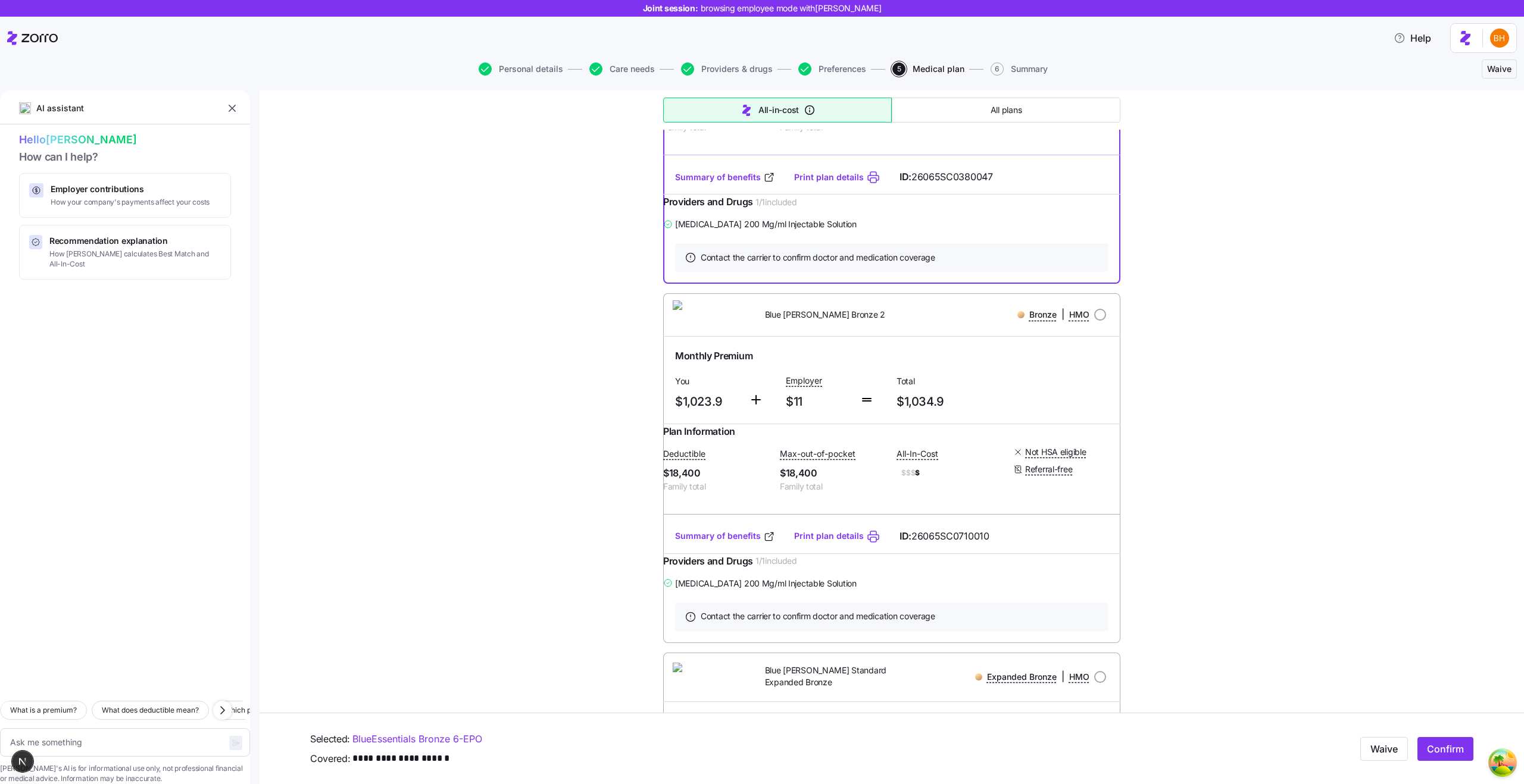
click at [1096, 322] on div "Bronze | HMO" at bounding box center [1019, 314] width 173 height 15
click at [1095, 321] on input "radio" at bounding box center [1100, 314] width 12 height 12
radio input "true"
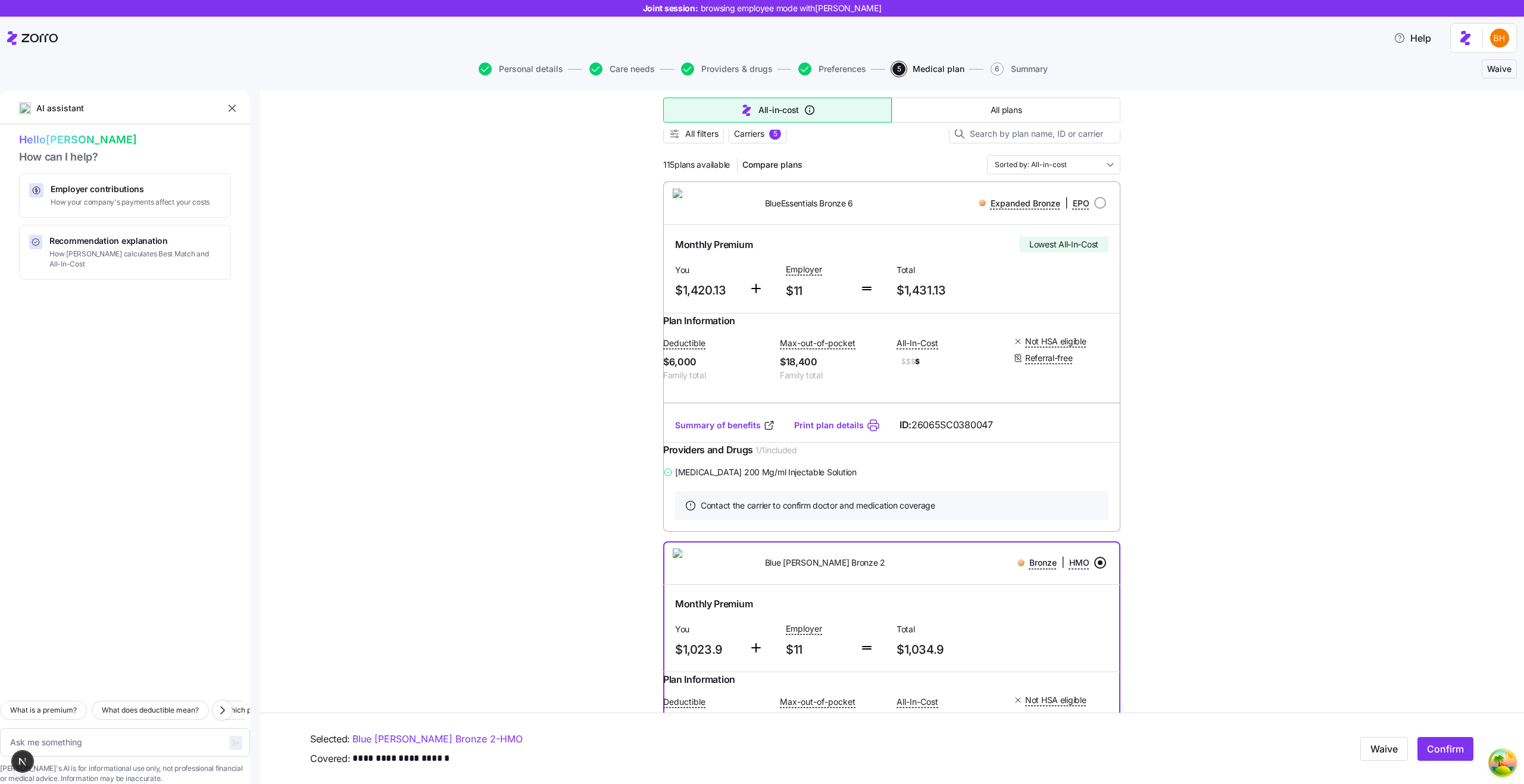
scroll to position [197, 0]
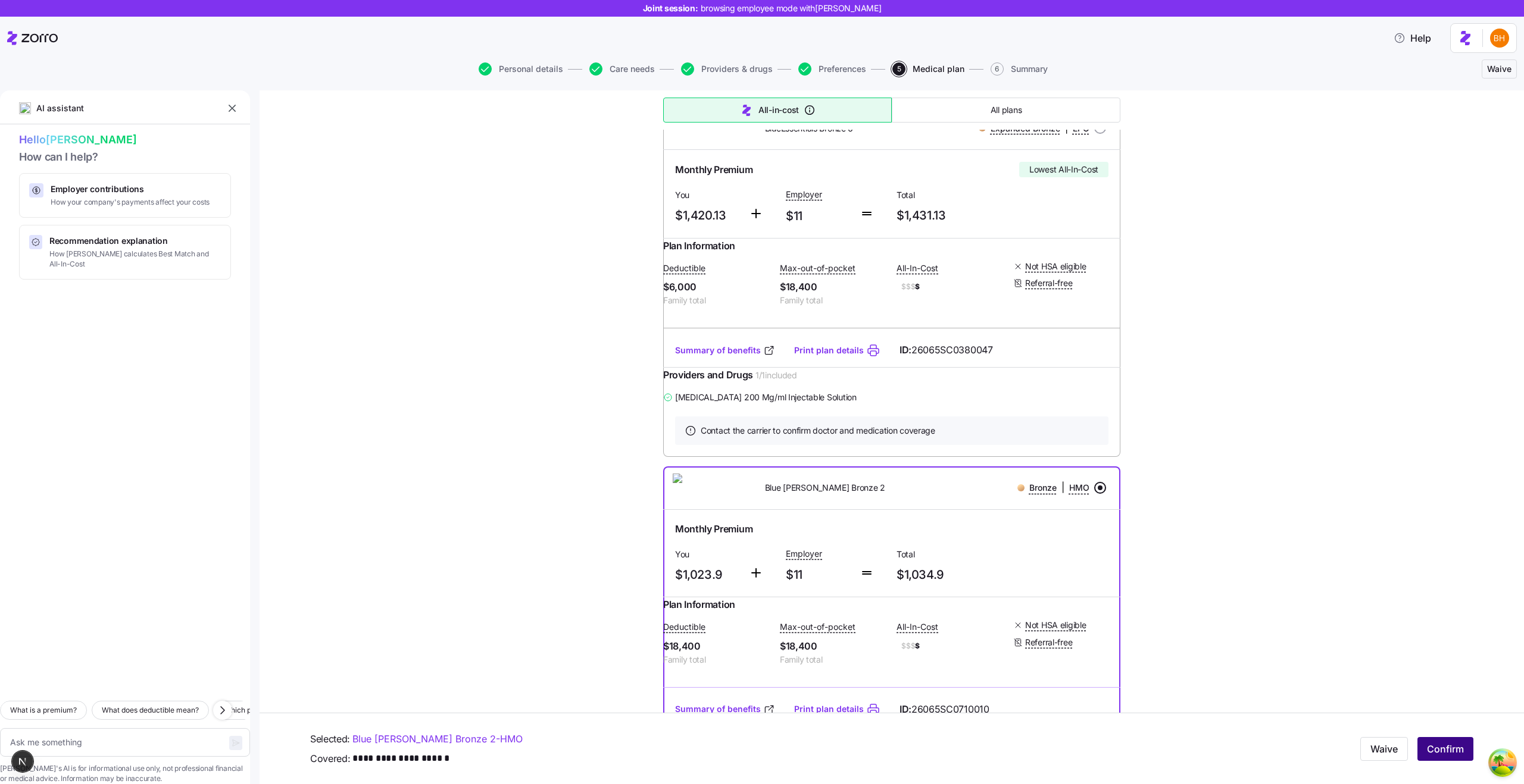
click at [1440, 747] on span "Confirm" at bounding box center [1445, 749] width 37 height 14
type textarea "x"
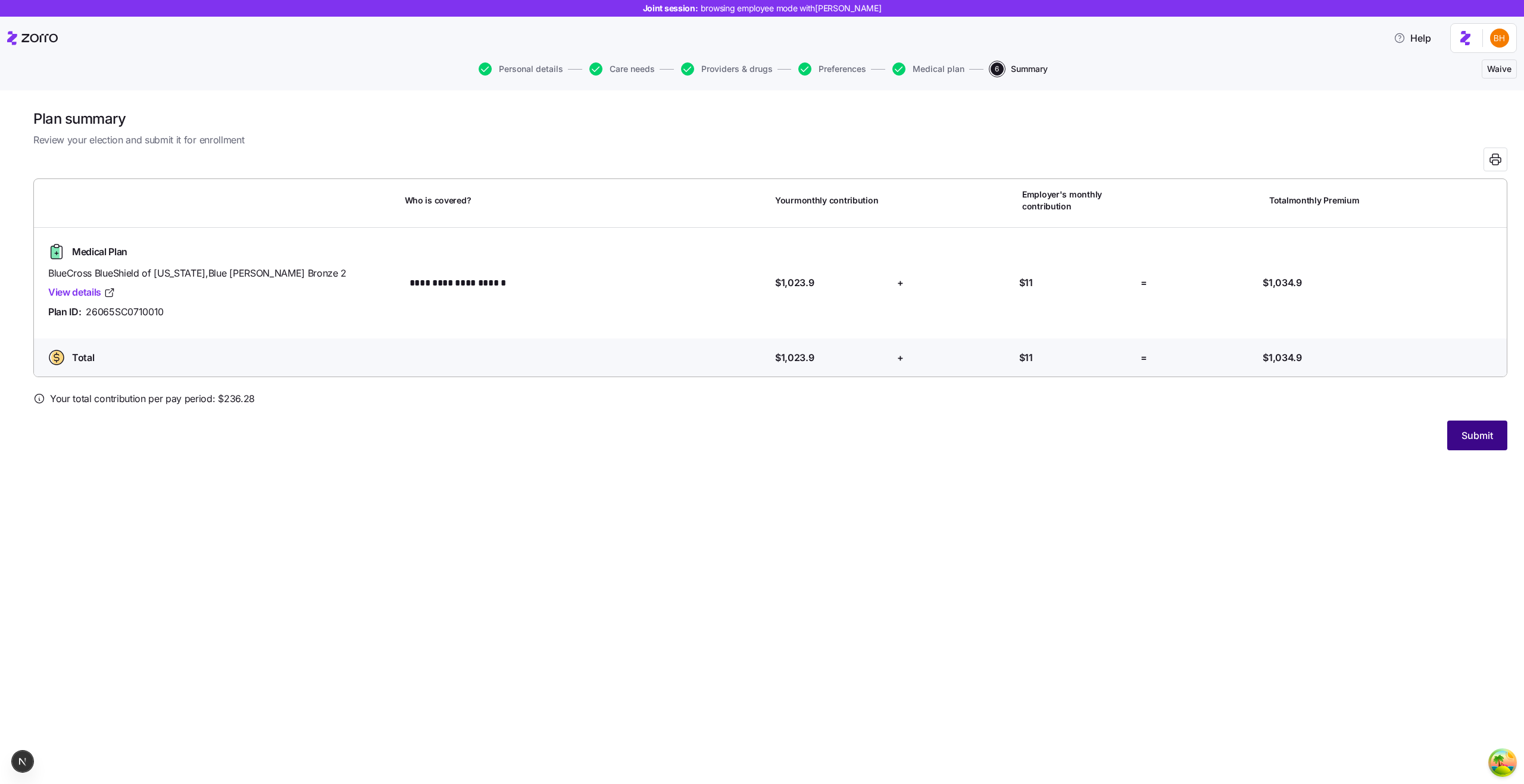
click at [1461, 442] on span "Submit" at bounding box center [1477, 435] width 32 height 14
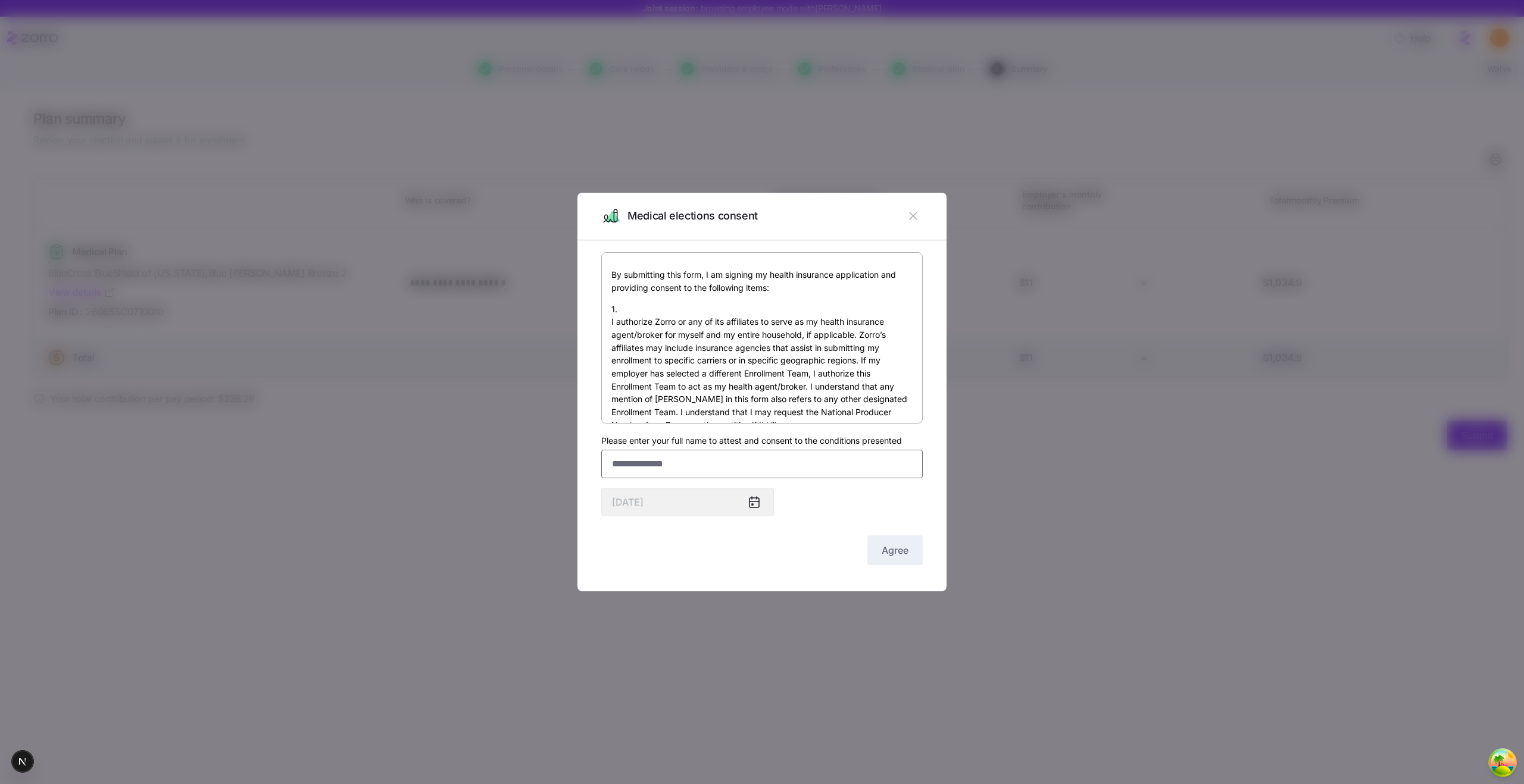
click at [684, 468] on input "Please enter your full name to attest and consent to the conditions presented" at bounding box center [762, 464] width 321 height 29
type input "****"
click at [874, 553] on button "Agree" at bounding box center [894, 550] width 55 height 29
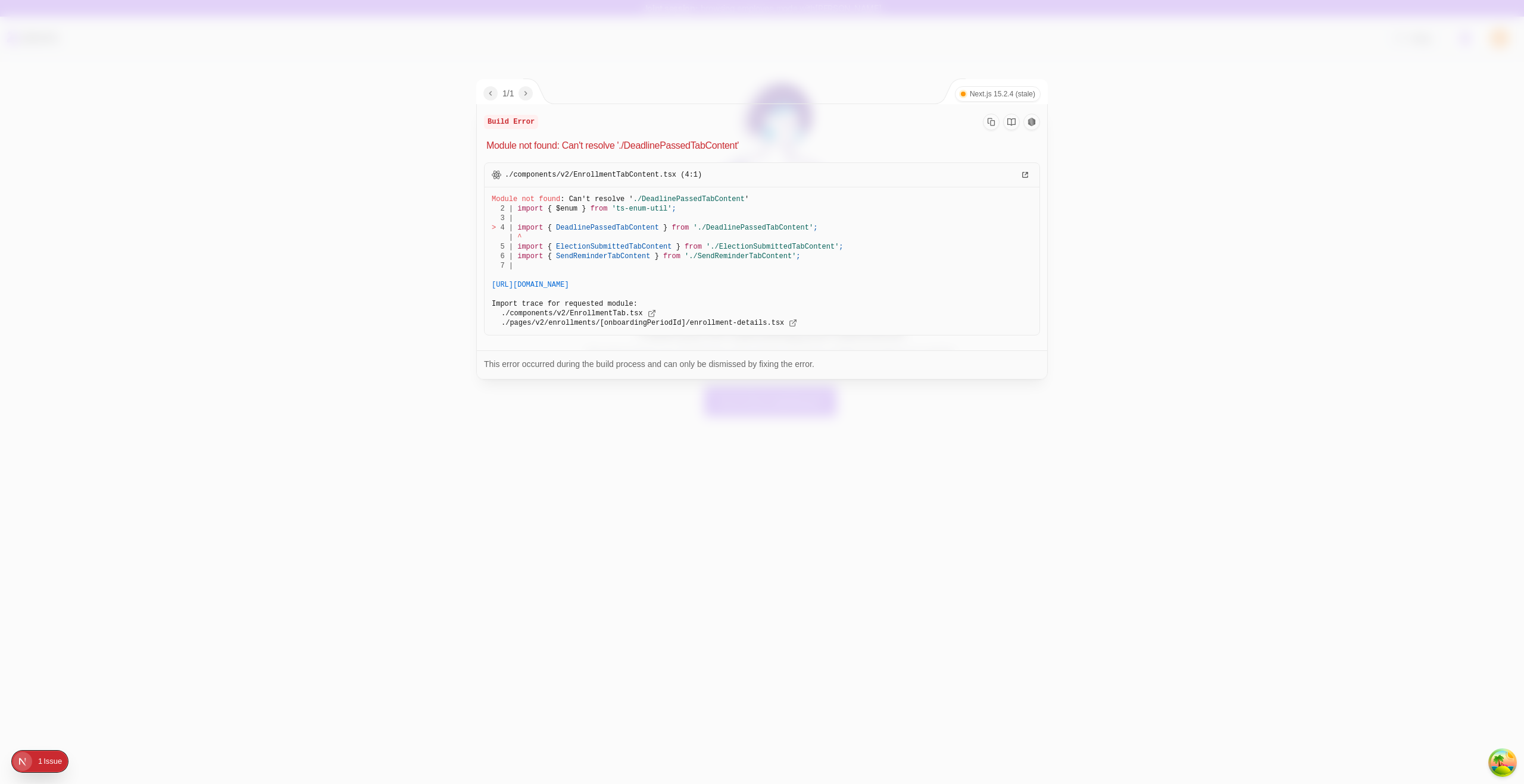
click at [393, 610] on div at bounding box center [762, 392] width 1524 height 784
click at [263, 122] on div at bounding box center [762, 392] width 1524 height 784
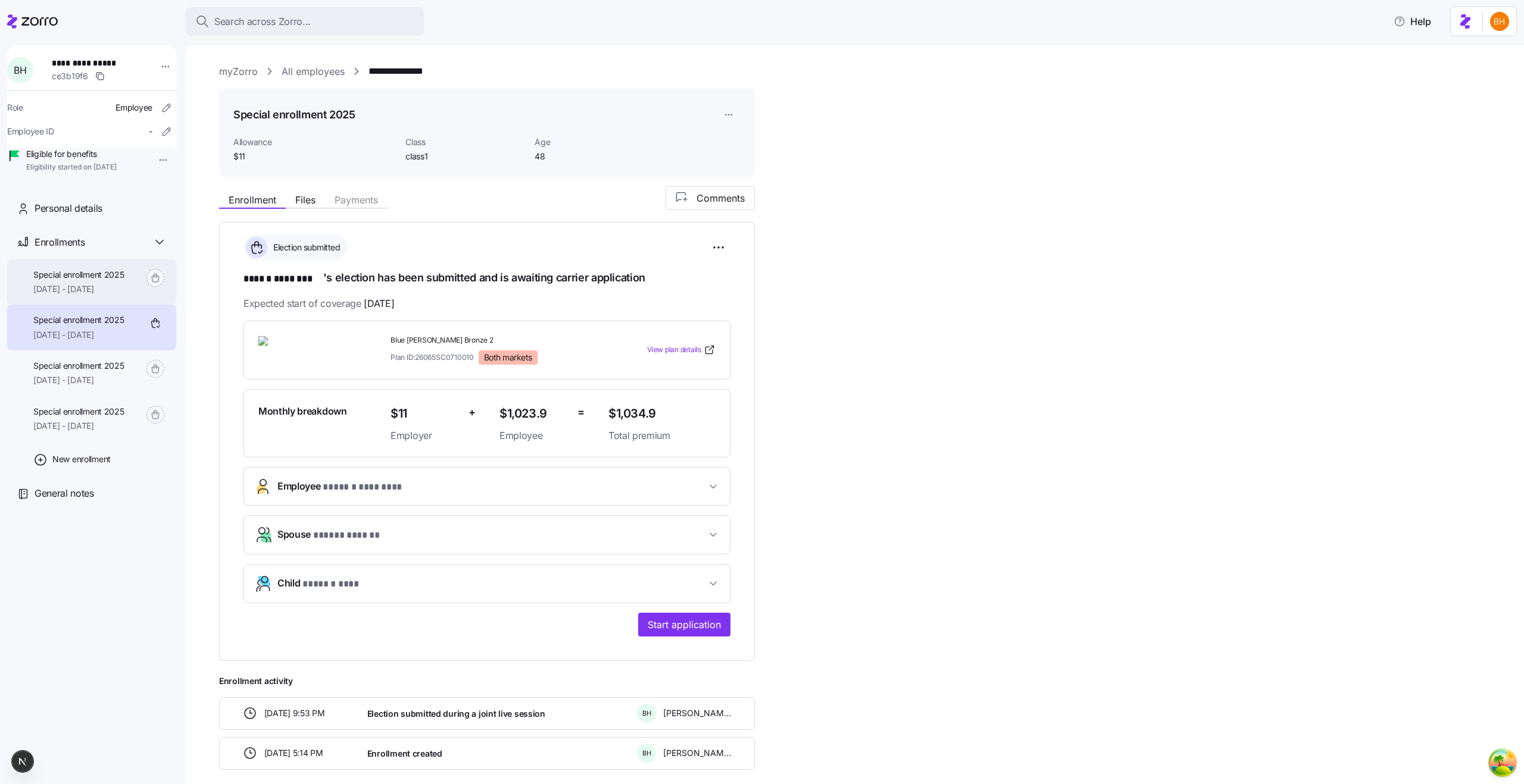
click at [47, 295] on span "[DATE] - [DATE]" at bounding box center [79, 289] width 91 height 12
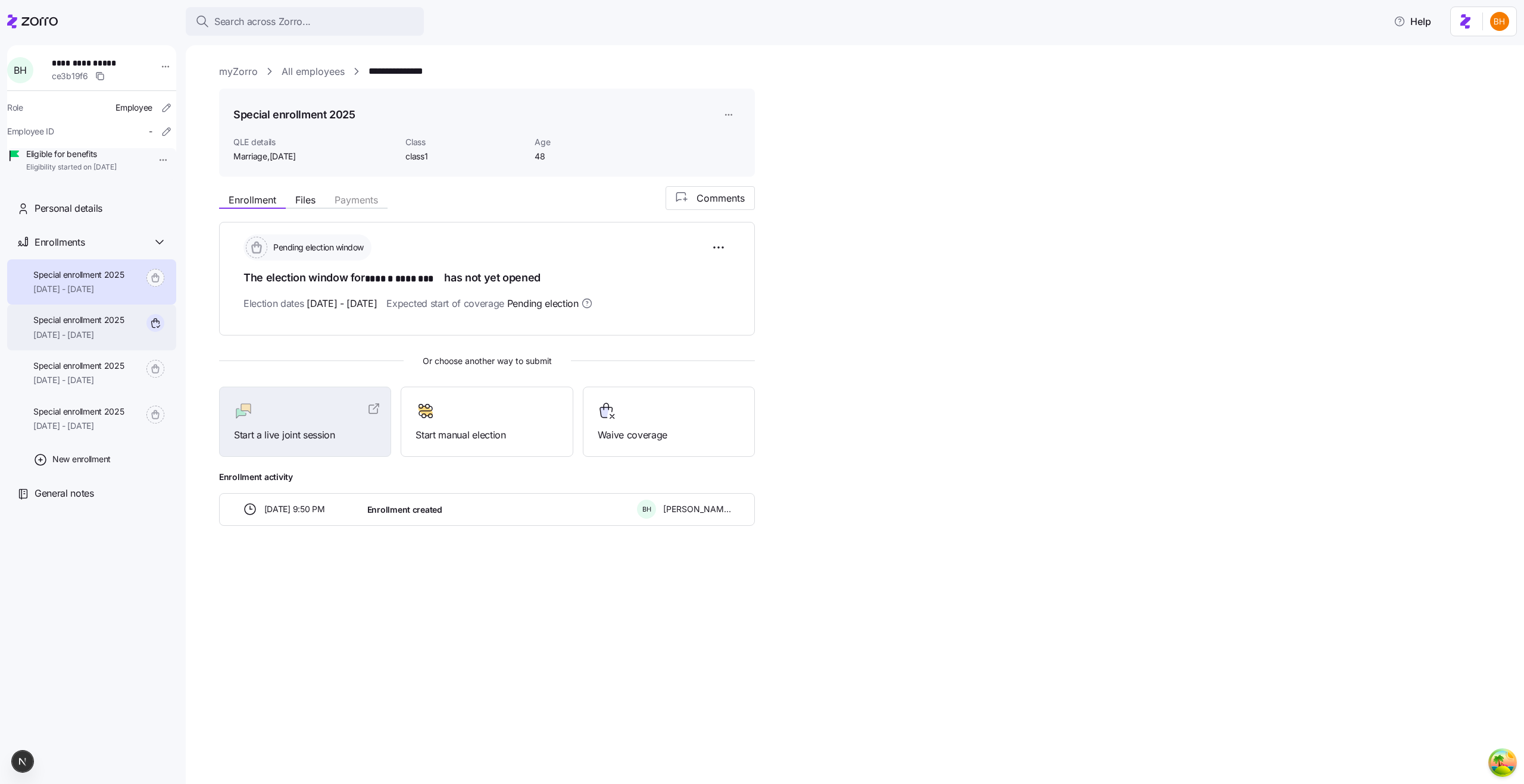
click at [76, 341] on span "[DATE] - [DATE]" at bounding box center [79, 335] width 91 height 12
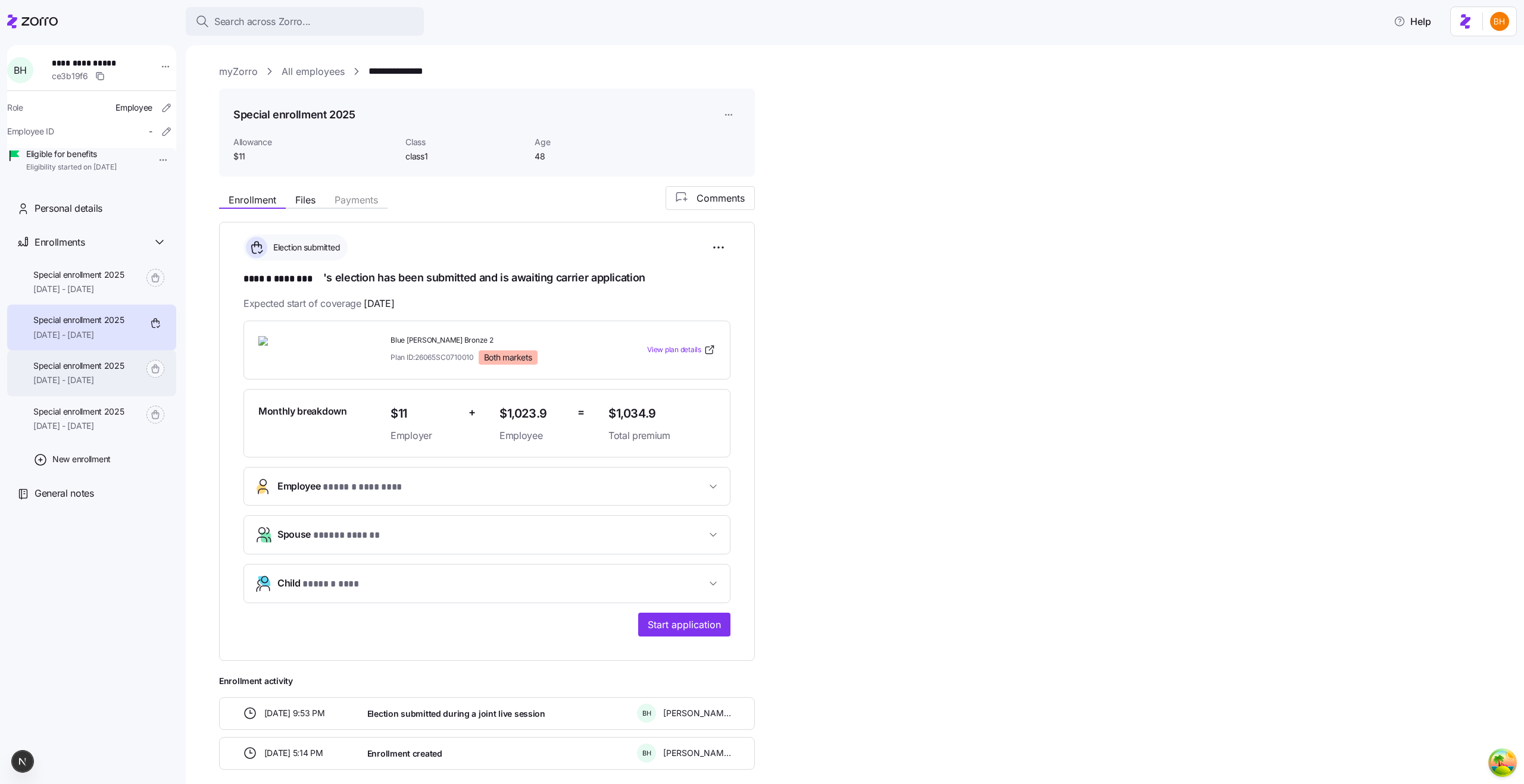
click at [79, 372] on span "Special enrollment 2025" at bounding box center [79, 366] width 91 height 12
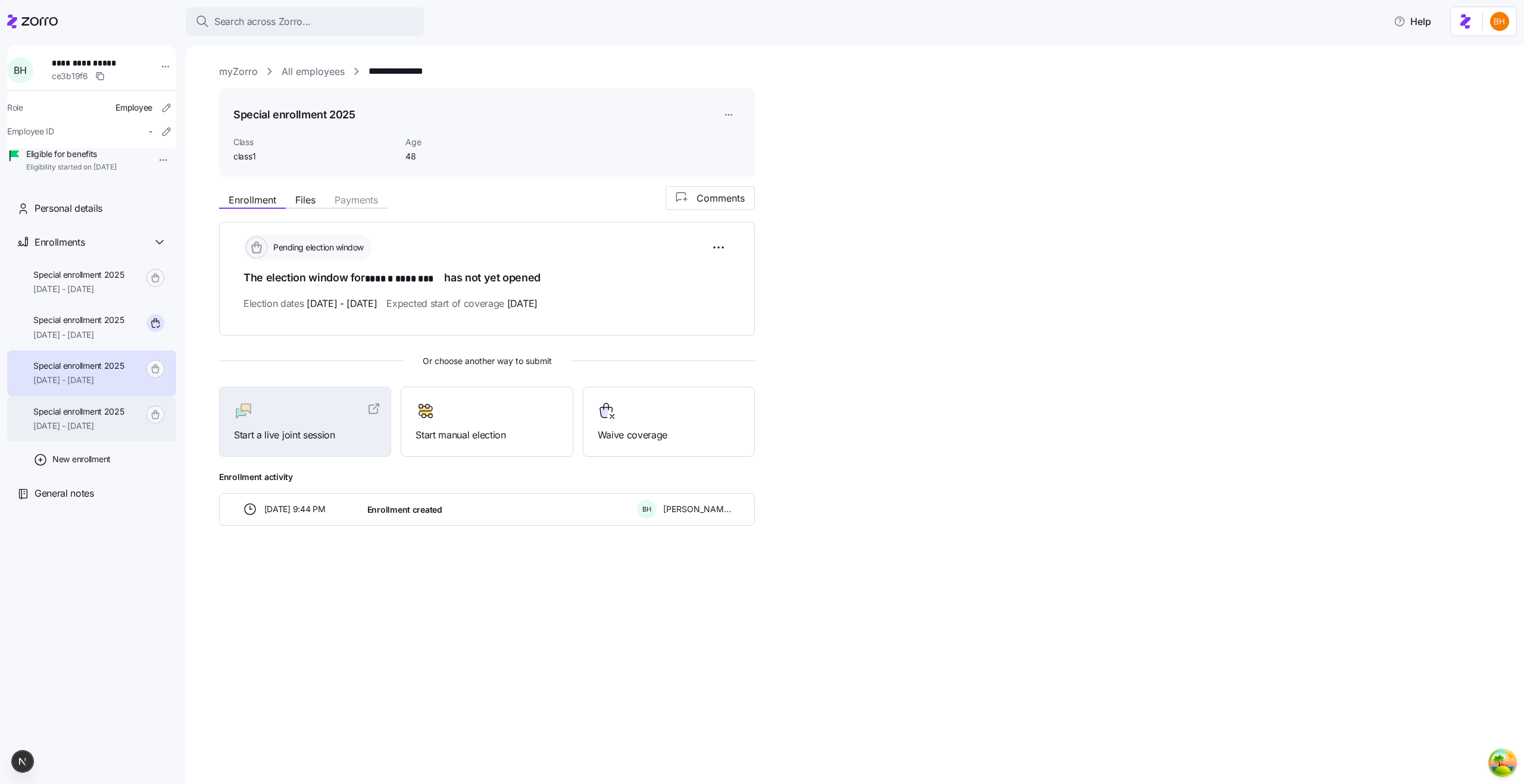
click at [97, 417] on span "Special enrollment 2025" at bounding box center [79, 412] width 91 height 12
click at [102, 326] on span "Special enrollment 2025" at bounding box center [79, 320] width 91 height 12
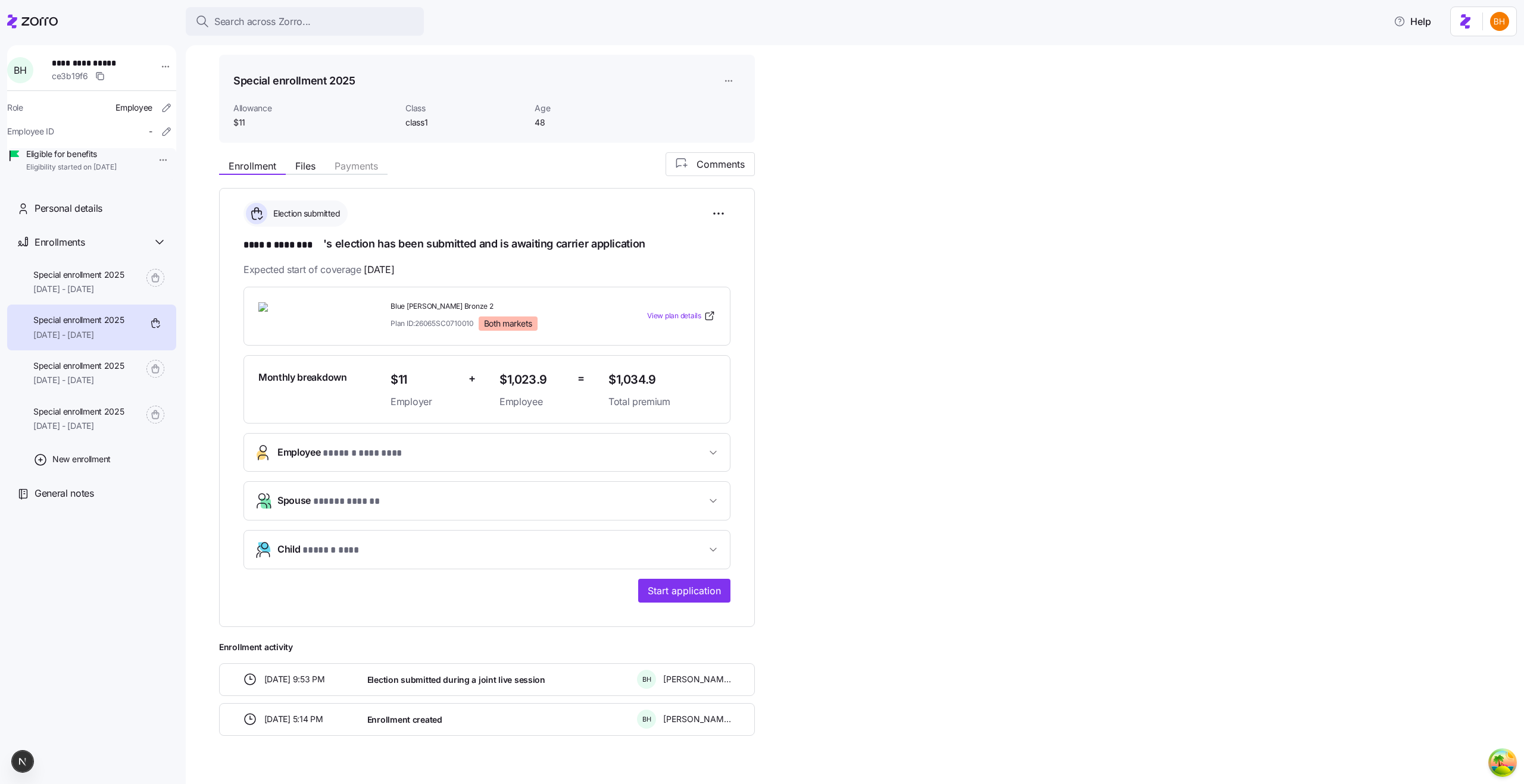
scroll to position [36, 0]
click at [70, 465] on span "New enrollment" at bounding box center [81, 459] width 58 height 12
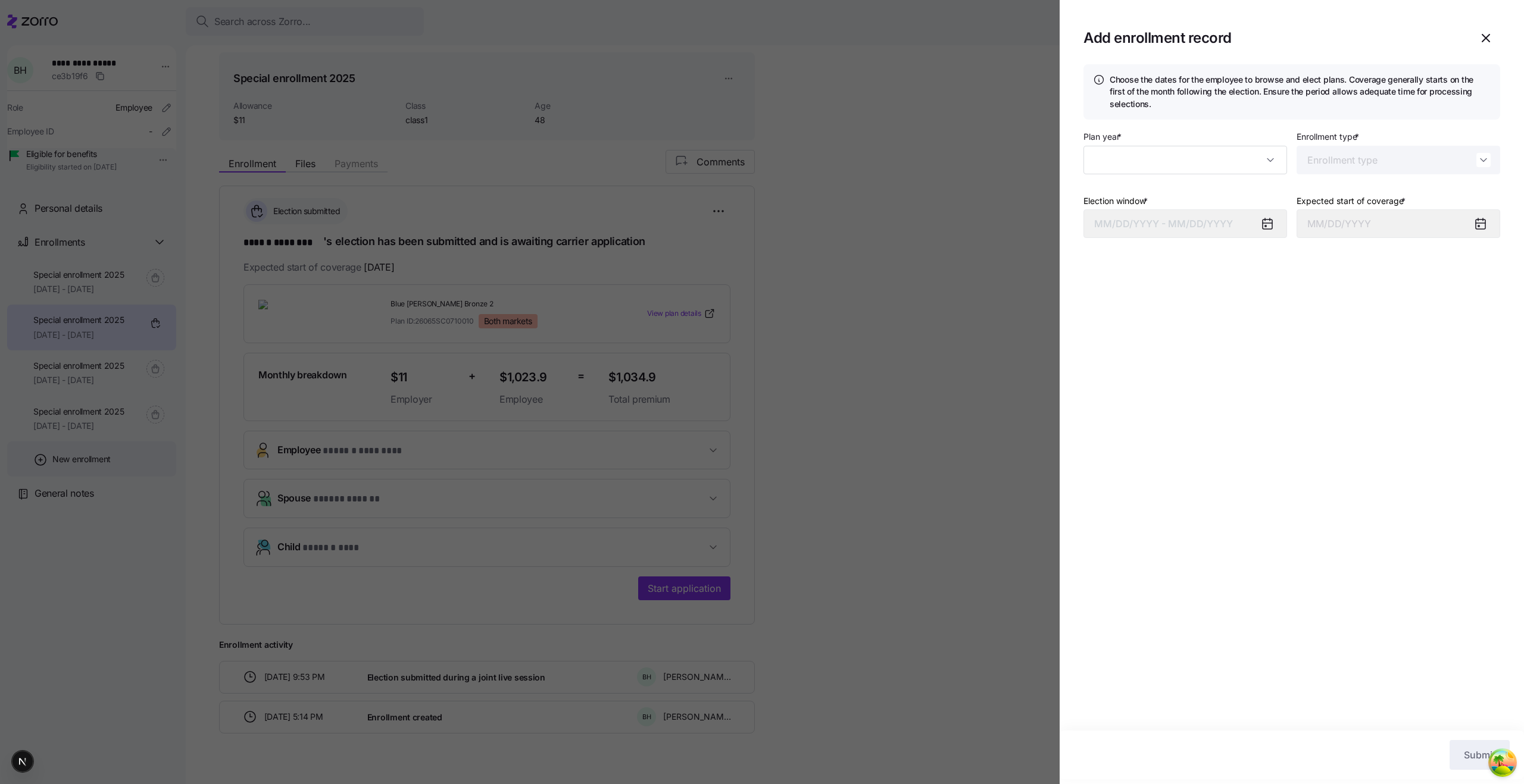
type input "2025"
type input "Special"
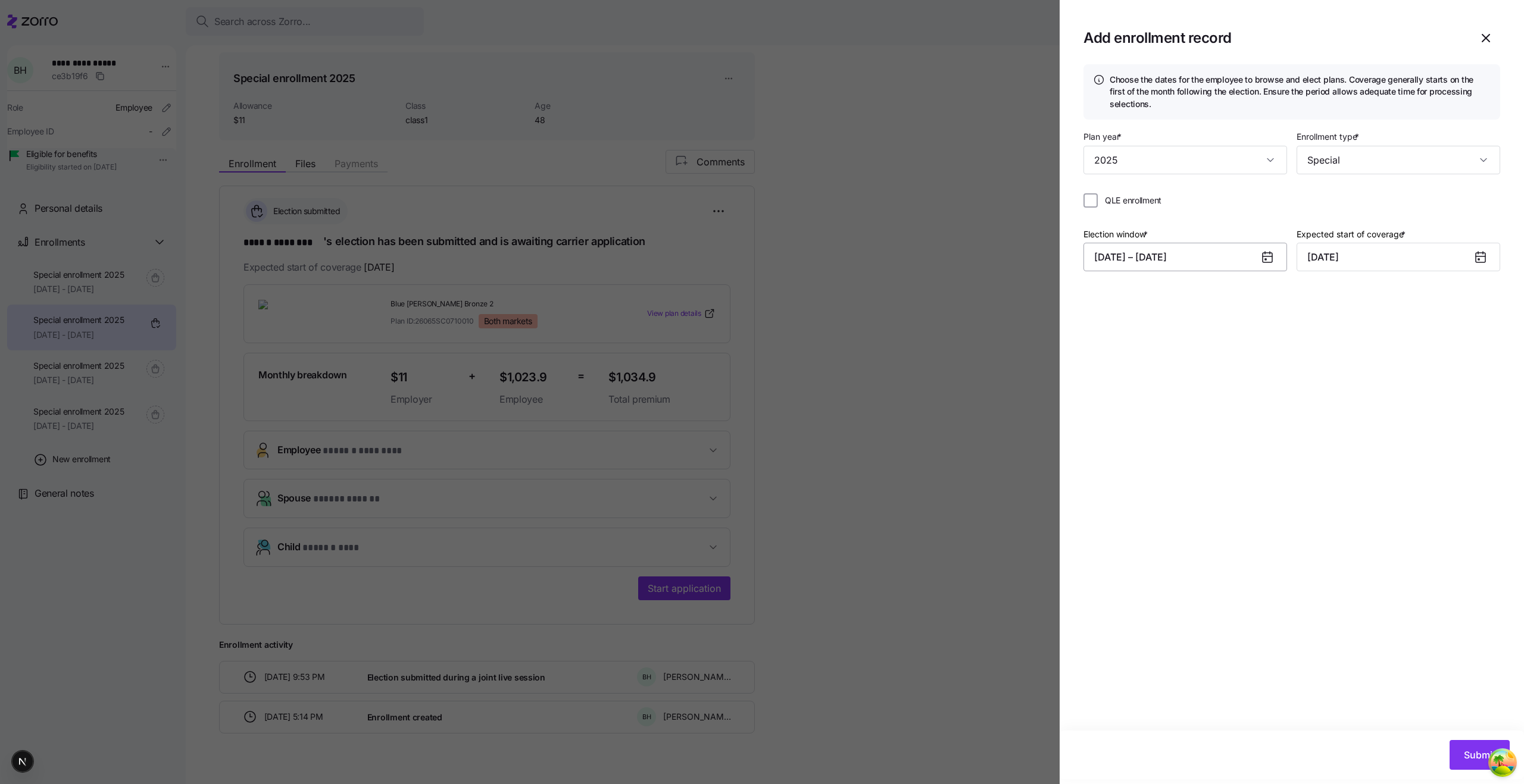
click at [1206, 255] on button "10/03/2025 – 10/20/2025" at bounding box center [1185, 257] width 203 height 29
click at [1103, 300] on icon "button" at bounding box center [1108, 298] width 13 height 13
click at [1107, 302] on icon "button" at bounding box center [1108, 298] width 13 height 13
click at [1143, 370] on button "5" at bounding box center [1137, 384] width 29 height 29
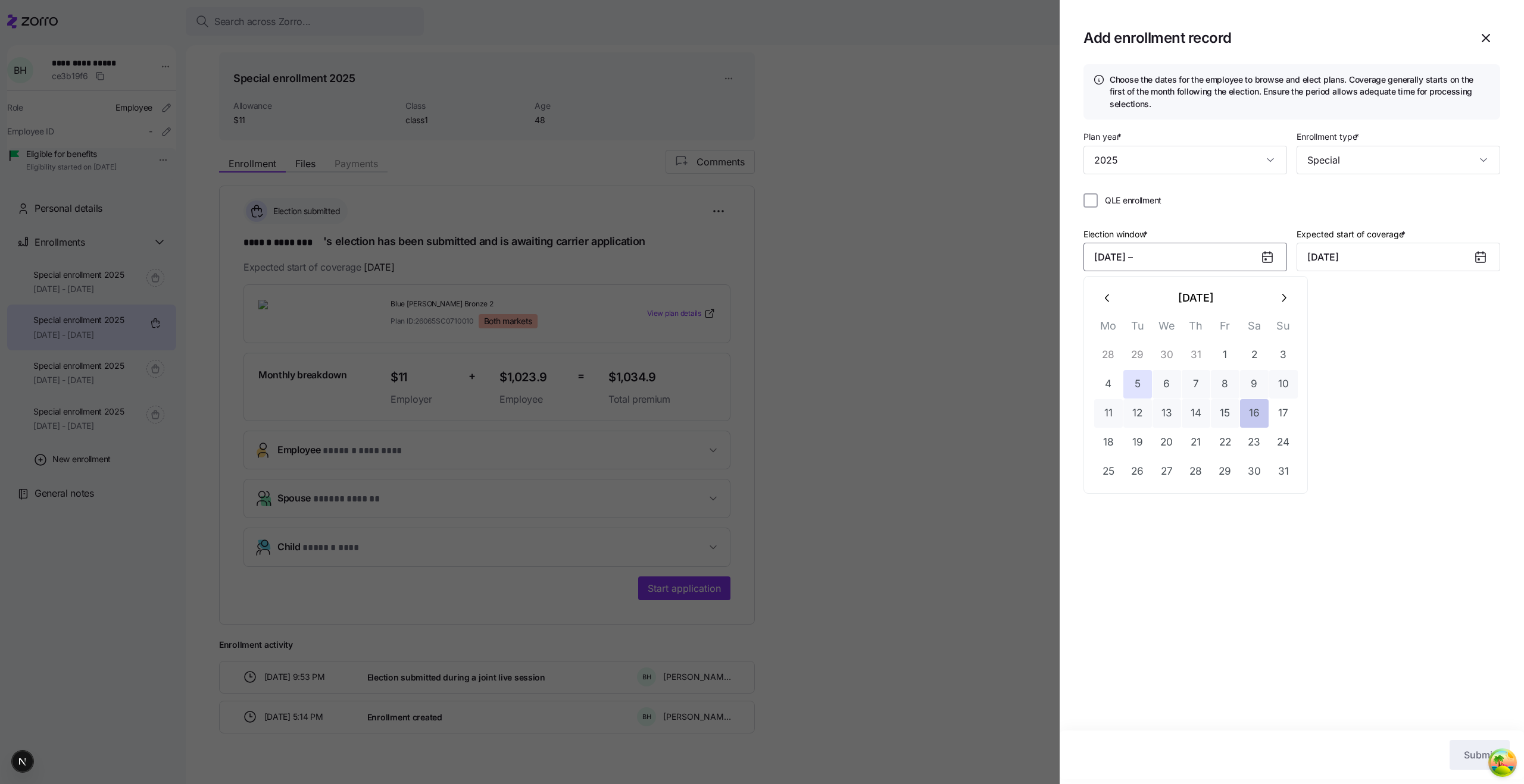
click at [1242, 401] on button "16" at bounding box center [1254, 413] width 29 height 29
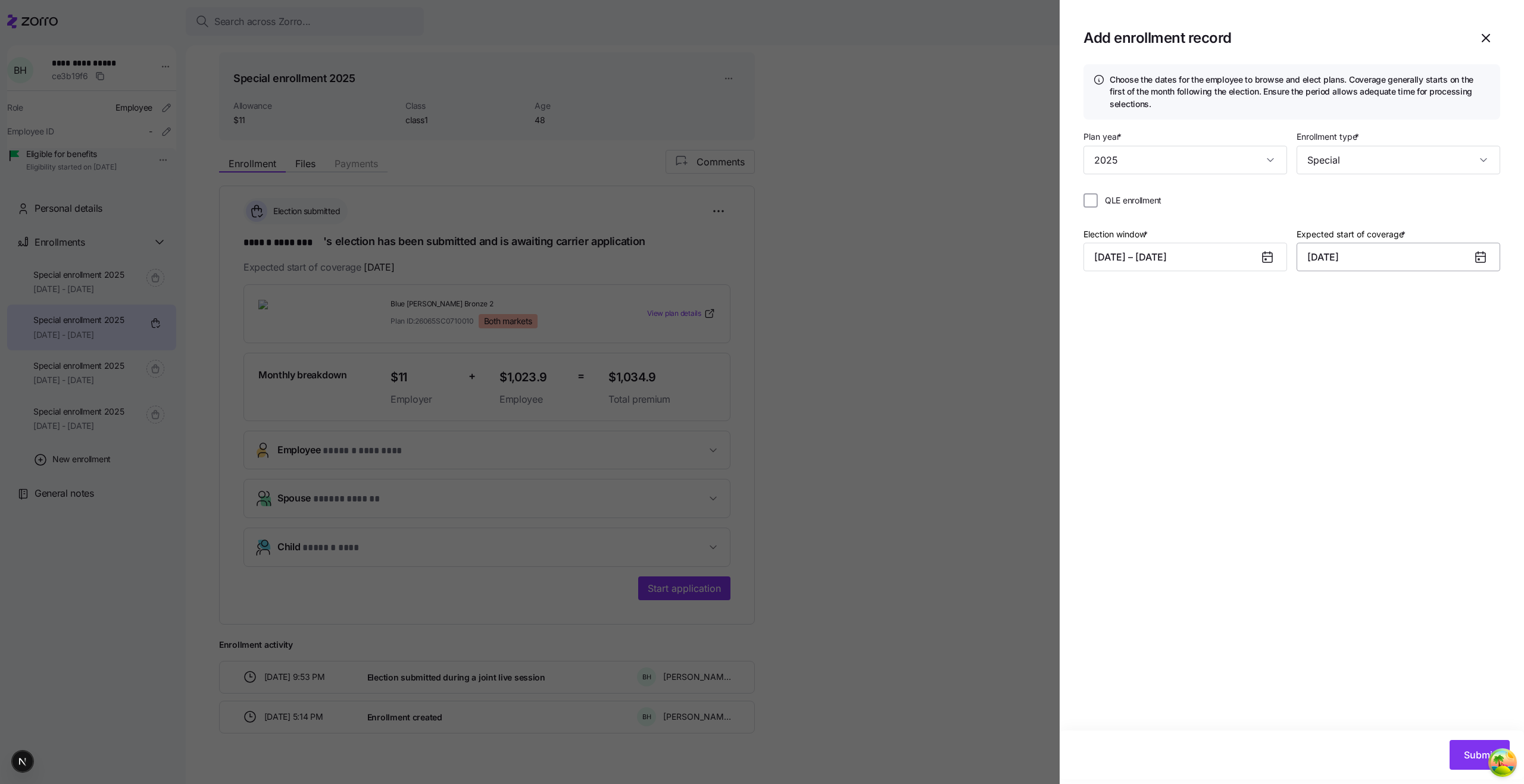
click at [1354, 259] on input "November 1, 2025" at bounding box center [1398, 257] width 203 height 29
click at [1326, 293] on icon "button" at bounding box center [1321, 298] width 13 height 13
click at [1421, 671] on div "Choose the dates for the employee to browse and elect plans. Coverage generally…" at bounding box center [1291, 397] width 464 height 666
click at [1488, 752] on circle at bounding box center [1503, 763] width 38 height 38
click at [1475, 749] on span "Submit" at bounding box center [1479, 755] width 32 height 14
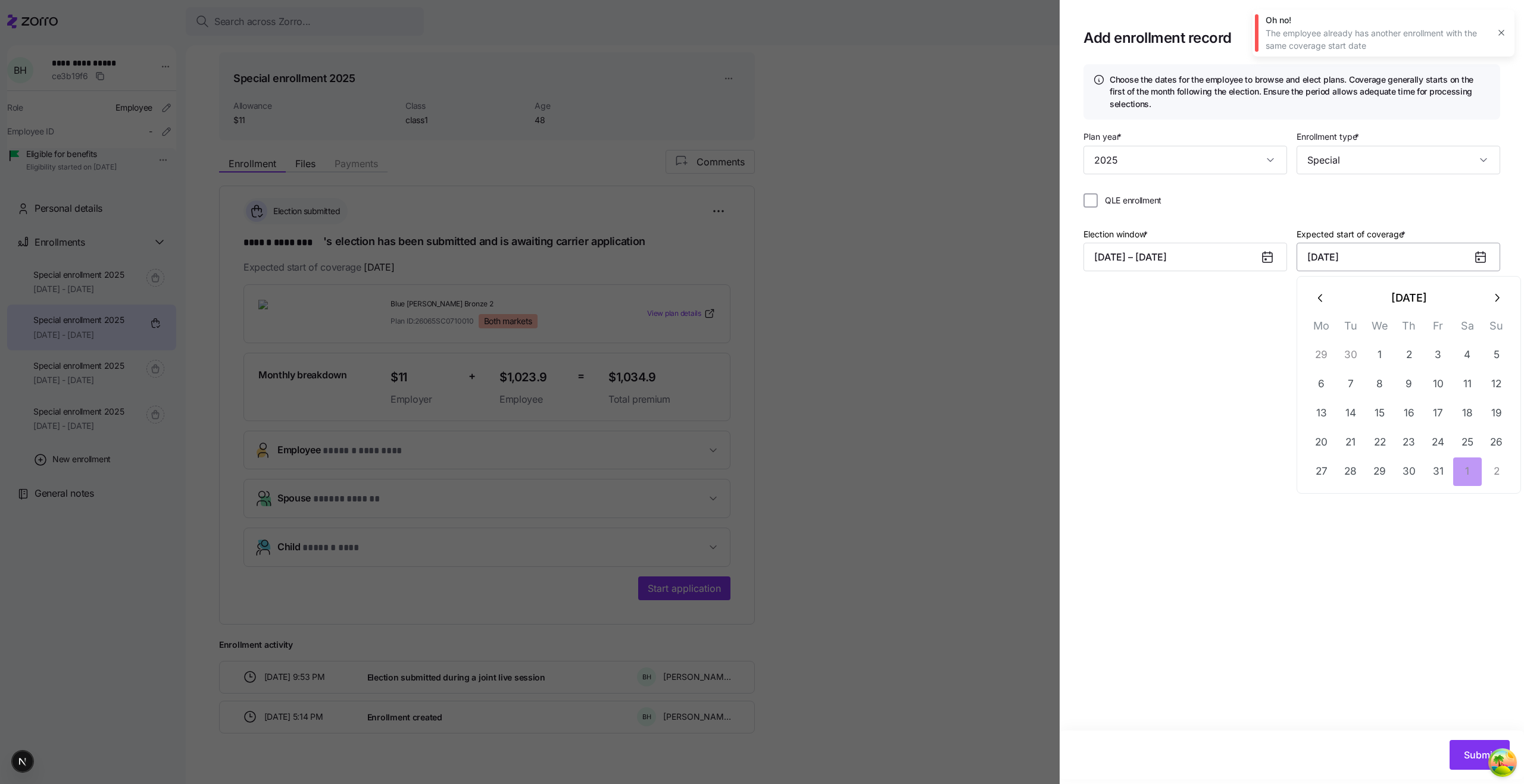
click at [1394, 259] on input "November 1, 2025" at bounding box center [1398, 257] width 203 height 29
click at [1491, 294] on icon "button" at bounding box center [1497, 298] width 13 height 13
drag, startPoint x: 1491, startPoint y: 294, endPoint x: 1483, endPoint y: 320, distance: 27.2
click at [1491, 294] on icon "button" at bounding box center [1497, 298] width 13 height 13
click at [1383, 448] on button "24" at bounding box center [1380, 442] width 29 height 29
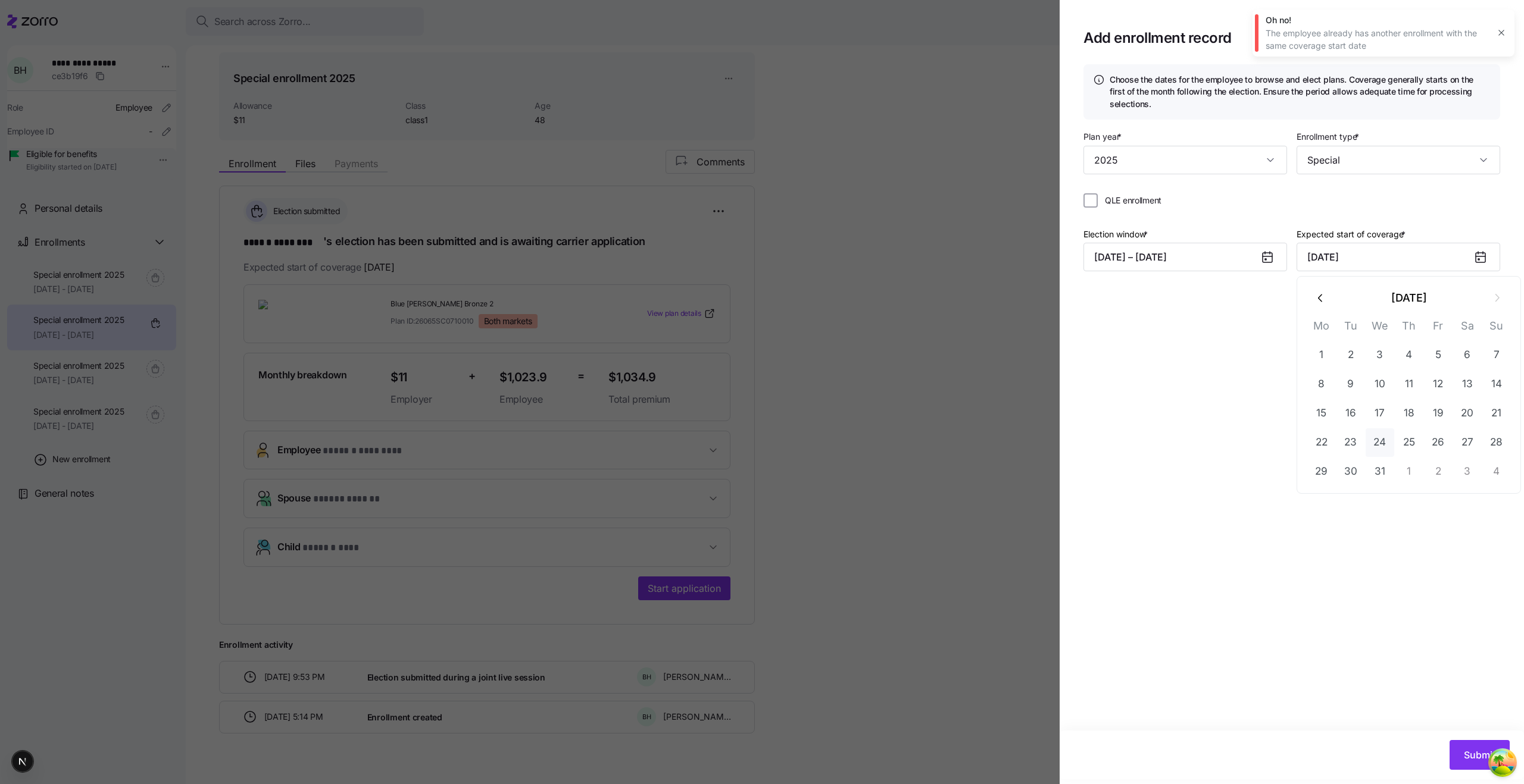
type input "December 24, 2025"
click at [1469, 740] on button "Submit" at bounding box center [1480, 755] width 60 height 29
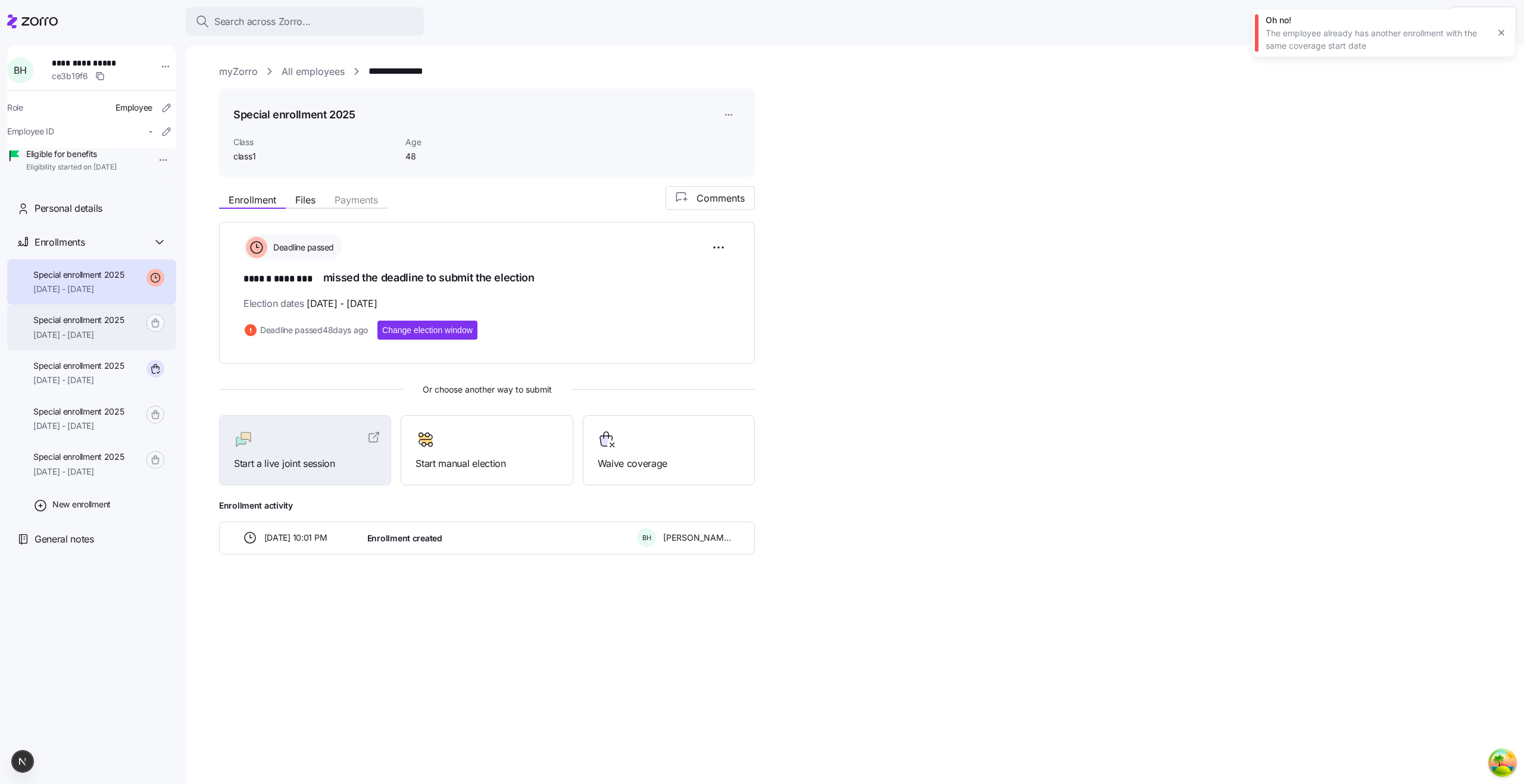
click at [110, 326] on span "Special enrollment 2025" at bounding box center [79, 320] width 91 height 12
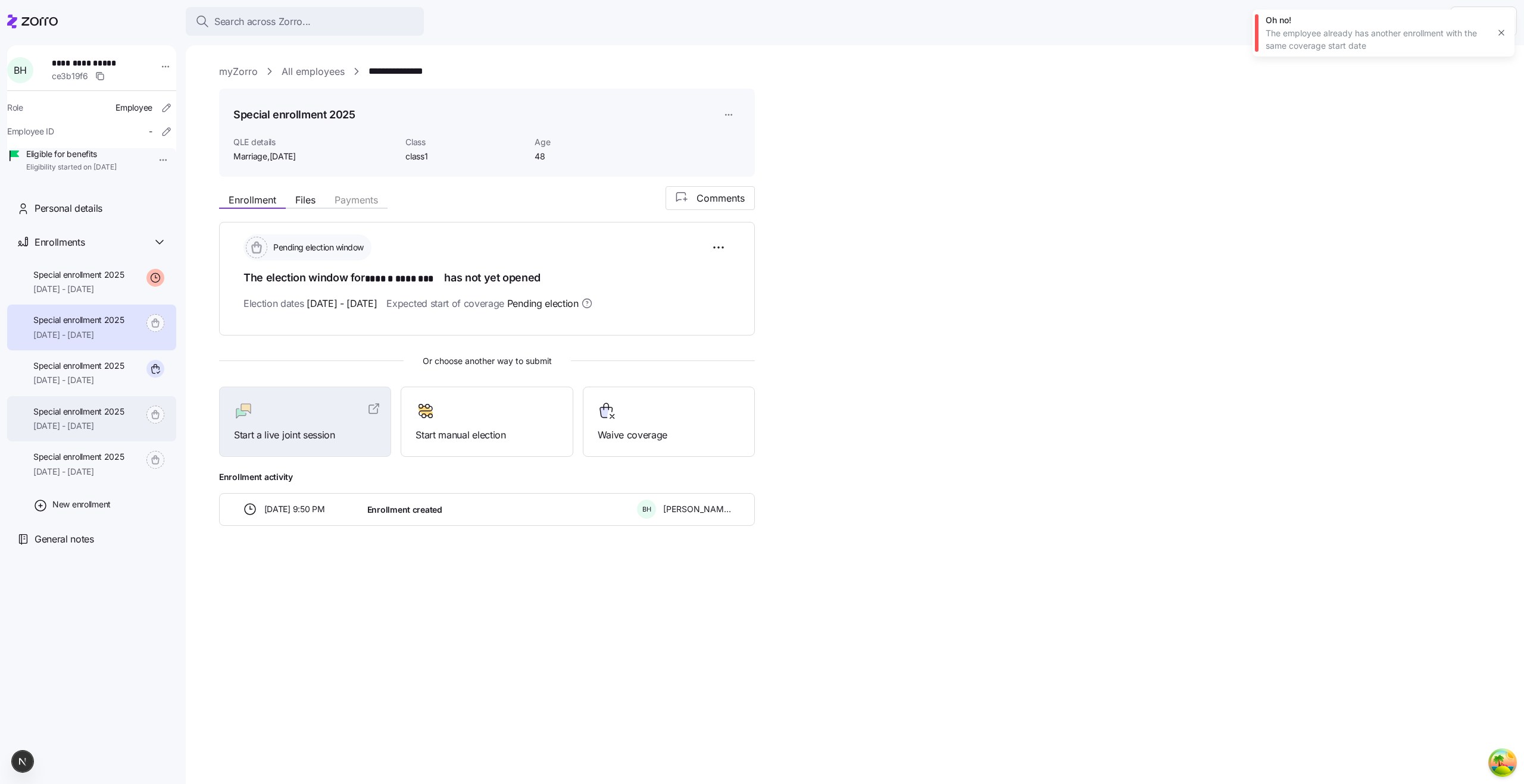
click at [120, 417] on span "Special enrollment 2025" at bounding box center [79, 412] width 91 height 12
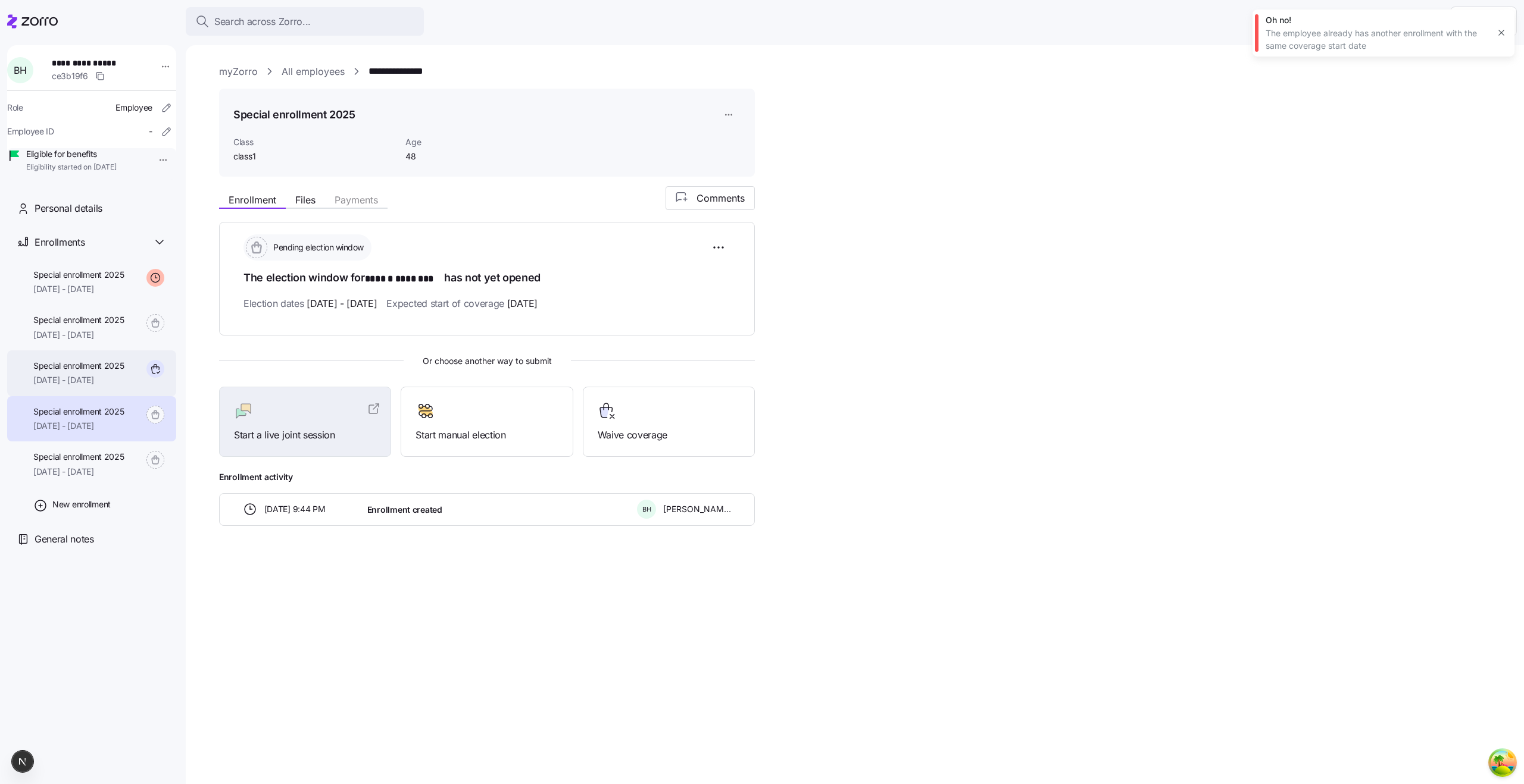
click at [116, 386] on span "[DATE] - [DATE]" at bounding box center [79, 380] width 91 height 12
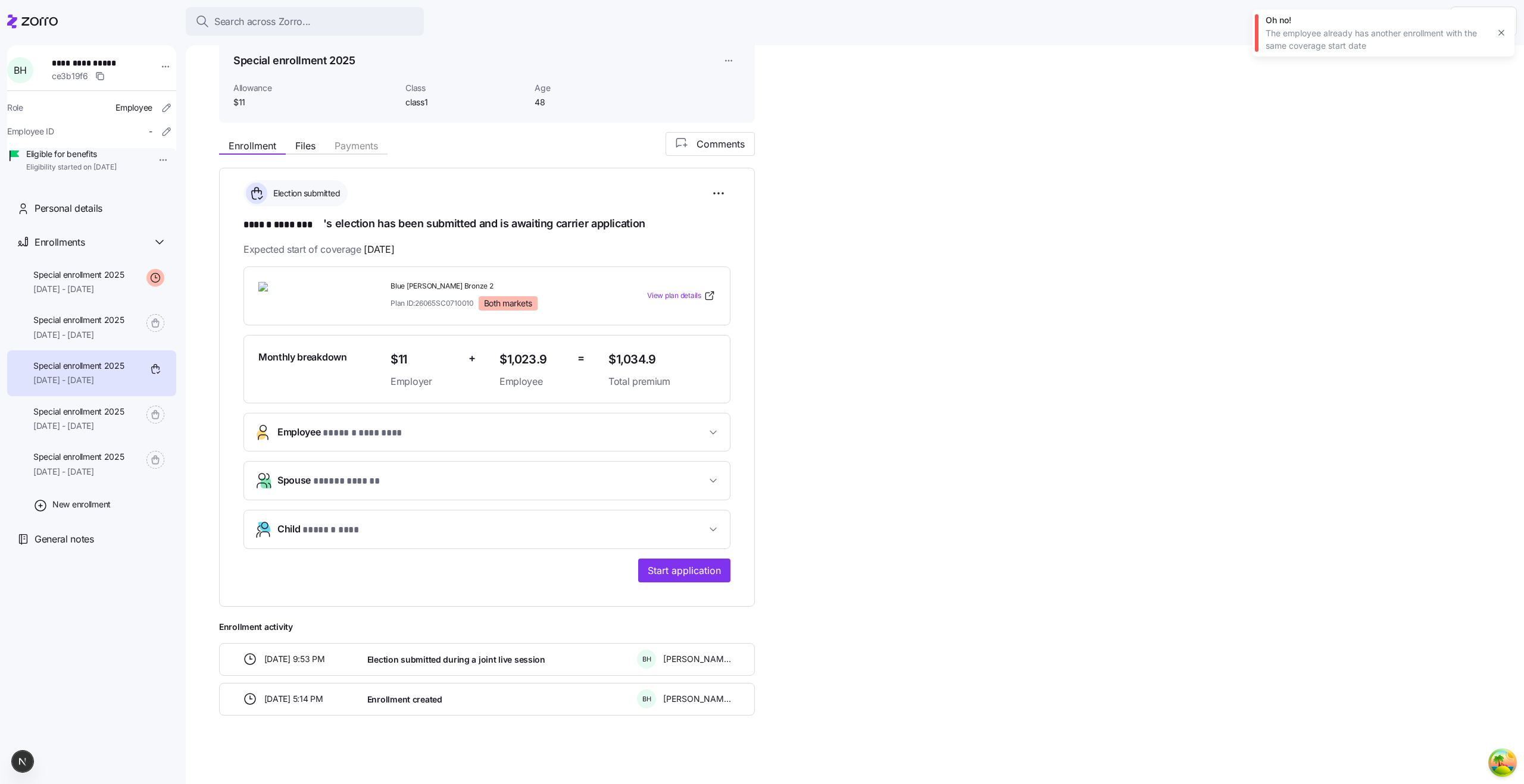
scroll to position [54, 0]
click at [99, 326] on span "Special enrollment 2025" at bounding box center [79, 320] width 91 height 12
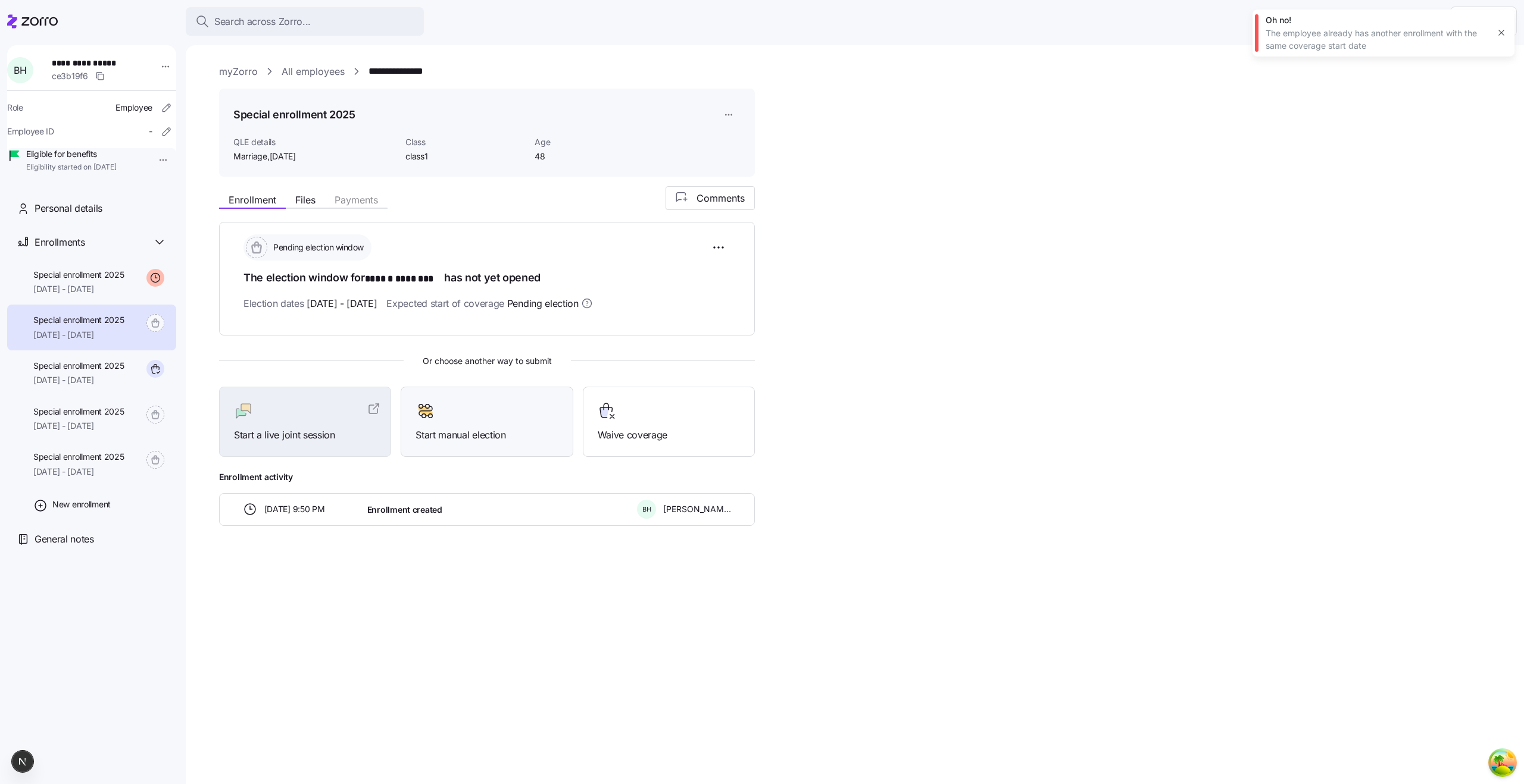
click at [471, 428] on span "Start manual election" at bounding box center [486, 435] width 142 height 15
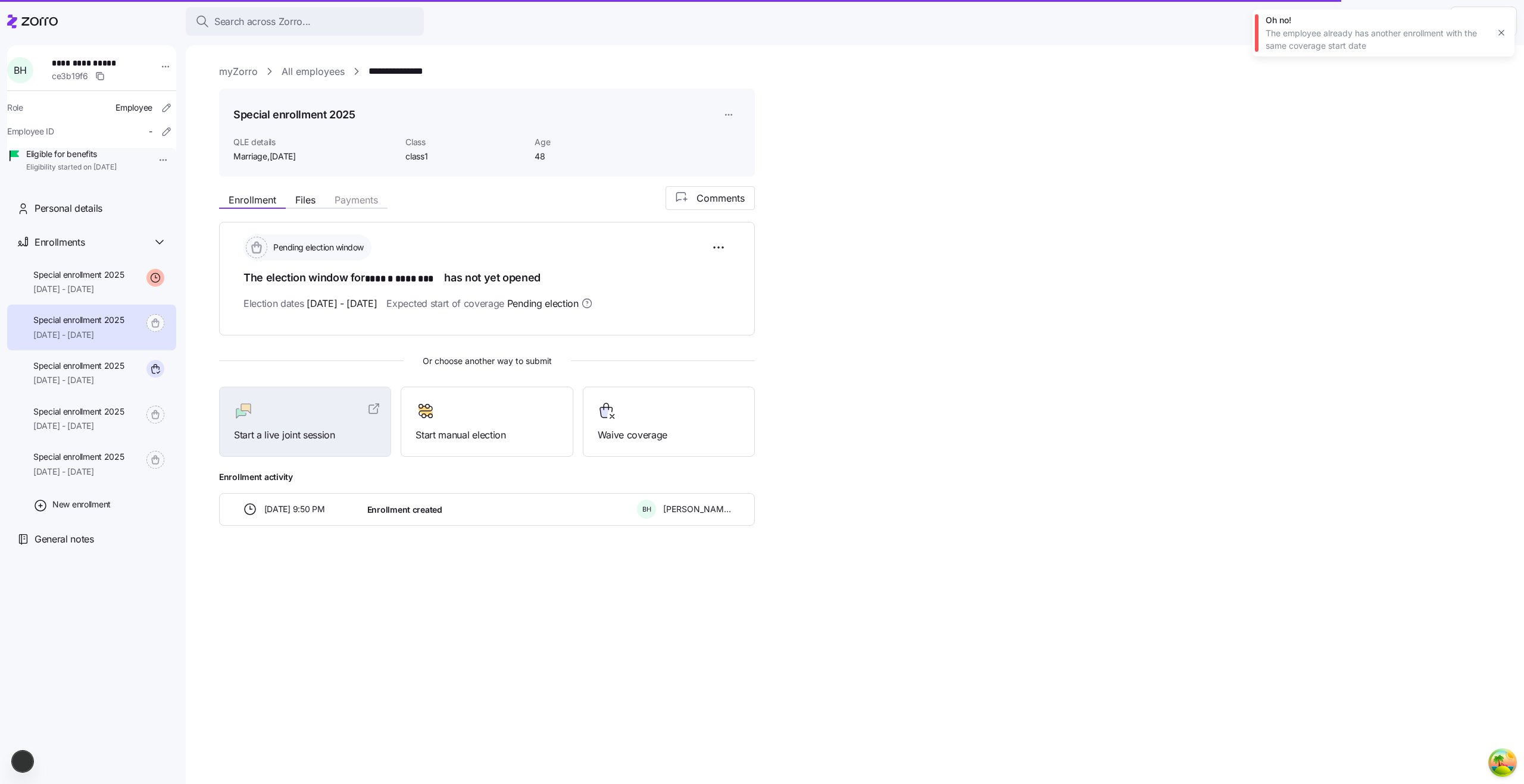
click at [1501, 38] on button "button" at bounding box center [1501, 32] width 17 height 17
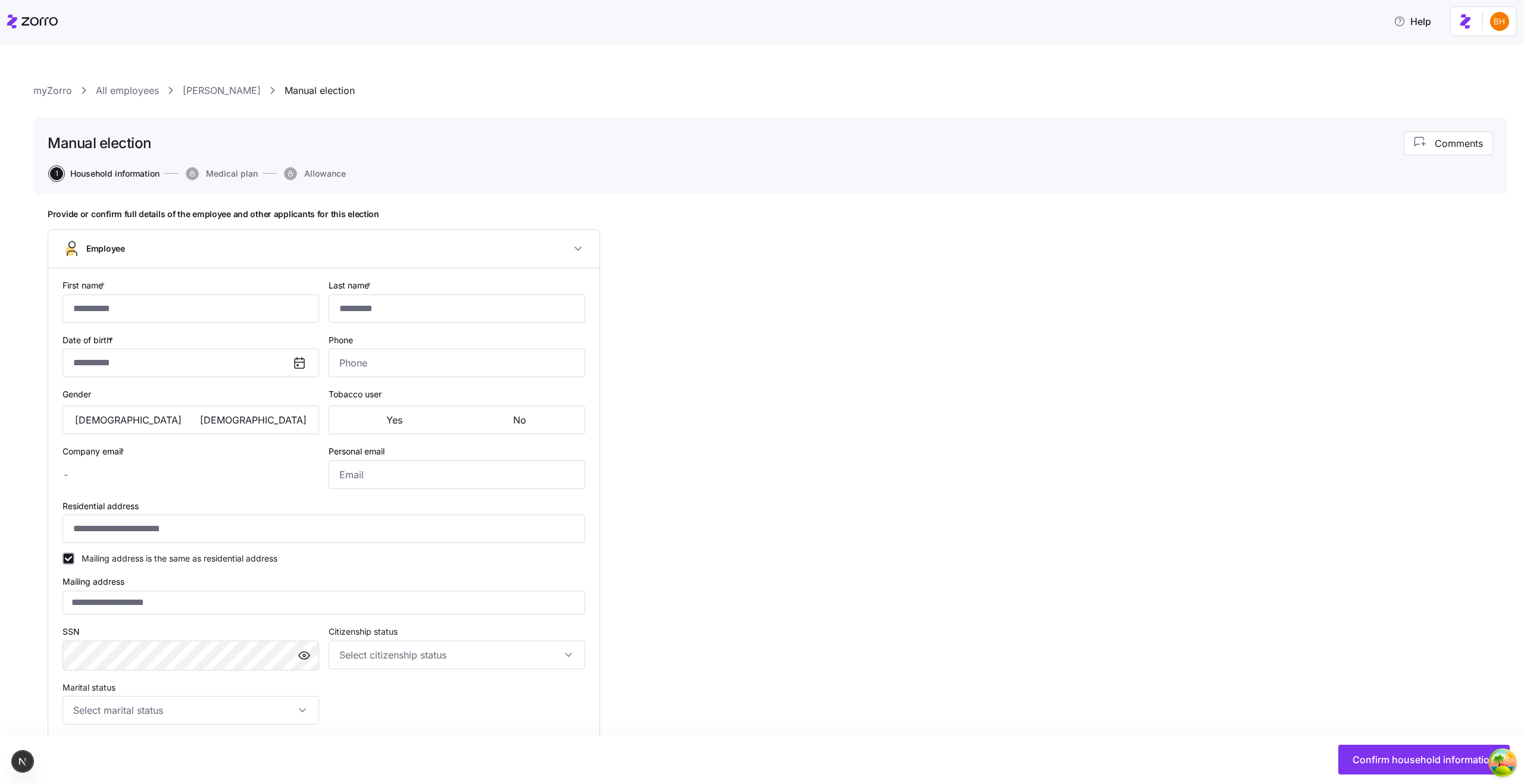
type input "******"
type input "********"
type input "[PERSON_NAME][EMAIL_ADDRESS][DOMAIN_NAME]"
type input "[EMAIL_ADDRESS][DOMAIN_NAME]"
type input "**********"
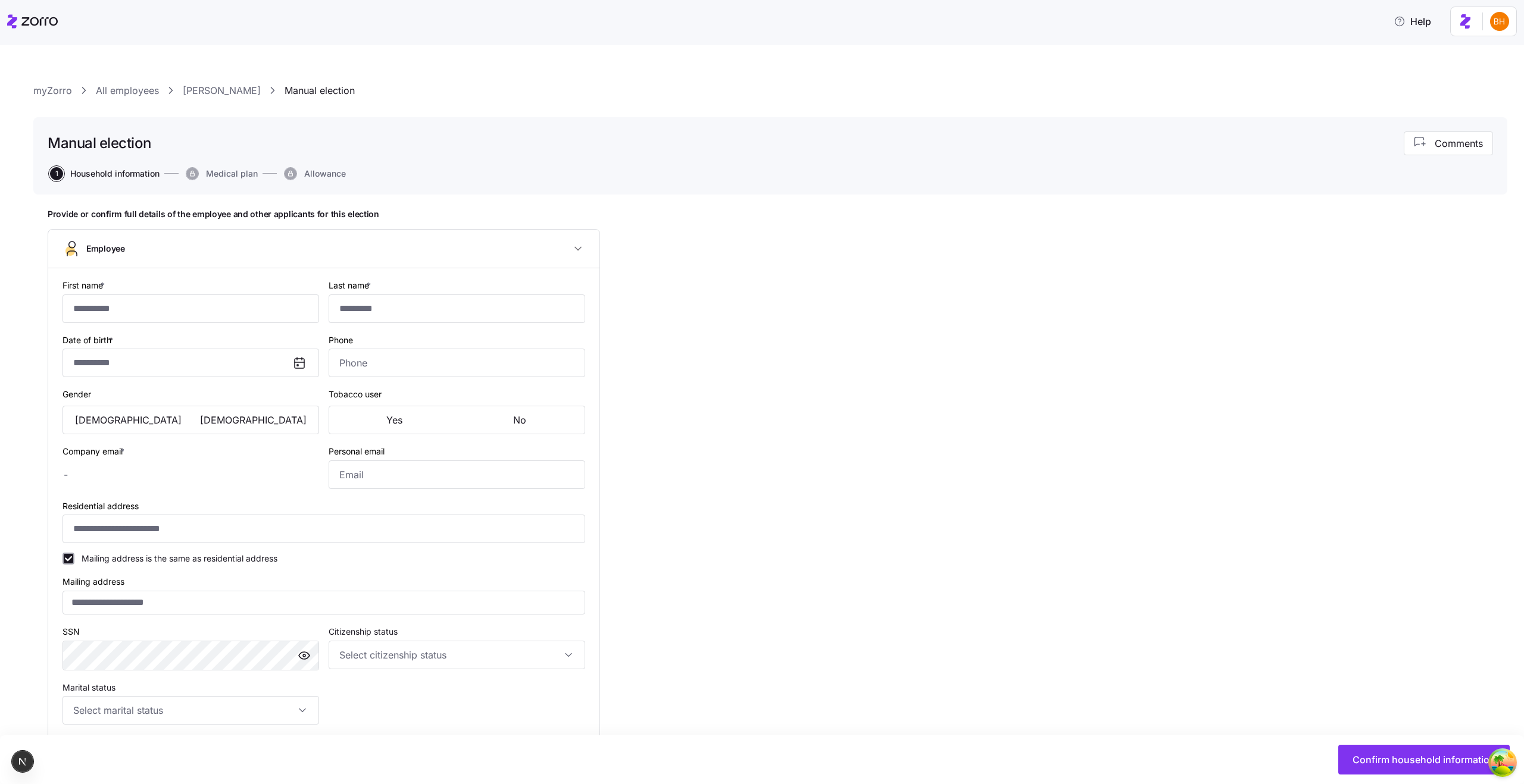
checkbox input "true"
type input "**********"
type input "(267) 670-5920"
type input "[DEMOGRAPHIC_DATA] citizen"
type input "In a domestic partnership"
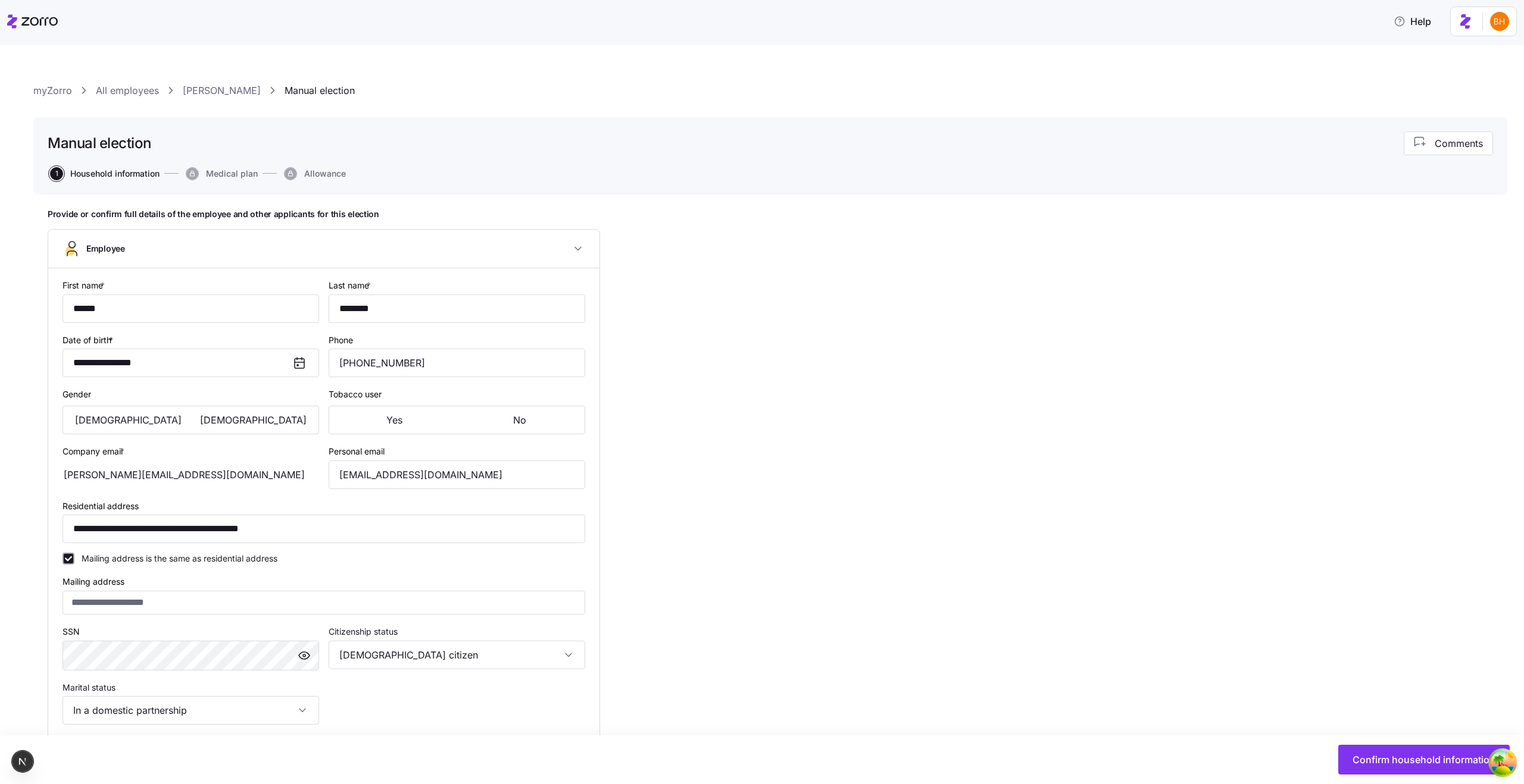
type input "class1"
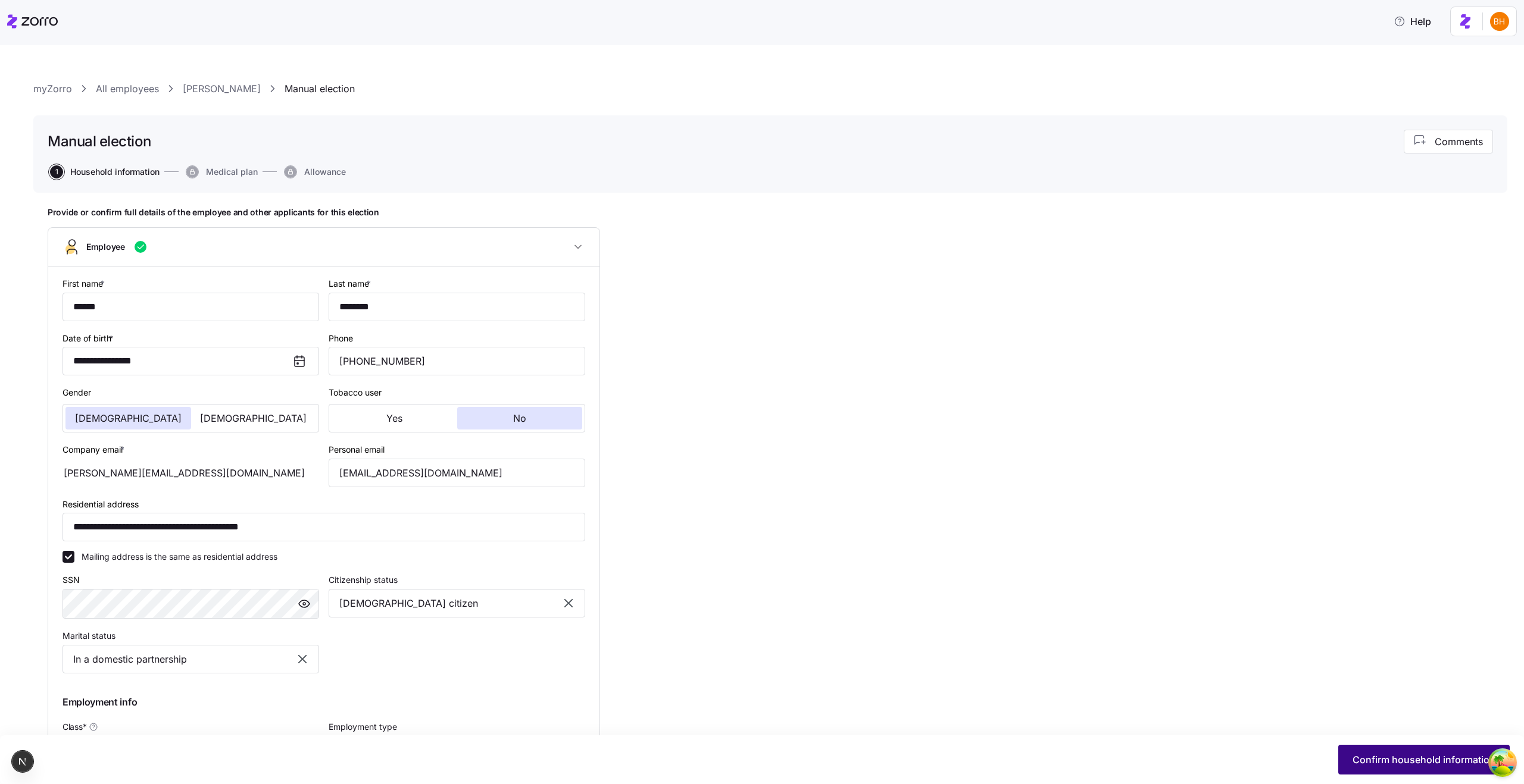
scroll to position [2, 0]
click at [1421, 760] on span "Confirm household information" at bounding box center [1424, 759] width 143 height 14
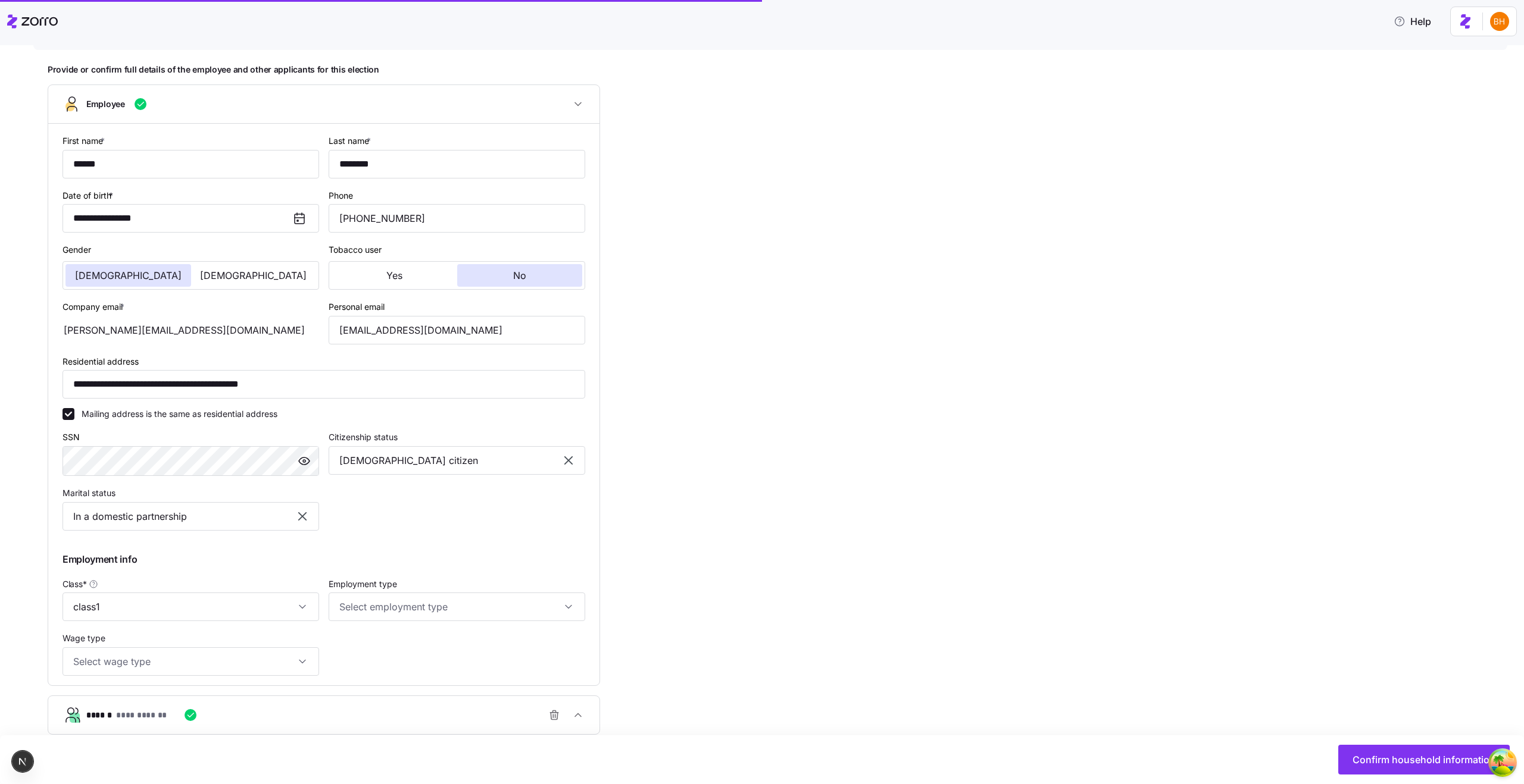
scroll to position [255, 0]
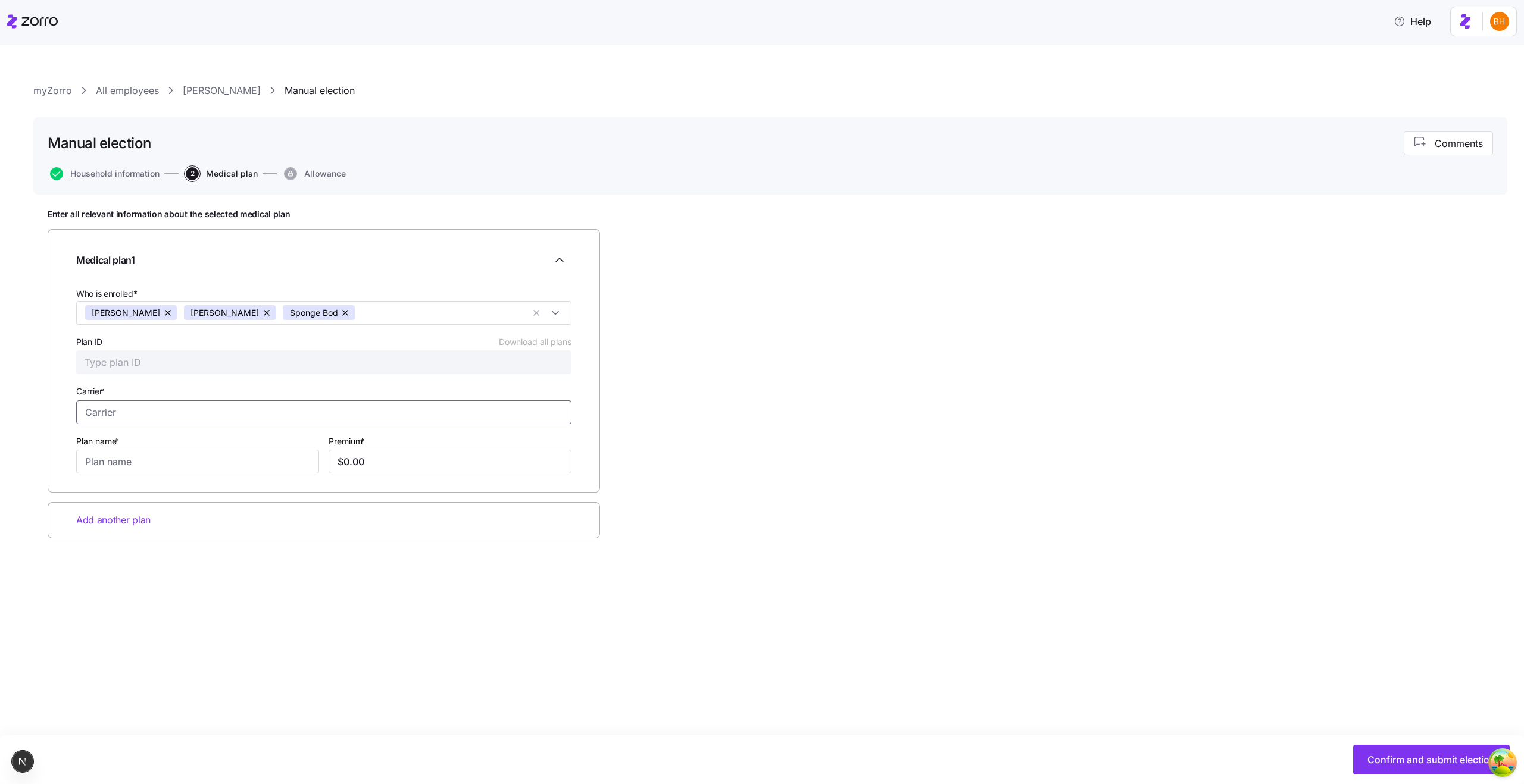
drag, startPoint x: 188, startPoint y: 408, endPoint x: 191, endPoint y: 414, distance: 6.7
click at [188, 408] on input "Carrier *" at bounding box center [323, 412] width 495 height 24
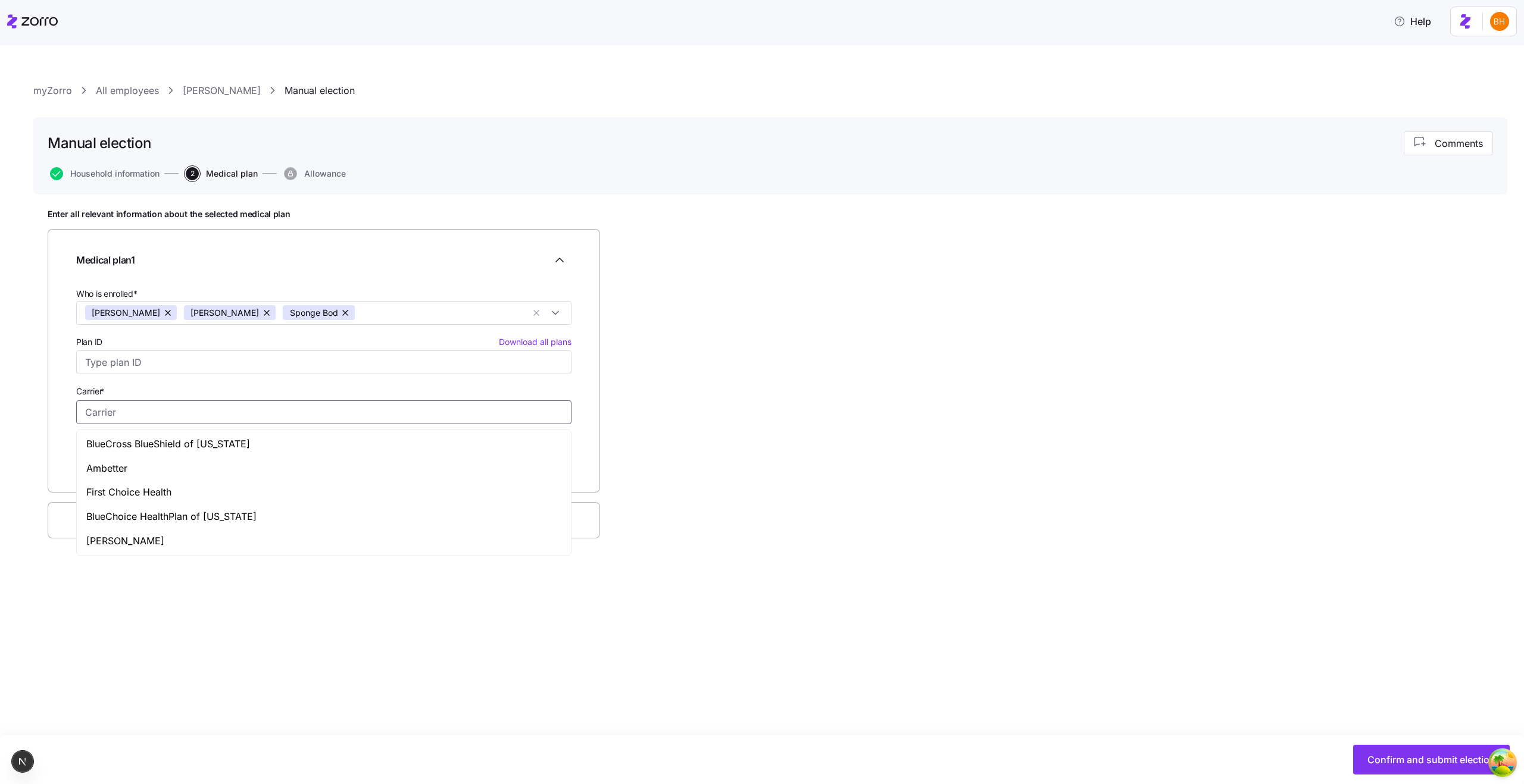
click at [197, 460] on div "Ambetter" at bounding box center [323, 468] width 489 height 24
type input "Ambetter"
click at [160, 458] on input "Plan name *" at bounding box center [197, 462] width 243 height 24
type input "test plan"
click at [180, 437] on div "Who is enrolled* Bohdan Horhadze Sandy Cheeks Sponge Bod Plan ID Download all p…" at bounding box center [323, 379] width 505 height 197
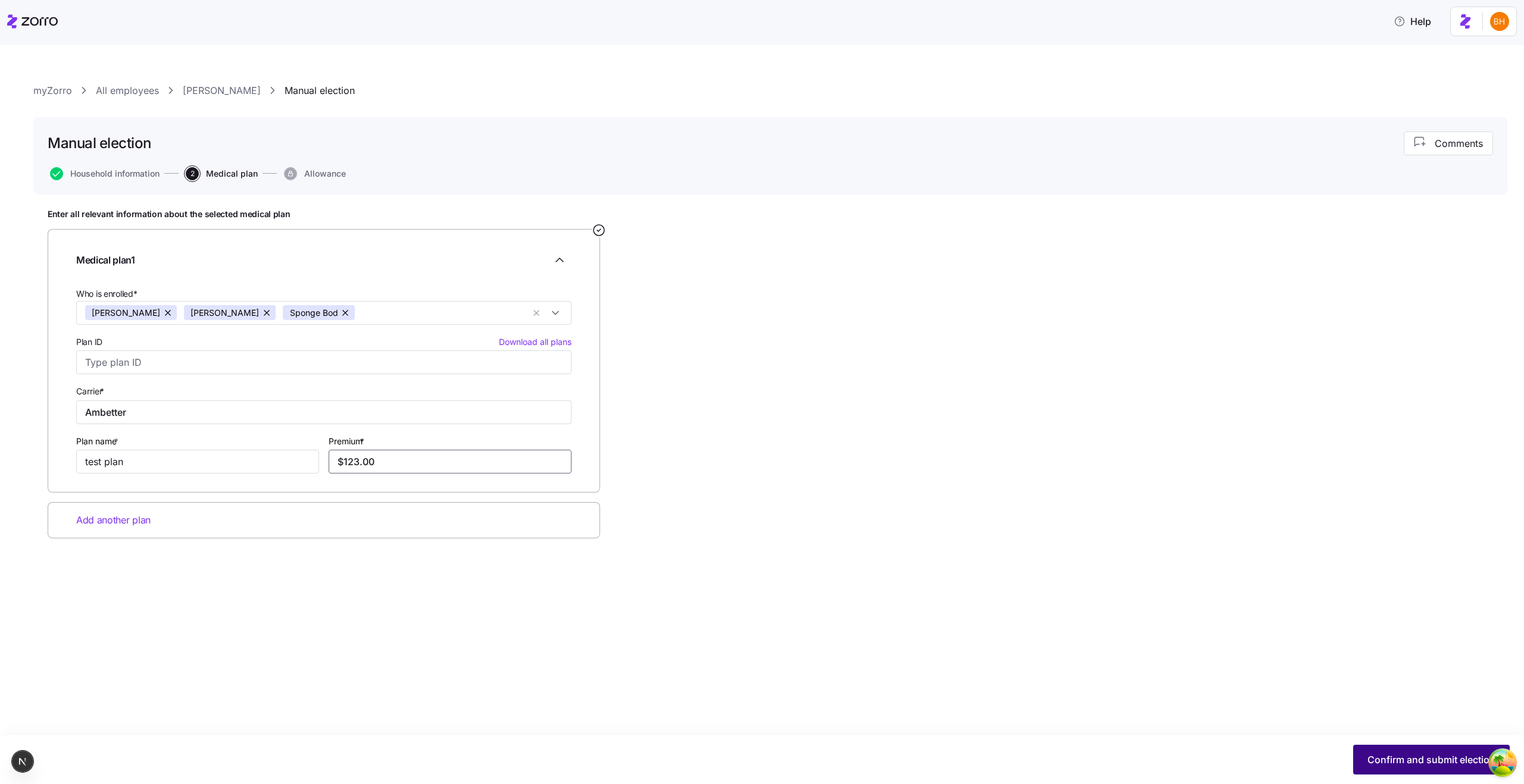
type input "$123.00"
click at [1413, 769] on button "Confirm and submit election" at bounding box center [1431, 760] width 157 height 29
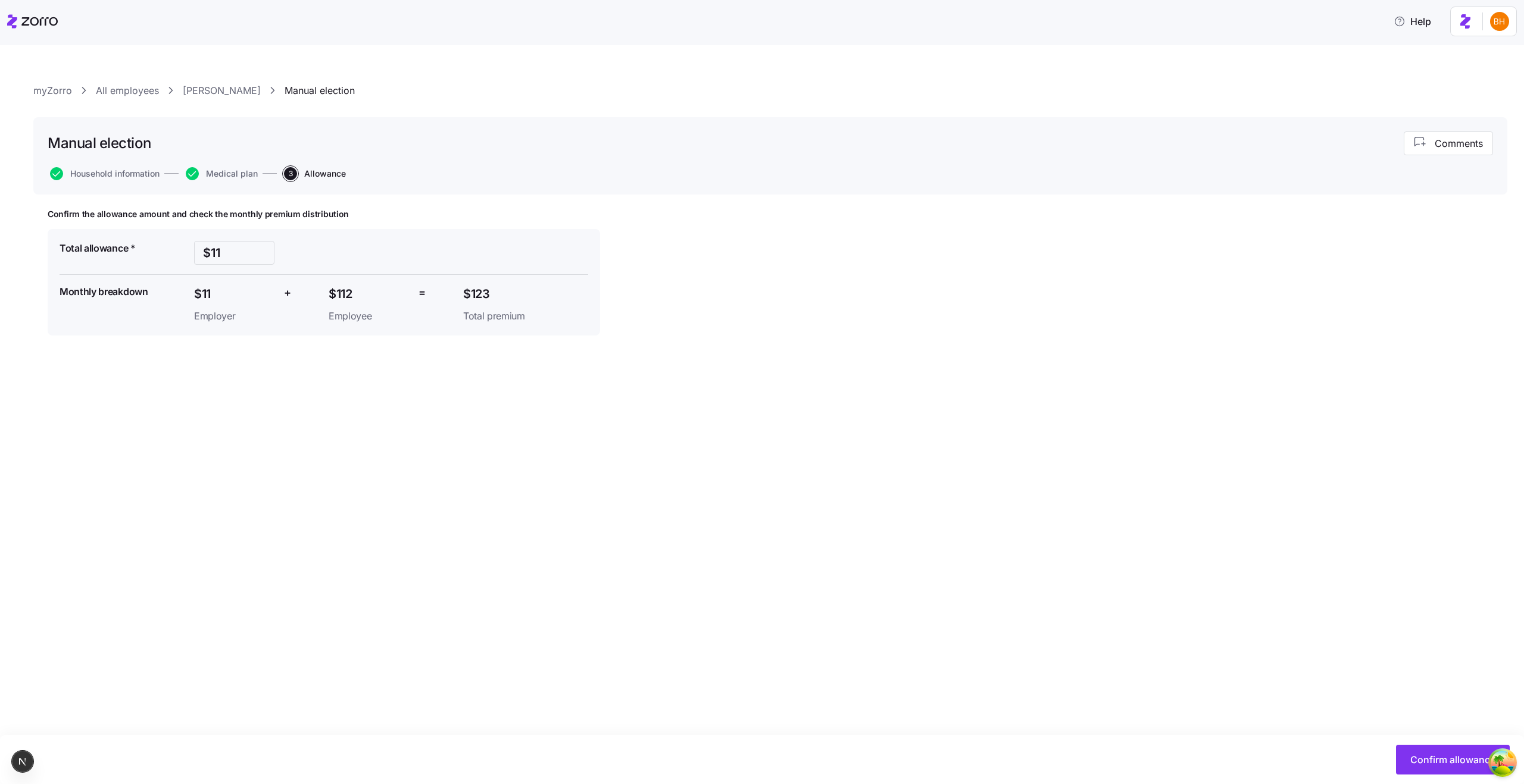
click at [1388, 767] on div "Confirm allowance" at bounding box center [760, 760] width 1497 height 29
click at [1410, 769] on button "Confirm allowance" at bounding box center [1453, 760] width 113 height 29
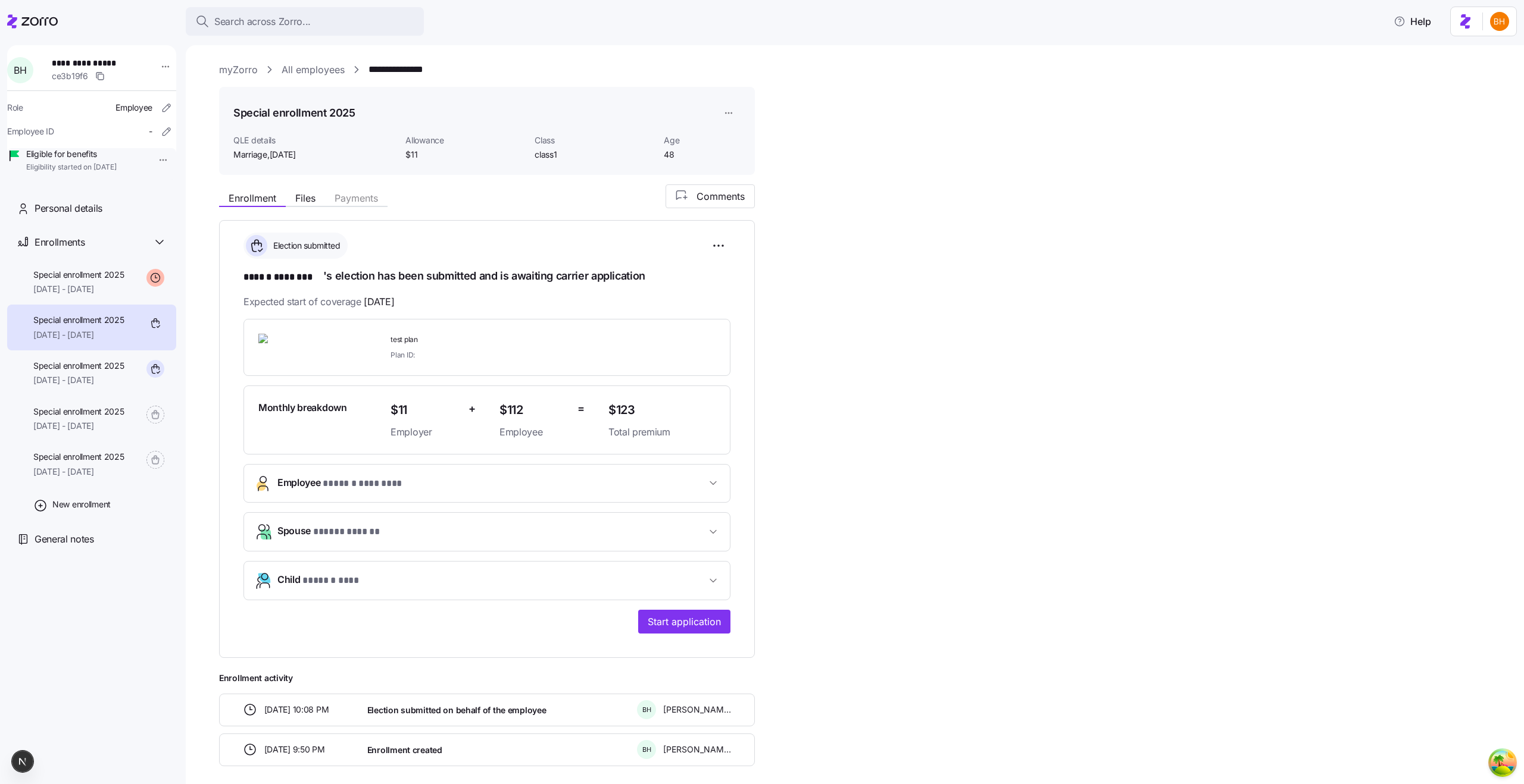
scroll to position [2, 0]
click at [893, 641] on div "**********" at bounding box center [863, 475] width 1288 height 582
click at [102, 625] on div "**********" at bounding box center [91, 398] width 169 height 705
click at [718, 625] on span "Start application" at bounding box center [684, 621] width 73 height 14
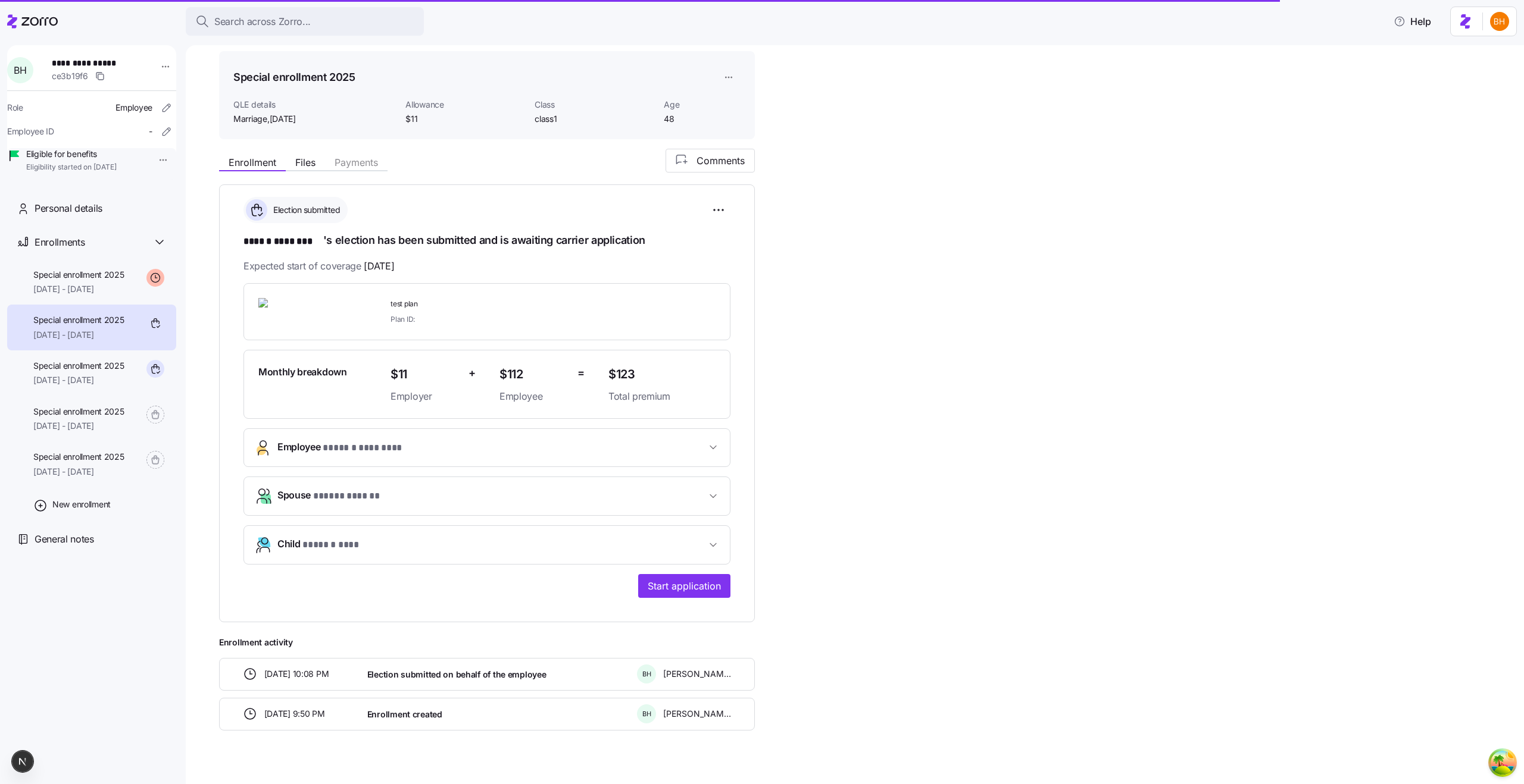
scroll to position [54, 0]
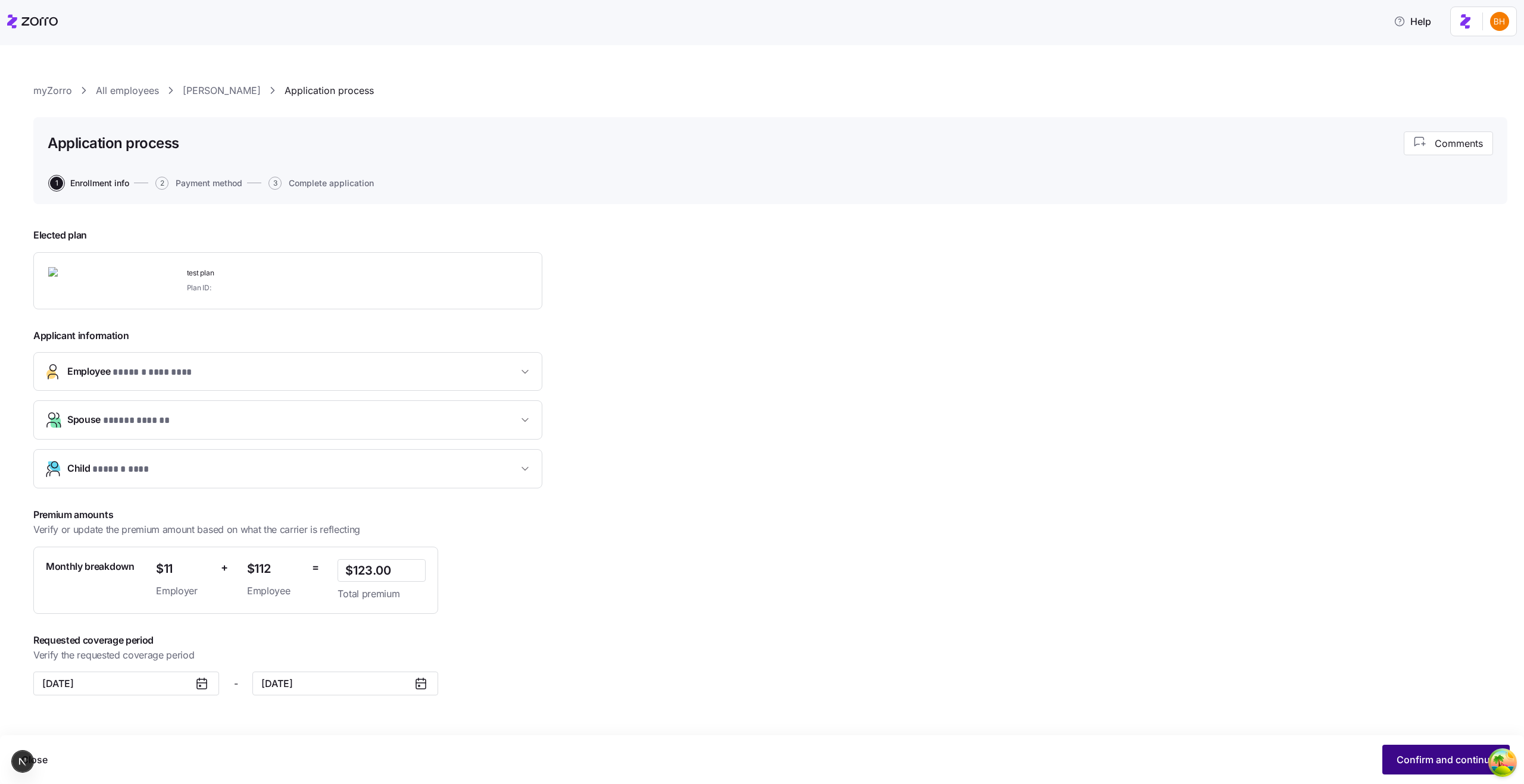
click at [1407, 751] on button "Confirm and continue" at bounding box center [1445, 760] width 127 height 29
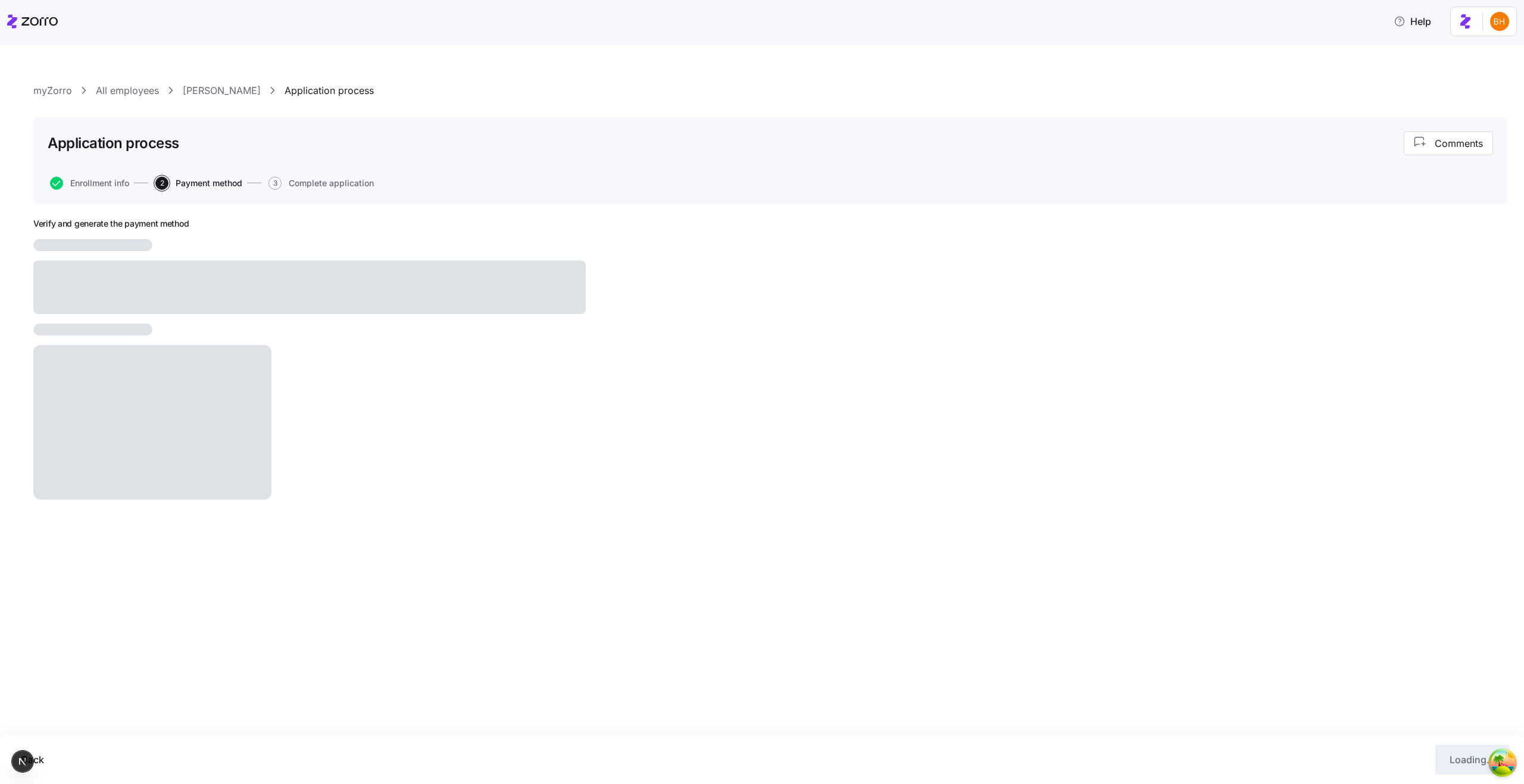
click at [284, 179] on button "3 Complete application" at bounding box center [320, 183] width 105 height 13
click at [278, 180] on span "3" at bounding box center [275, 183] width 13 height 13
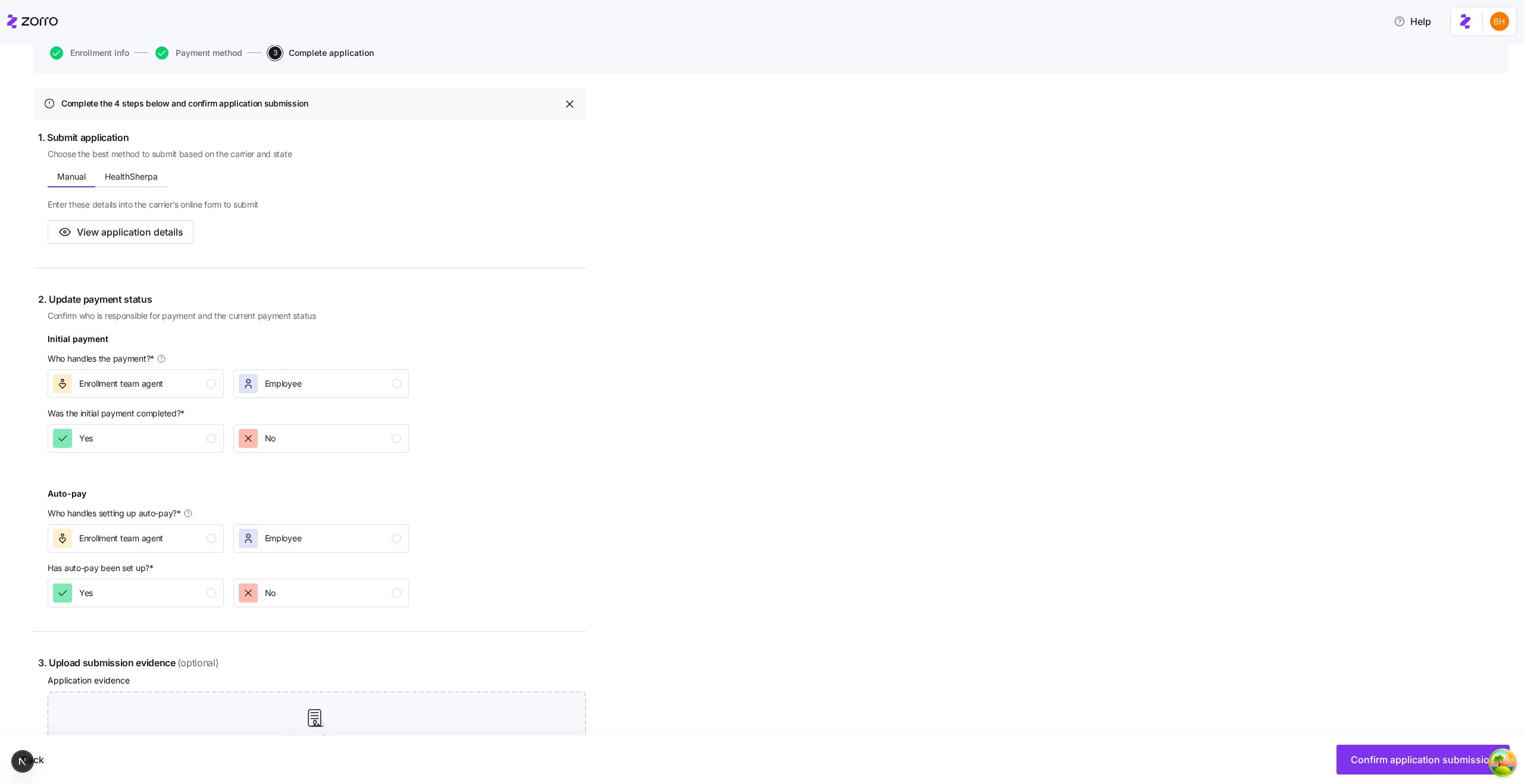
scroll to position [198, 0]
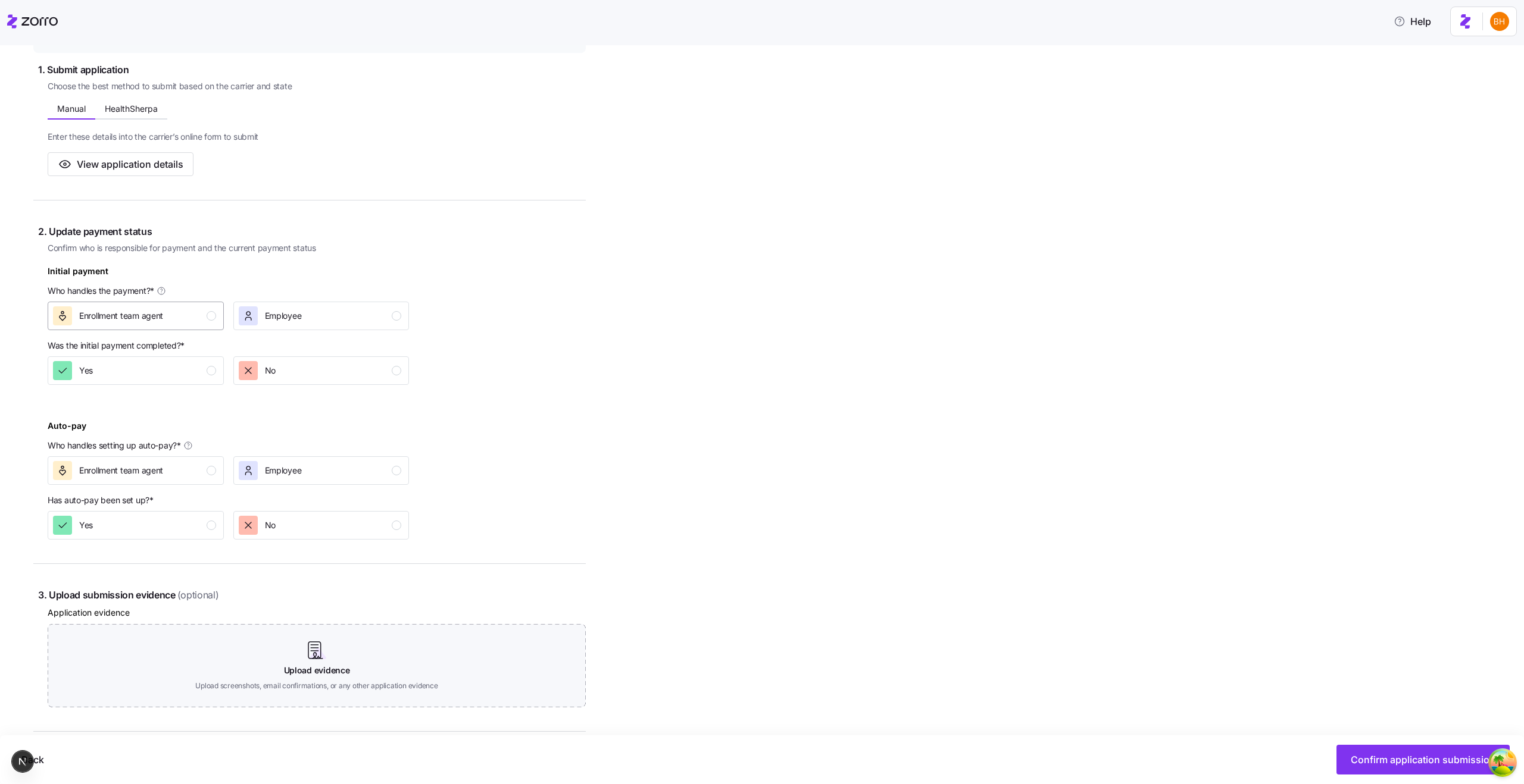
click at [136, 327] on button "Enrollment team agent" at bounding box center [136, 316] width 176 height 29
click at [158, 363] on div "Yes" at bounding box center [134, 370] width 163 height 19
click at [186, 477] on div "Enrollment team agent" at bounding box center [134, 470] width 163 height 19
drag, startPoint x: 181, startPoint y: 515, endPoint x: 192, endPoint y: 516, distance: 11.0
click at [181, 516] on div "Yes" at bounding box center [134, 526] width 163 height 19
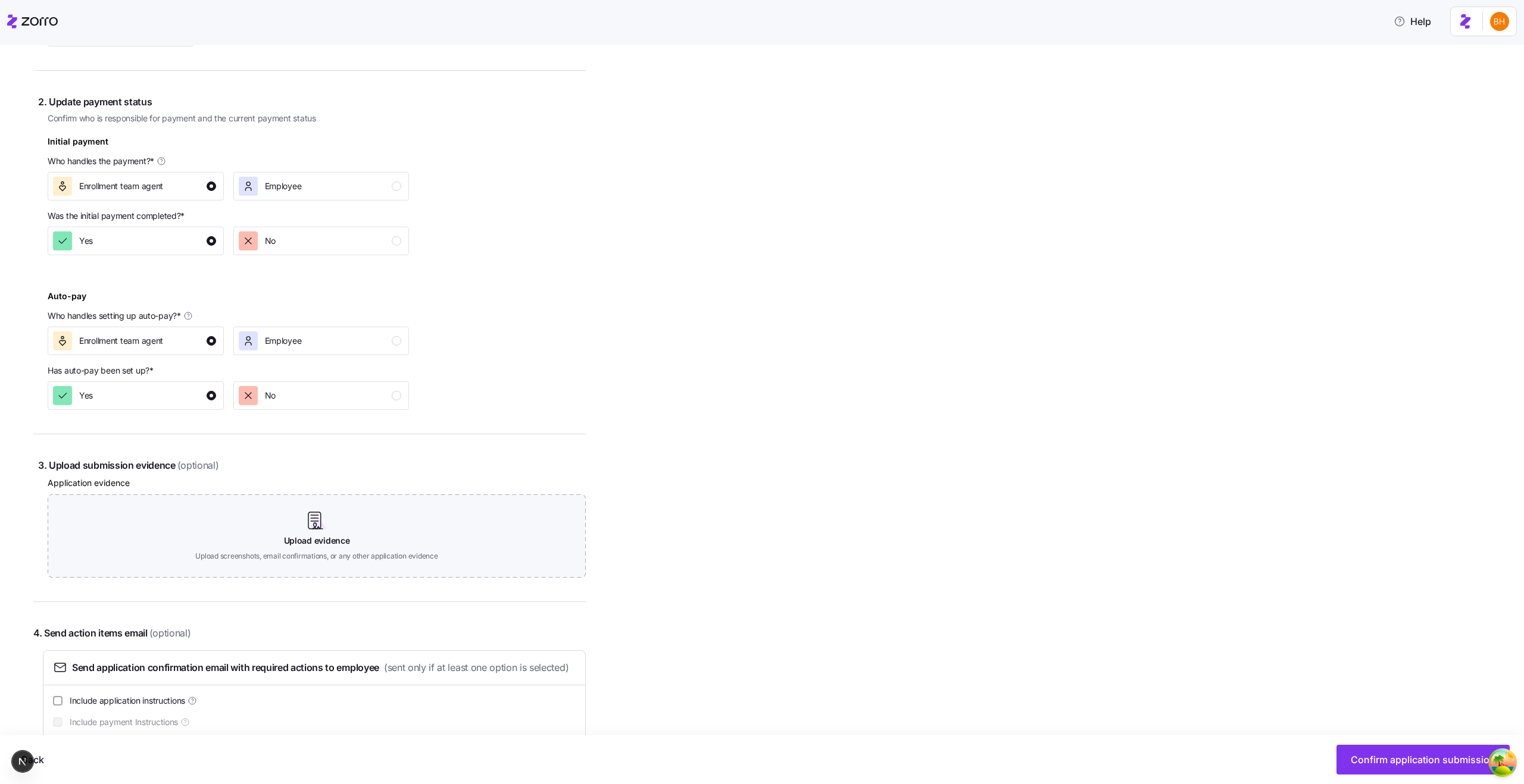
scroll to position [378, 0]
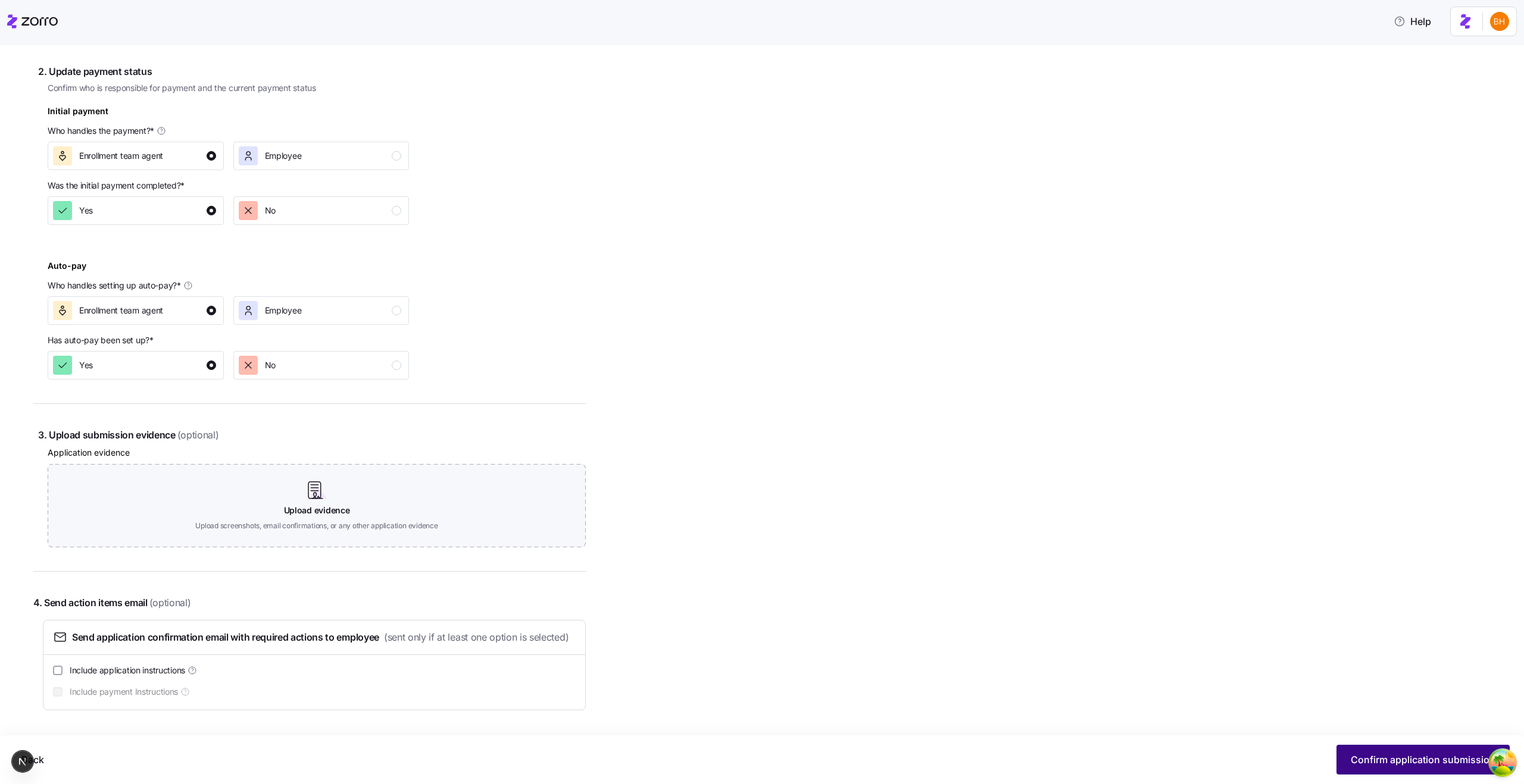
click at [1388, 761] on span "Confirm application submission" at bounding box center [1422, 759] width 144 height 14
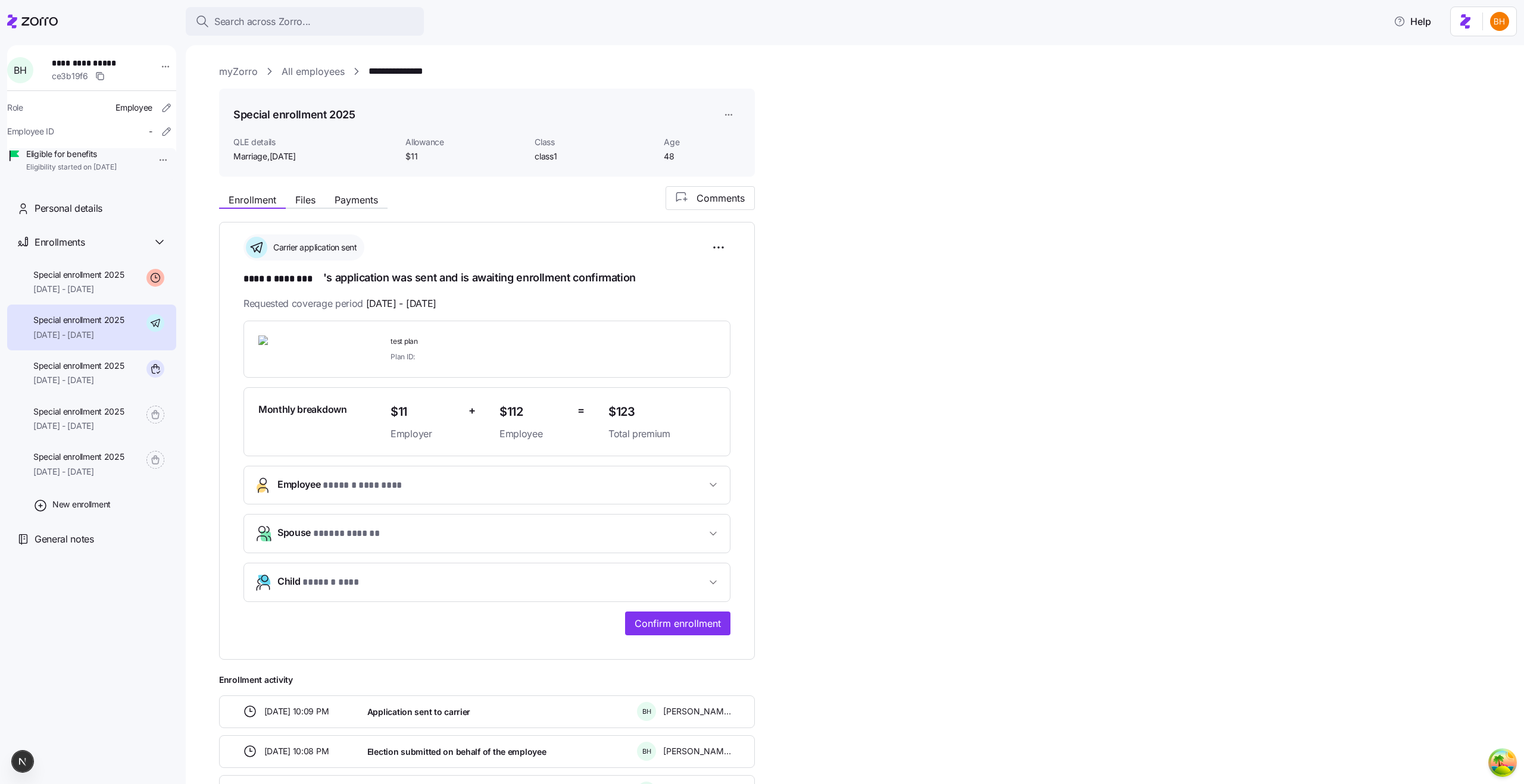
click at [944, 343] on div "**********" at bounding box center [863, 497] width 1288 height 621
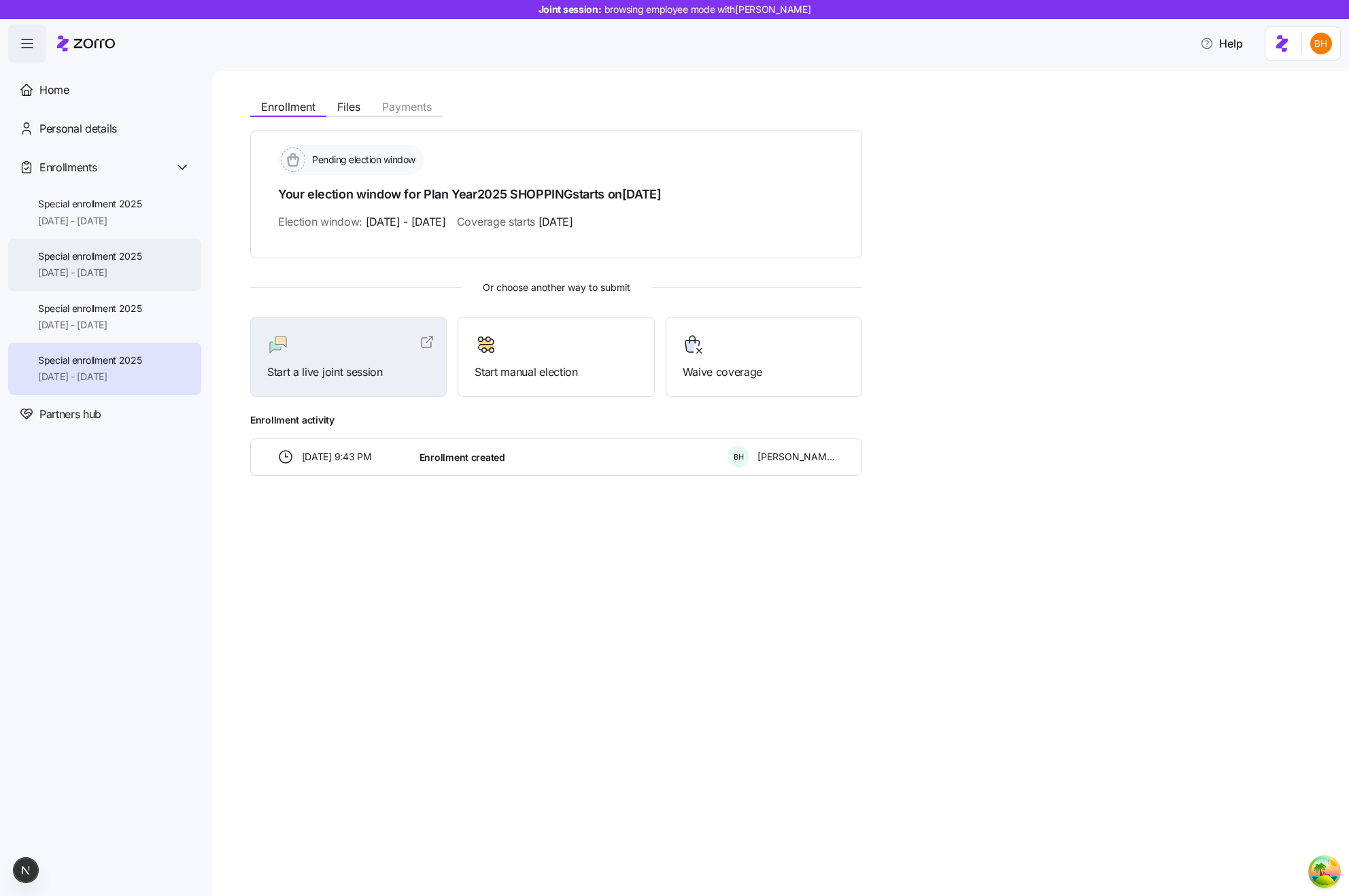
click at [140, 273] on span "[DATE] - [DATE]" at bounding box center [90, 273] width 104 height 13
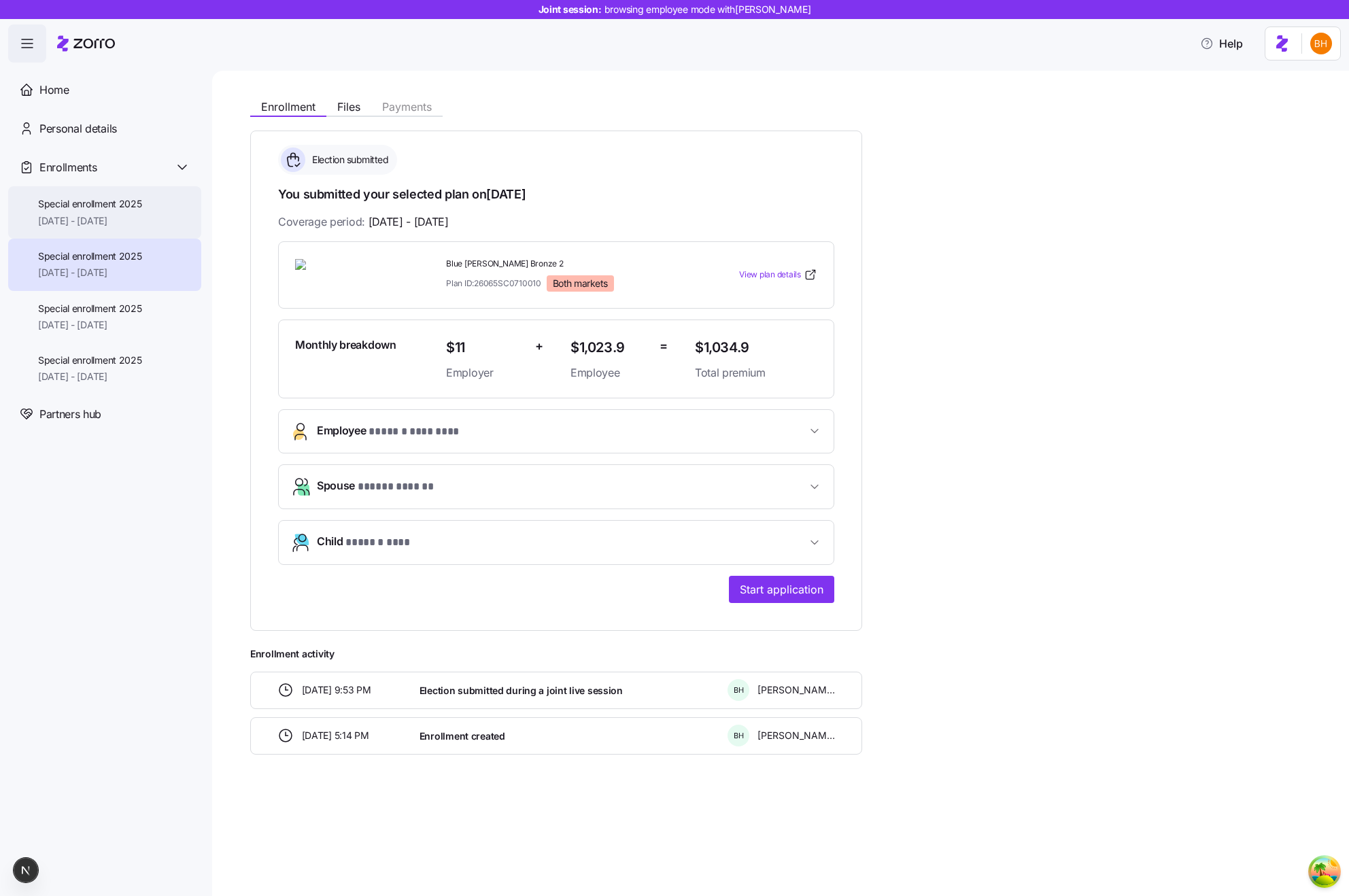
click at [130, 212] on div "Special enrollment 2025 11/14/2025 - 12/31/2025" at bounding box center [90, 212] width 104 height 30
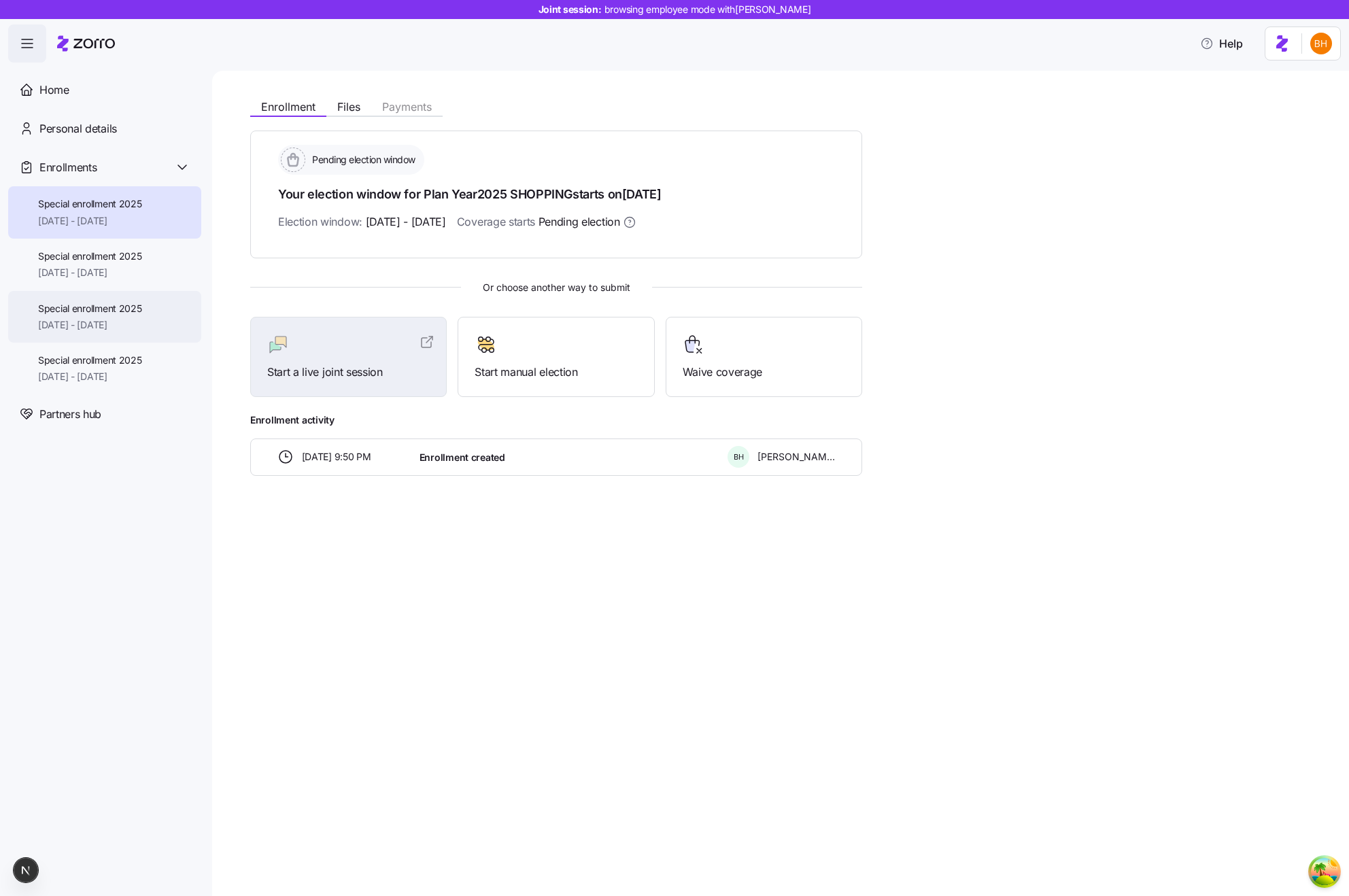
click at [125, 305] on span "Special enrollment 2025" at bounding box center [90, 309] width 104 height 13
click at [119, 208] on span "Special enrollment 2025" at bounding box center [90, 204] width 104 height 13
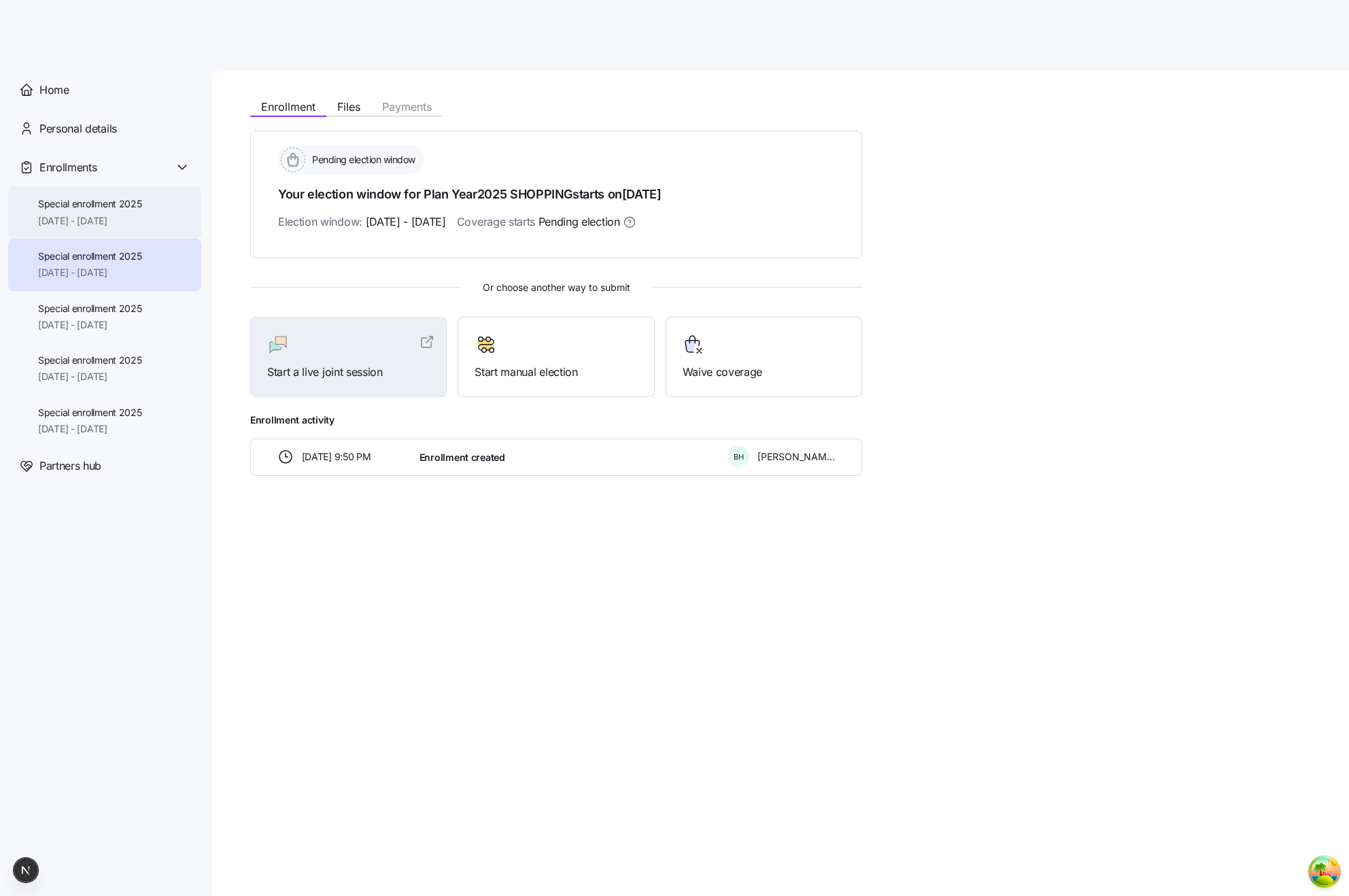
click at [119, 221] on span "[DATE] - [DATE]" at bounding box center [90, 221] width 104 height 13
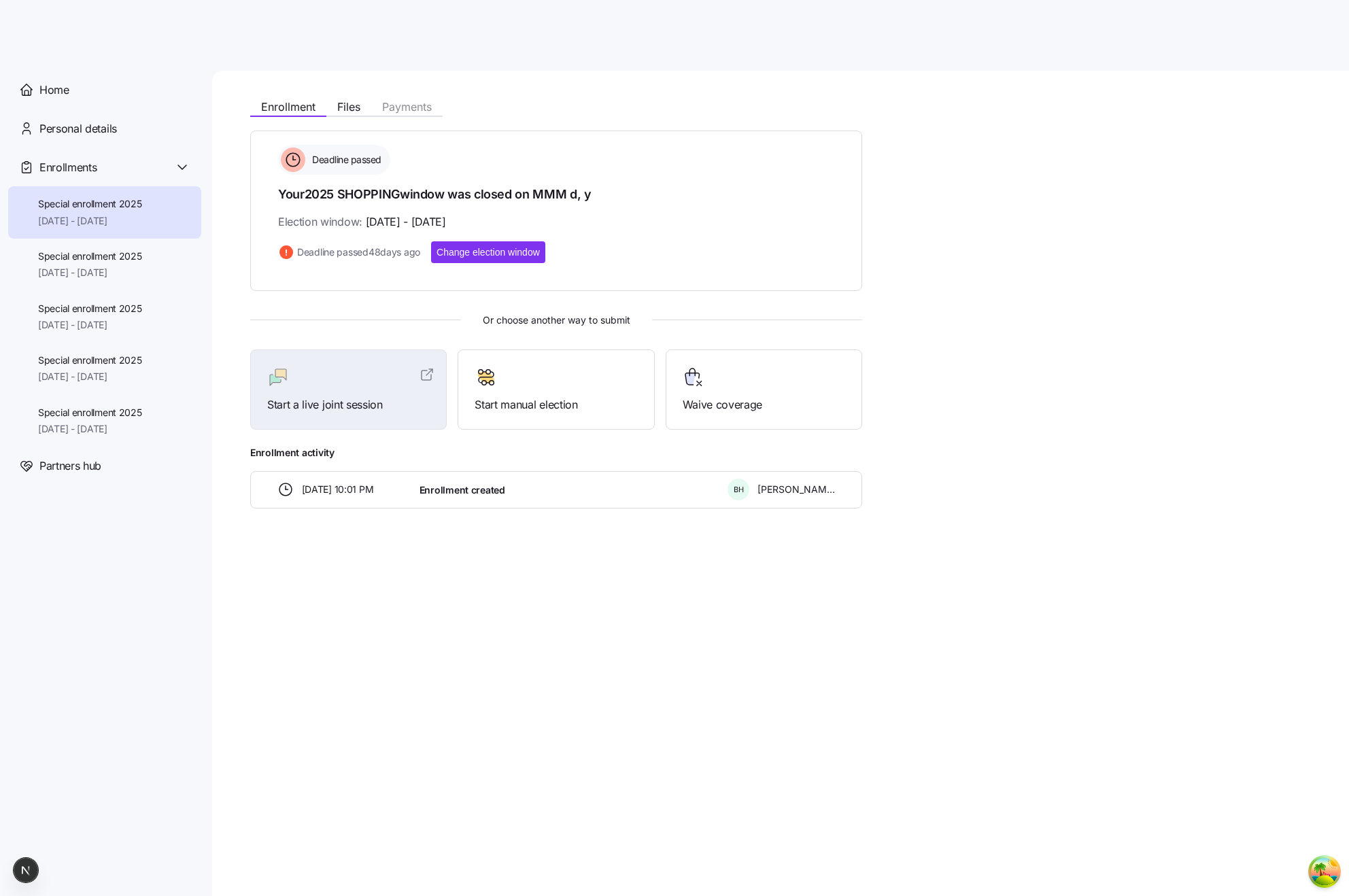
drag, startPoint x: 536, startPoint y: 194, endPoint x: 592, endPoint y: 198, distance: 56.1
click at [592, 198] on h1 "Your 2025 SHOPPING window was closed on MMM d, y" at bounding box center [555, 194] width 556 height 17
copy h1 "MMM d, y"
click at [516, 130] on div "Enrollment Files Payments Deadline passed Your 2025 SHOPPING window was closed …" at bounding box center [778, 300] width 1055 height 416
click at [89, 342] on div "Special enrollment 2025 10/31/2025 - 12/31/2025" at bounding box center [104, 368] width 193 height 52
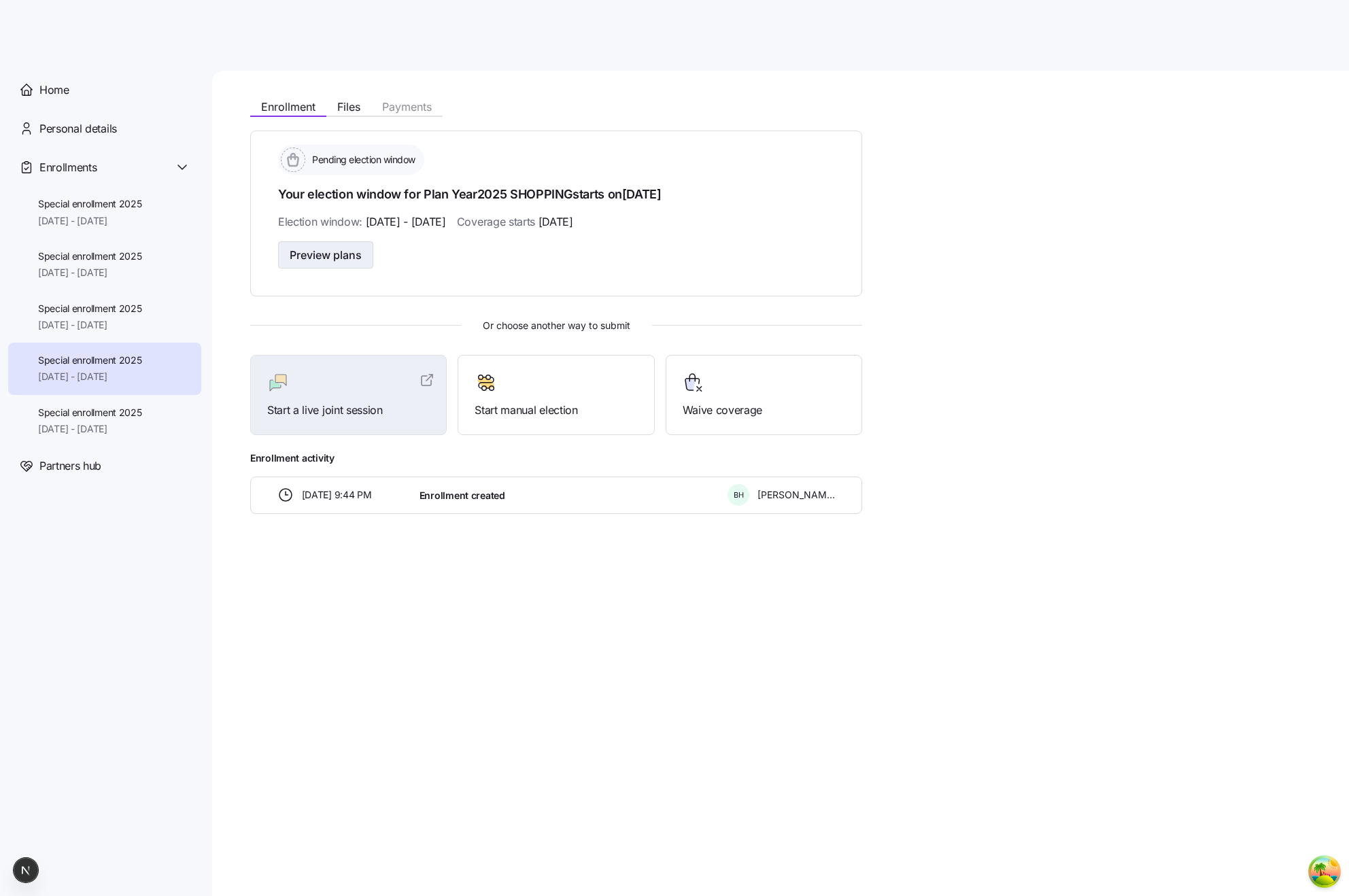
click at [349, 254] on span "Preview plans" at bounding box center [326, 254] width 72 height 16
click at [353, 257] on span "Preview plans" at bounding box center [326, 254] width 72 height 16
click at [365, 256] on button "Preview plans" at bounding box center [325, 255] width 95 height 27
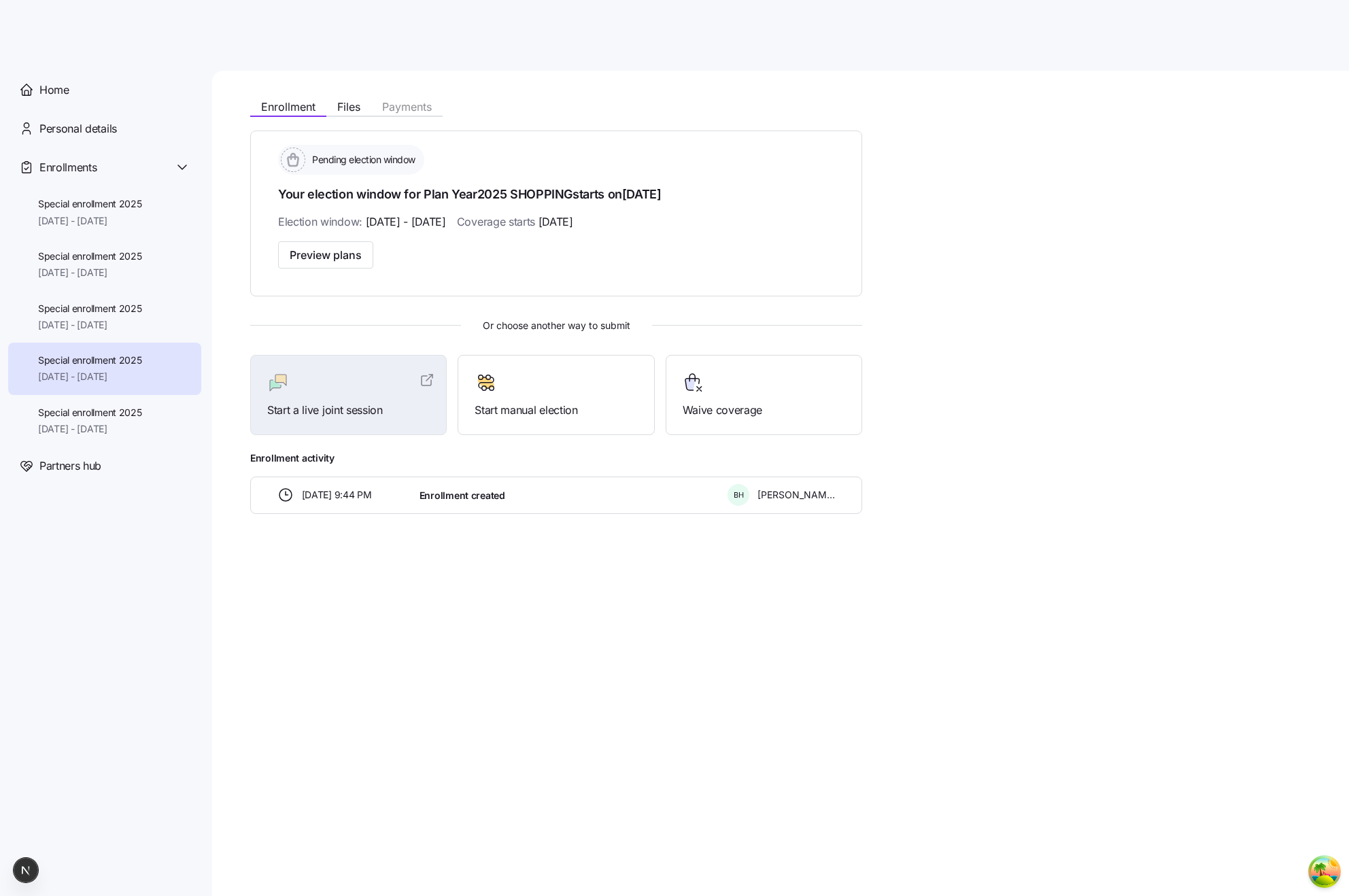
click at [449, 270] on div "Pending election window Your election window for Plan Year 2025 SHOPPING starts…" at bounding box center [555, 213] width 612 height 166
click at [127, 402] on div "Special enrollment 2025 10/19/2025 - 12/31/2025" at bounding box center [104, 421] width 193 height 52
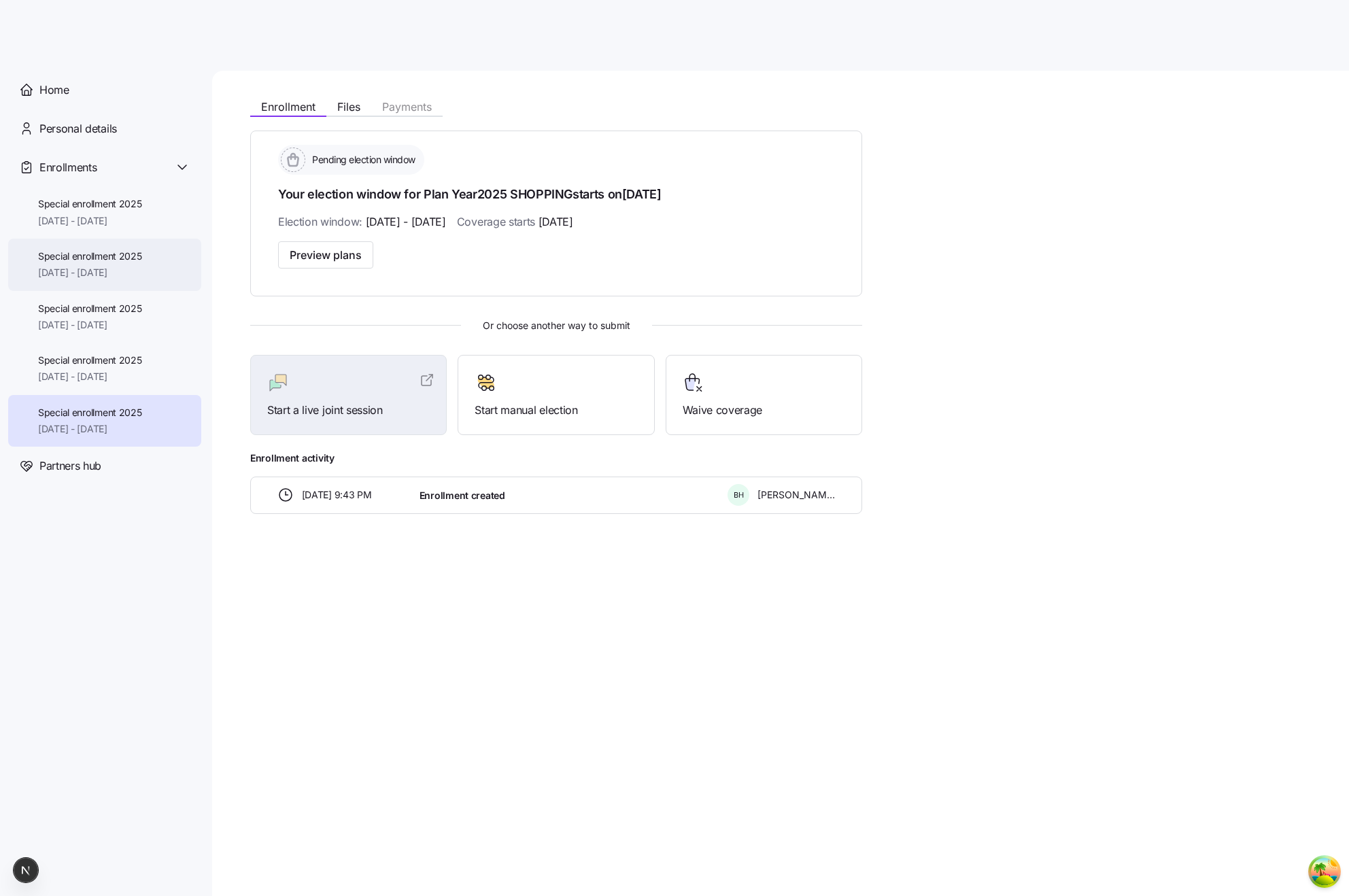
click at [98, 281] on div "Special enrollment 2025 11/14/2025 - 12/31/2025" at bounding box center [104, 265] width 193 height 52
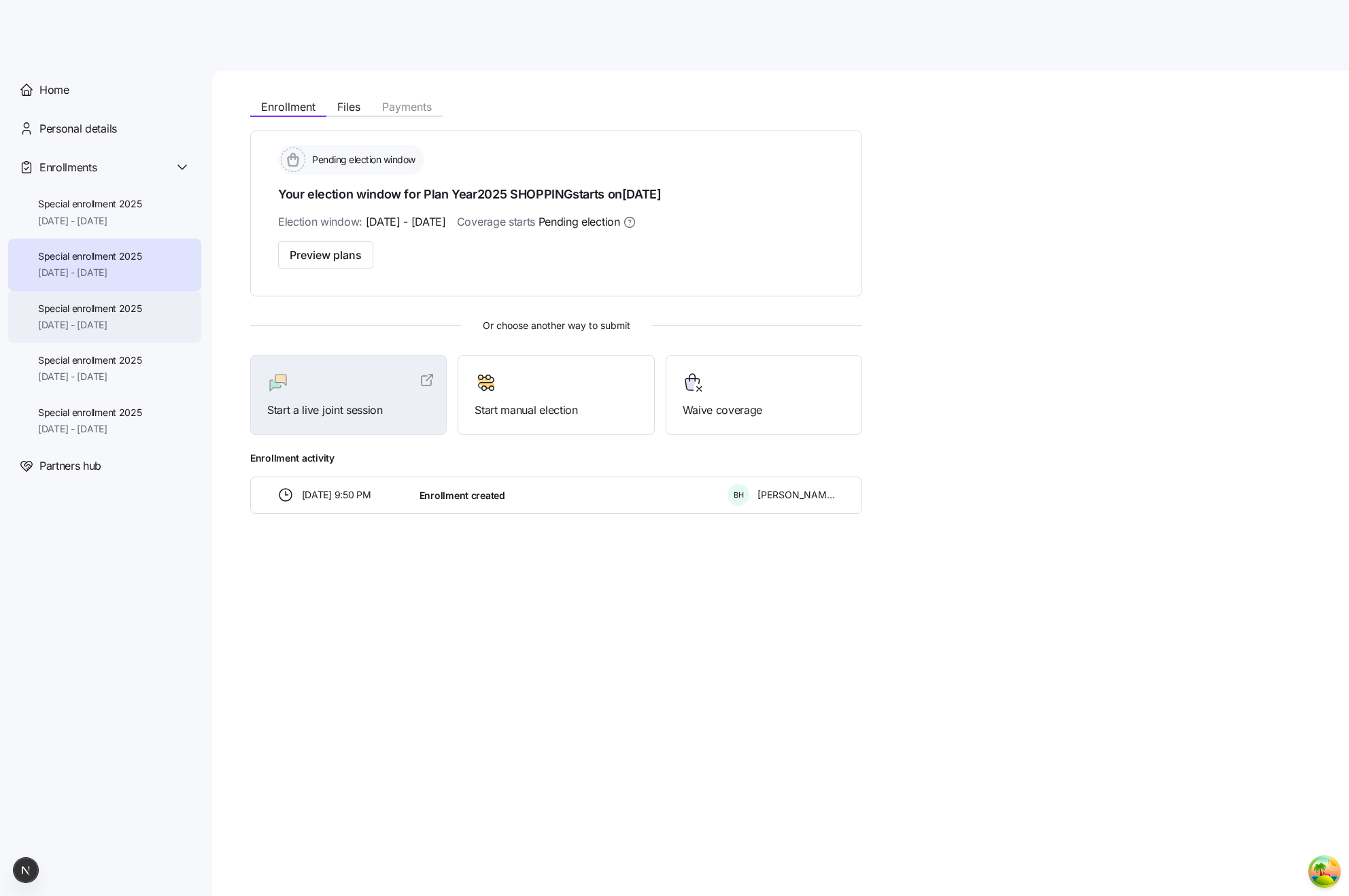
click at [93, 306] on span "Special enrollment 2025" at bounding box center [90, 309] width 104 height 13
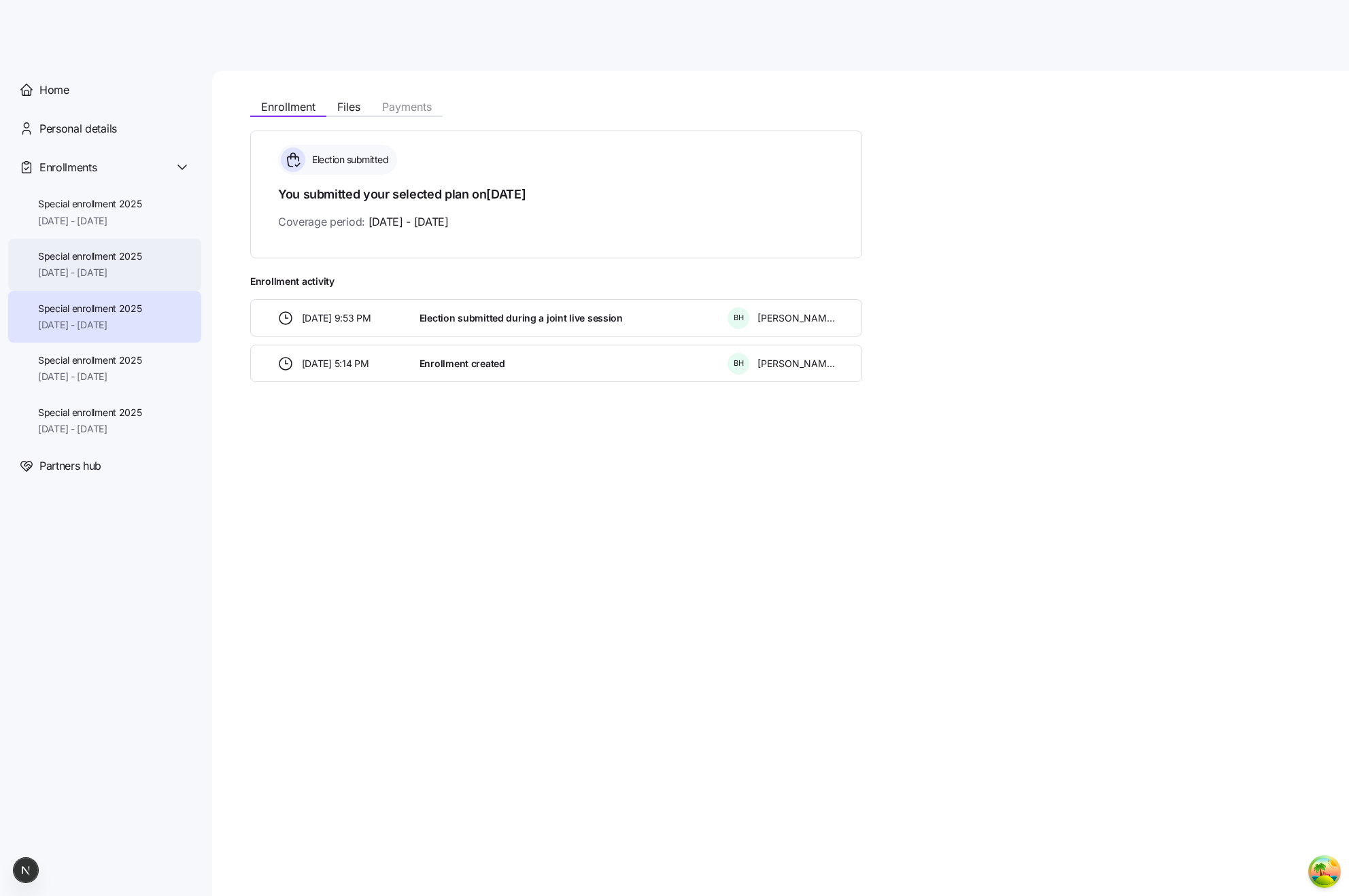
click at [151, 252] on div "Special enrollment 2025 11/14/2025 - 12/31/2025" at bounding box center [104, 265] width 193 height 52
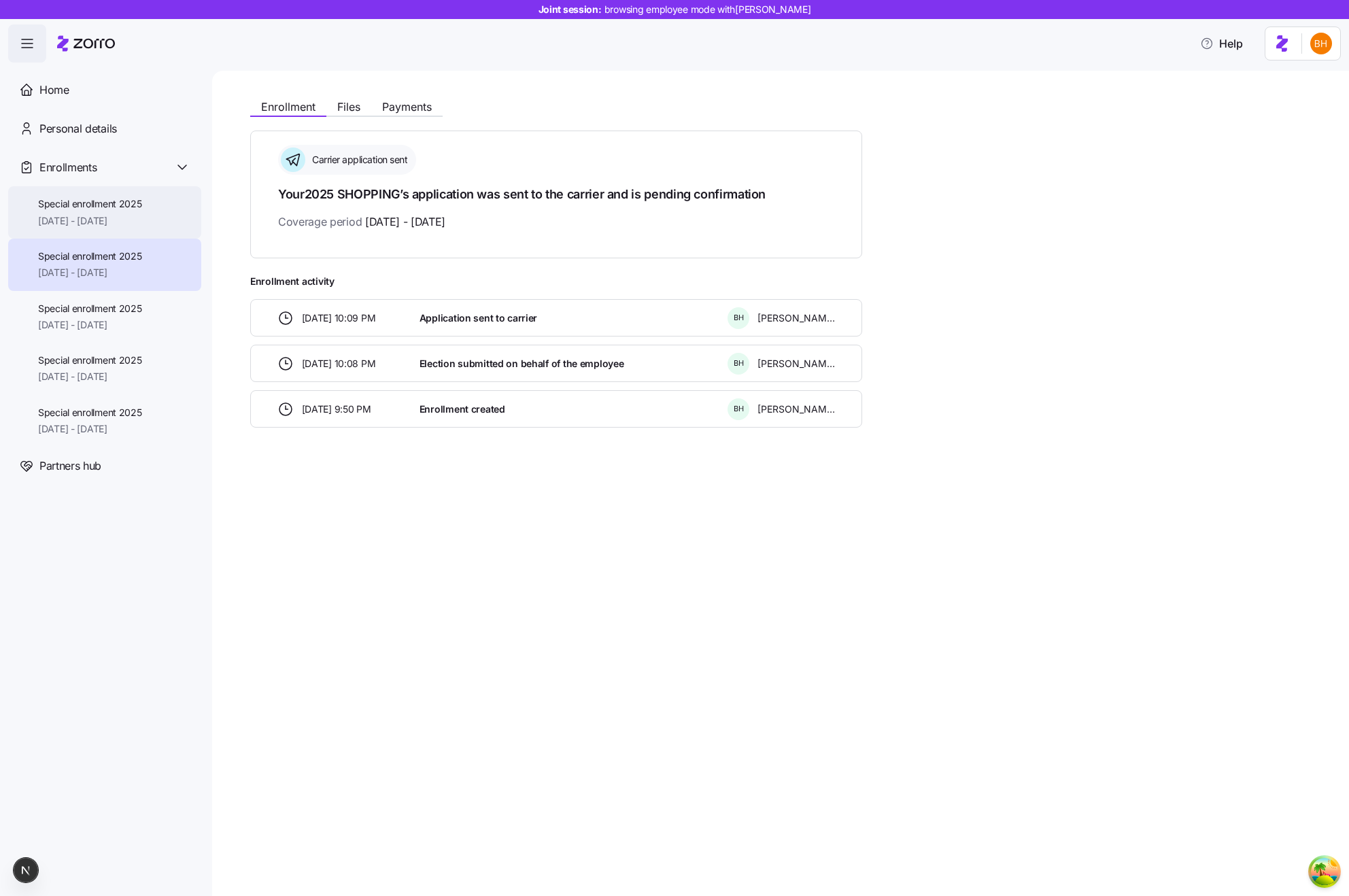
click at [104, 204] on span "Special enrollment 2025" at bounding box center [90, 204] width 104 height 13
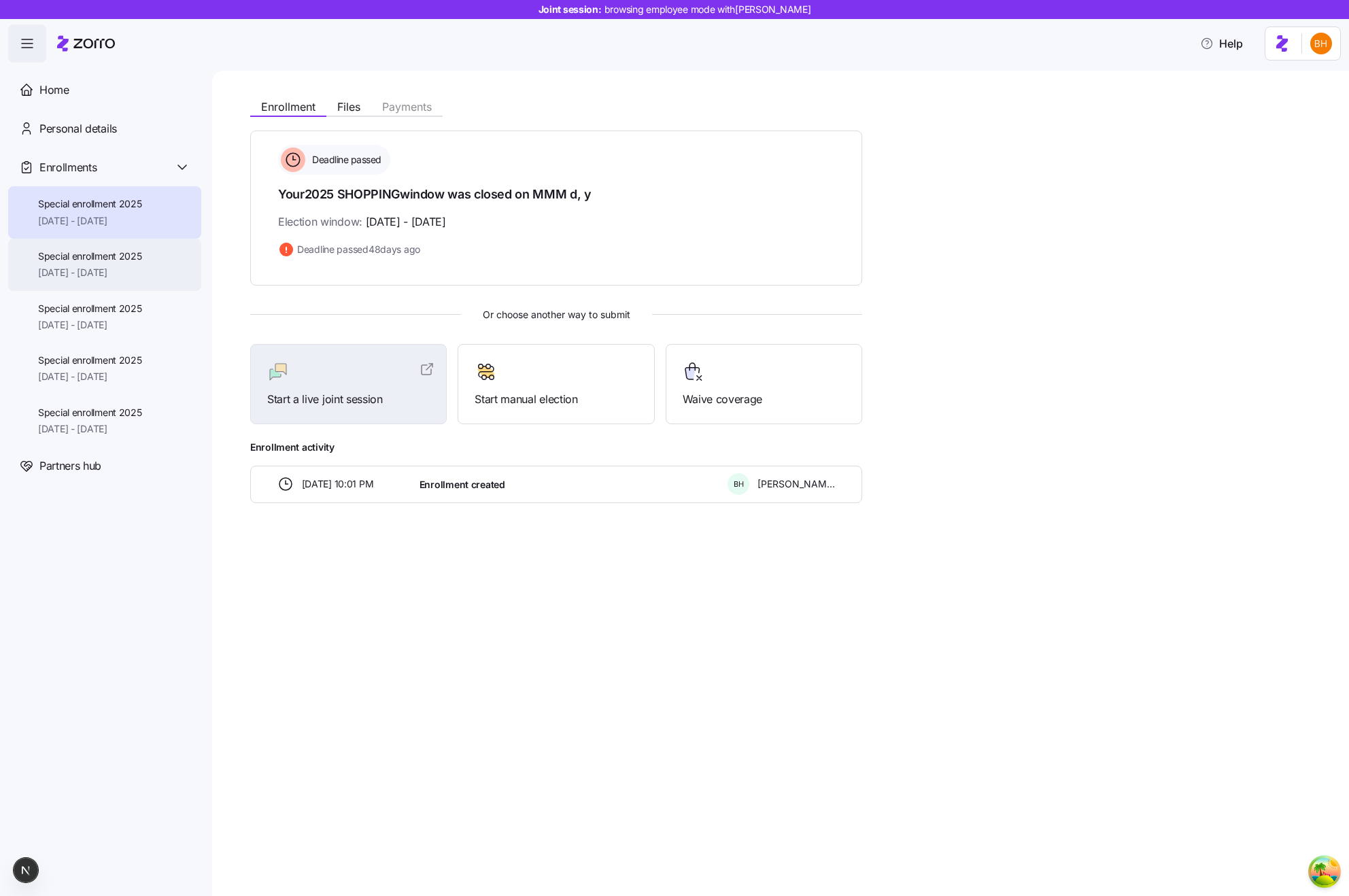
click at [112, 262] on span "Special enrollment 2025" at bounding box center [90, 257] width 104 height 13
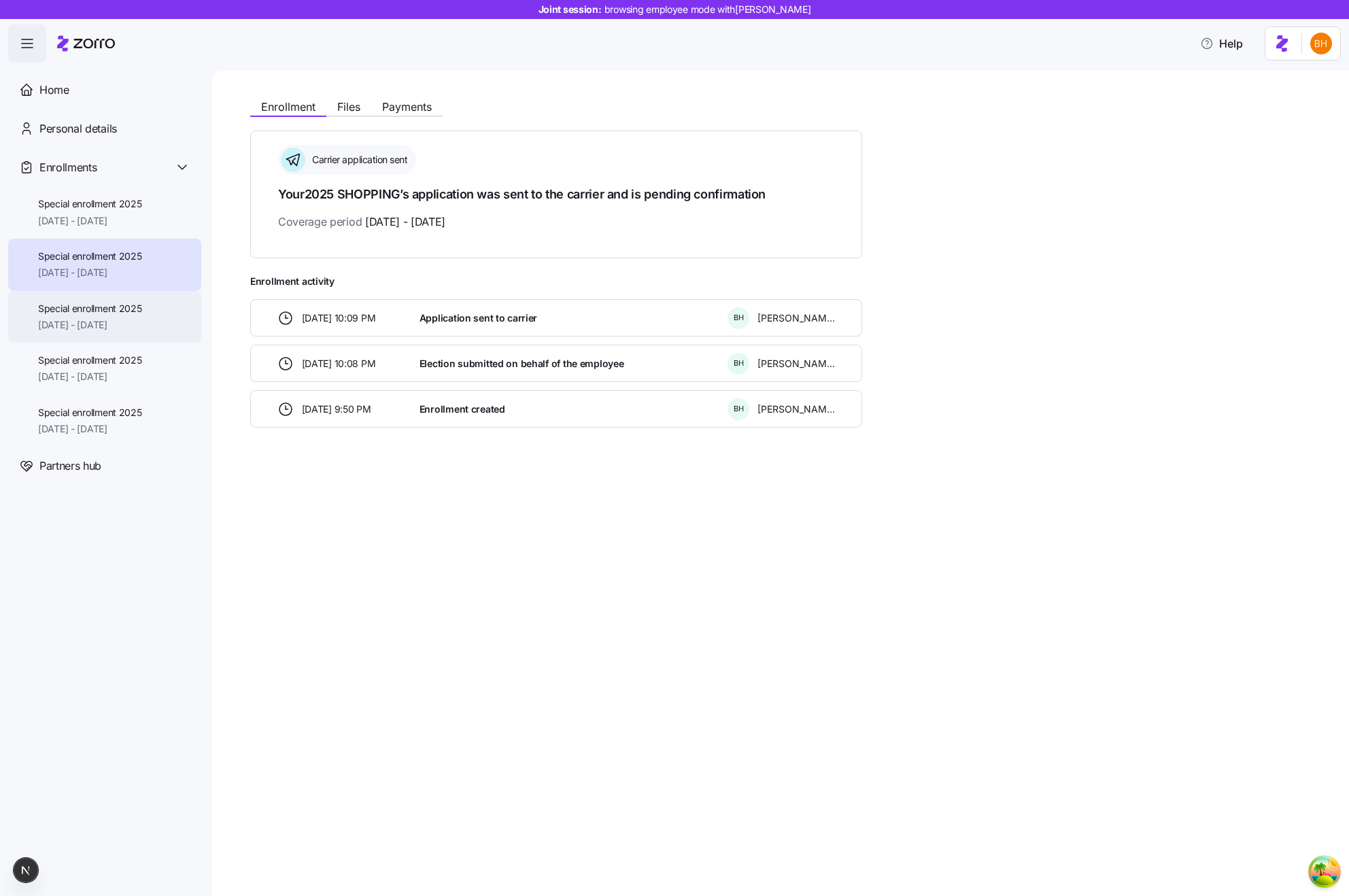
click at [110, 307] on span "Special enrollment 2025" at bounding box center [90, 309] width 104 height 13
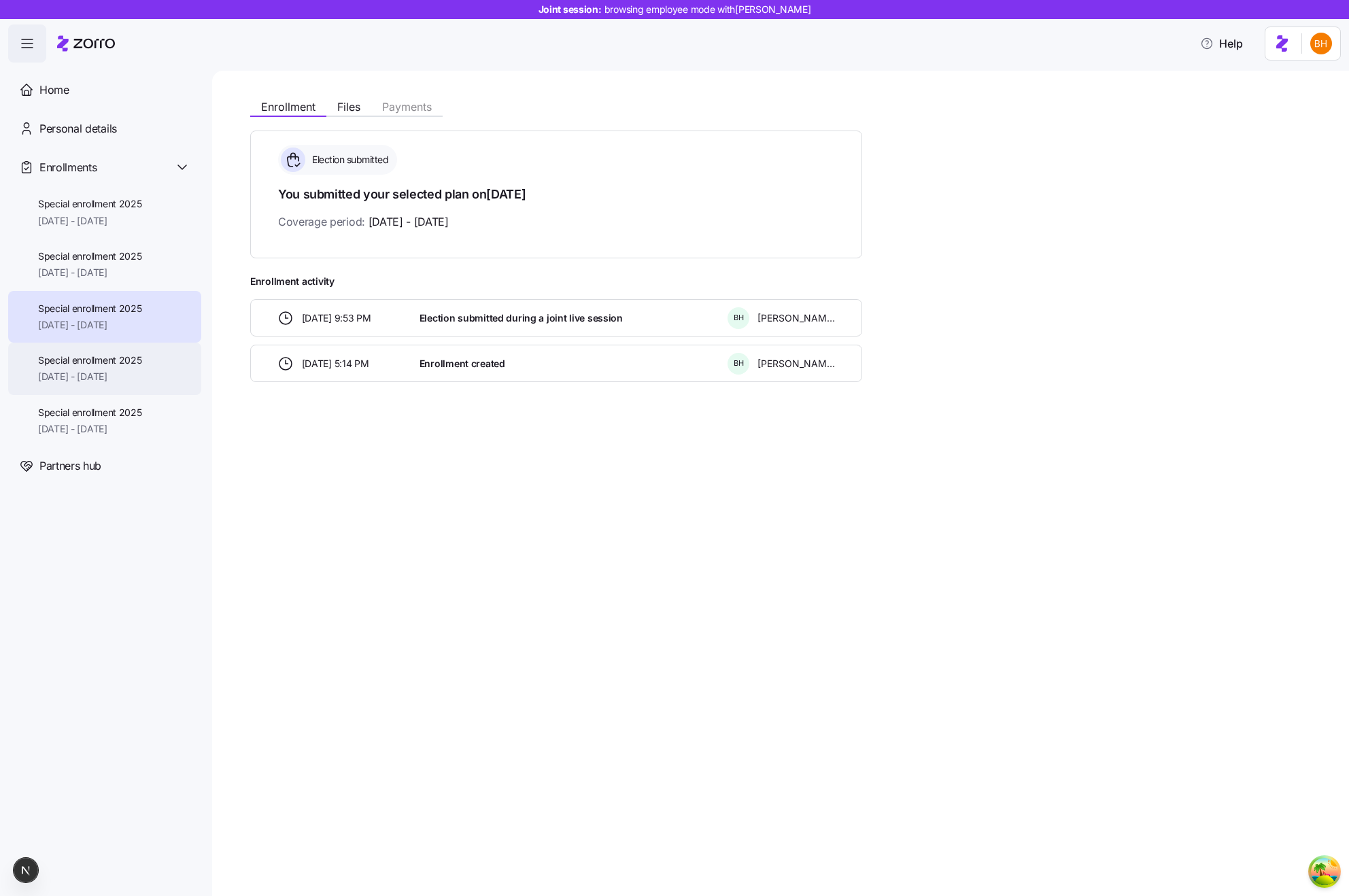
click at [114, 359] on span "Special enrollment 2025" at bounding box center [90, 360] width 104 height 13
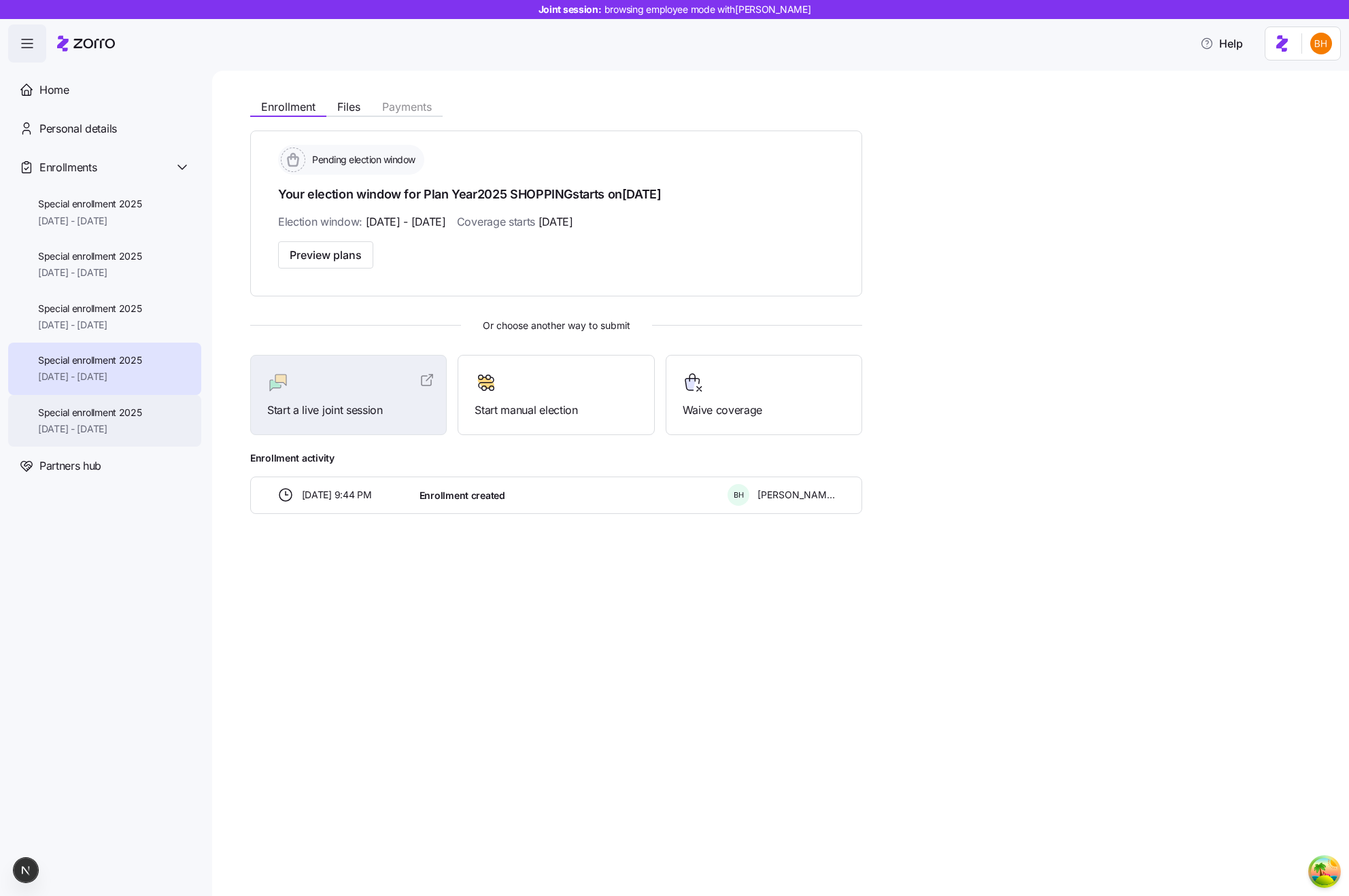
click at [105, 411] on span "Special enrollment 2025" at bounding box center [90, 412] width 104 height 13
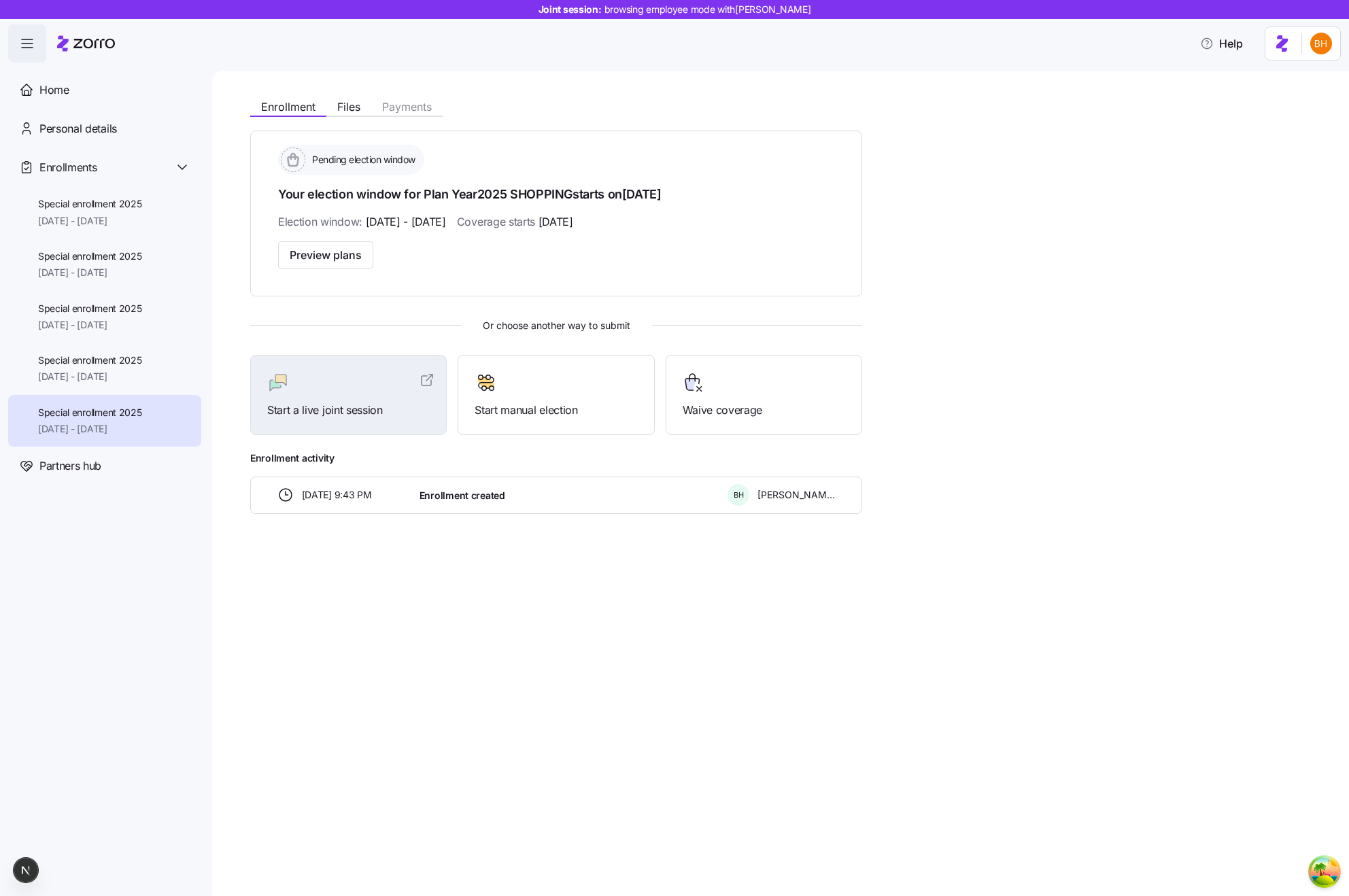
click at [956, 558] on div "Enrollment Files Payments Pending election window Your election window for Plan…" at bounding box center [780, 483] width 1137 height 825
click at [118, 248] on div "Special enrollment 2025 [DATE] - [DATE]" at bounding box center [104, 265] width 193 height 52
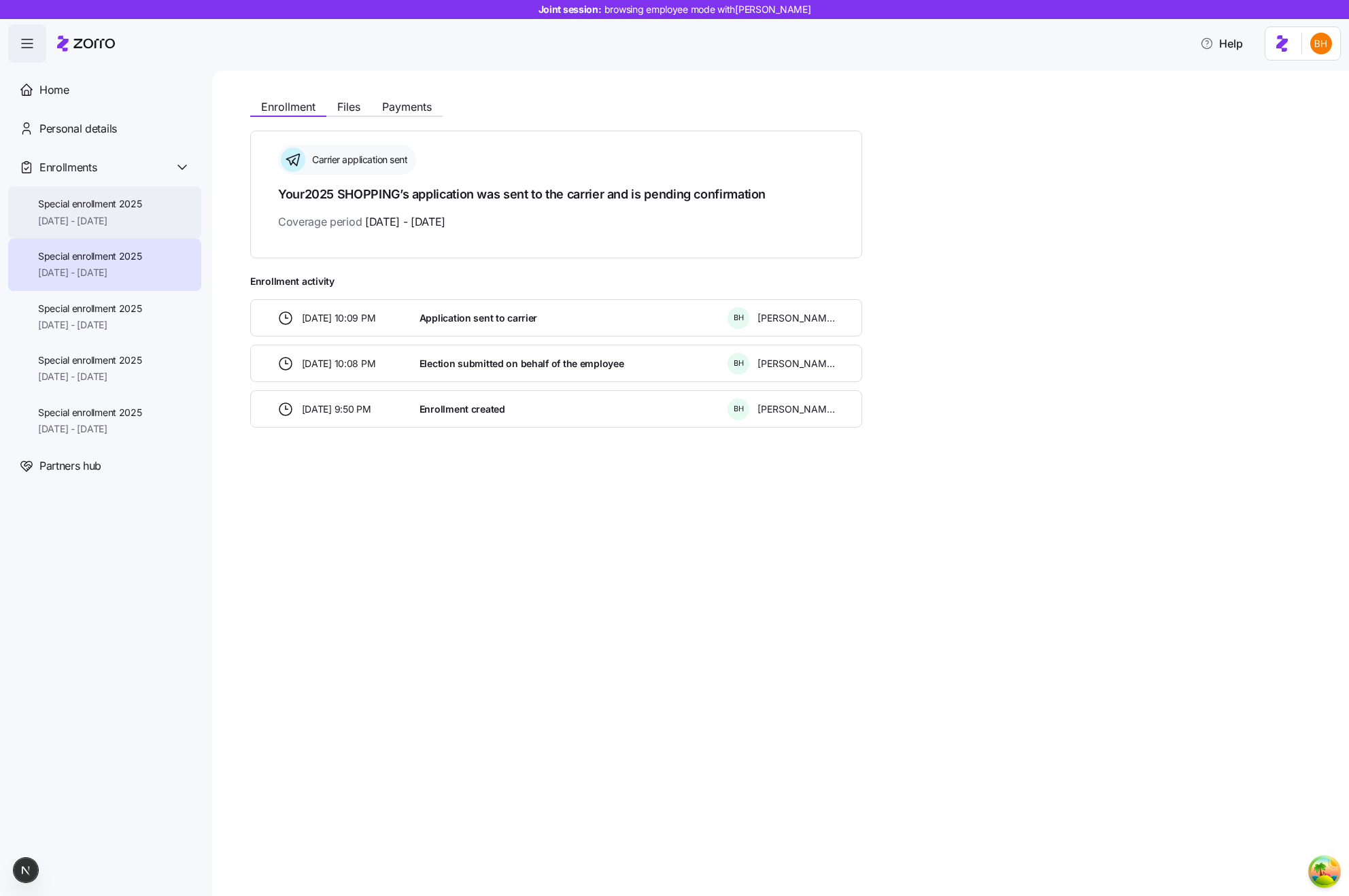
click at [77, 211] on div "Special enrollment 2025 [DATE] - [DATE]" at bounding box center [90, 212] width 104 height 30
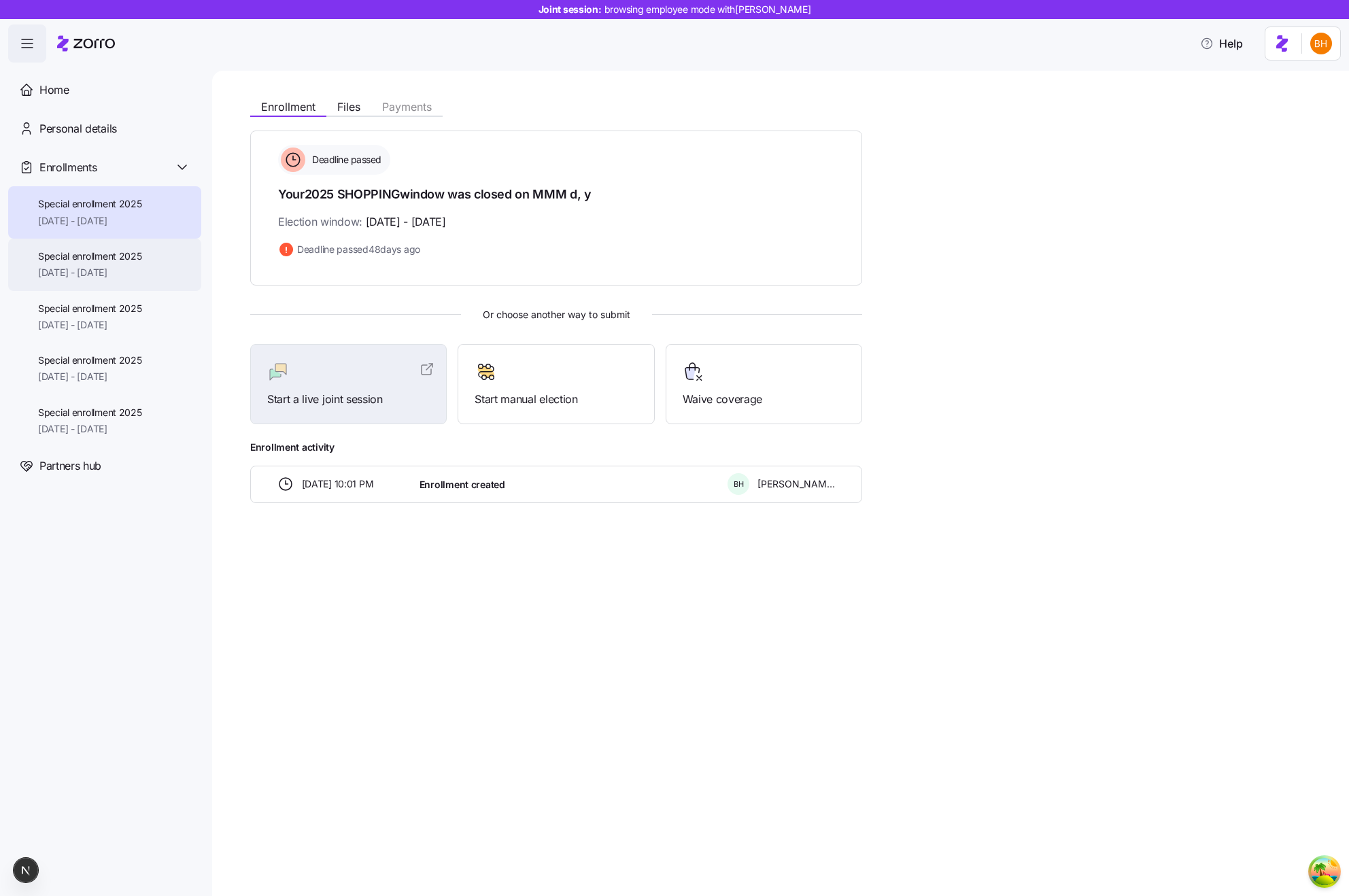
click at [150, 267] on div "Special enrollment 2025 [DATE] - [DATE]" at bounding box center [104, 265] width 193 height 52
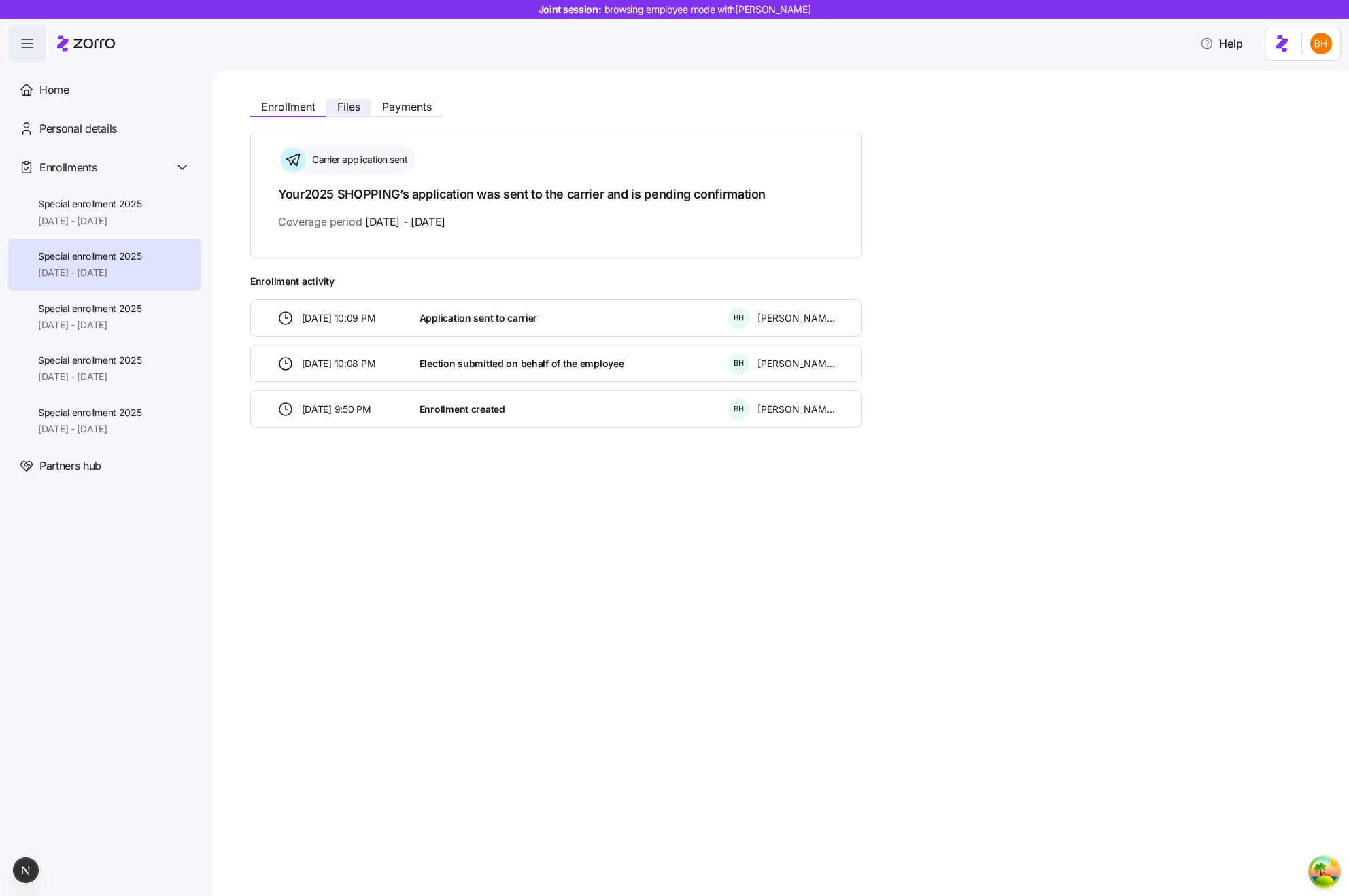
click at [344, 112] on span "Files" at bounding box center [348, 106] width 23 height 11
click at [348, 112] on span "Files" at bounding box center [348, 106] width 23 height 11
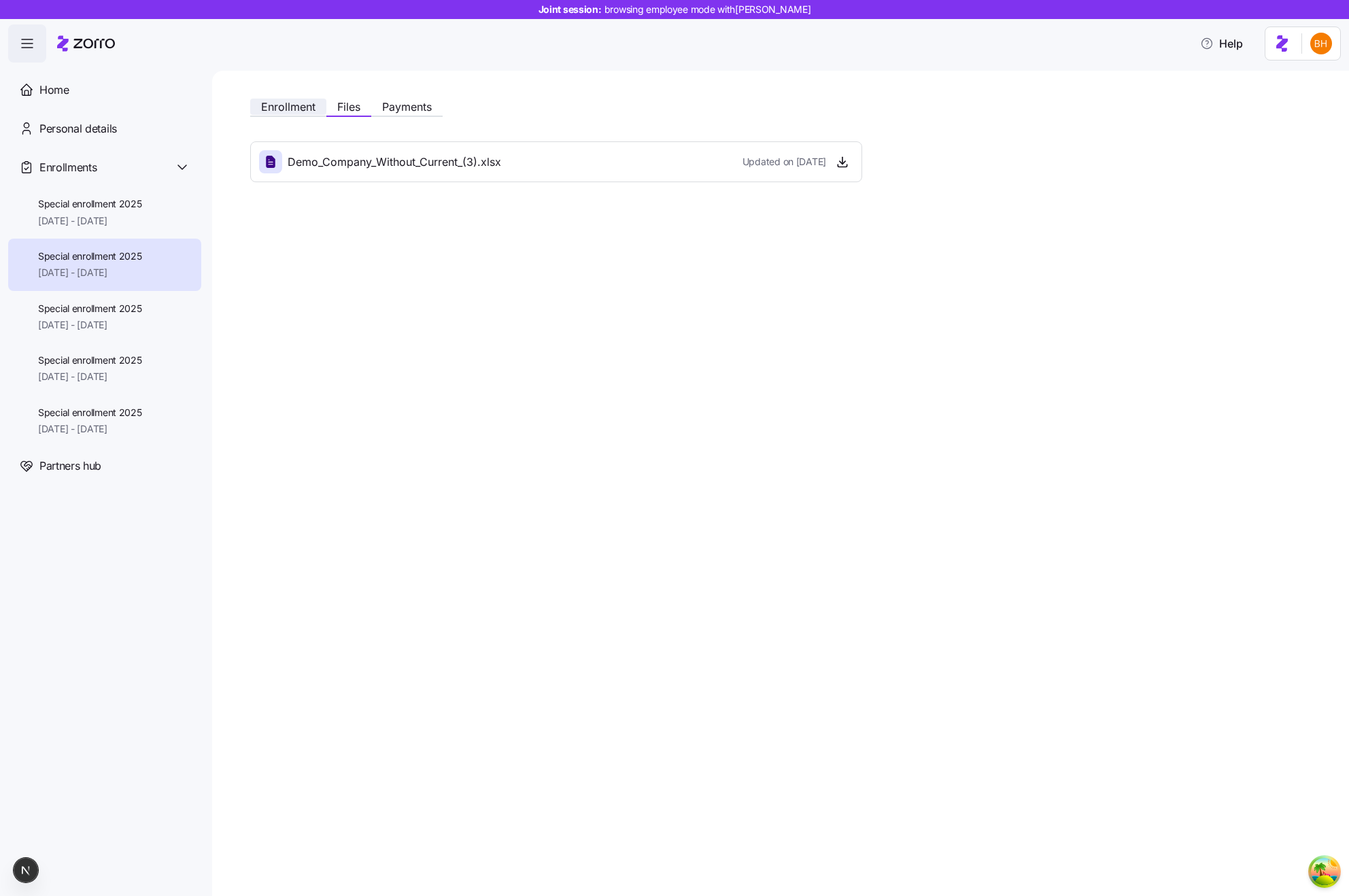
click at [296, 102] on span "Enrollment" at bounding box center [288, 106] width 55 height 11
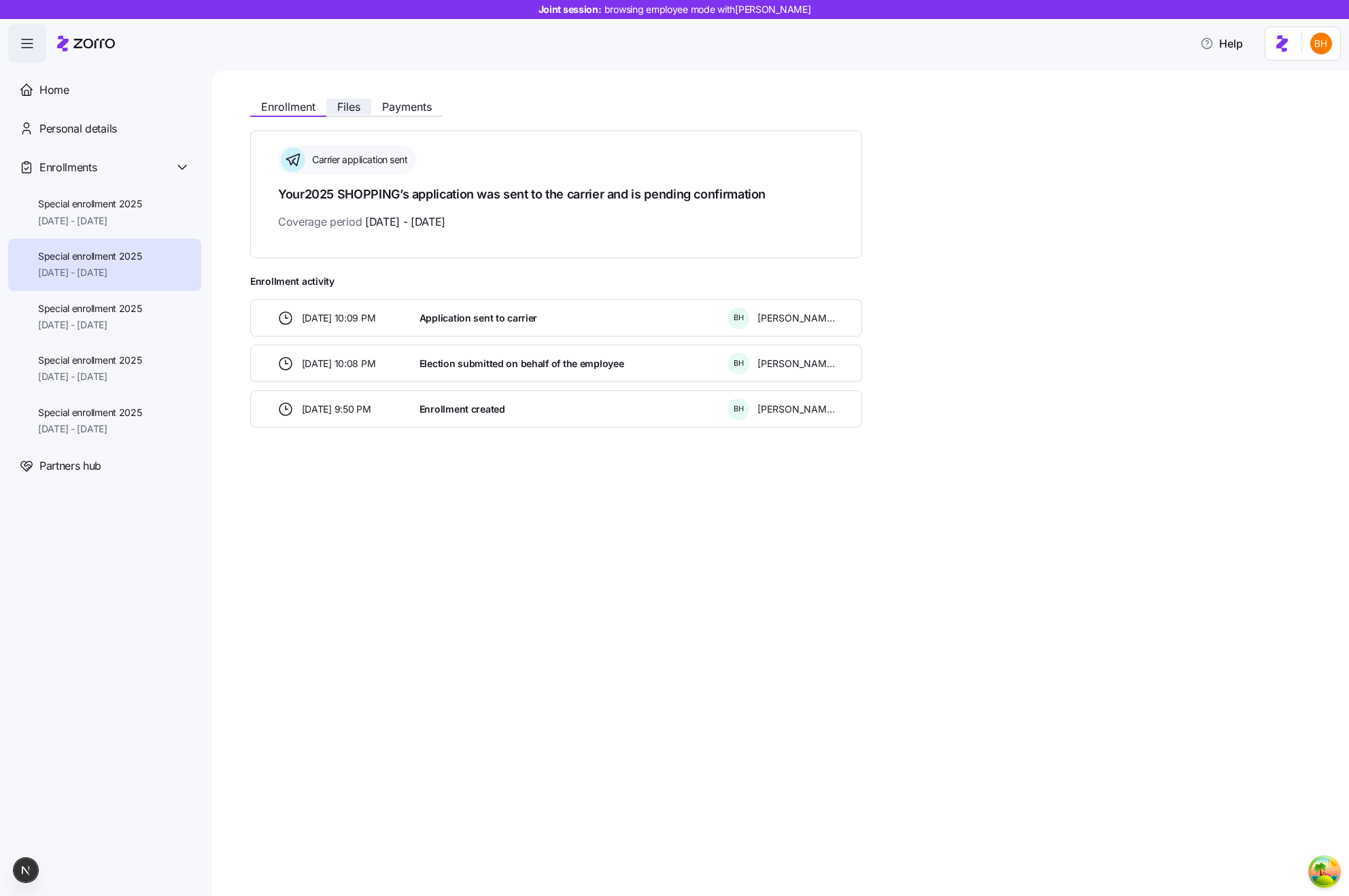
click at [335, 100] on button "Files" at bounding box center [348, 106] width 45 height 16
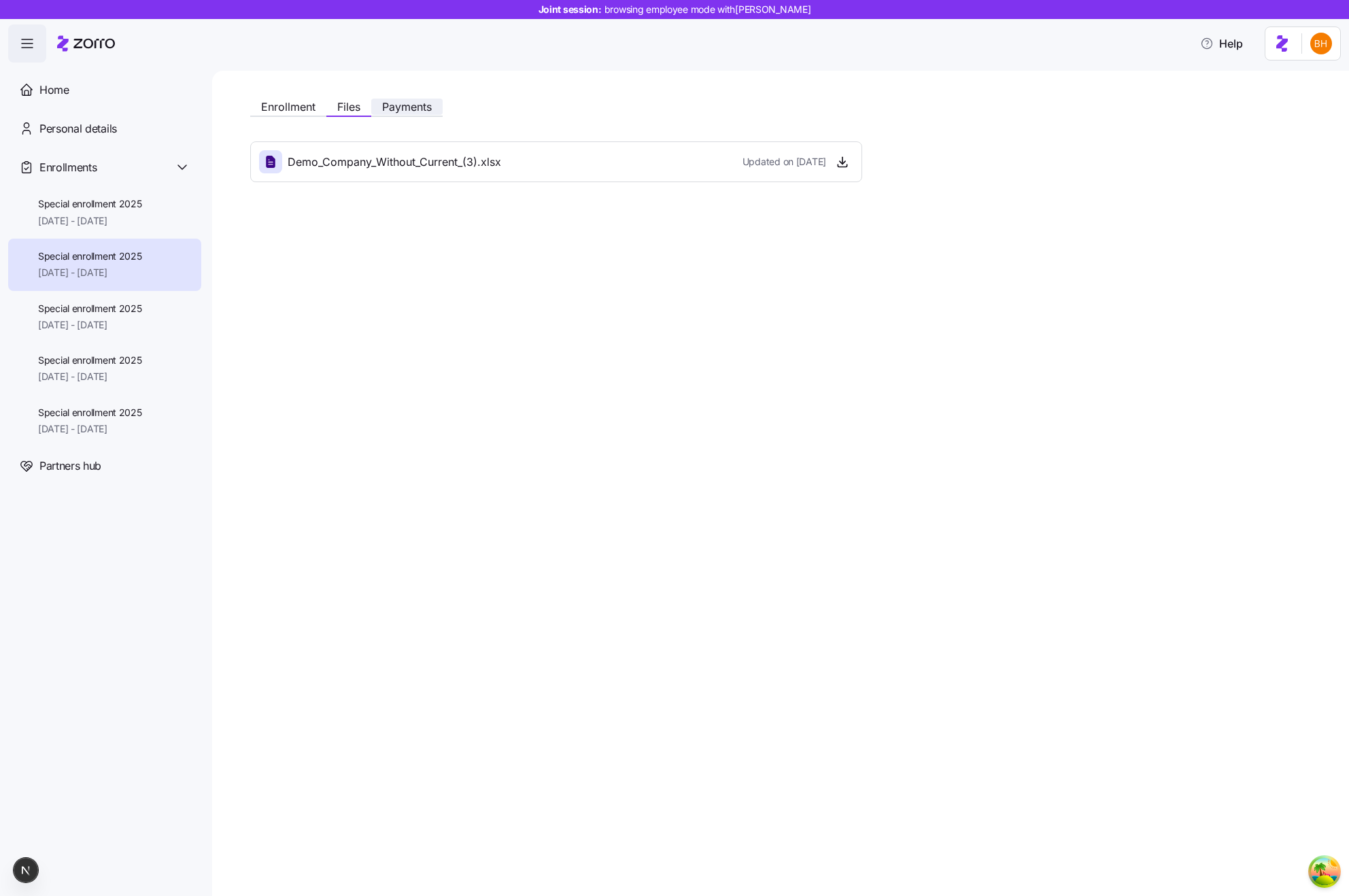
click at [394, 107] on span "Payments" at bounding box center [406, 106] width 50 height 11
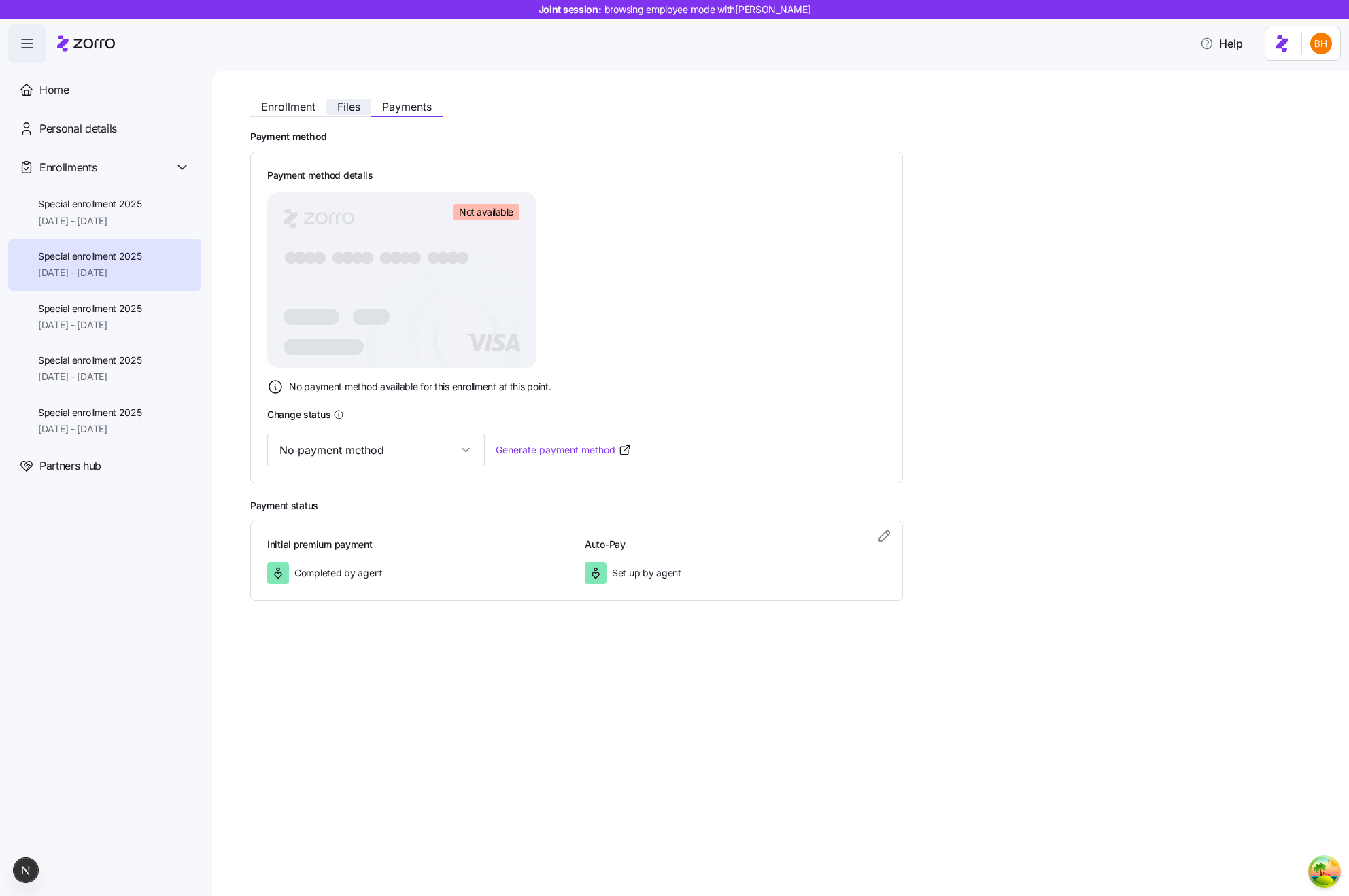
click at [338, 110] on span "Files" at bounding box center [348, 106] width 23 height 11
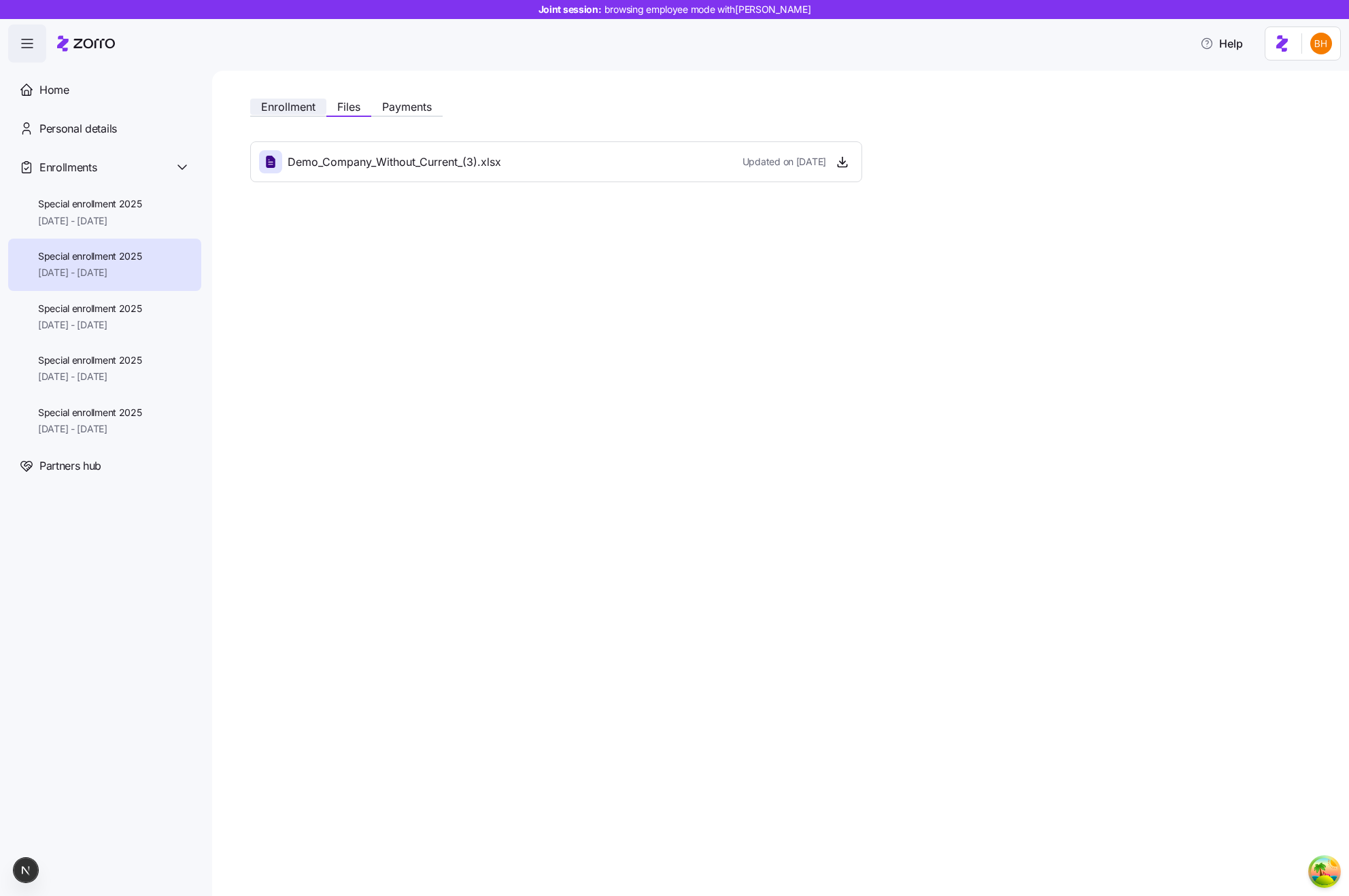
click at [310, 106] on span "Enrollment" at bounding box center [288, 106] width 55 height 11
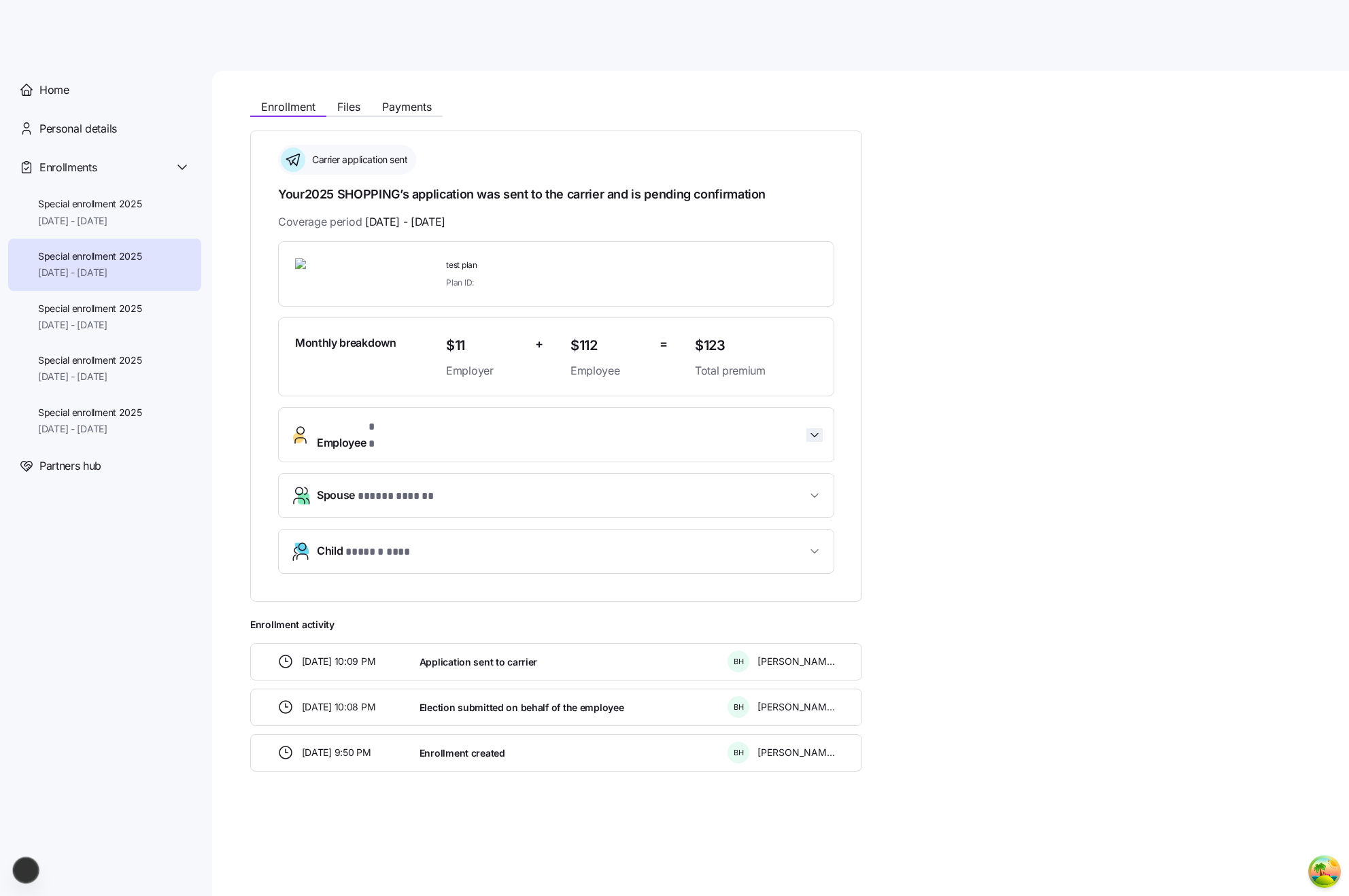
click at [810, 434] on icon "button" at bounding box center [815, 435] width 13 height 13
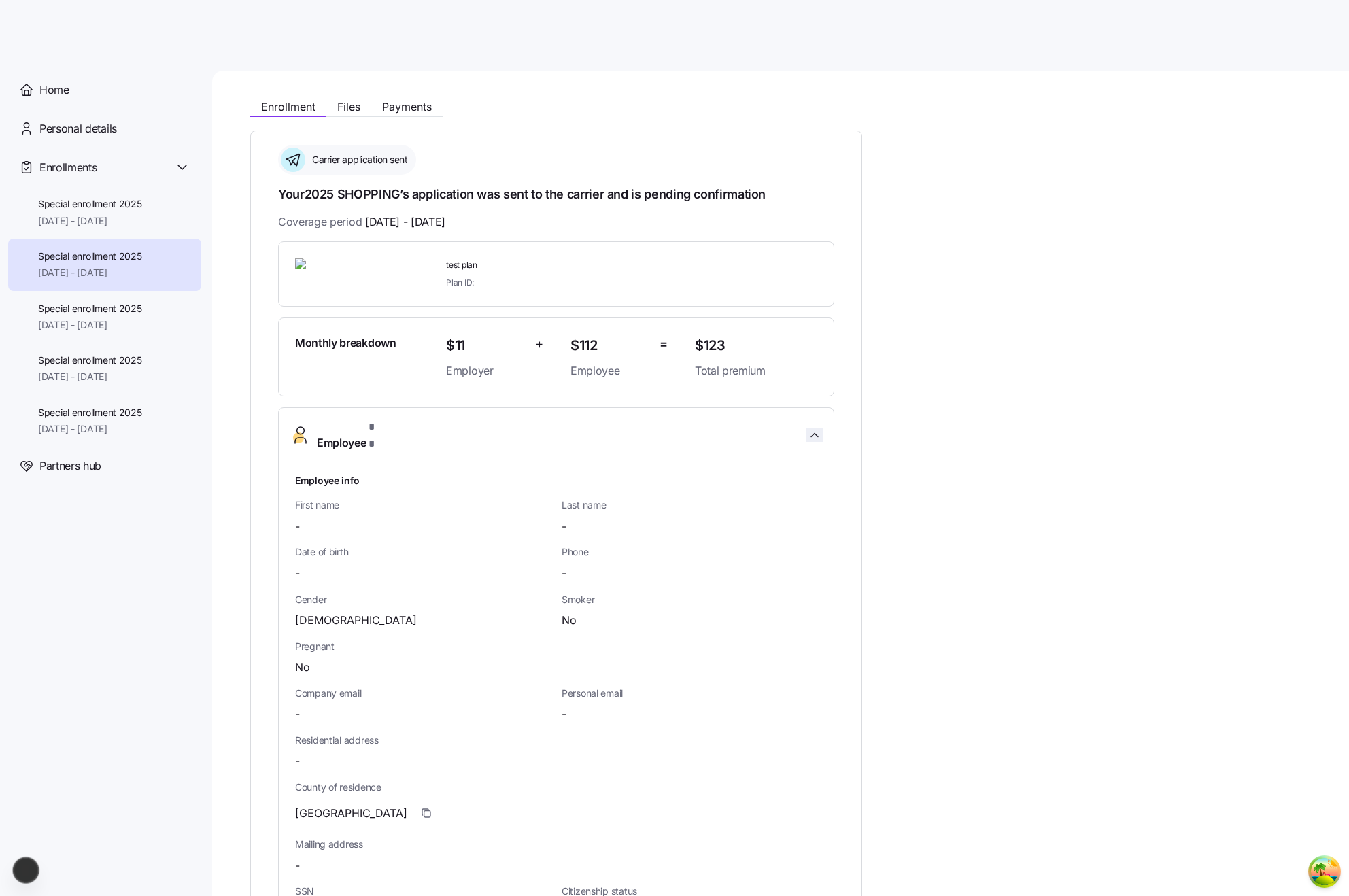
click at [810, 434] on icon "button" at bounding box center [815, 435] width 13 height 13
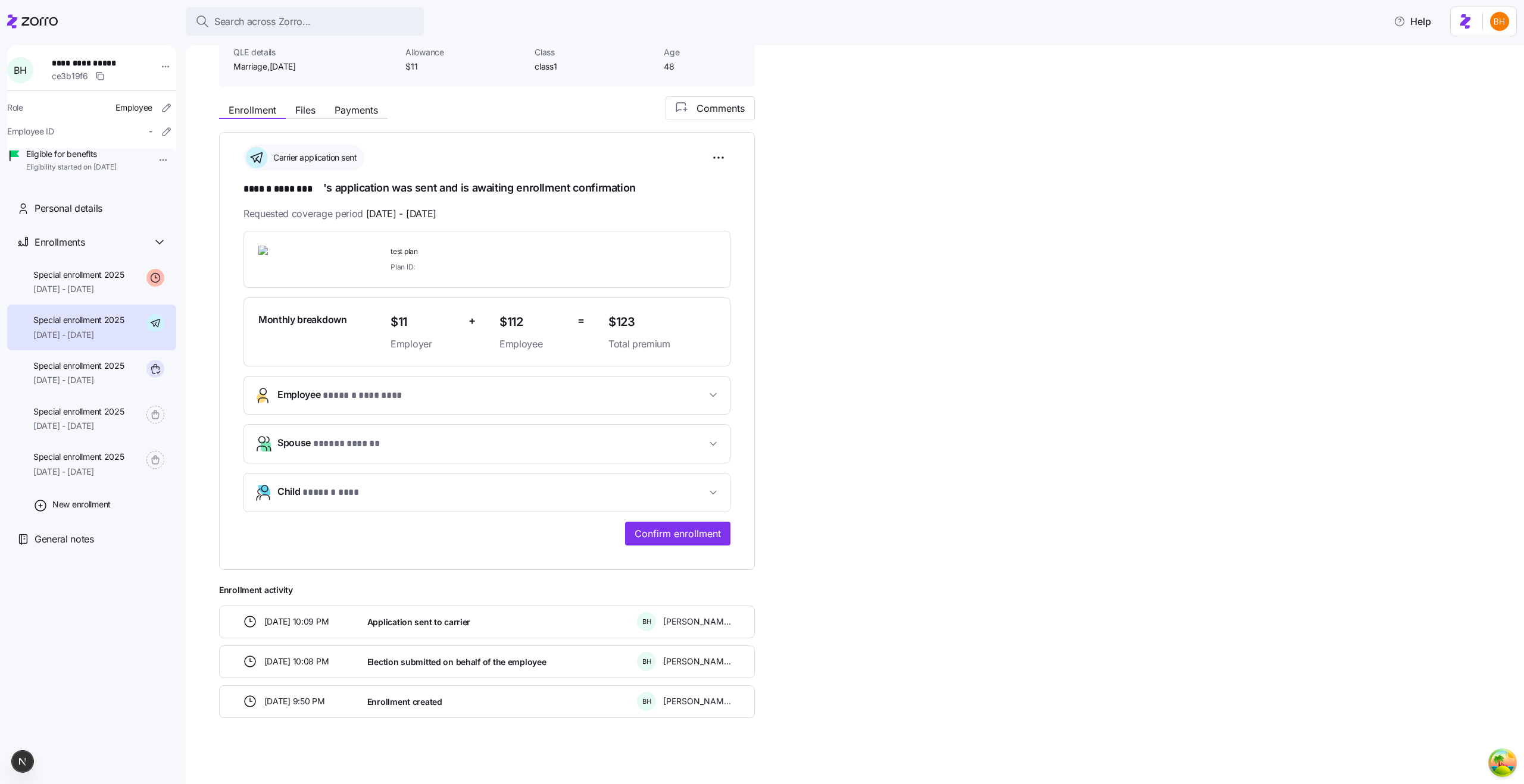
scroll to position [94, 0]
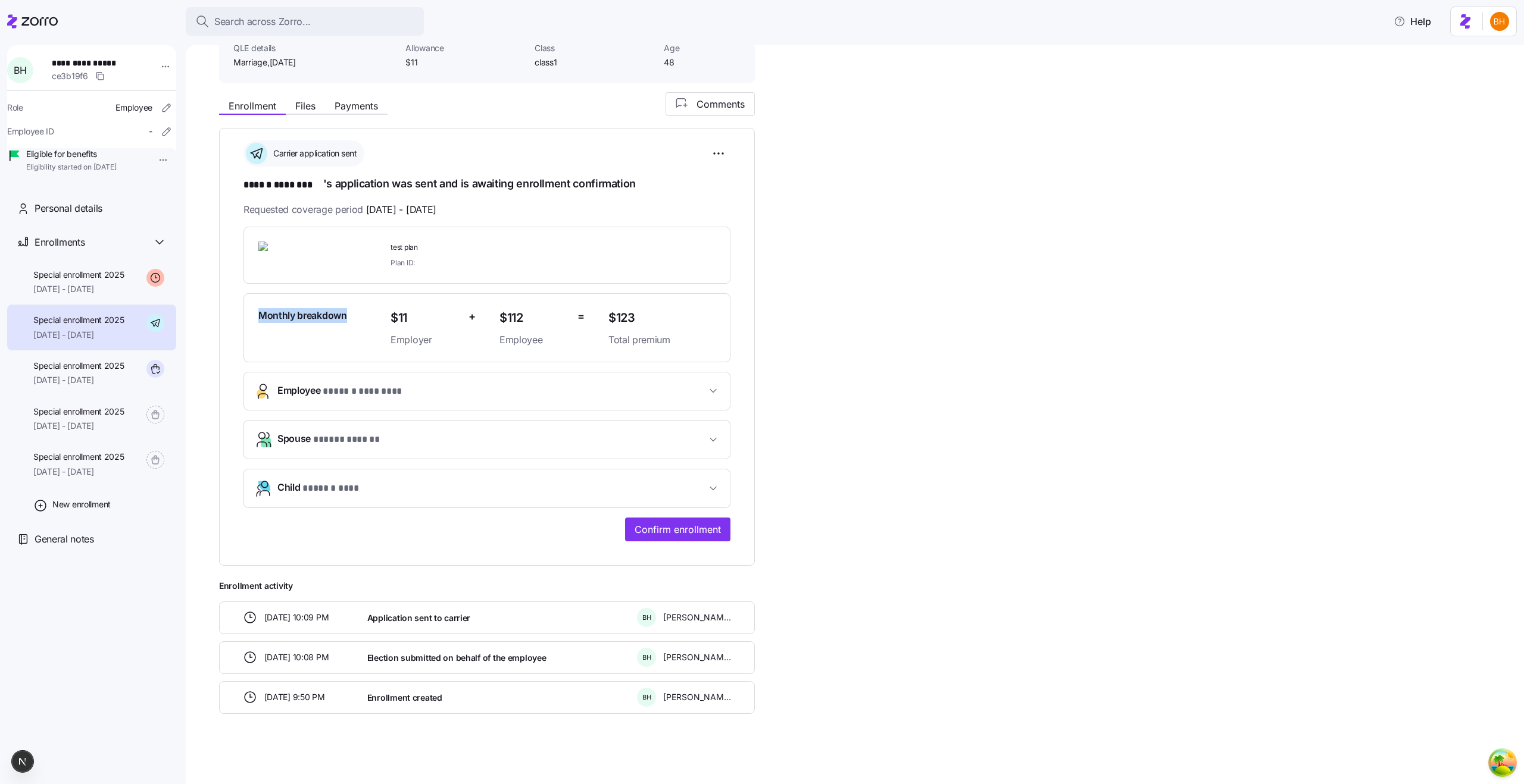
drag, startPoint x: 248, startPoint y: 315, endPoint x: 366, endPoint y: 321, distance: 118.2
click at [366, 321] on div "Monthly breakdown $11 Employer + $112 Employee = $123 Total premium" at bounding box center [486, 328] width 487 height 69
copy span "Monthly breakdown"
click at [884, 322] on div "**********" at bounding box center [863, 403] width 1288 height 621
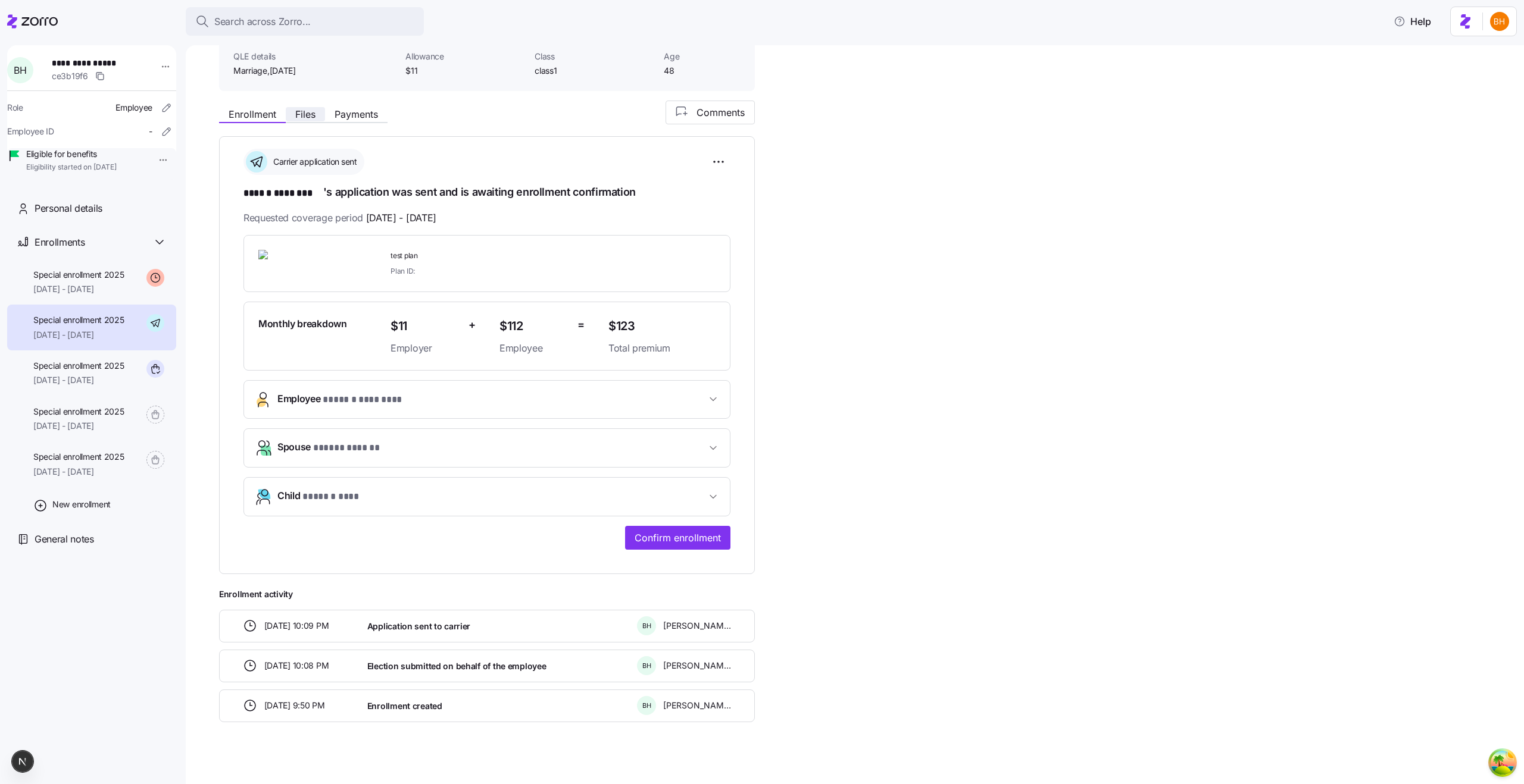
scroll to position [71, 0]
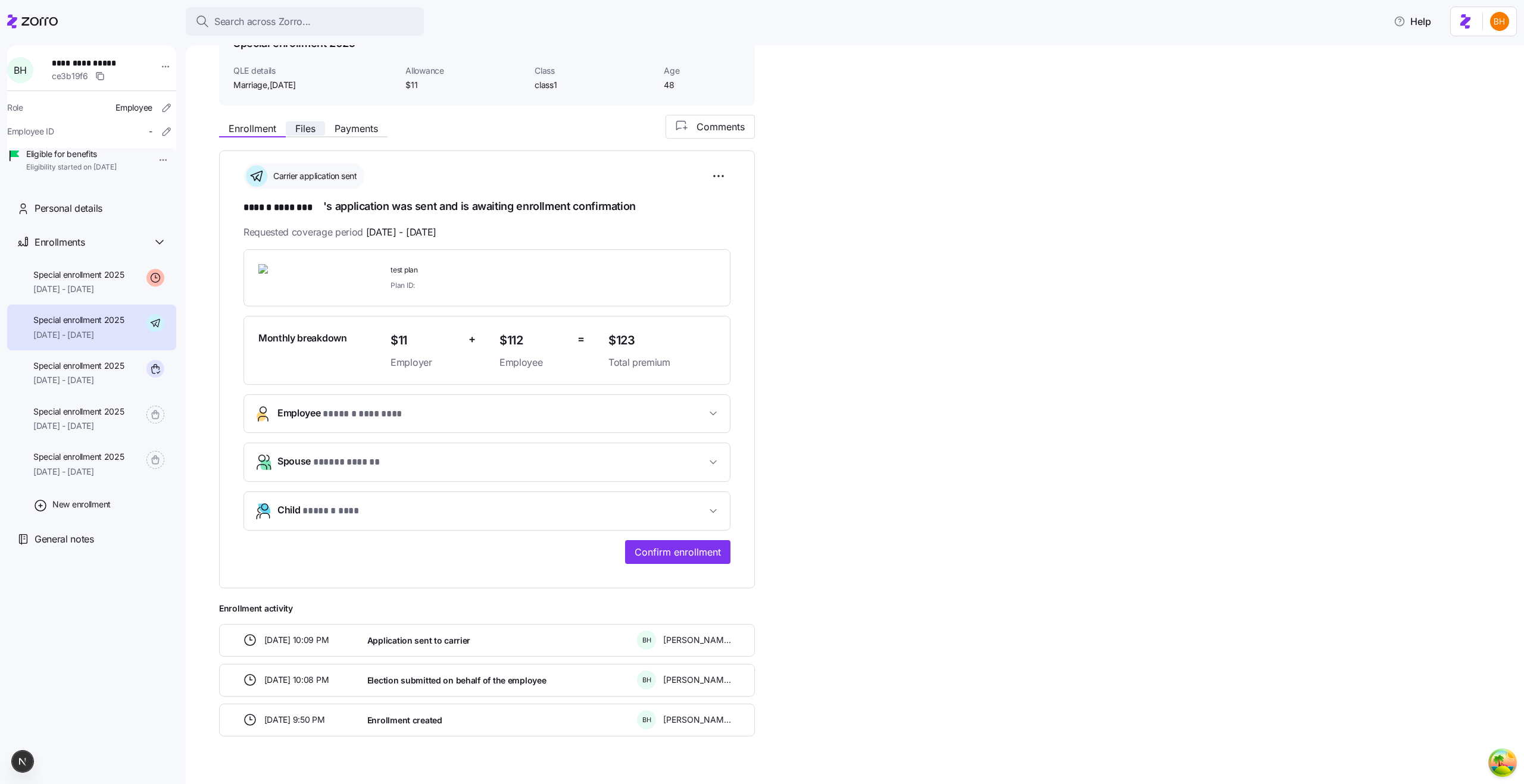
click at [312, 127] on span "Files" at bounding box center [305, 128] width 20 height 10
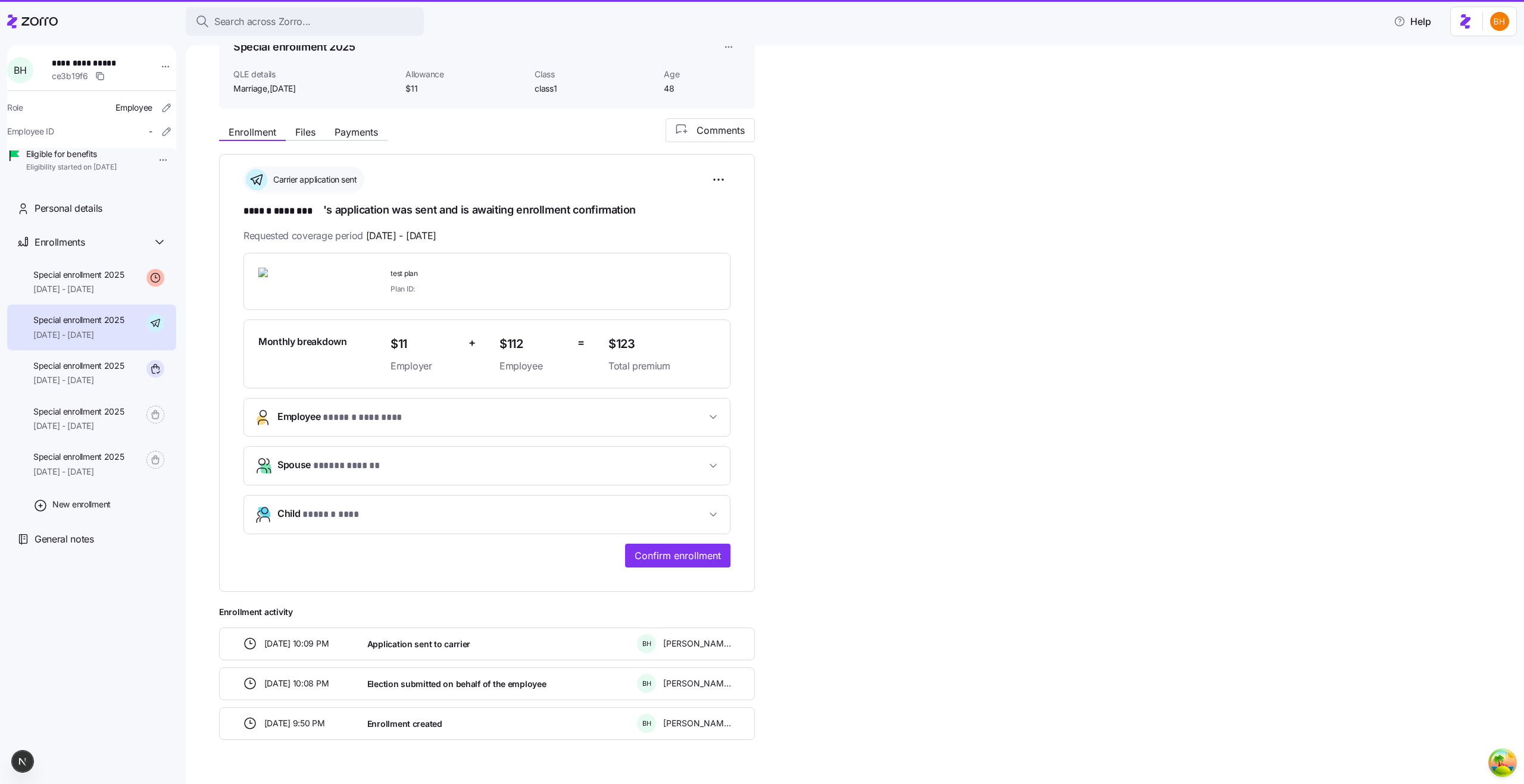
scroll to position [0, 0]
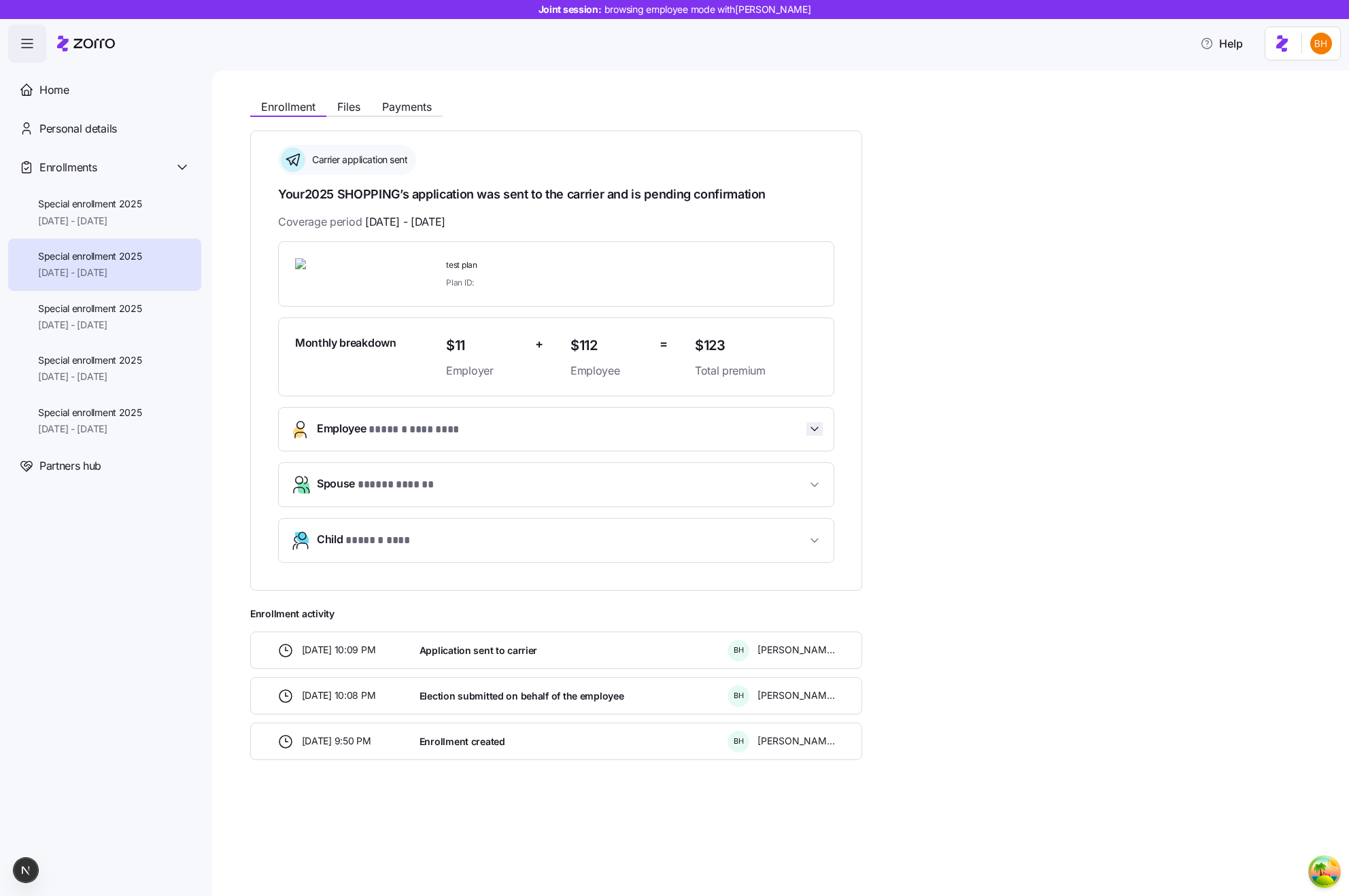
click at [810, 423] on icon "button" at bounding box center [815, 429] width 13 height 13
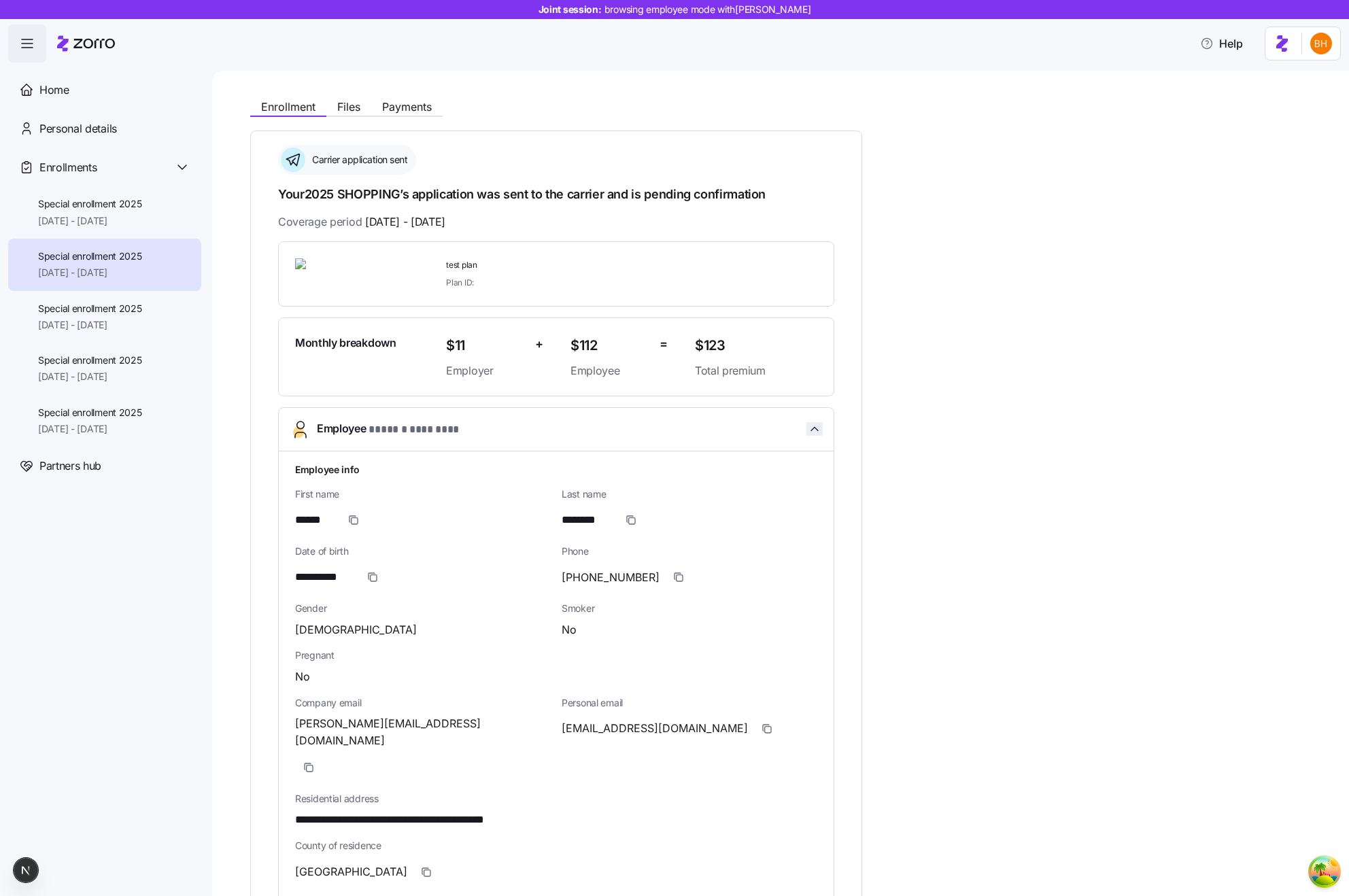
click at [810, 423] on icon "button" at bounding box center [815, 429] width 13 height 13
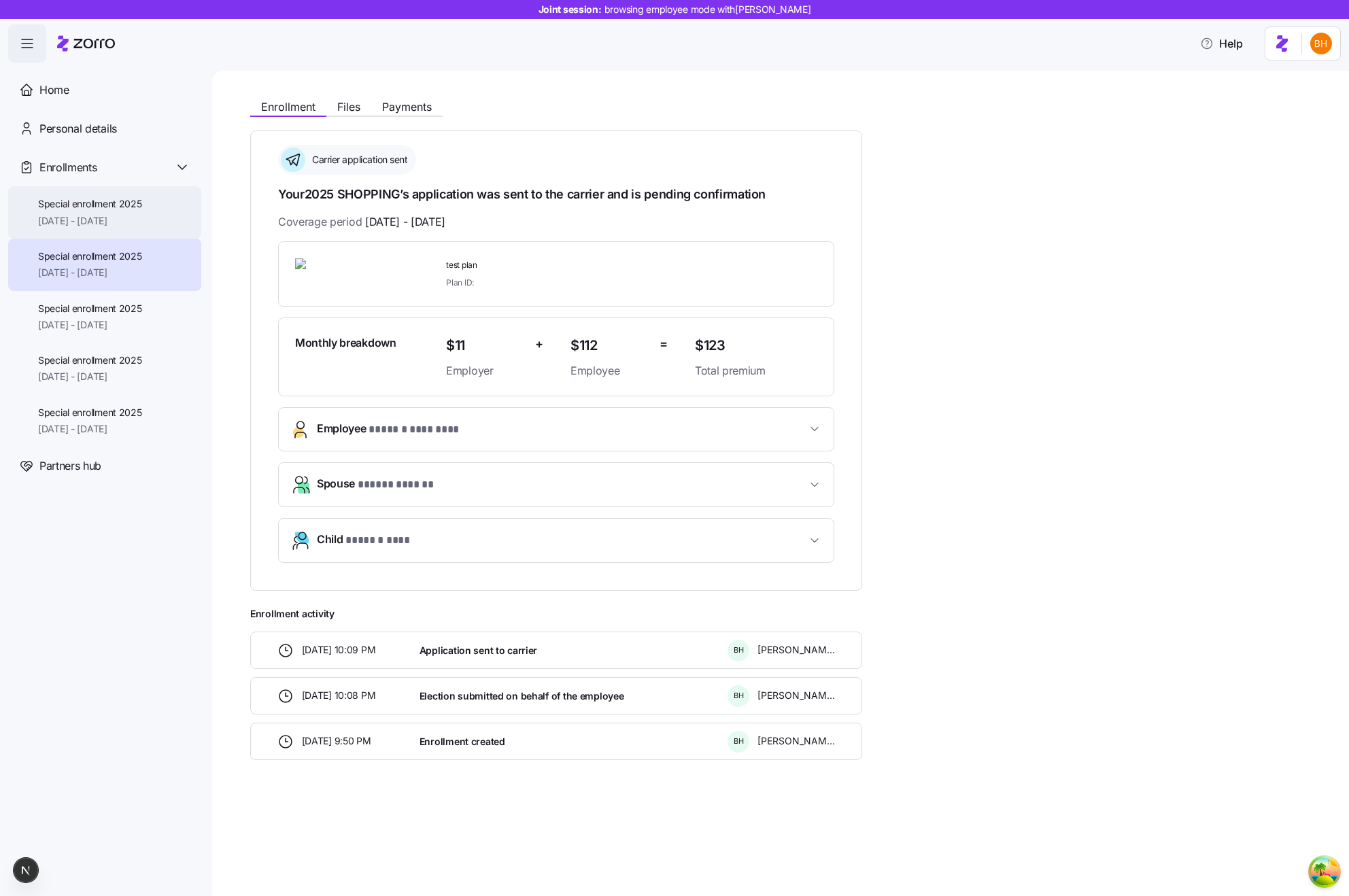
click at [124, 210] on span "Special enrollment 2025" at bounding box center [90, 204] width 104 height 13
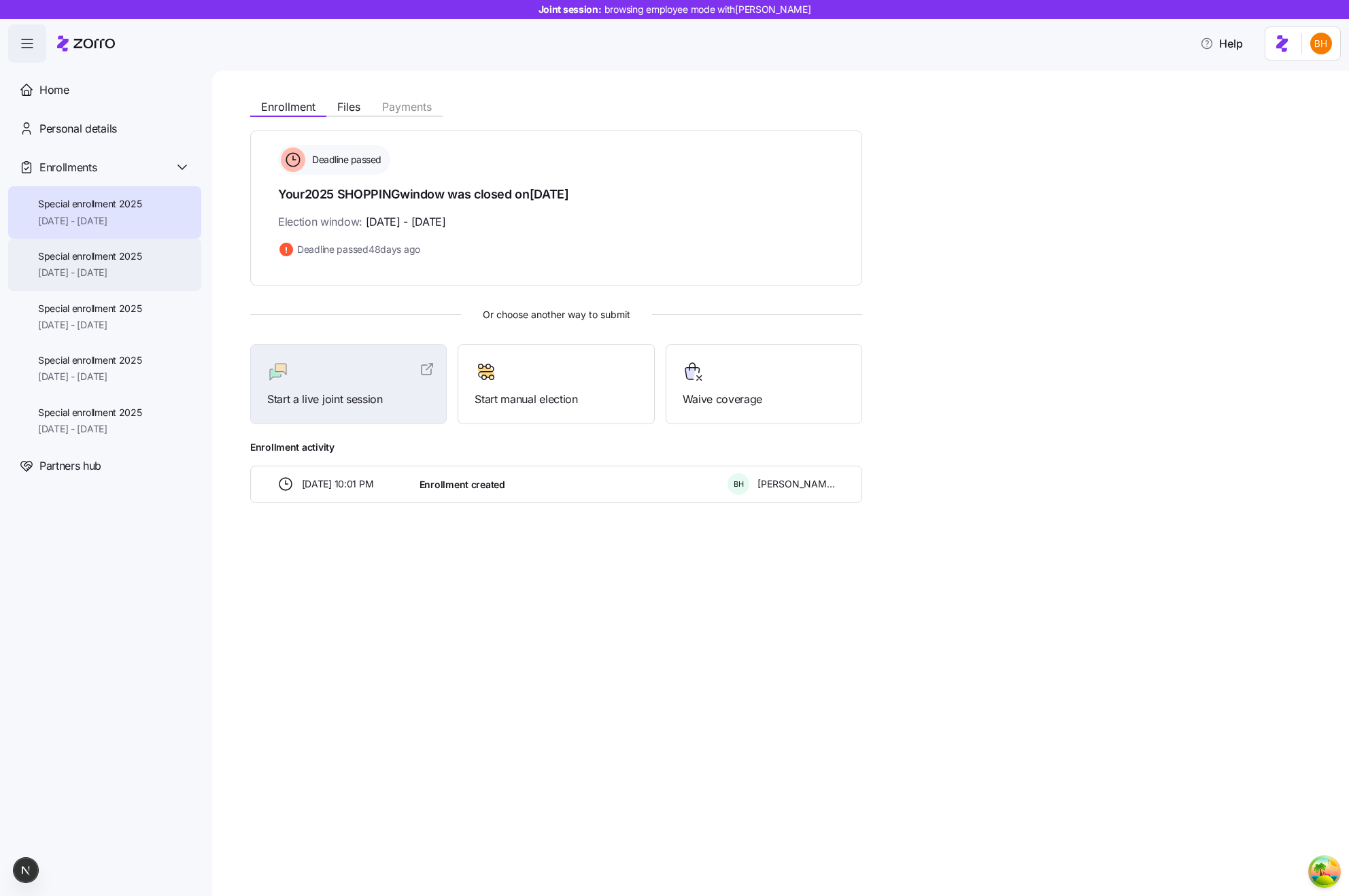
click at [123, 268] on span "[DATE] - [DATE]" at bounding box center [90, 273] width 104 height 13
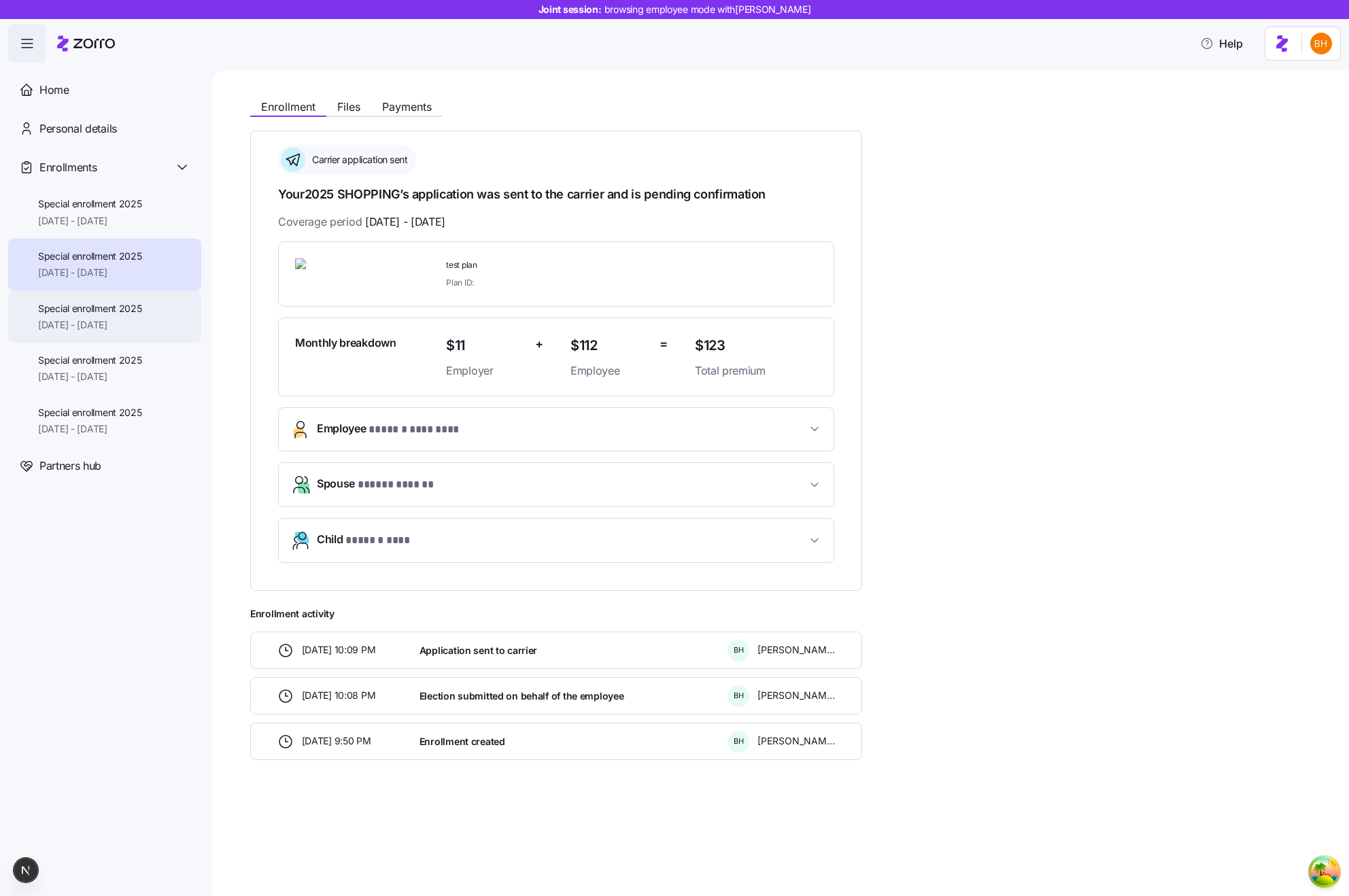
click at [115, 310] on span "Special enrollment 2025" at bounding box center [90, 309] width 104 height 13
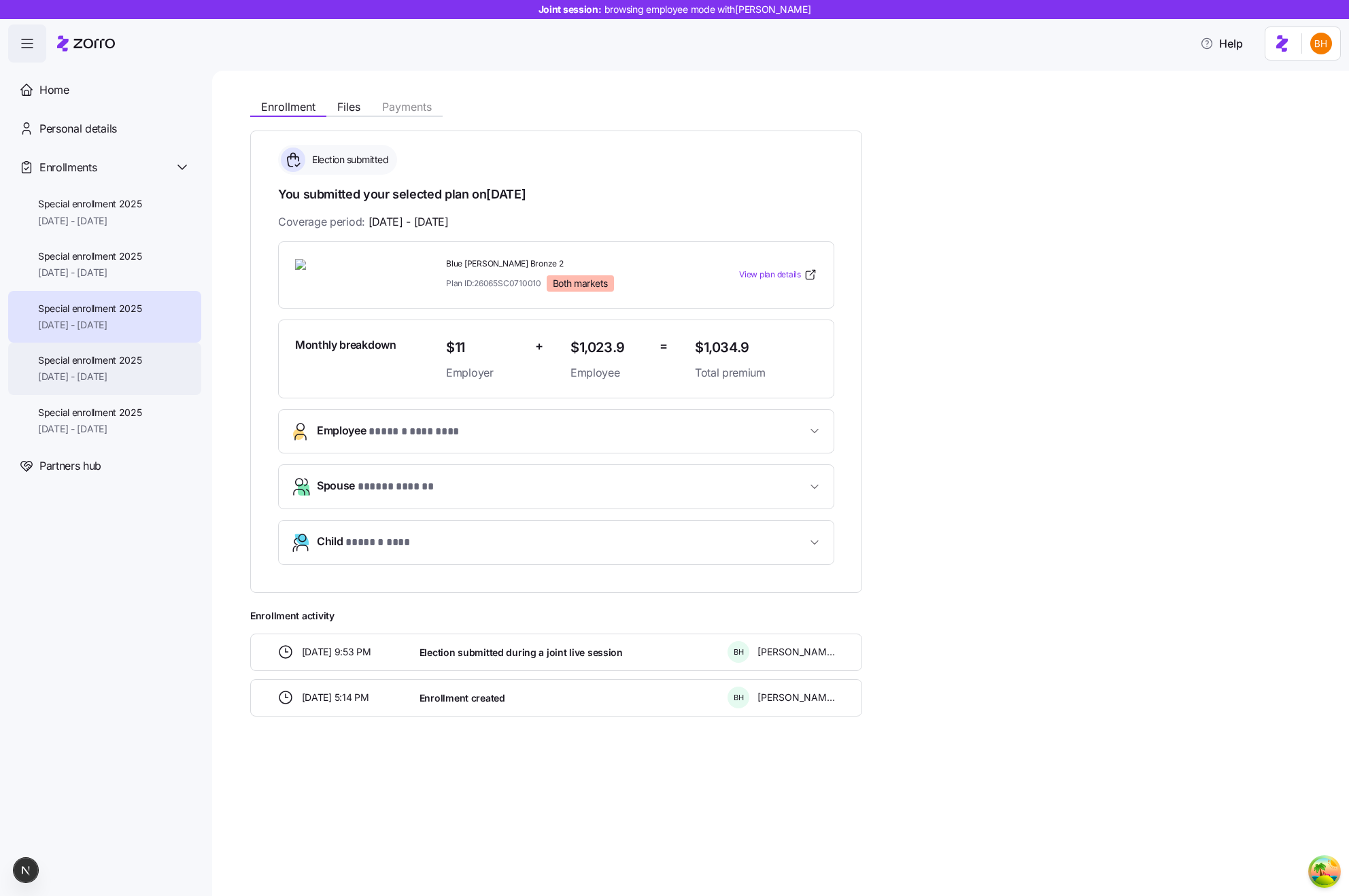
click at [110, 385] on div "Special enrollment 2025 10/31/2025 - 12/31/2025" at bounding box center [104, 368] width 193 height 52
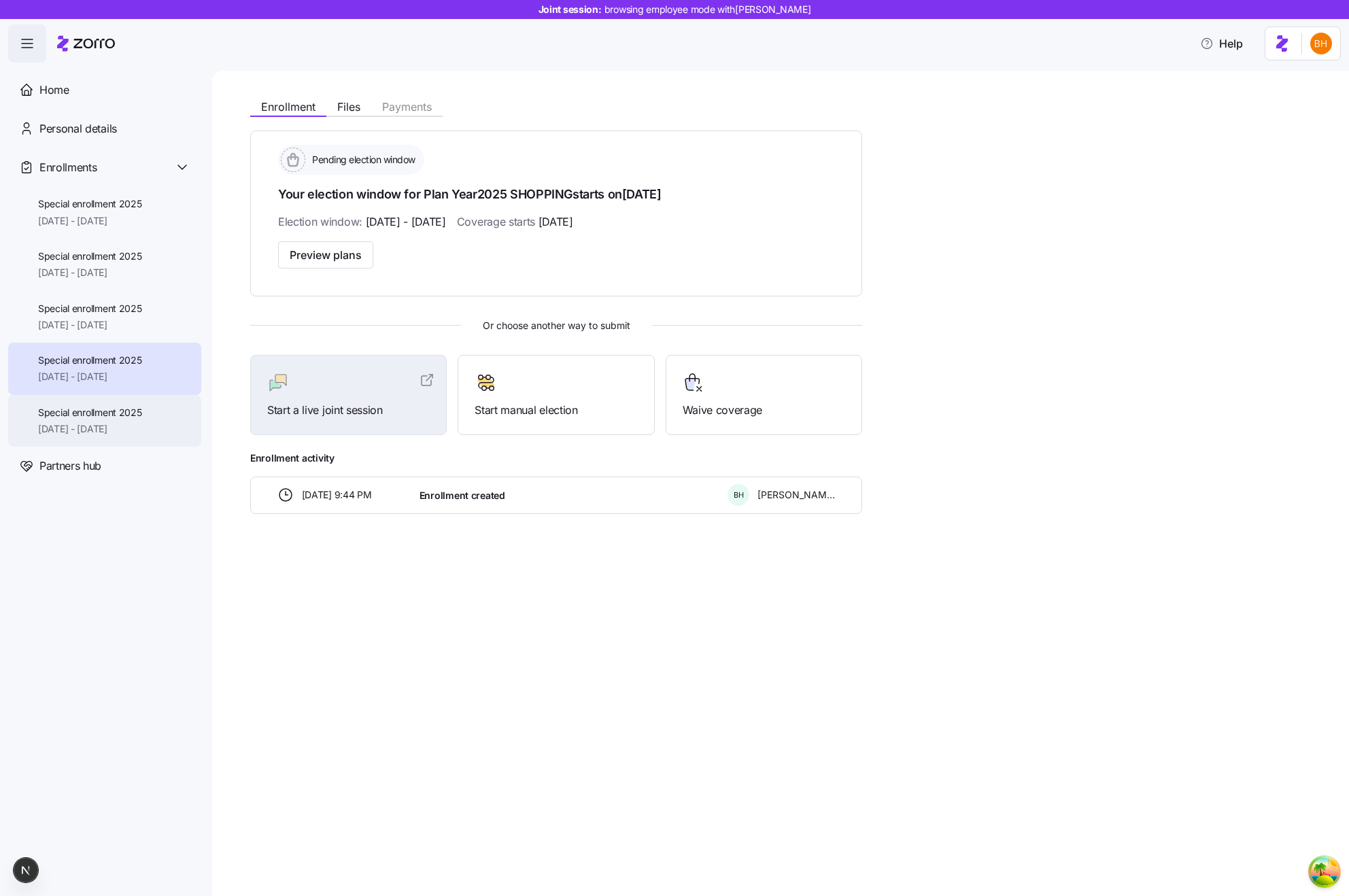
click at [110, 418] on span "Special enrollment 2025" at bounding box center [90, 412] width 104 height 13
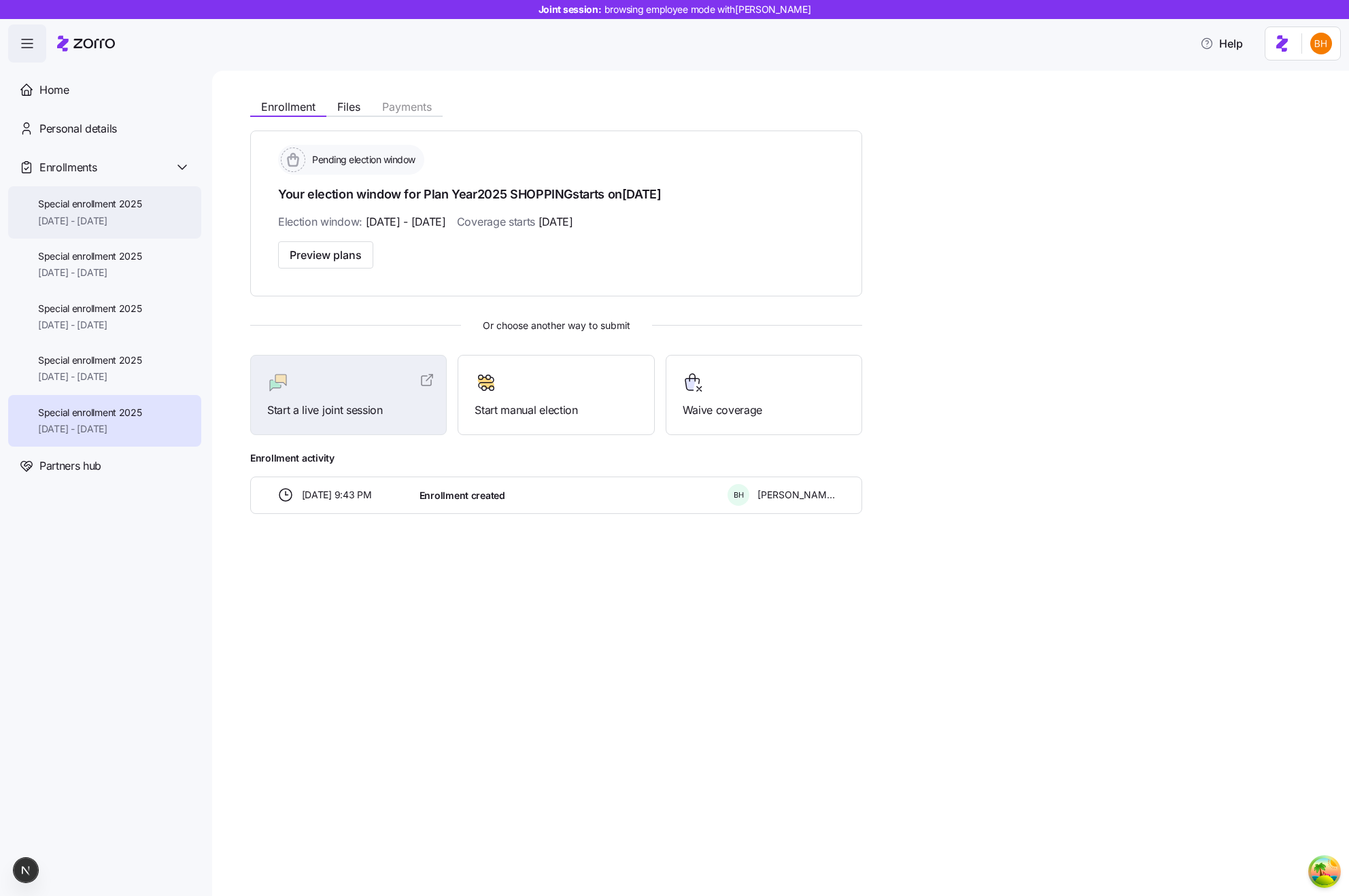
click at [85, 229] on div "Special enrollment 2025 [DATE] - [DATE]" at bounding box center [104, 212] width 193 height 52
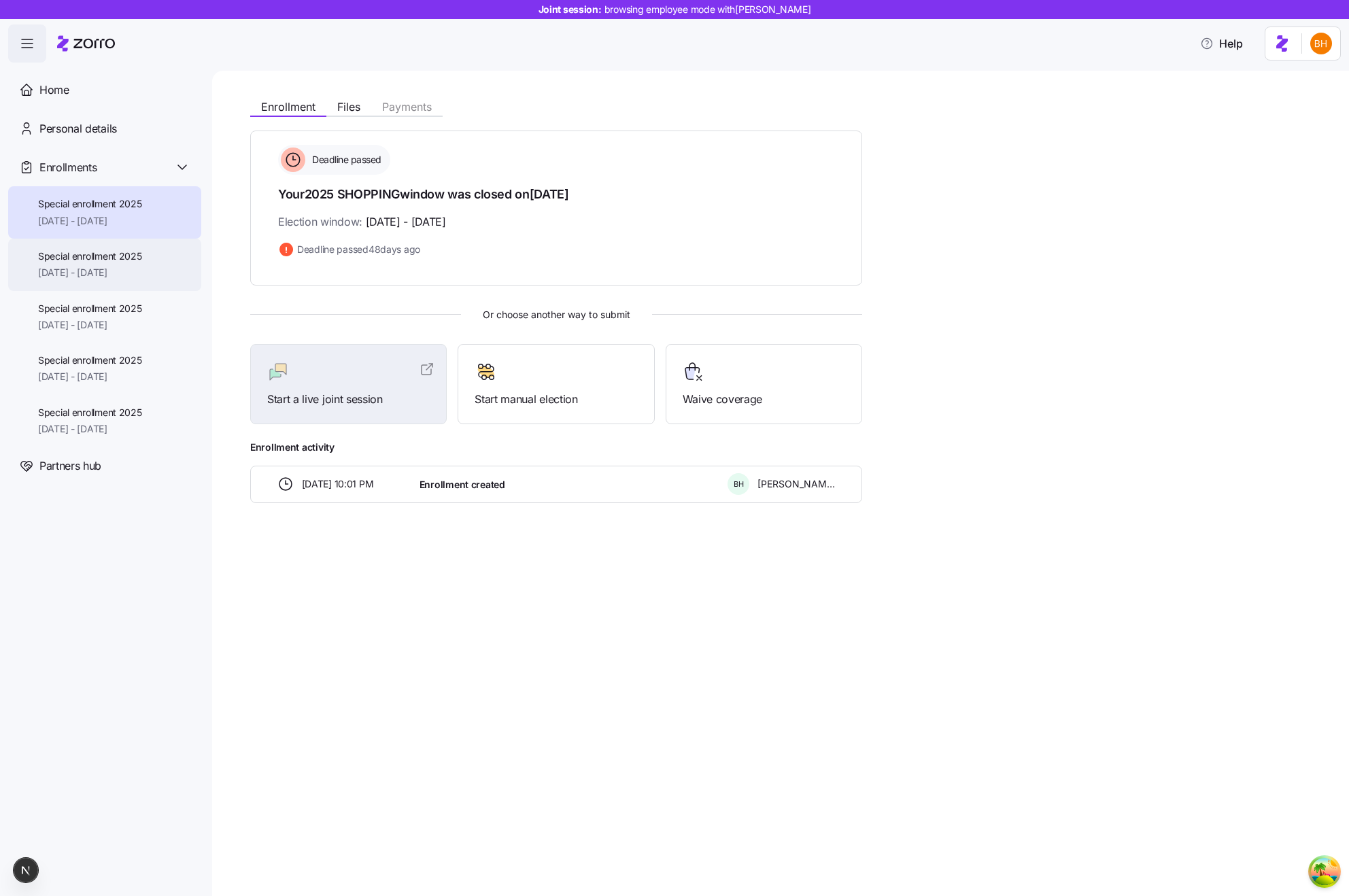
click at [114, 279] on div "Special enrollment 2025 [DATE] - [DATE]" at bounding box center [104, 265] width 193 height 52
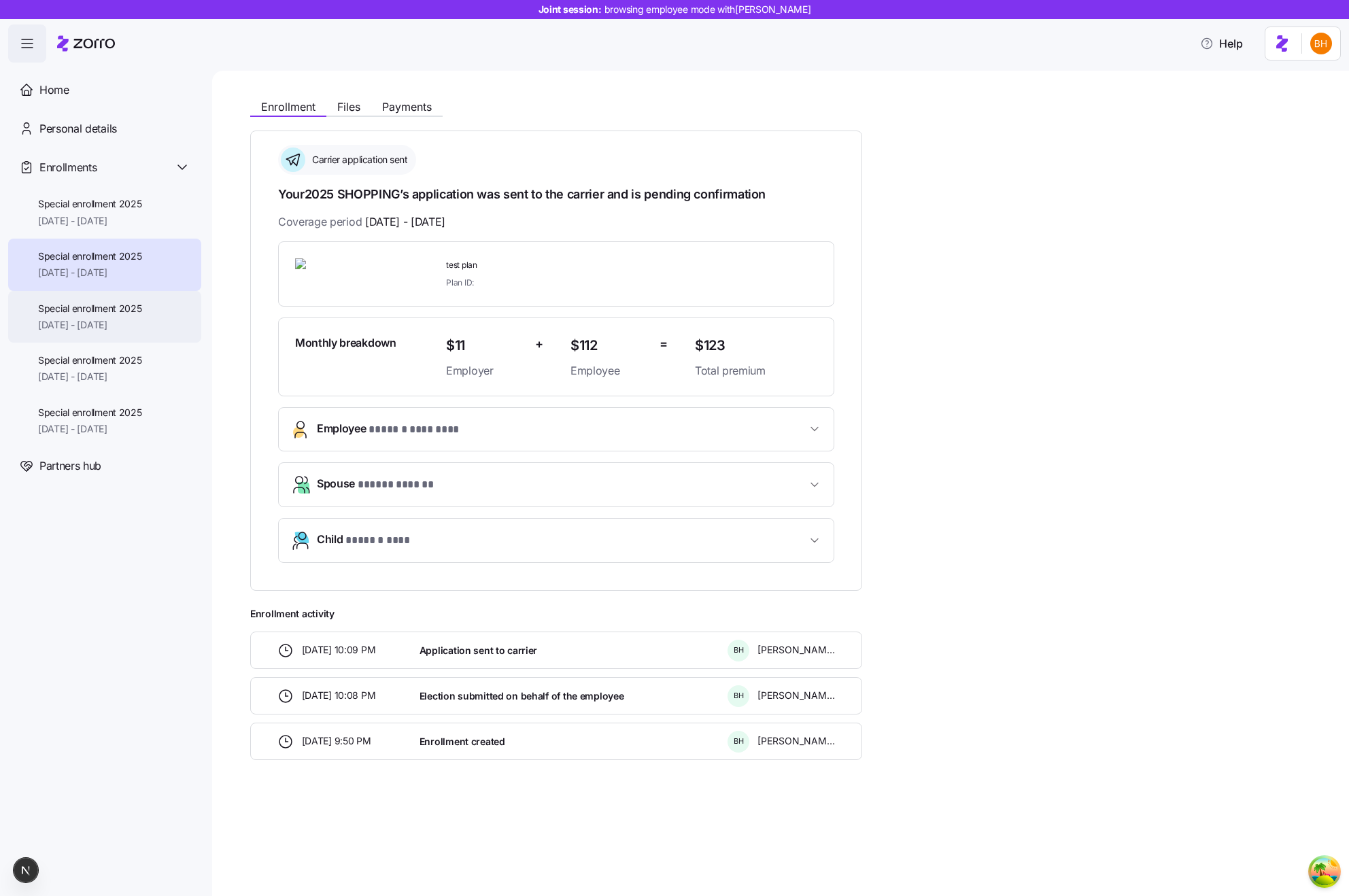
click at [119, 331] on span "[DATE] - [DATE]" at bounding box center [90, 325] width 104 height 13
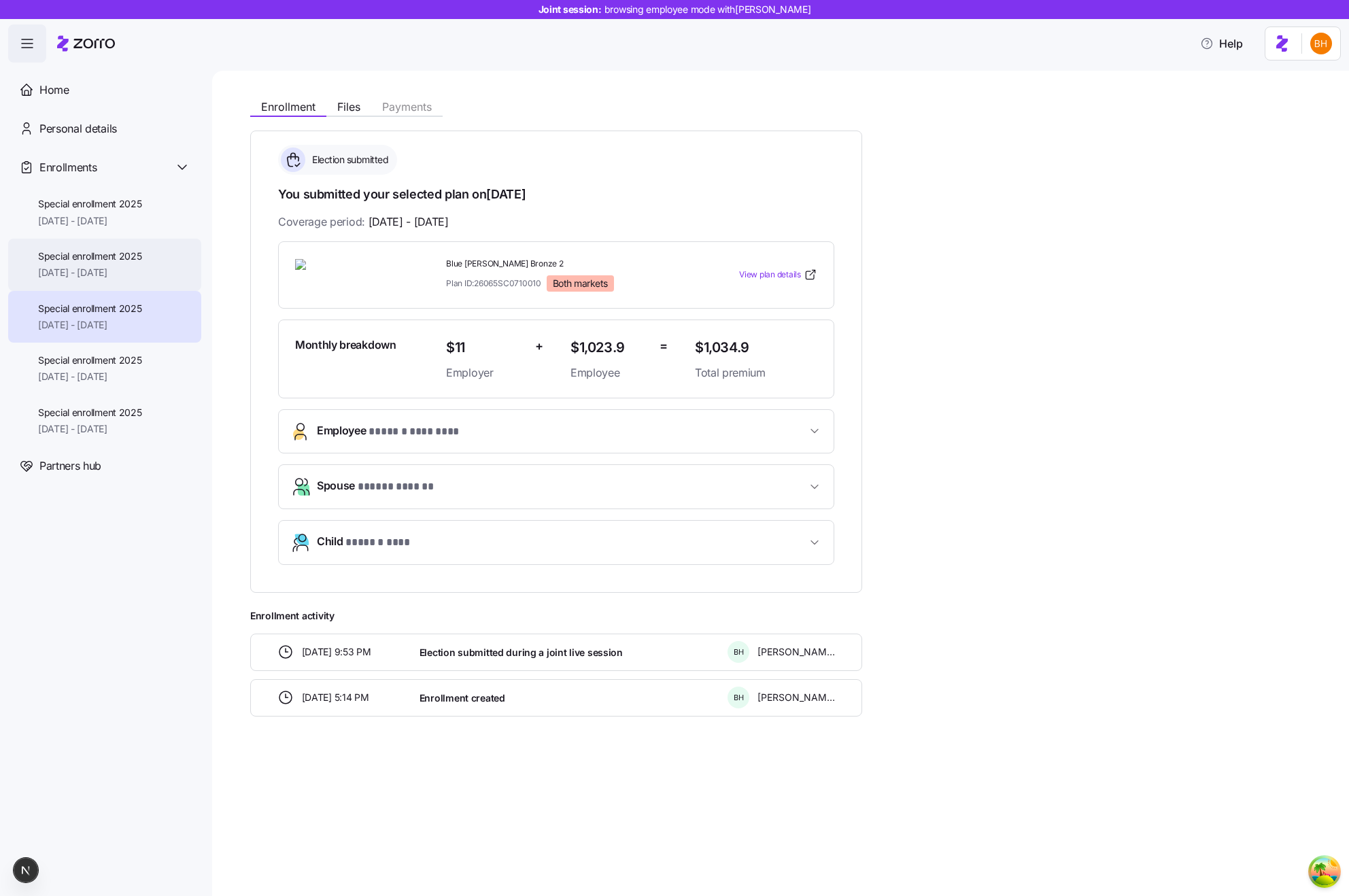
click at [133, 269] on span "[DATE] - [DATE]" at bounding box center [90, 273] width 104 height 13
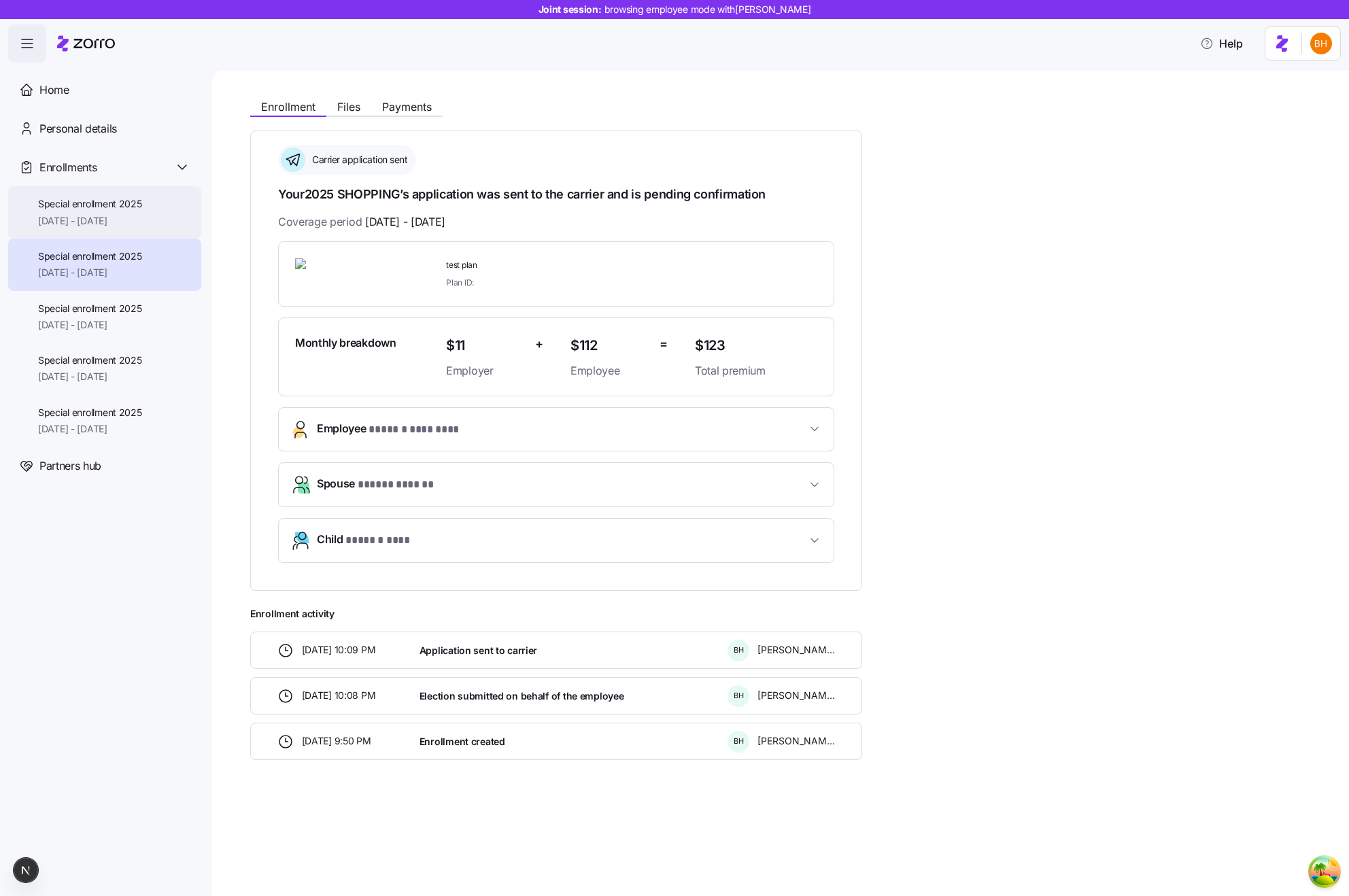
click at [83, 193] on div "Special enrollment 2025 [DATE] - [DATE]" at bounding box center [104, 212] width 193 height 52
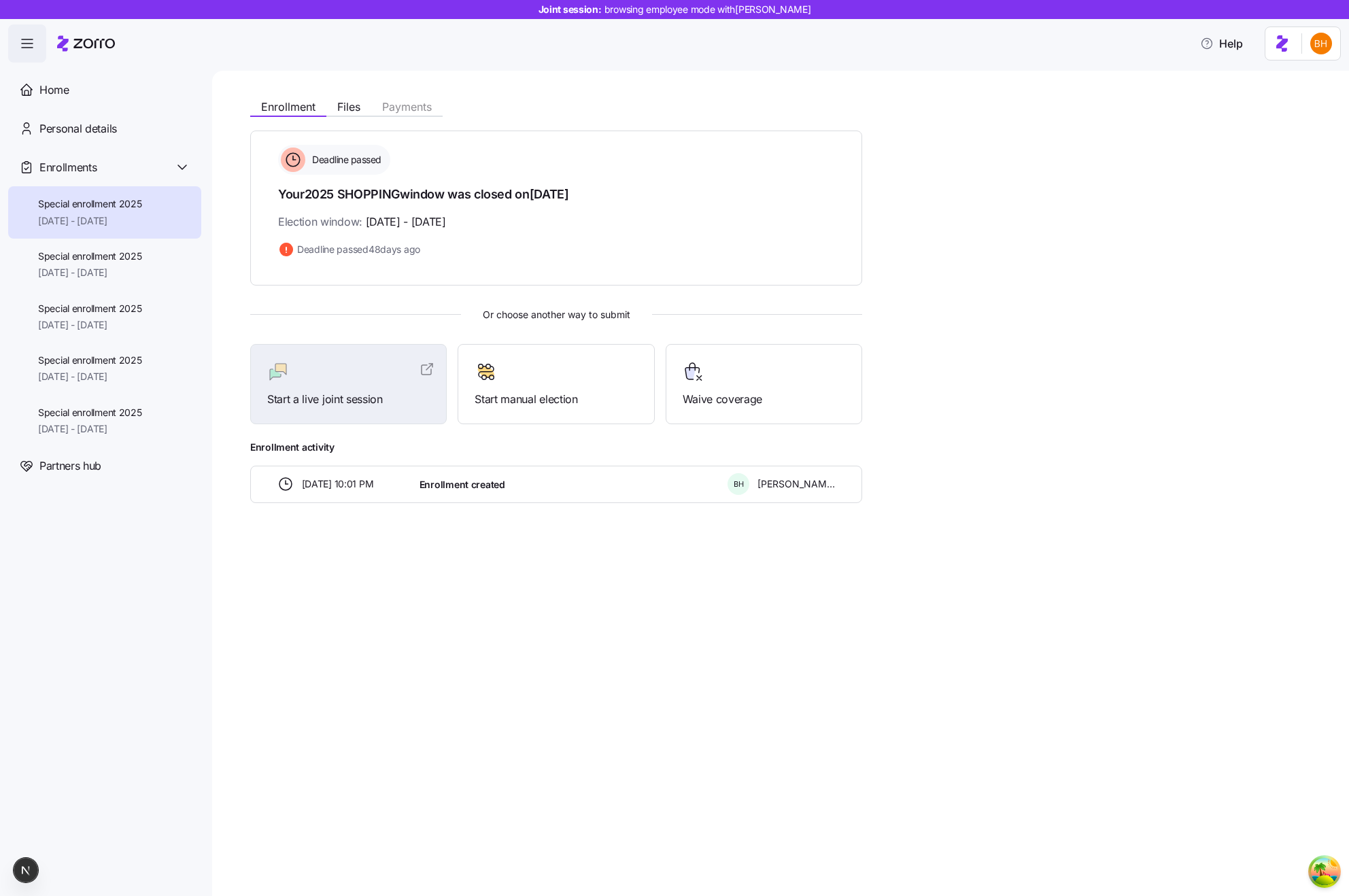
click at [344, 115] on div "Enrollment Files Payments" at bounding box center [346, 109] width 193 height 16
click at [345, 115] on div "Enrollment Files Payments" at bounding box center [346, 109] width 193 height 16
click at [345, 110] on span "Files" at bounding box center [348, 106] width 23 height 11
click at [400, 77] on div "Enrollment Files Payments Deadline passed Your 2025 SHOPPING window was closed …" at bounding box center [780, 483] width 1137 height 825
click at [355, 108] on span "Files" at bounding box center [348, 106] width 23 height 11
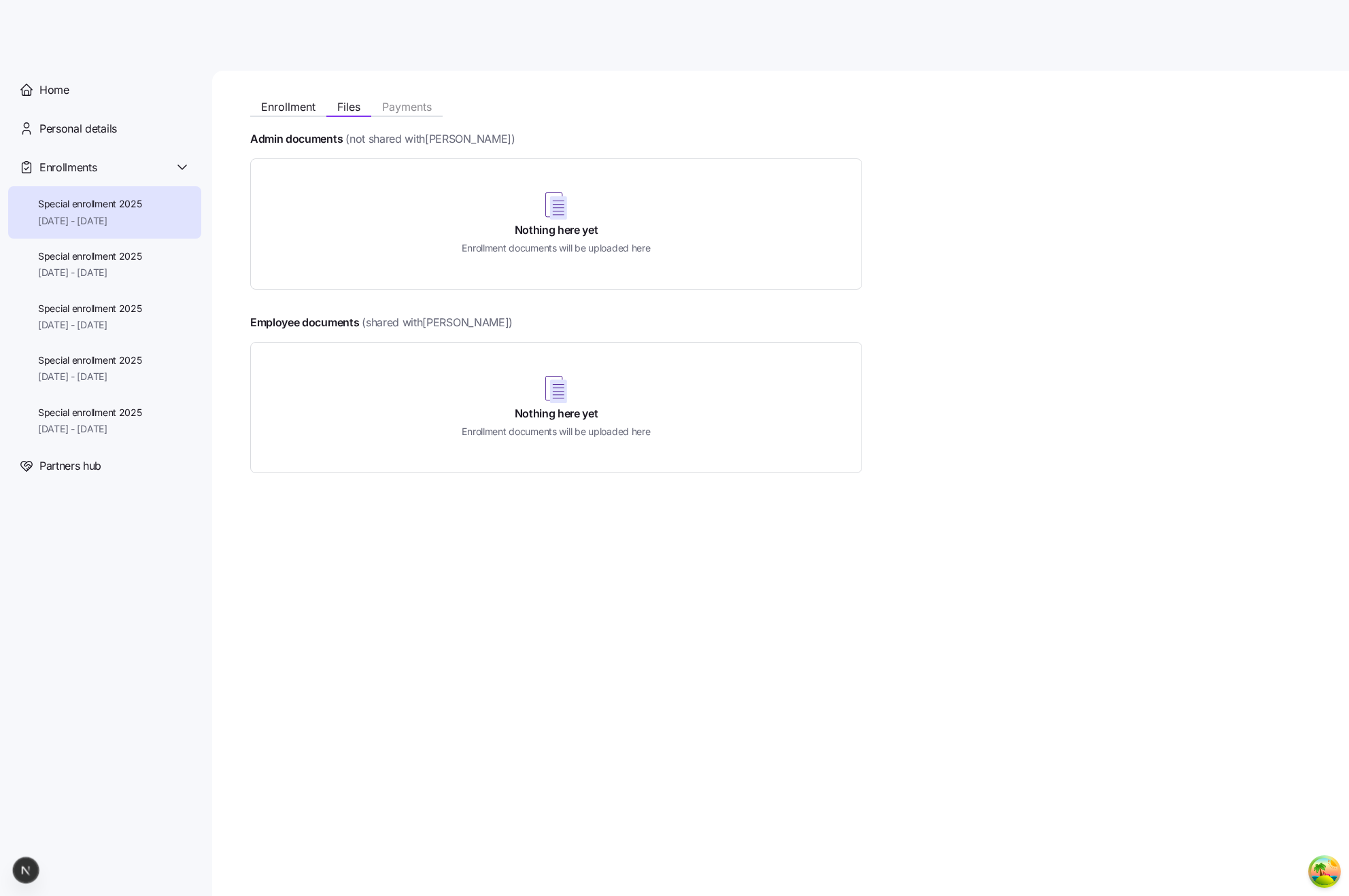
click at [537, 388] on div "Nothing here yet Enrollment documents will be uploaded here" at bounding box center [556, 408] width 578 height 98
click at [647, 452] on div "Nothing here yet Enrollment documents will be uploaded here" at bounding box center [556, 408] width 578 height 98
click at [146, 262] on div "Special enrollment 2025 [DATE] - [DATE]" at bounding box center [104, 265] width 193 height 52
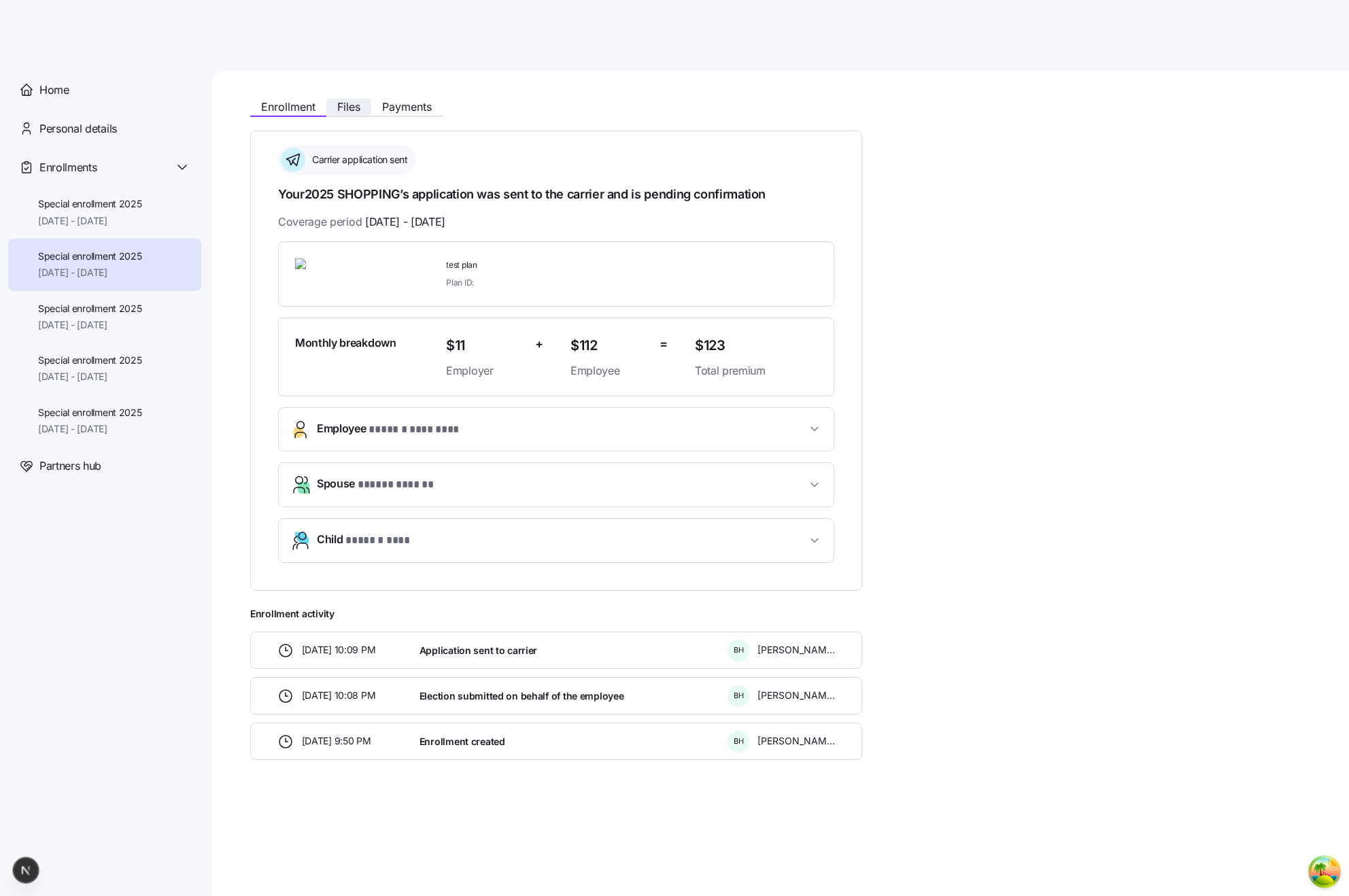
click at [348, 101] on span "Files" at bounding box center [348, 106] width 23 height 11
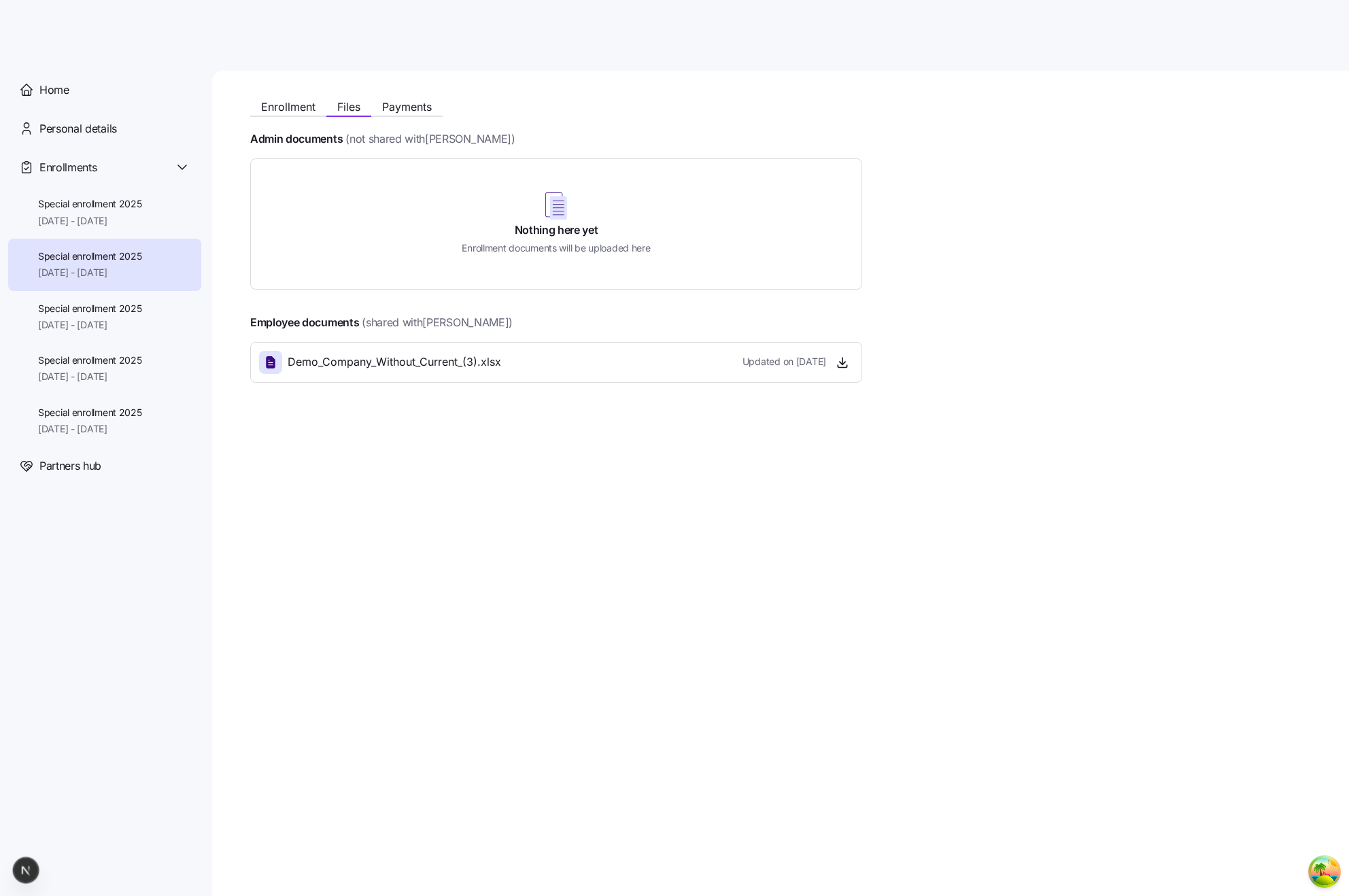
drag, startPoint x: 470, startPoint y: 209, endPoint x: 640, endPoint y: 269, distance: 180.3
click at [518, 231] on div "Nothing here yet Enrollment documents will be uploaded here" at bounding box center [556, 224] width 578 height 98
drag, startPoint x: 635, startPoint y: 265, endPoint x: 473, endPoint y: 266, distance: 162.0
click at [618, 260] on div "Nothing here yet Enrollment documents will be uploaded here" at bounding box center [556, 224] width 578 height 98
click at [173, 314] on div "Special enrollment 2025 11/01/2025 - 11/30/2025" at bounding box center [104, 317] width 193 height 52
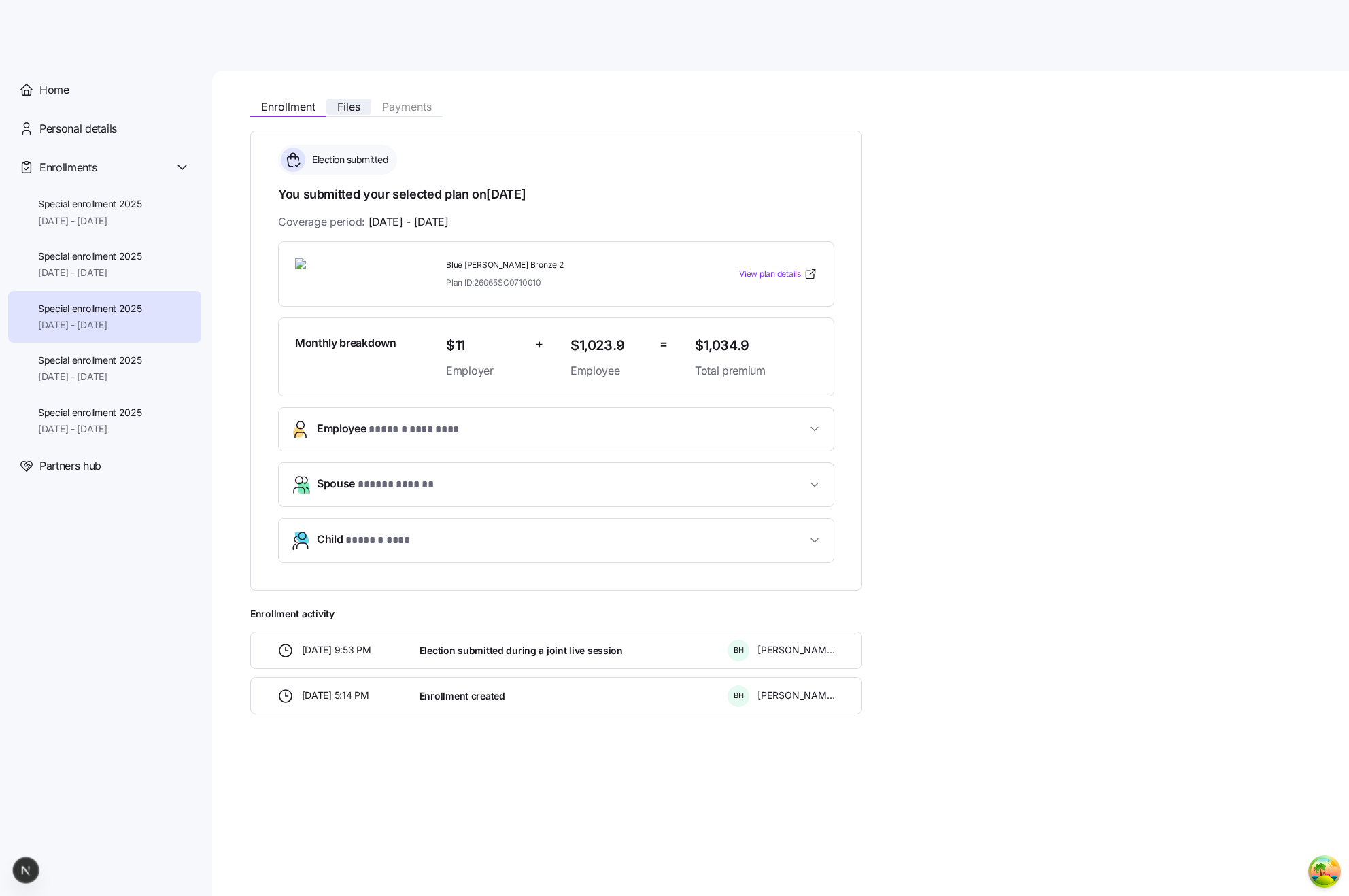
click at [338, 108] on span "Files" at bounding box center [348, 106] width 23 height 11
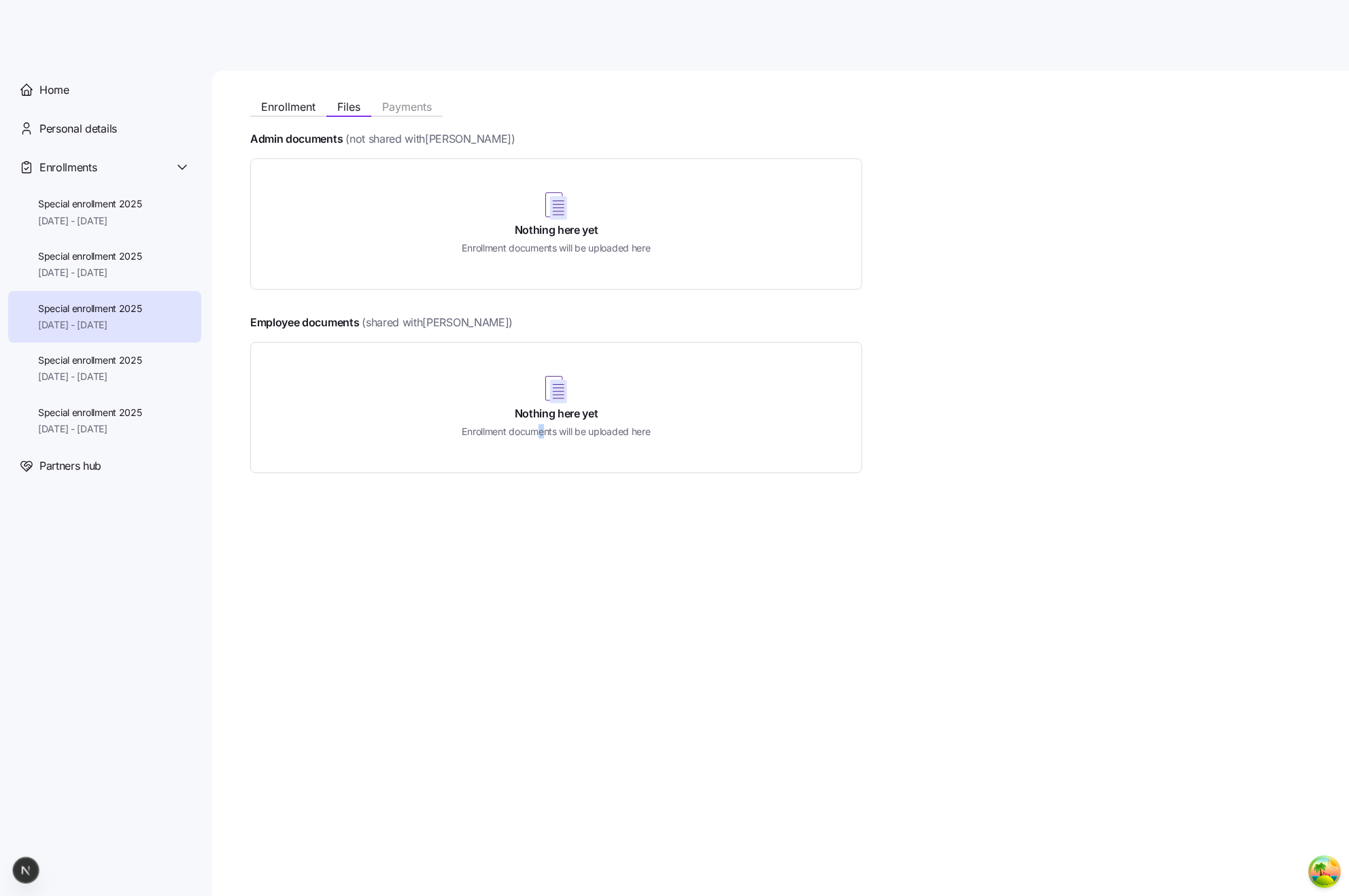
click at [543, 427] on h5 "Enrollment documents will be uploaded here" at bounding box center [556, 431] width 189 height 14
click at [532, 416] on h4 "Nothing here yet" at bounding box center [556, 413] width 83 height 16
click at [486, 400] on div "Nothing here yet Enrollment documents will be uploaded here" at bounding box center [556, 408] width 578 height 98
click at [677, 417] on div "Nothing here yet Enrollment documents will be uploaded here" at bounding box center [556, 408] width 578 height 98
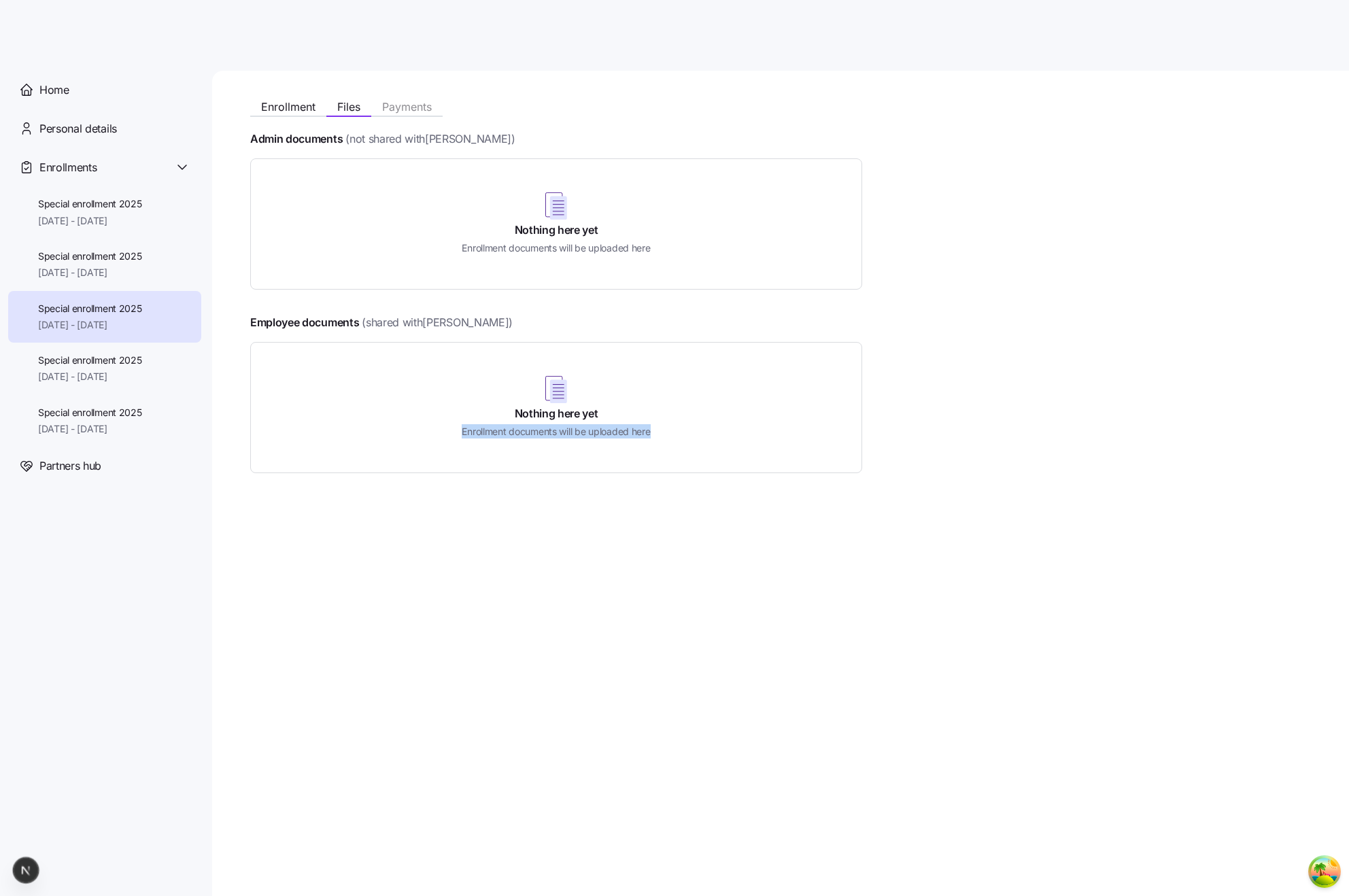
click at [677, 417] on div "Nothing here yet Enrollment documents will be uploaded here" at bounding box center [556, 408] width 578 height 98
click at [858, 356] on div "Nothing here yet Enrollment documents will be uploaded here" at bounding box center [555, 407] width 612 height 131
click at [753, 331] on div "Employee documents (shared with Bohdan Horhadze ) Nothing here yet Enrollment d…" at bounding box center [555, 393] width 612 height 159
click at [900, 522] on div "Enrollment Files Payments Admin documents (not shared with Bohdan Horhadze ) No…" at bounding box center [780, 483] width 1137 height 825
drag, startPoint x: 594, startPoint y: 387, endPoint x: 480, endPoint y: 390, distance: 114.0
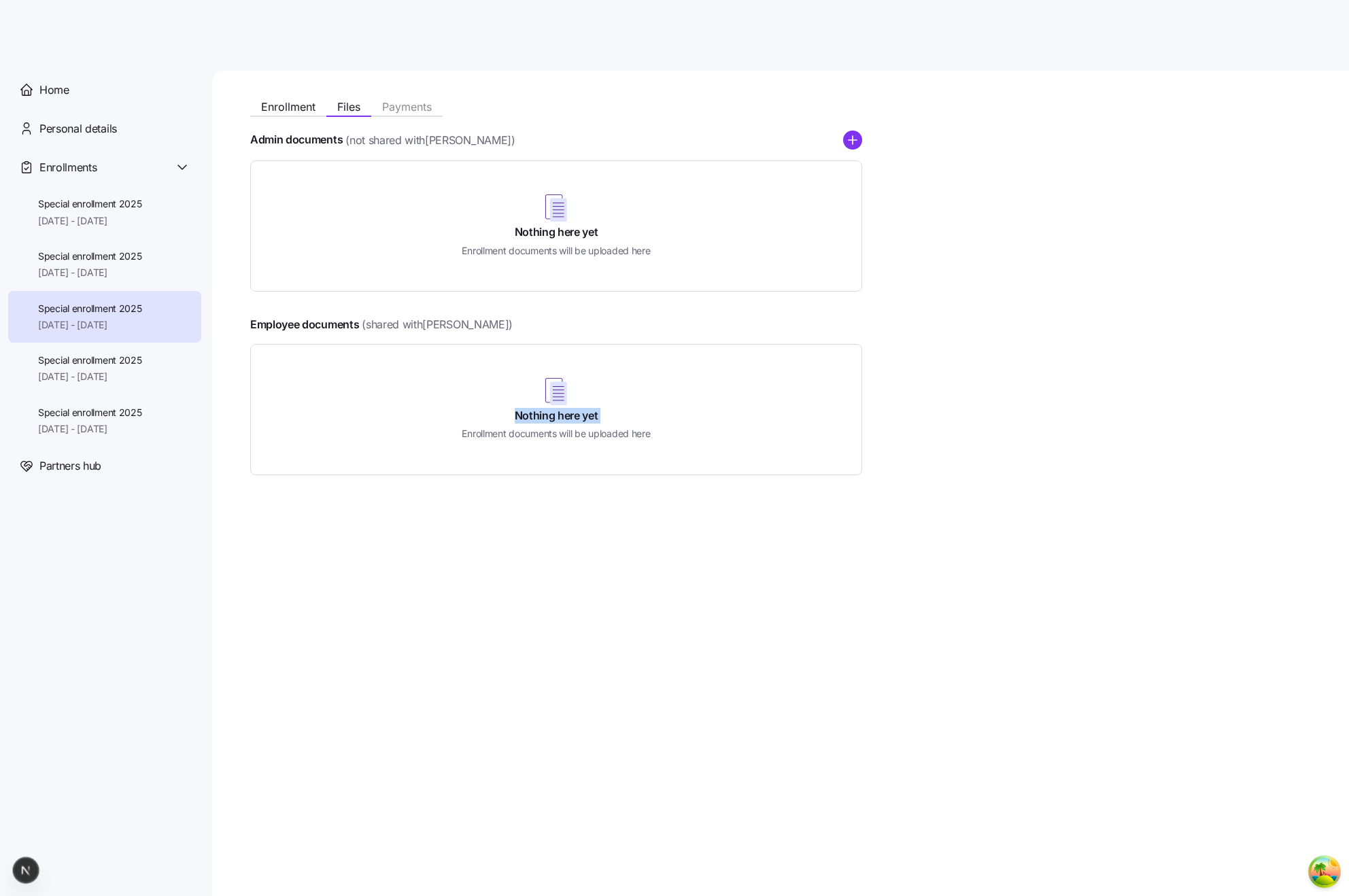
click at [526, 381] on div "Nothing here yet Enrollment documents will be uploaded here" at bounding box center [556, 410] width 578 height 98
click at [528, 477] on div "Enrollment Files Payments Admin documents (not shared with Bohdan Horhadze ) No…" at bounding box center [780, 483] width 1137 height 825
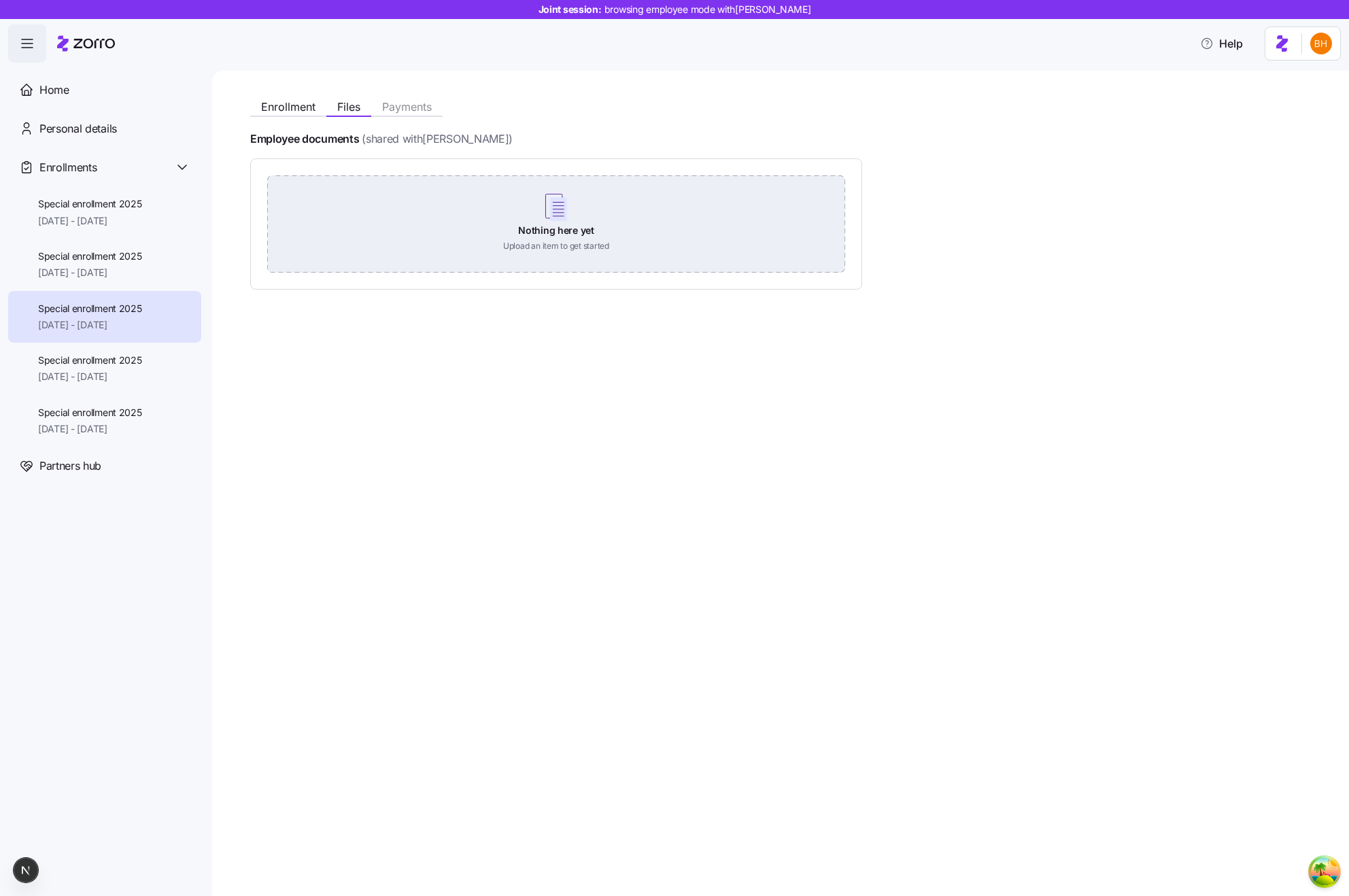
click at [449, 257] on div "Nothing here yet Upload an item to get started" at bounding box center [556, 222] width 578 height 95
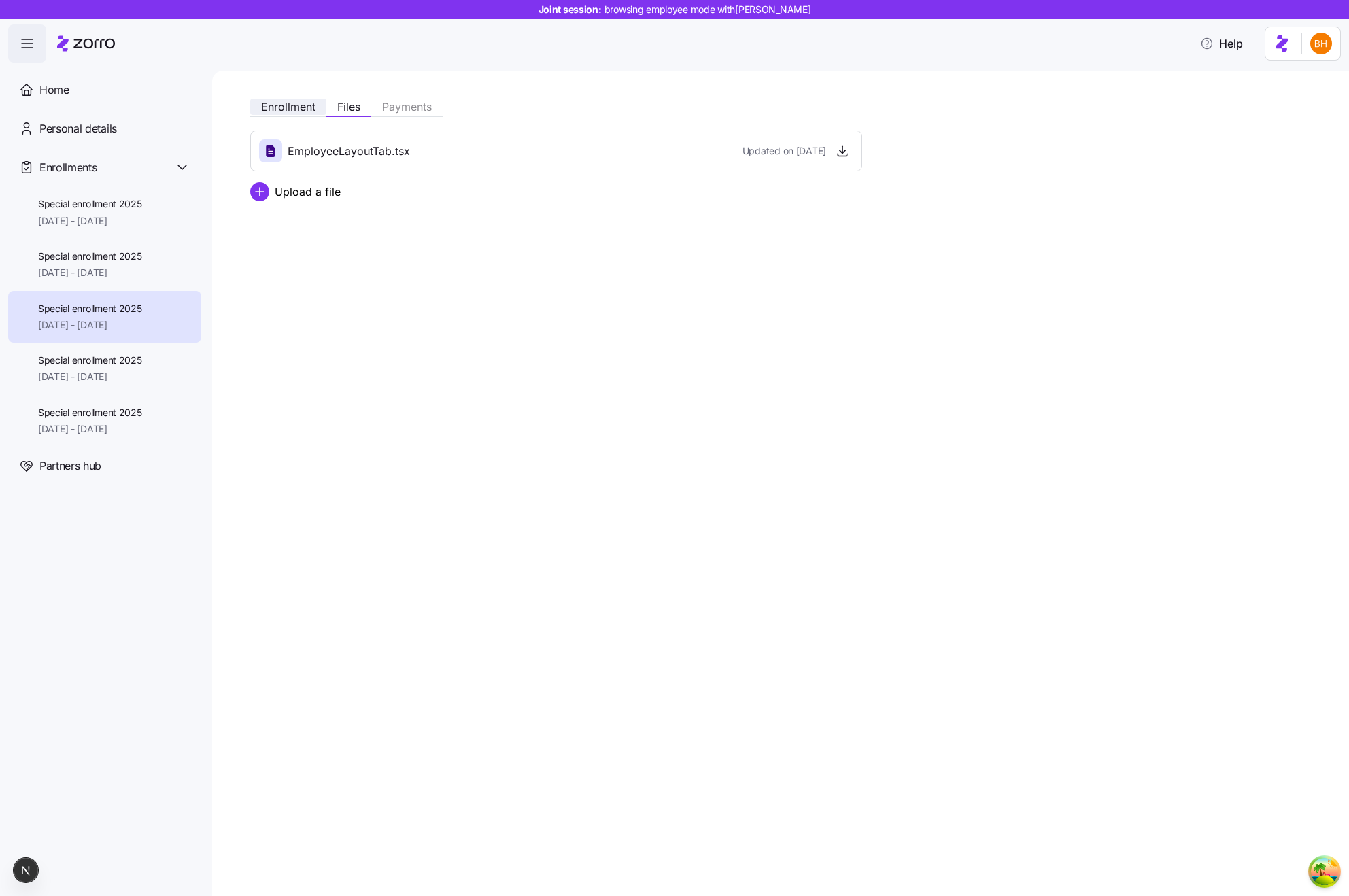
drag, startPoint x: 260, startPoint y: 85, endPoint x: 279, endPoint y: 109, distance: 30.6
click at [261, 87] on div "Enrollment Files Payments EmployeeLayoutTab.tsx Updated on [DATE] Upload a file" at bounding box center [780, 483] width 1137 height 825
click at [288, 114] on button "Enrollment" at bounding box center [288, 106] width 77 height 16
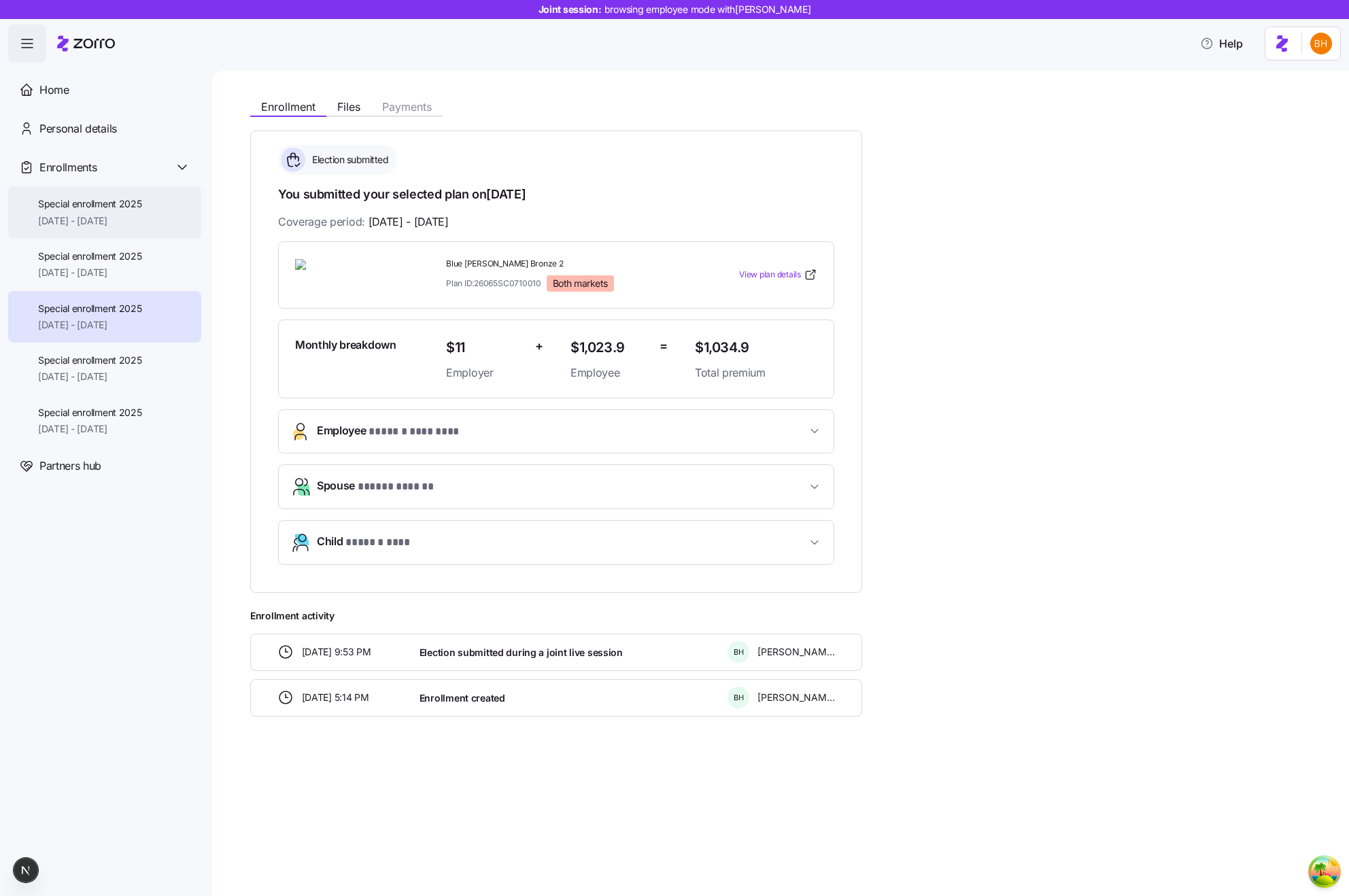
click at [82, 211] on div "Special enrollment 2025 [DATE] - [DATE]" at bounding box center [90, 212] width 104 height 30
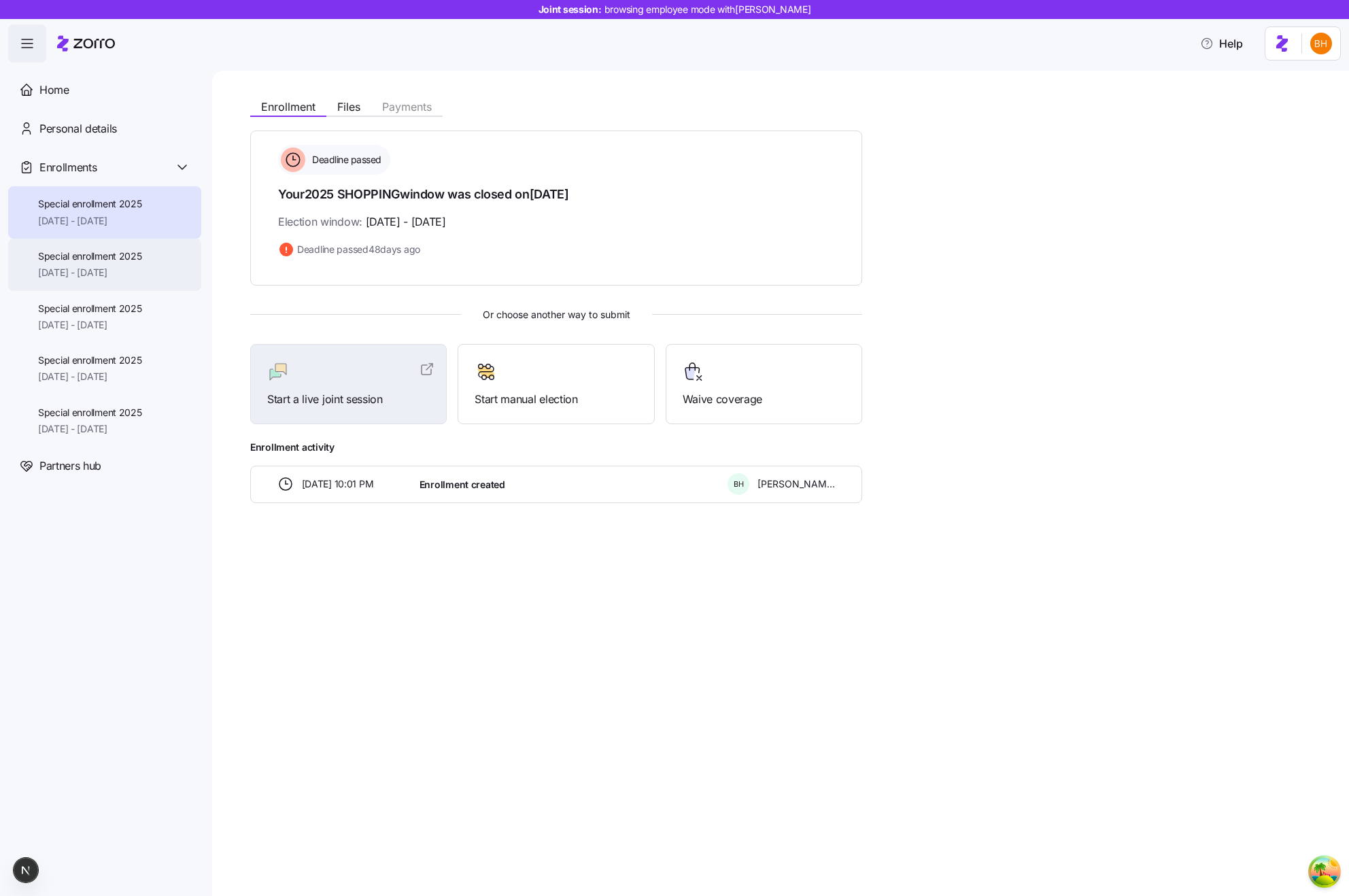
click at [85, 245] on div "Special enrollment 2025 [DATE] - [DATE]" at bounding box center [104, 265] width 193 height 52
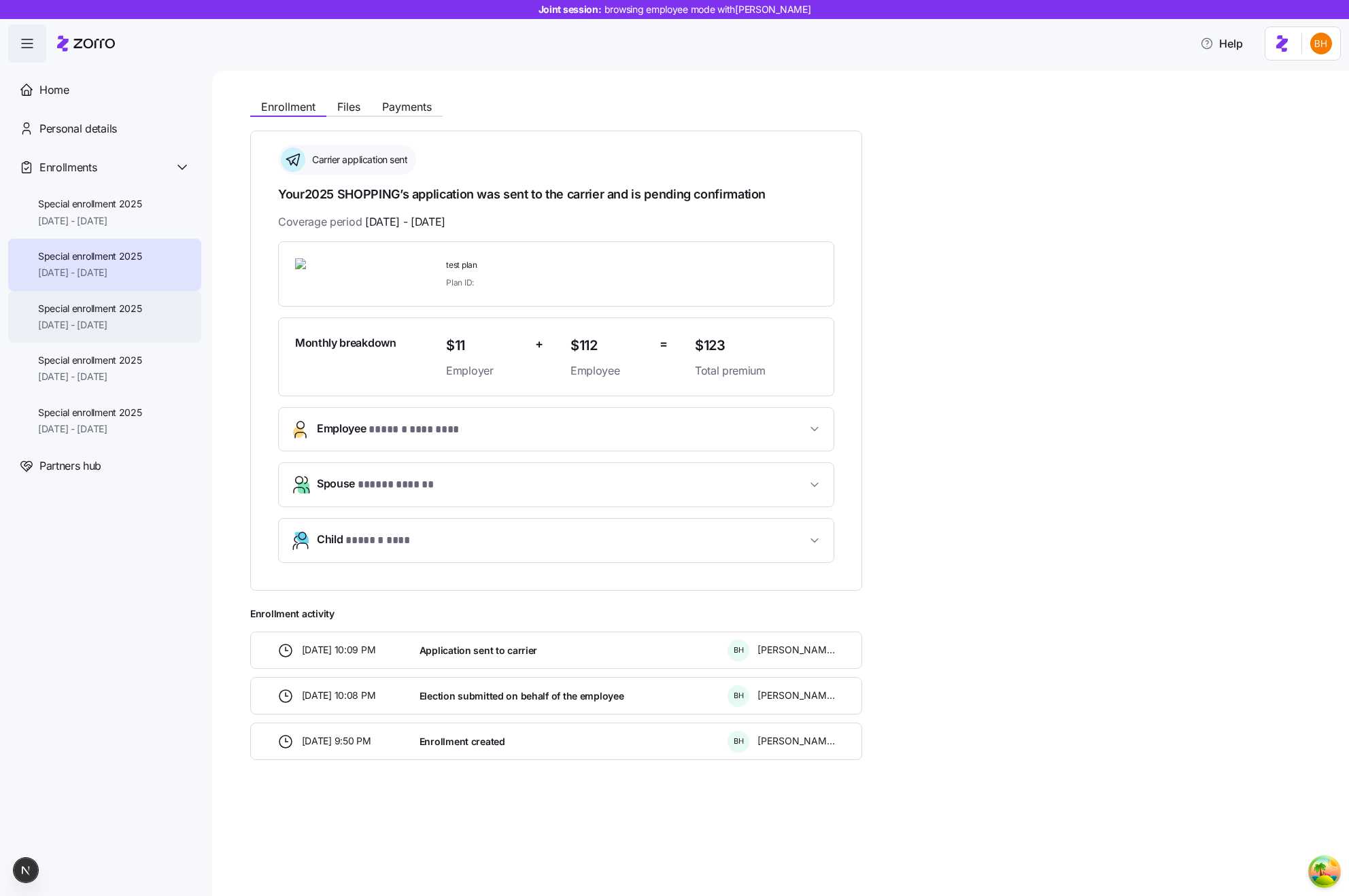
click at [92, 305] on span "Special enrollment 2025" at bounding box center [90, 309] width 104 height 13
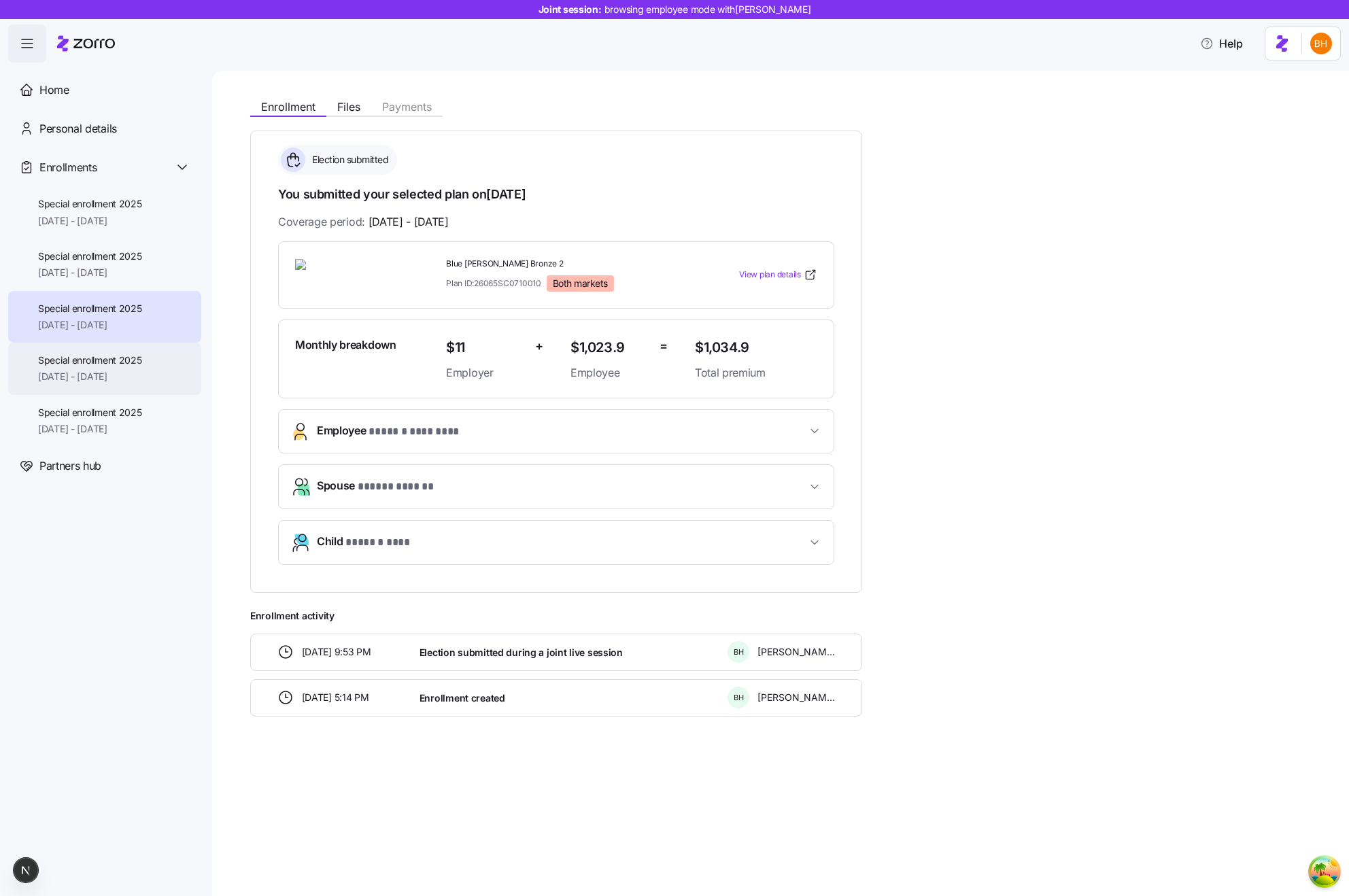
click at [101, 357] on span "Special enrollment 2025" at bounding box center [90, 360] width 104 height 13
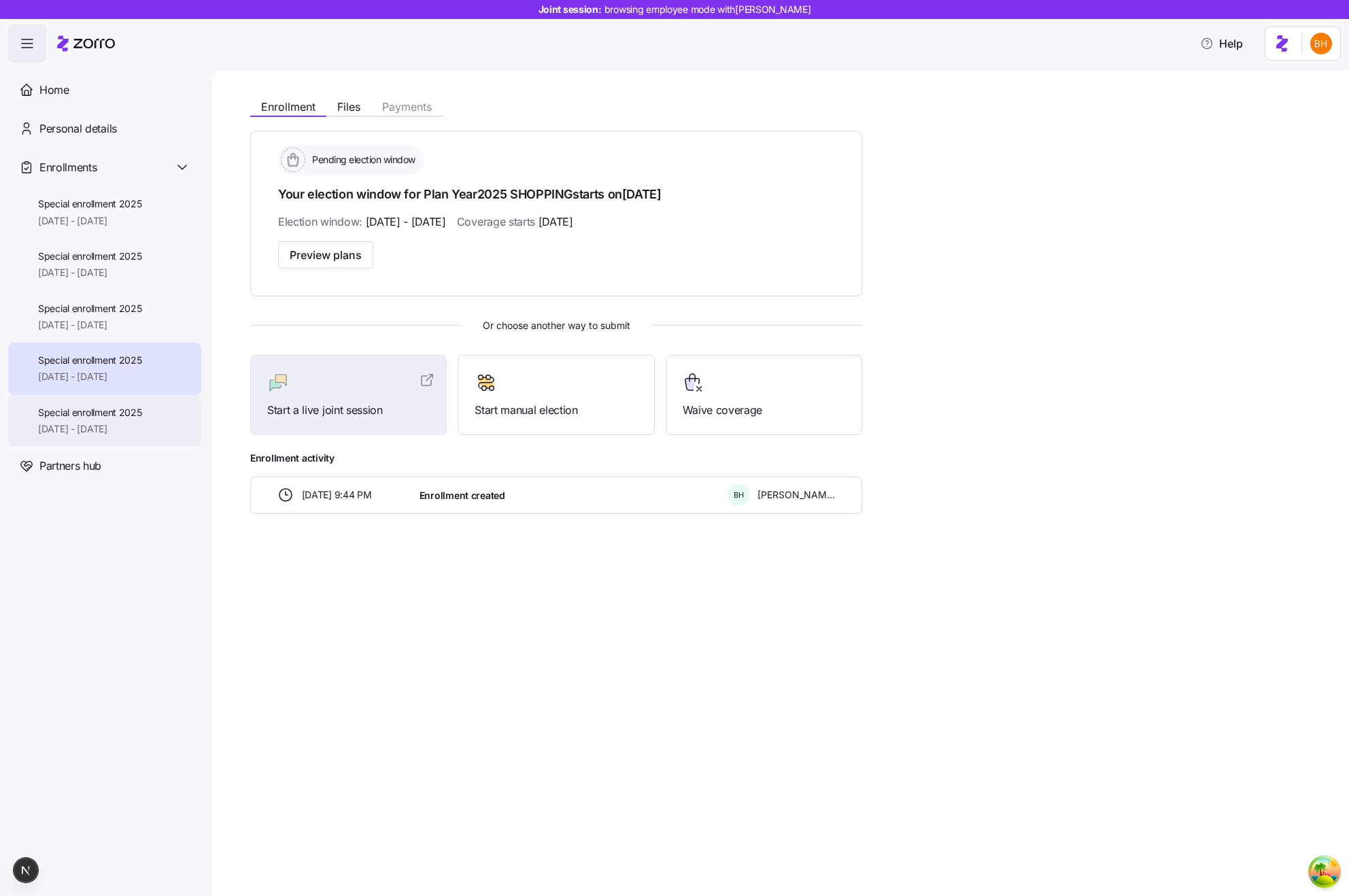
click at [104, 400] on div "Special enrollment 2025 [DATE] - [DATE]" at bounding box center [104, 421] width 193 height 52
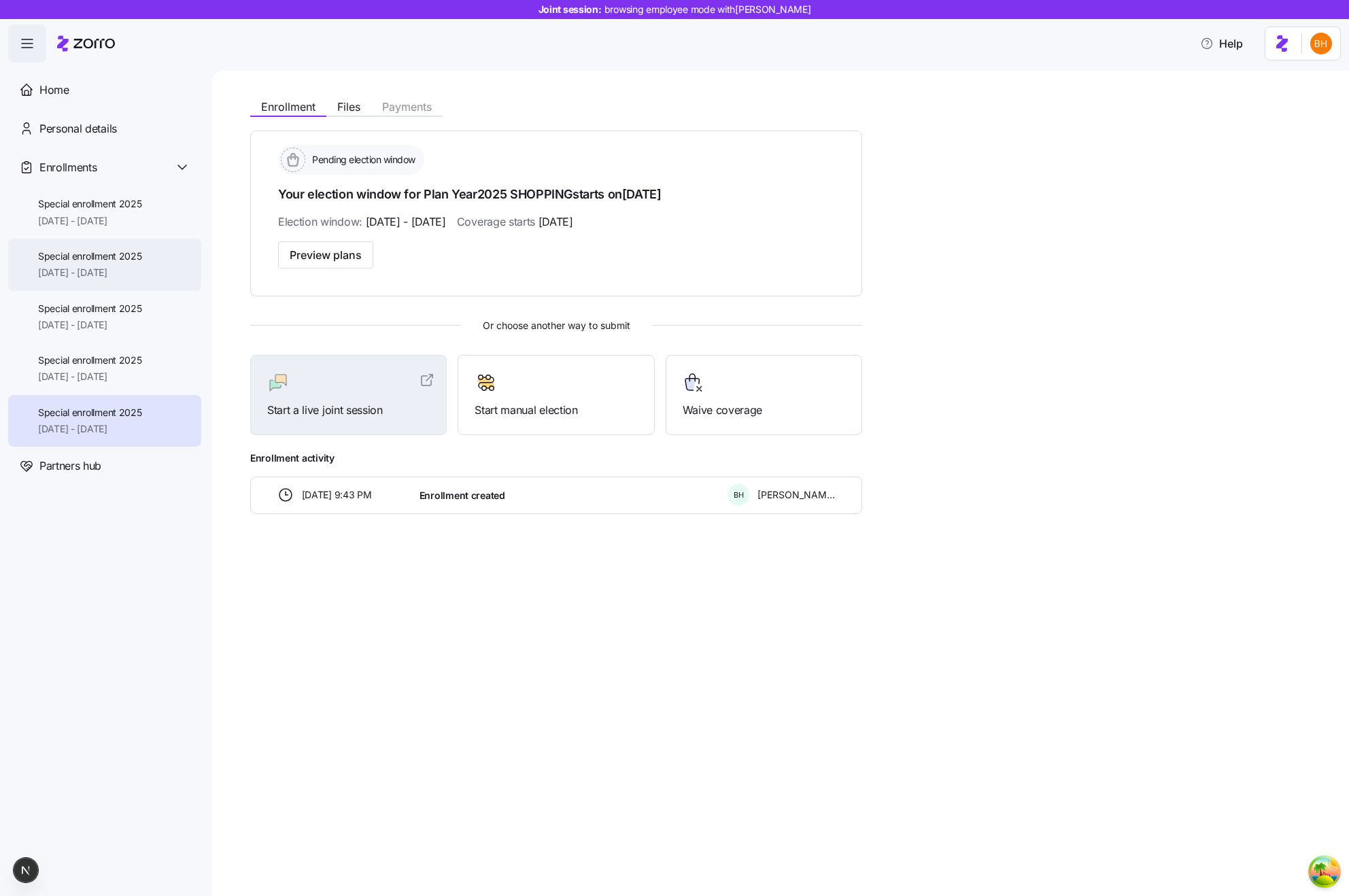
click at [125, 259] on span "Special enrollment 2025" at bounding box center [90, 257] width 104 height 13
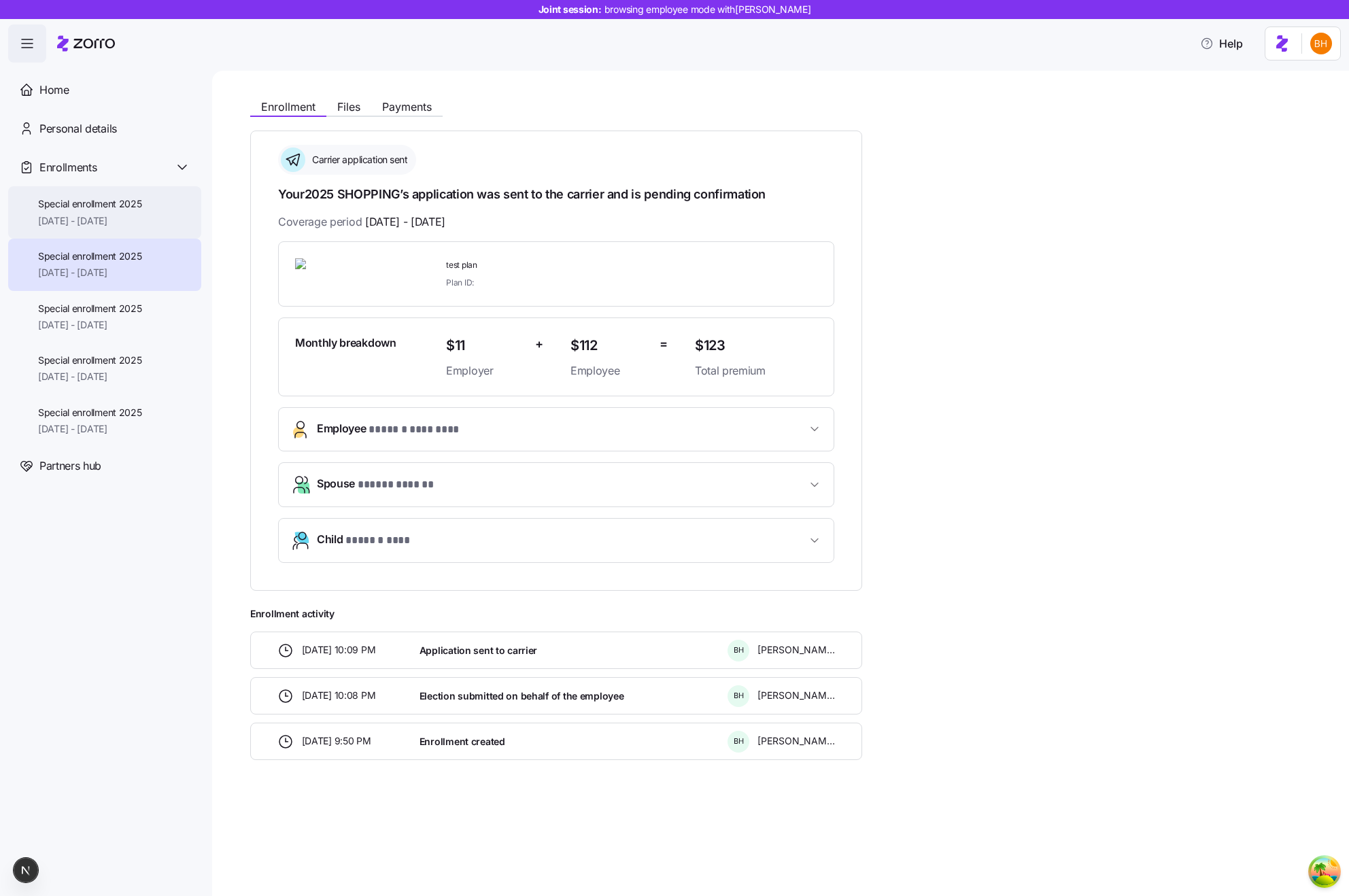
click at [117, 215] on span "[DATE] - [DATE]" at bounding box center [90, 221] width 104 height 13
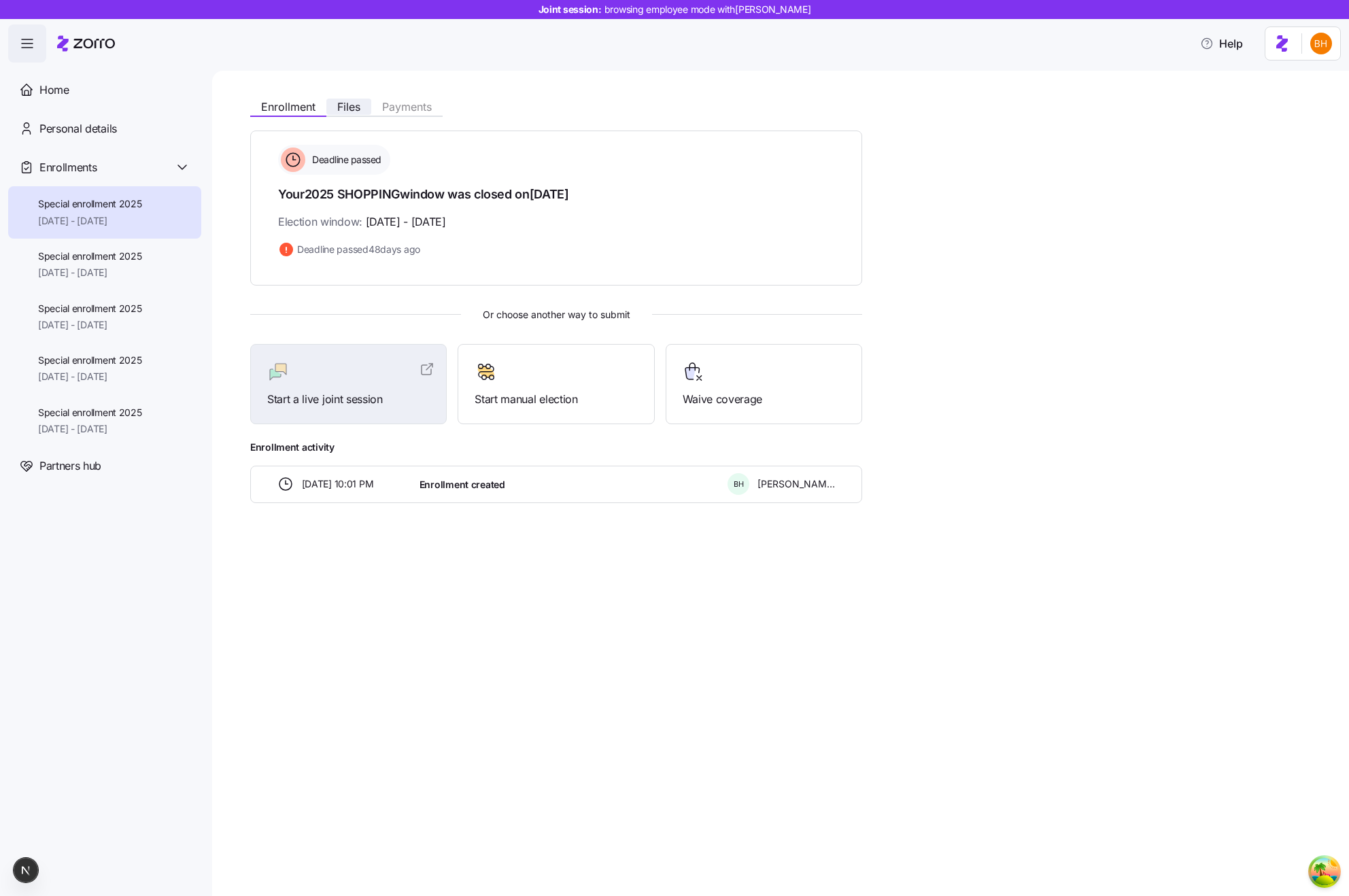
click at [362, 110] on button "Files" at bounding box center [348, 106] width 45 height 16
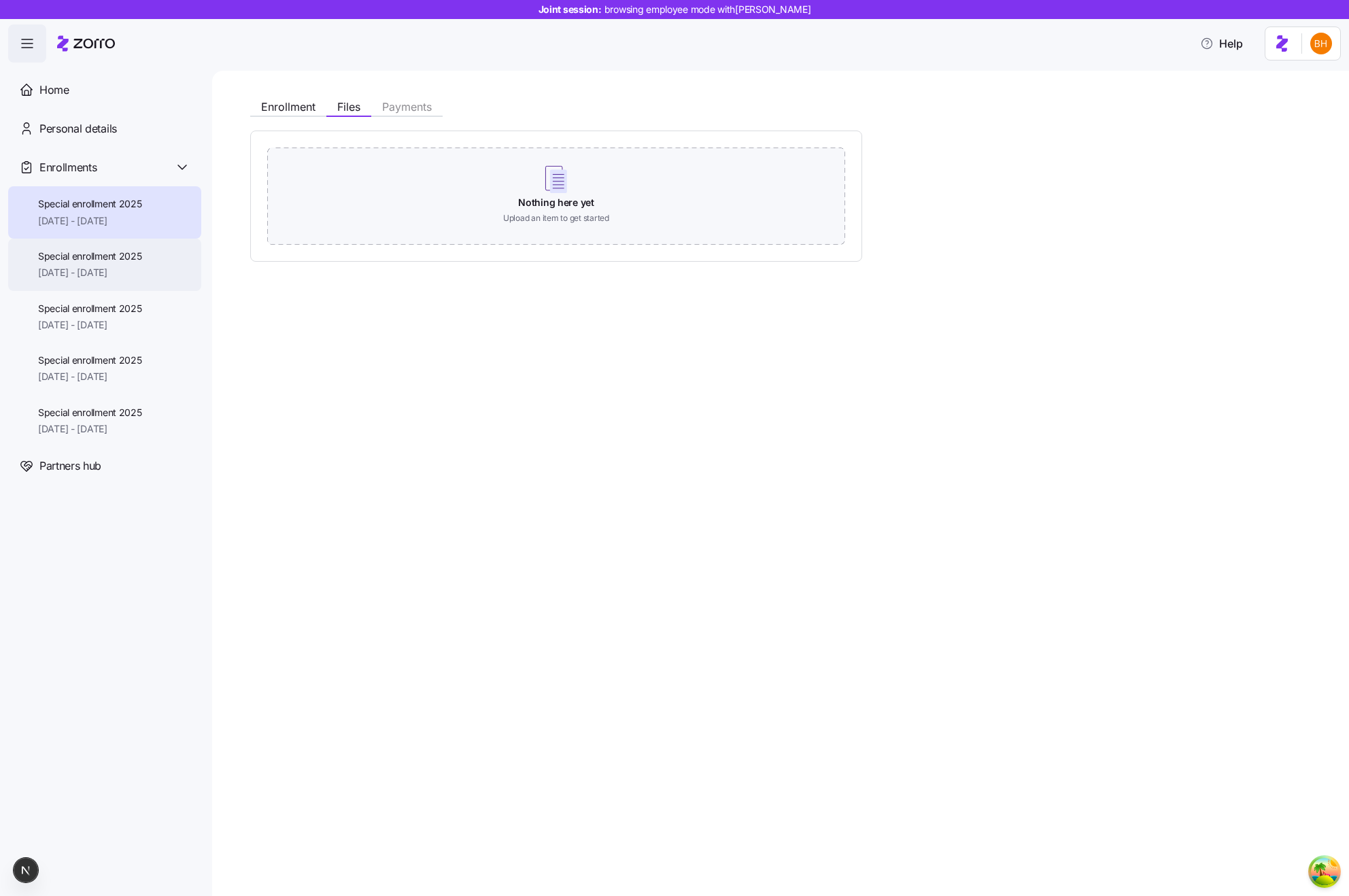
click at [74, 264] on div "Special enrollment 2025 [DATE] - [DATE]" at bounding box center [90, 265] width 104 height 30
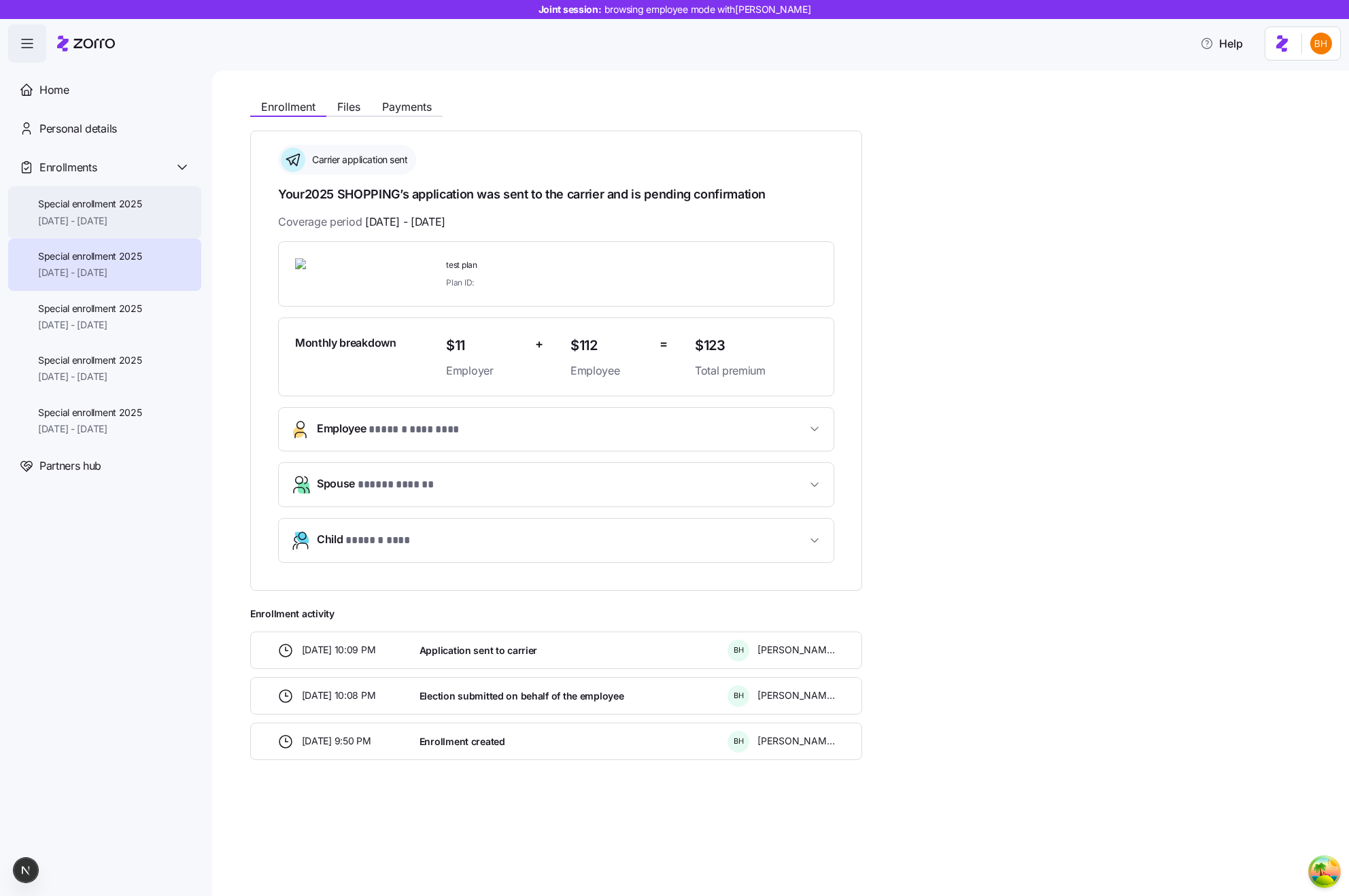
click at [91, 229] on div "Special enrollment 2025 [DATE] - [DATE]" at bounding box center [104, 212] width 193 height 52
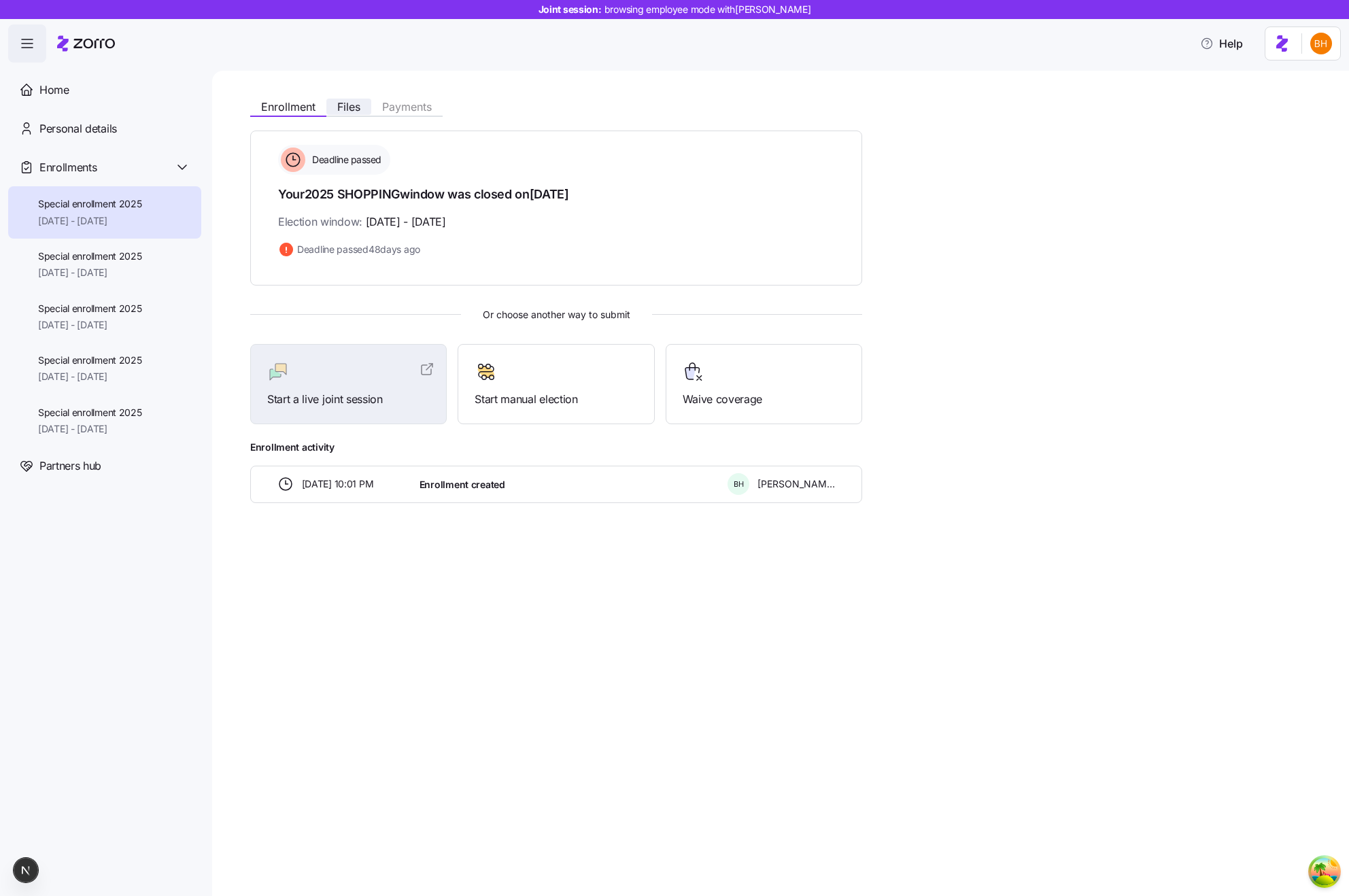
click at [364, 106] on button "Files" at bounding box center [348, 106] width 45 height 16
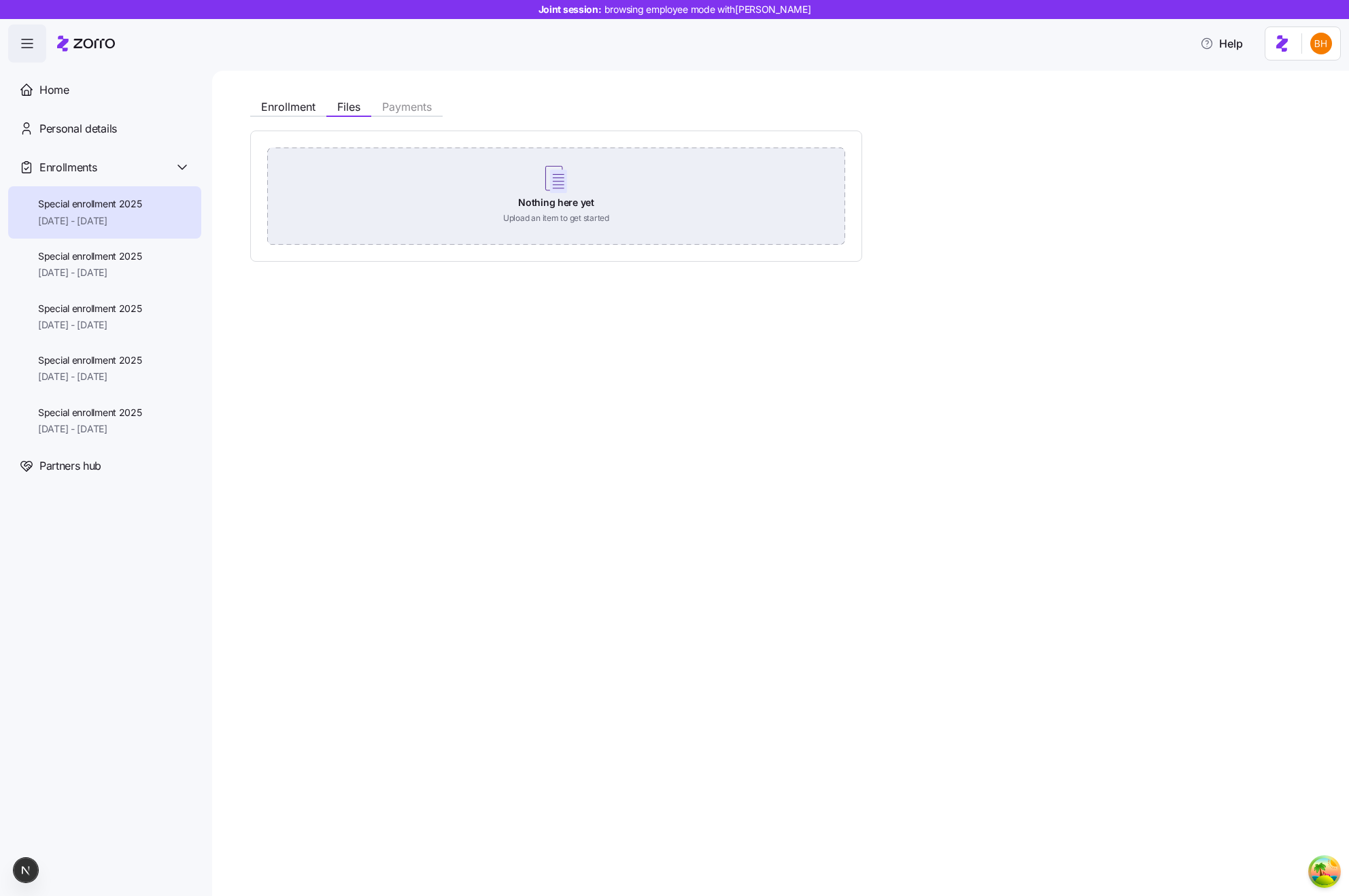
click at [633, 220] on div "Nothing here yet Upload an item to get started" at bounding box center [556, 194] width 578 height 95
